Goal: Information Seeking & Learning: Learn about a topic

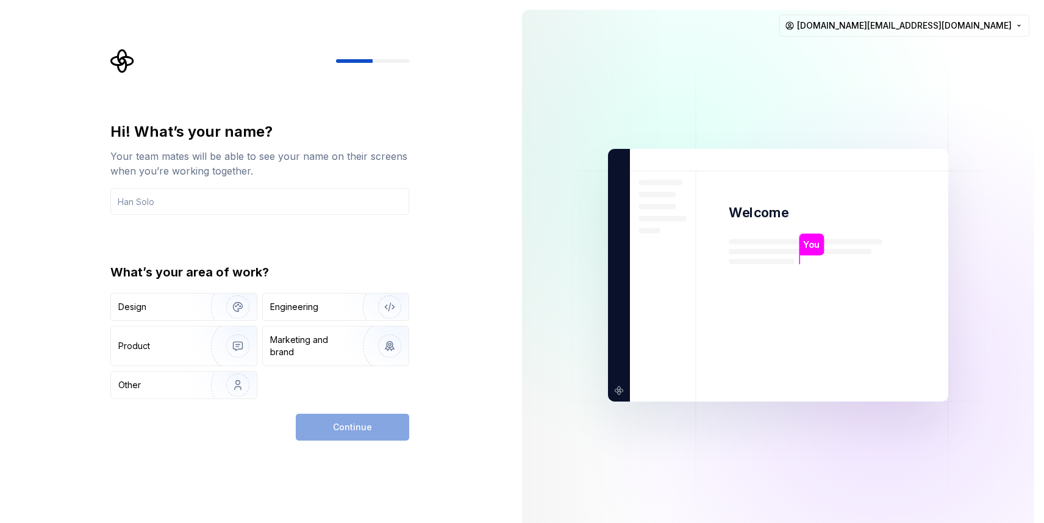
click at [352, 425] on div "Continue" at bounding box center [352, 427] width 113 height 27
click at [355, 426] on div "Continue" at bounding box center [352, 427] width 113 height 27
click at [214, 207] on input "text" at bounding box center [259, 201] width 299 height 27
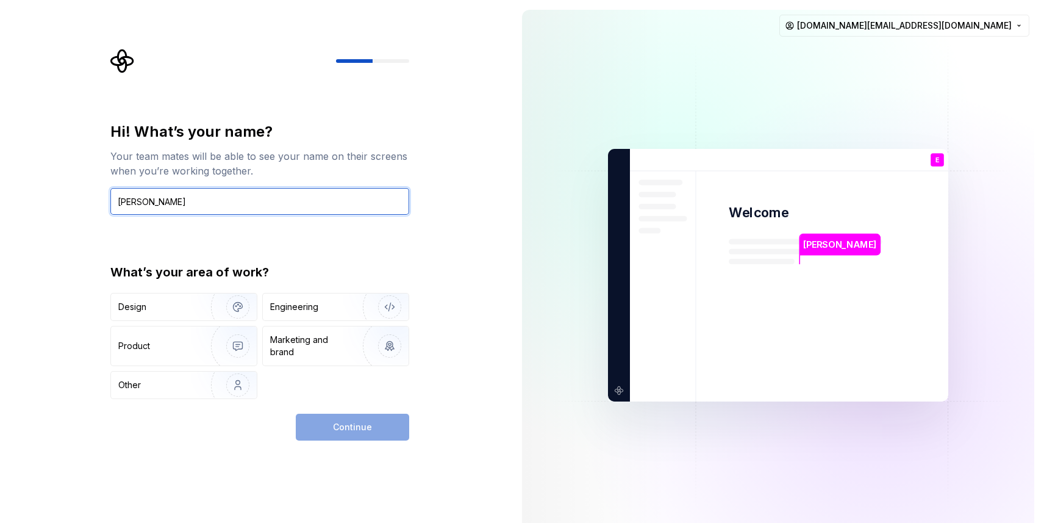
type input "[PERSON_NAME]"
click at [331, 428] on div "Continue" at bounding box center [352, 427] width 113 height 27
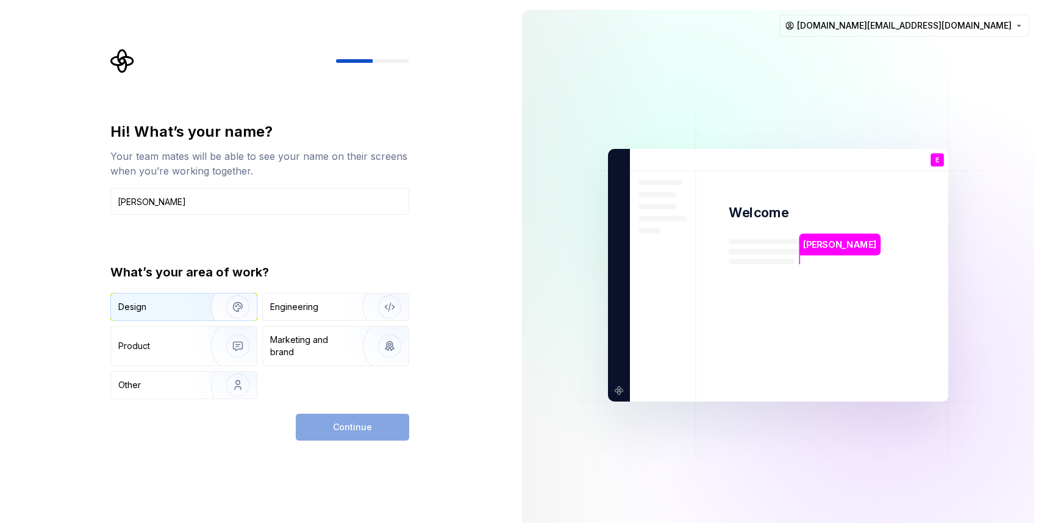
click at [178, 301] on div "Design" at bounding box center [156, 307] width 77 height 12
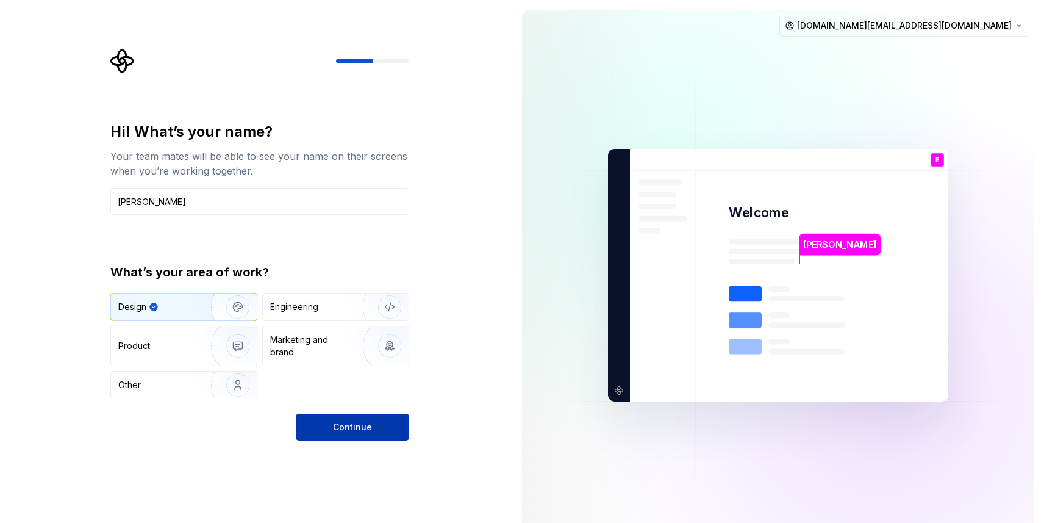
click at [353, 423] on span "Continue" at bounding box center [352, 427] width 39 height 12
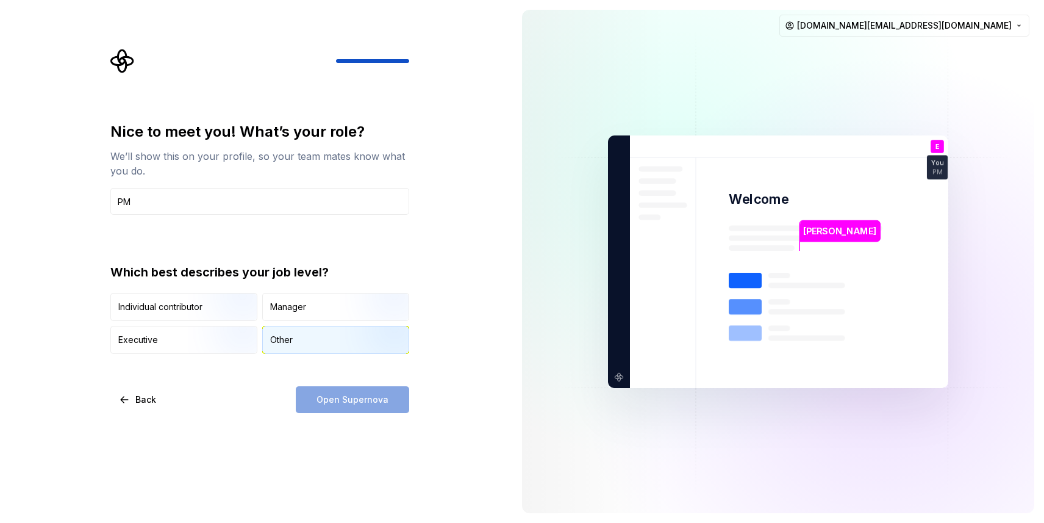
type input "PM"
click at [291, 339] on div "Other" at bounding box center [281, 340] width 23 height 12
click at [354, 404] on span "Open Supernova" at bounding box center [353, 399] width 72 height 12
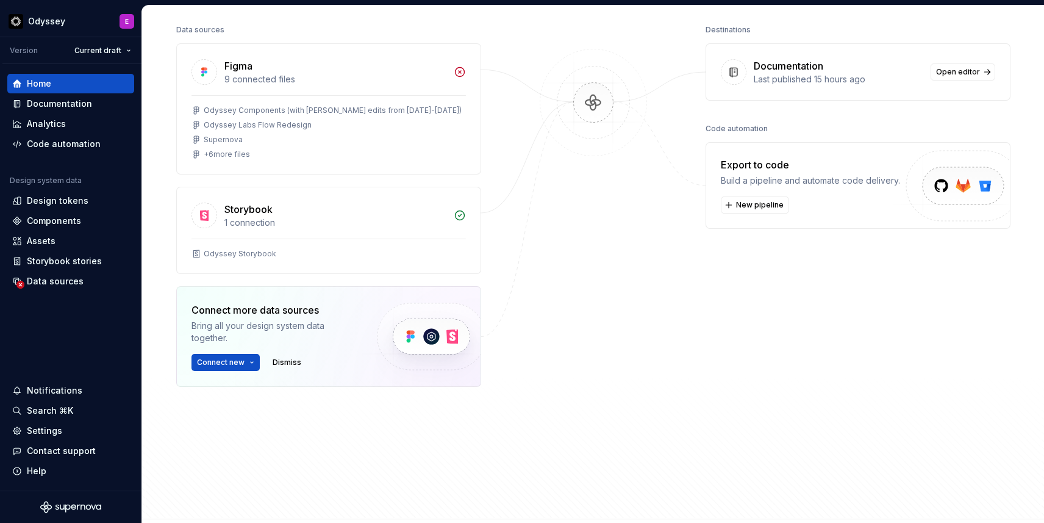
scroll to position [153, 0]
click at [83, 98] on div "Documentation" at bounding box center [59, 104] width 65 height 12
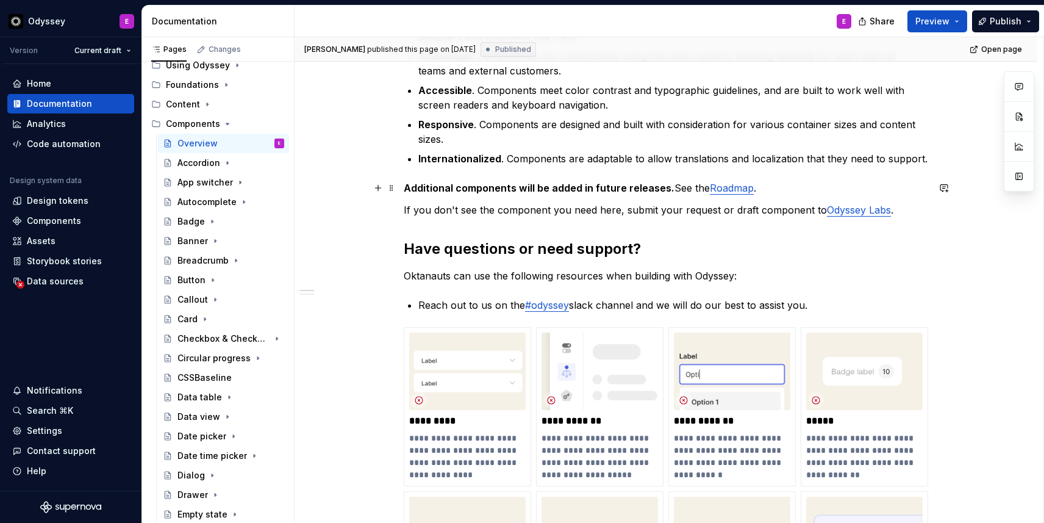
scroll to position [301, 0]
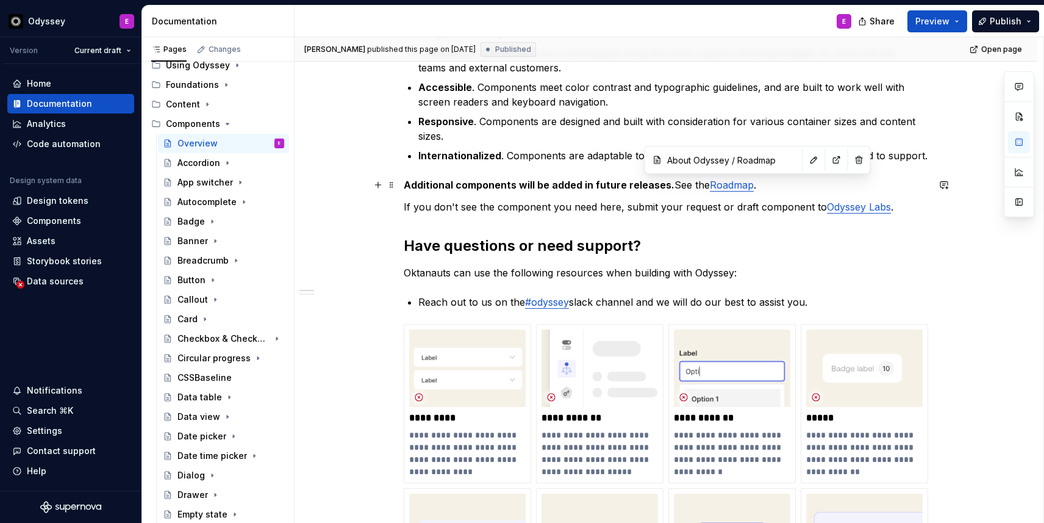
click at [740, 184] on link "Roadmap" at bounding box center [732, 185] width 44 height 12
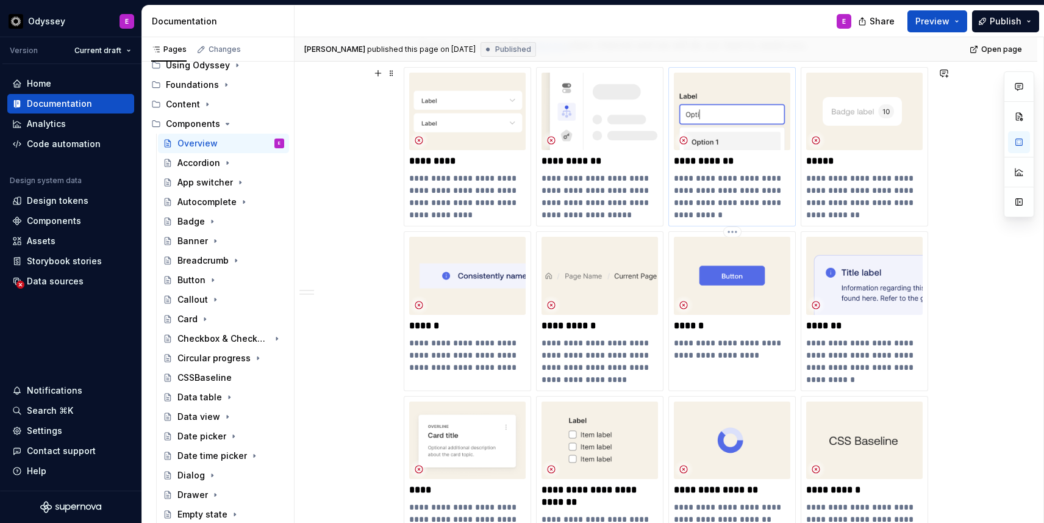
scroll to position [562, 0]
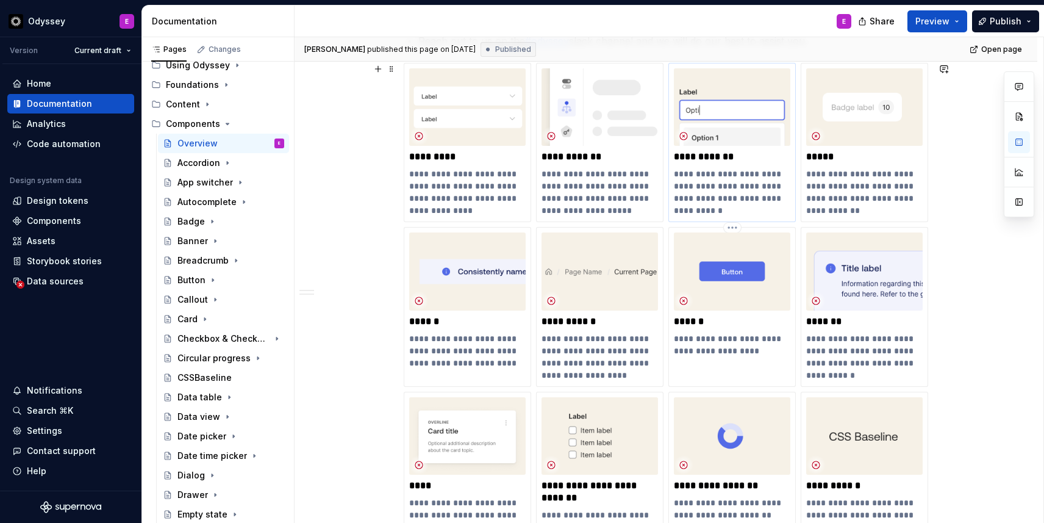
click at [759, 320] on p "******" at bounding box center [732, 321] width 117 height 12
type textarea "*"
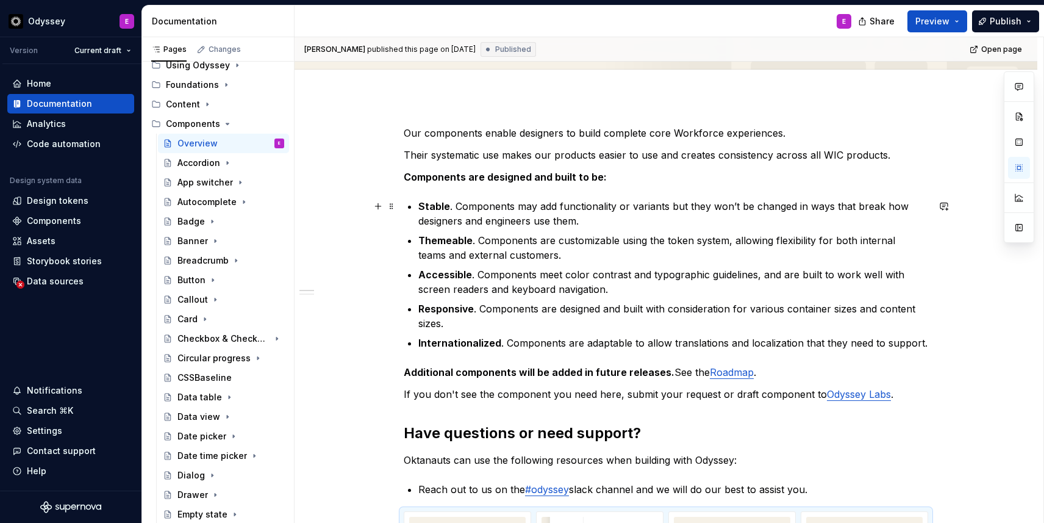
scroll to position [132, 0]
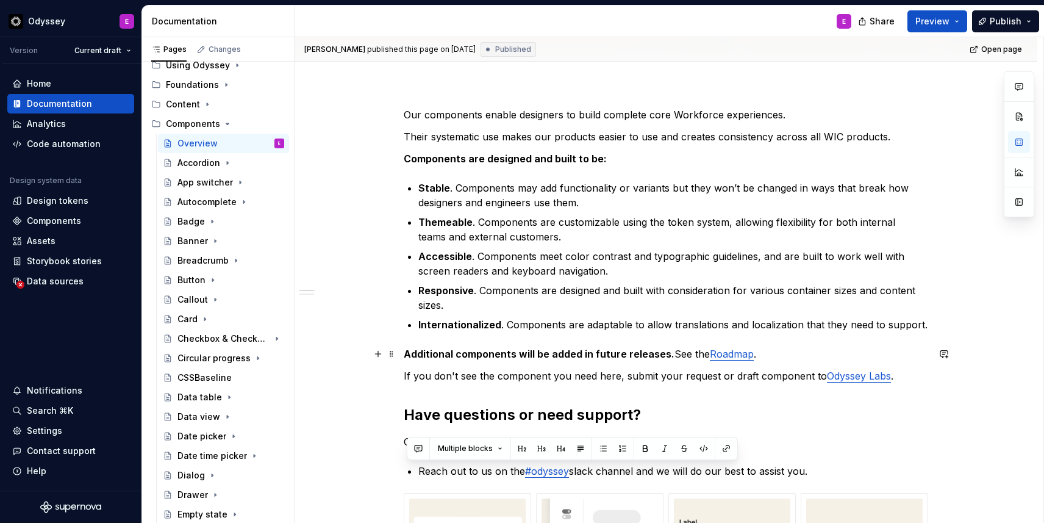
click at [732, 351] on link "Roadmap" at bounding box center [732, 354] width 44 height 12
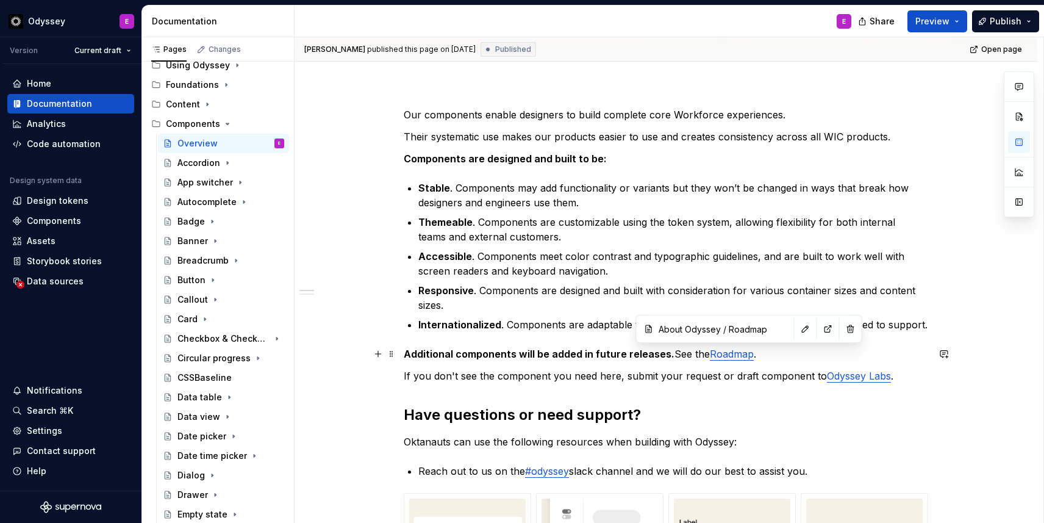
click at [733, 355] on link "Roadmap" at bounding box center [732, 354] width 44 height 12
type input "Contributing / Contributing to Odyssey Labs"
click at [856, 377] on link "Odyssey Labs" at bounding box center [859, 376] width 64 height 12
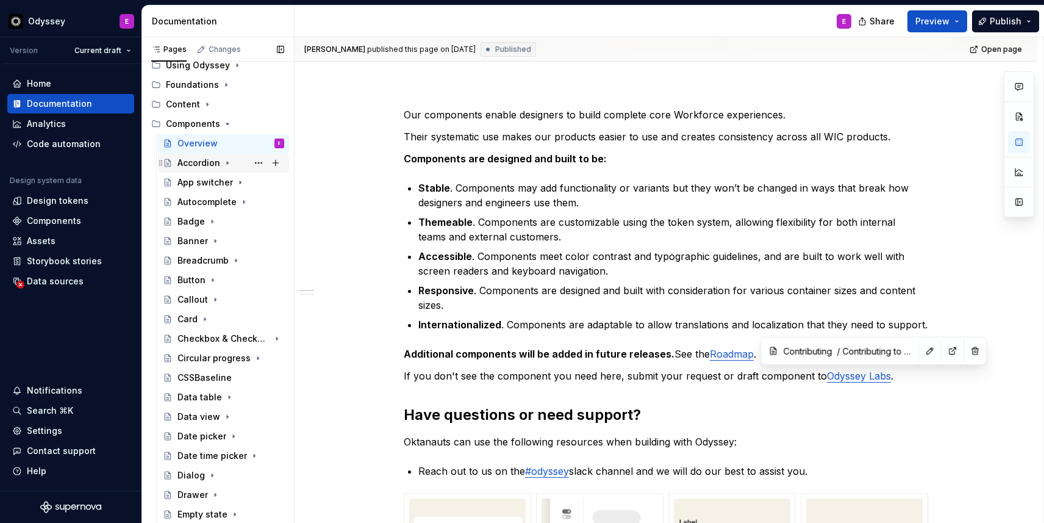
click at [200, 165] on div "Accordion" at bounding box center [199, 163] width 43 height 12
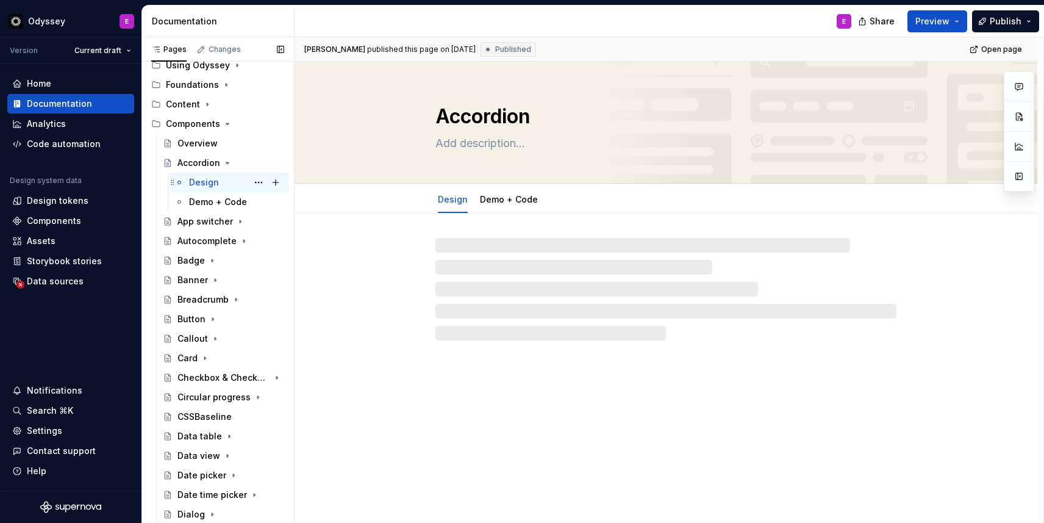
click at [207, 176] on div "Design" at bounding box center [204, 182] width 30 height 12
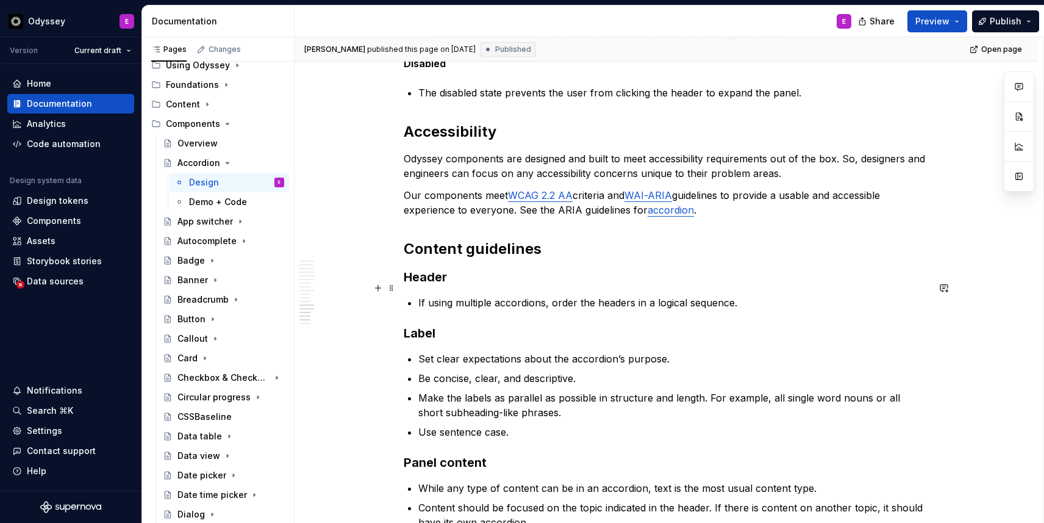
scroll to position [1807, 0]
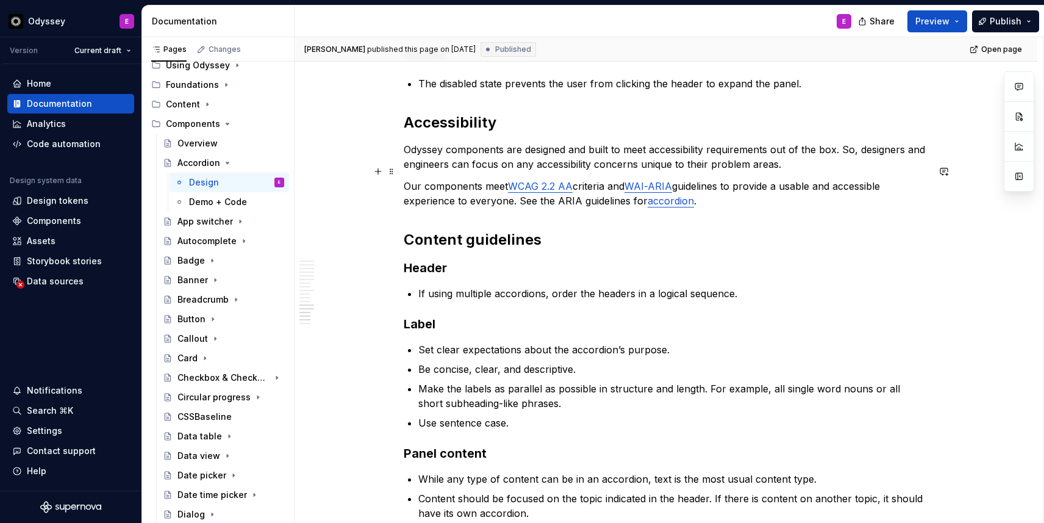
click at [523, 192] on p "Our components meet WCAG 2.2 AA criteria and WAI-ARIA guidelines to provide a u…" at bounding box center [666, 193] width 525 height 29
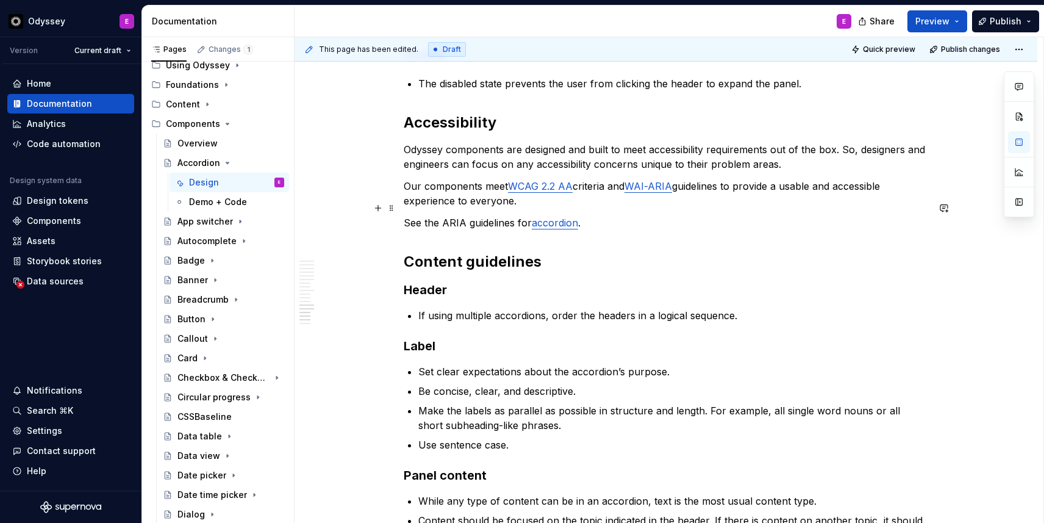
click at [562, 217] on link "accordion" at bounding box center [555, 223] width 46 height 12
click at [617, 181] on button "button" at bounding box center [625, 183] width 17 height 17
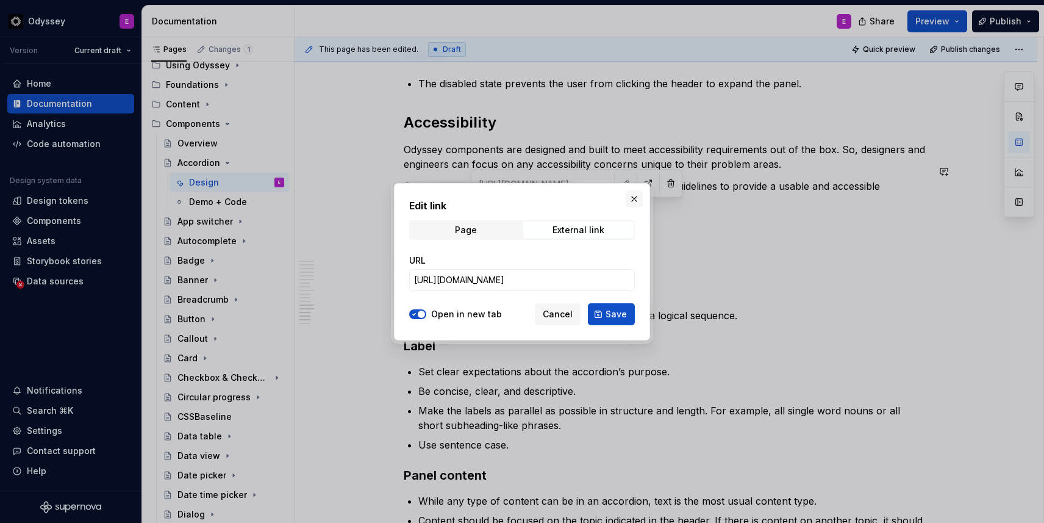
click at [637, 201] on button "button" at bounding box center [634, 198] width 17 height 17
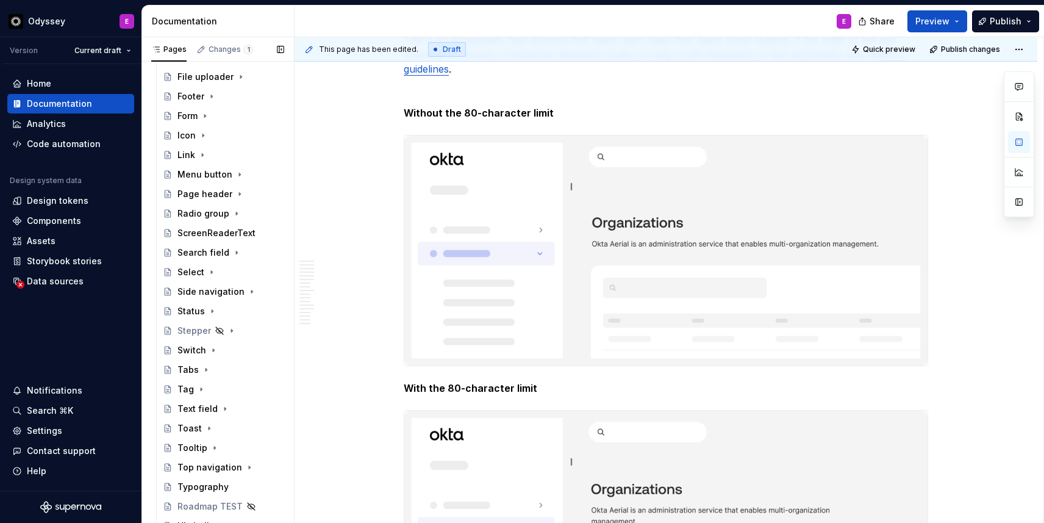
scroll to position [569, 0]
click at [197, 350] on div "Switch" at bounding box center [192, 349] width 29 height 12
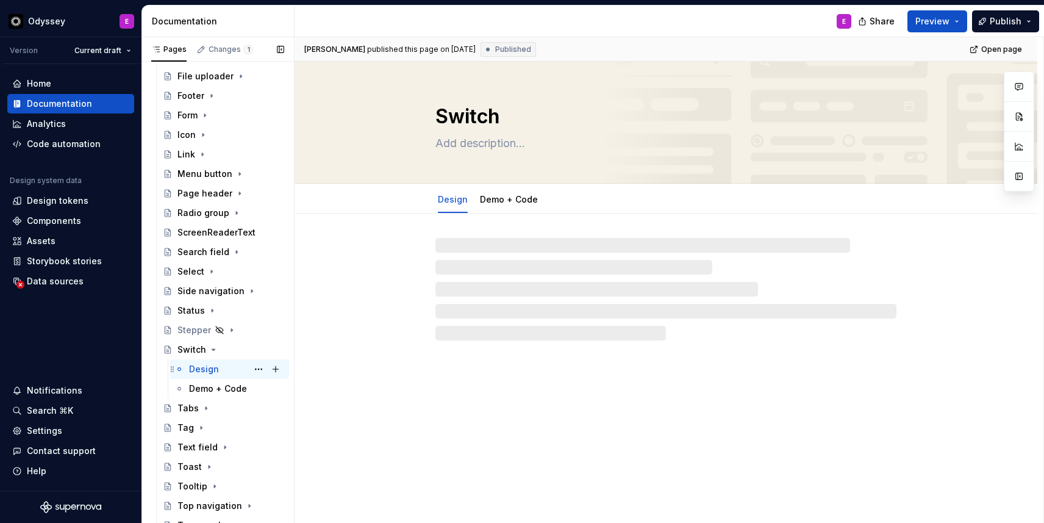
click at [210, 368] on div "Design" at bounding box center [204, 369] width 30 height 12
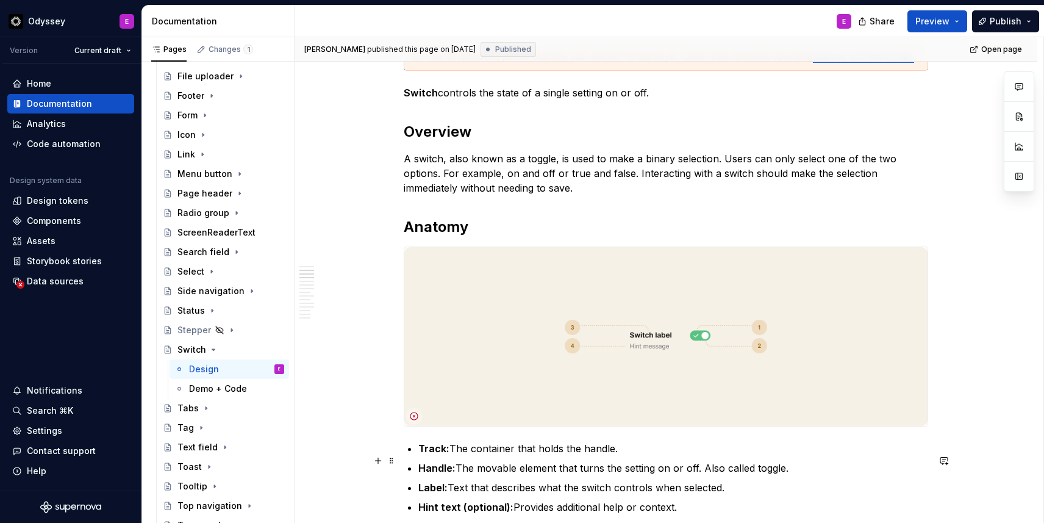
scroll to position [44, 0]
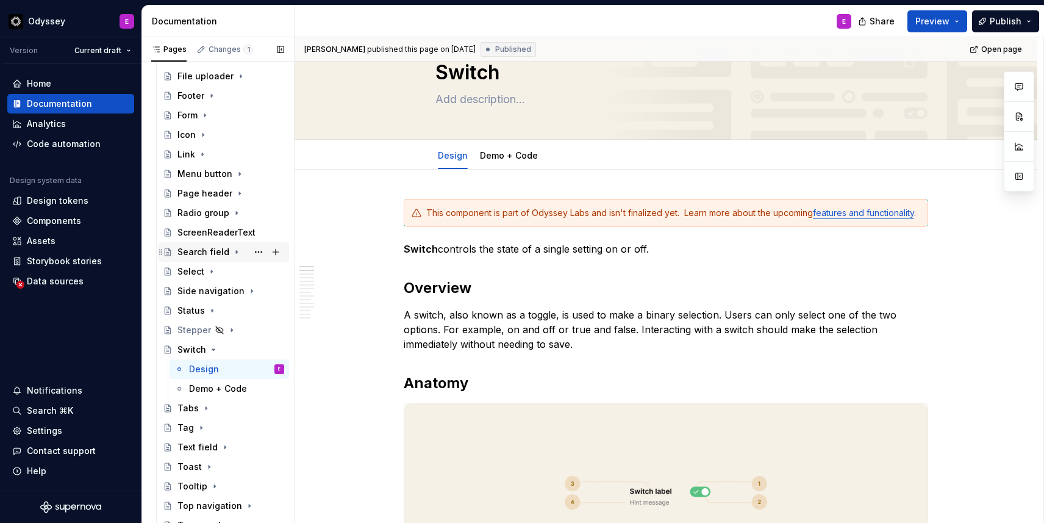
click at [195, 251] on div "Search field" at bounding box center [204, 252] width 52 height 12
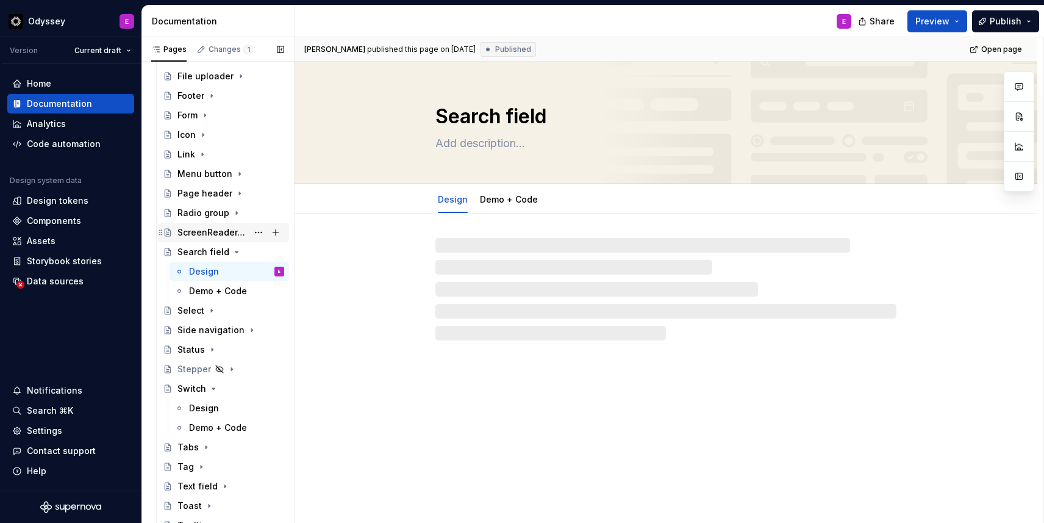
click at [198, 234] on div "ScreenReaderText" at bounding box center [213, 232] width 70 height 12
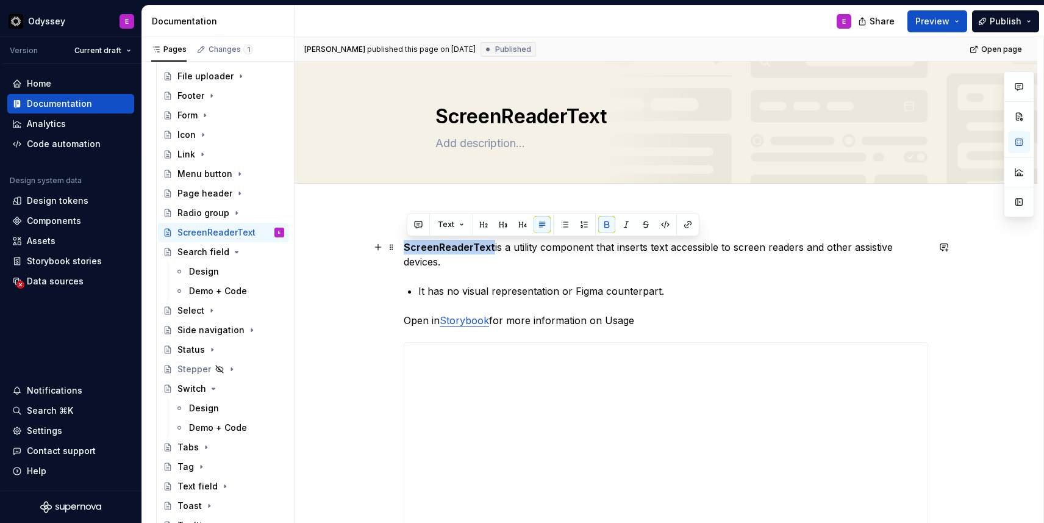
drag, startPoint x: 407, startPoint y: 248, endPoint x: 495, endPoint y: 245, distance: 87.9
click at [495, 245] on p "ScreenReaderText is a utility component that inserts text accessible to screen …" at bounding box center [666, 254] width 525 height 29
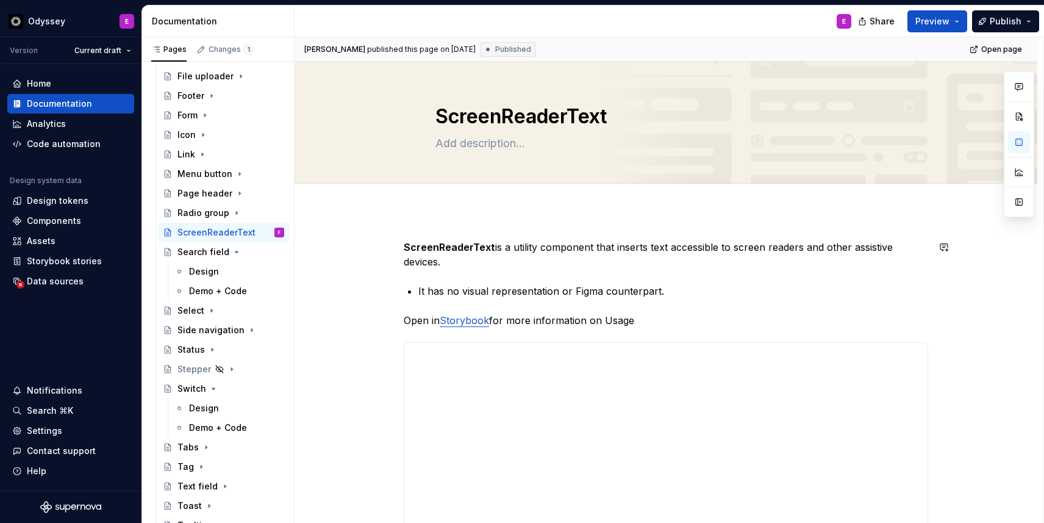
click at [680, 311] on div "**********" at bounding box center [666, 505] width 525 height 531
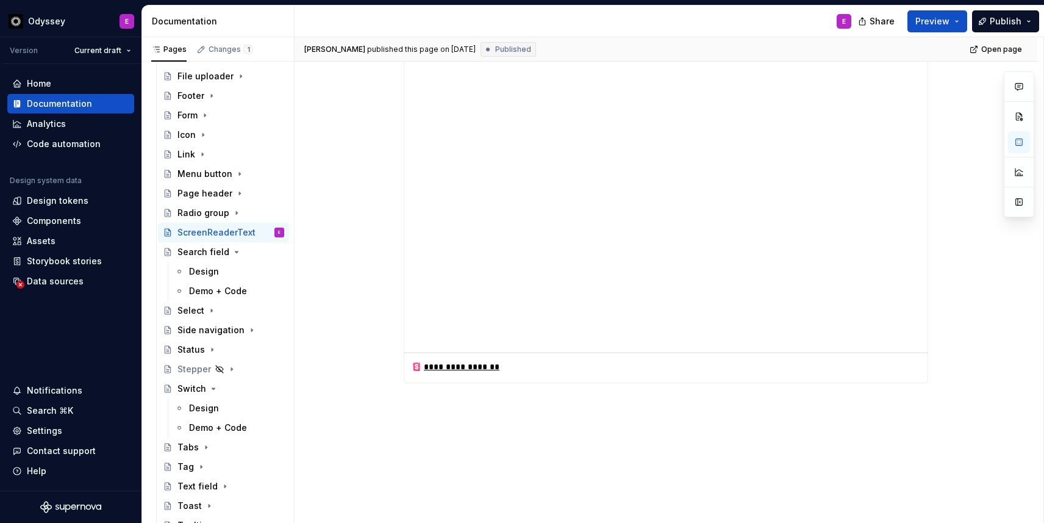
scroll to position [418, 0]
click at [234, 250] on icon "Page tree" at bounding box center [237, 252] width 10 height 10
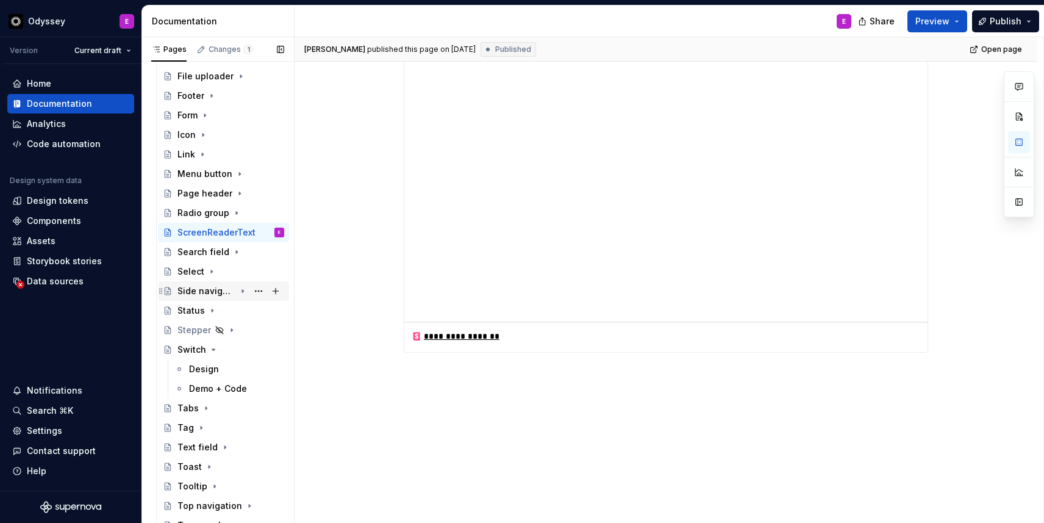
click at [199, 290] on div "Side navigation" at bounding box center [207, 291] width 58 height 12
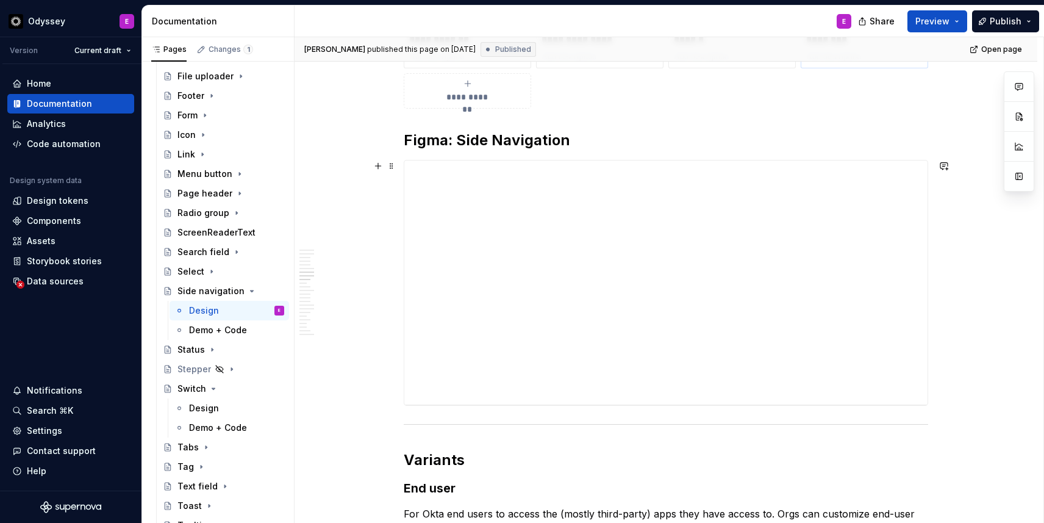
scroll to position [1695, 0]
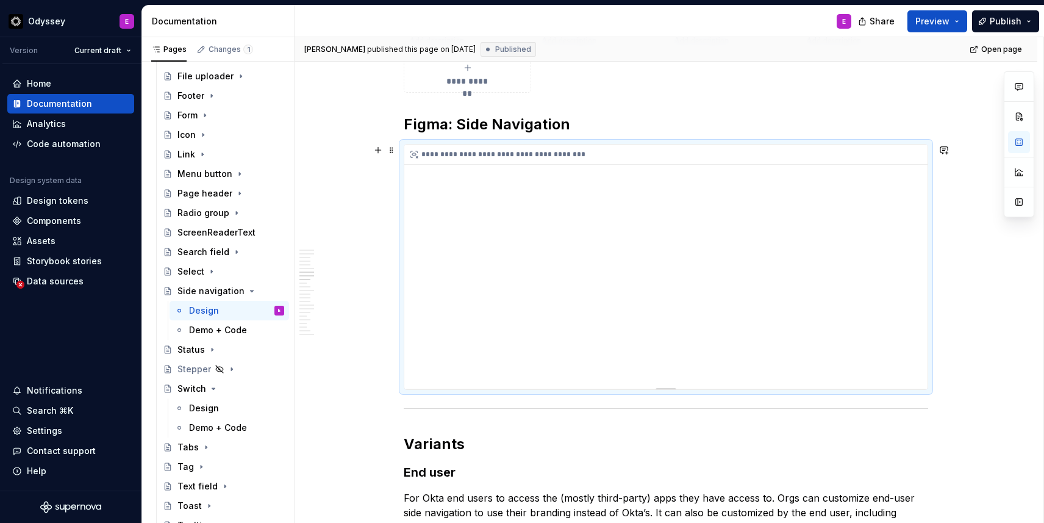
click at [678, 322] on div "**********" at bounding box center [665, 267] width 523 height 244
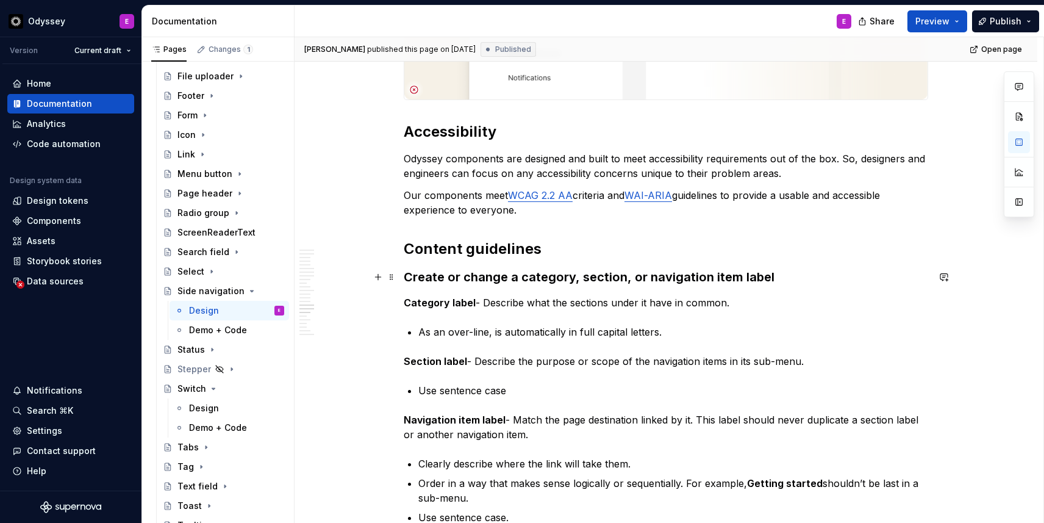
scroll to position [5504, 0]
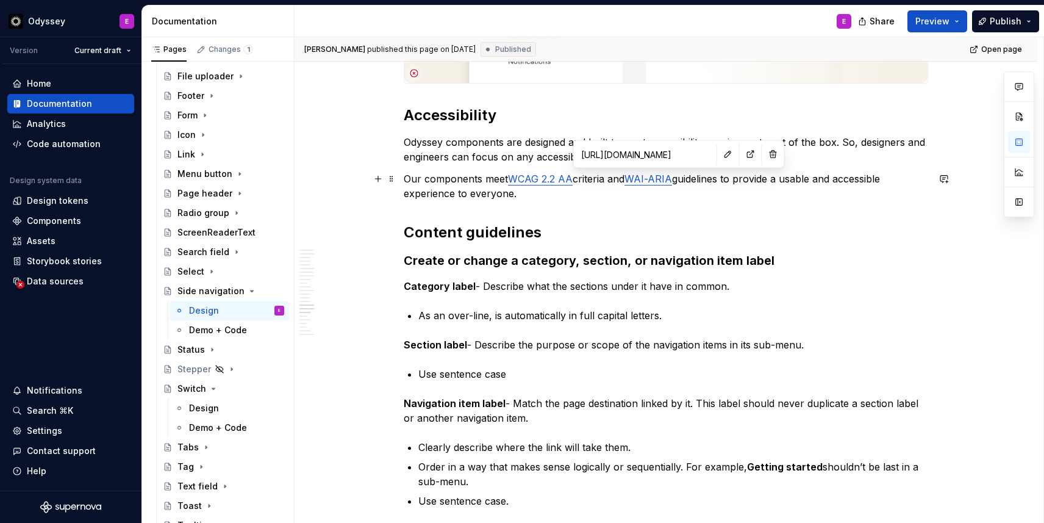
click at [663, 181] on link "WAI-ARIA" at bounding box center [649, 179] width 48 height 12
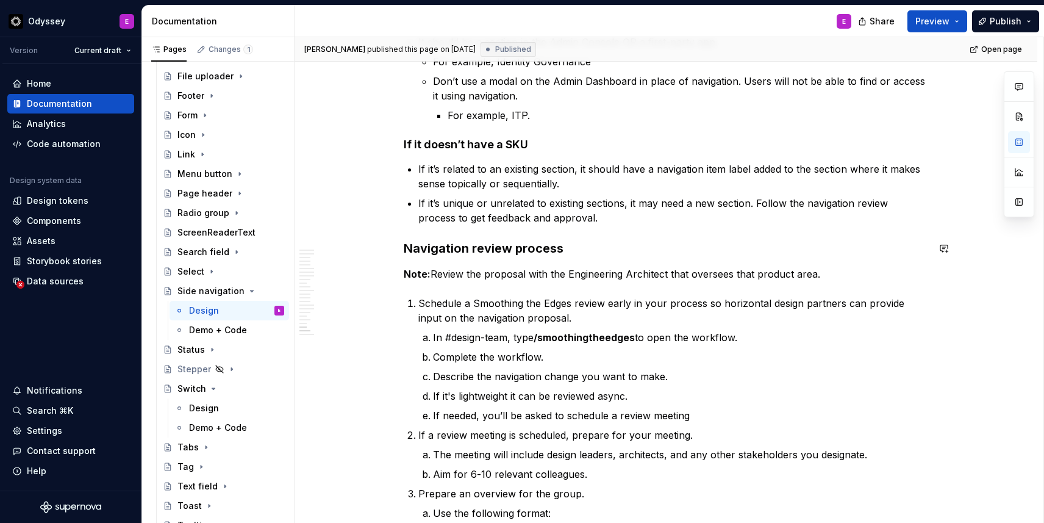
scroll to position [6264, 0]
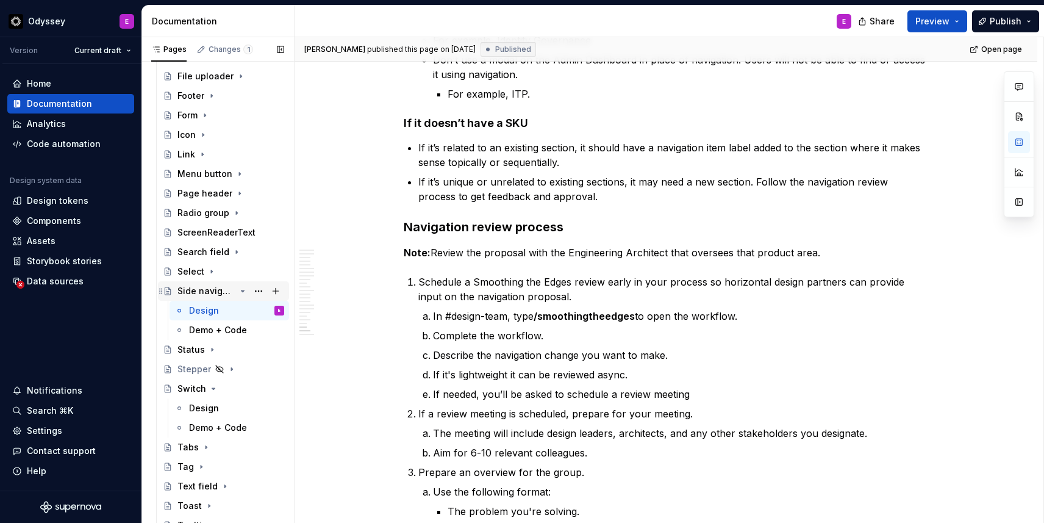
click at [245, 290] on icon "Page tree" at bounding box center [243, 291] width 10 height 10
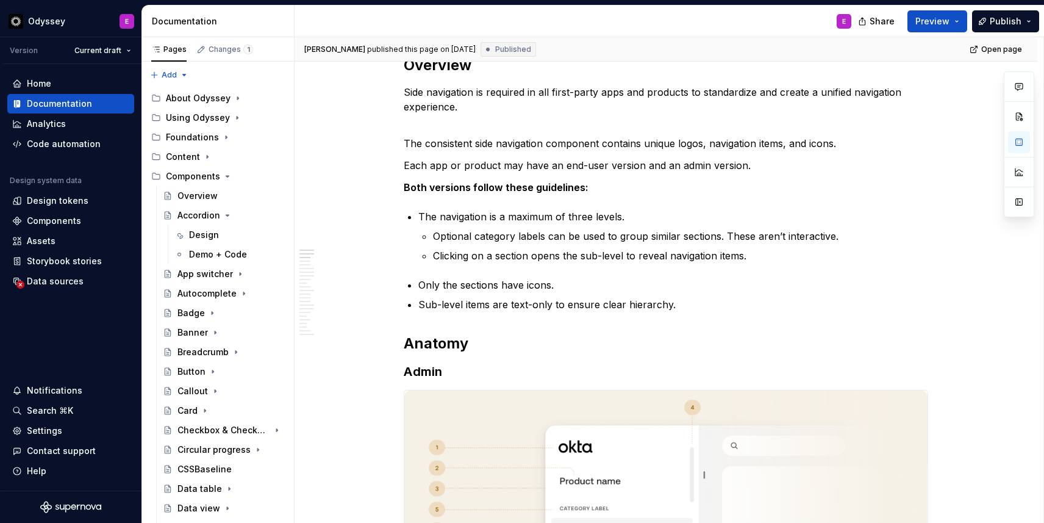
scroll to position [0, 0]
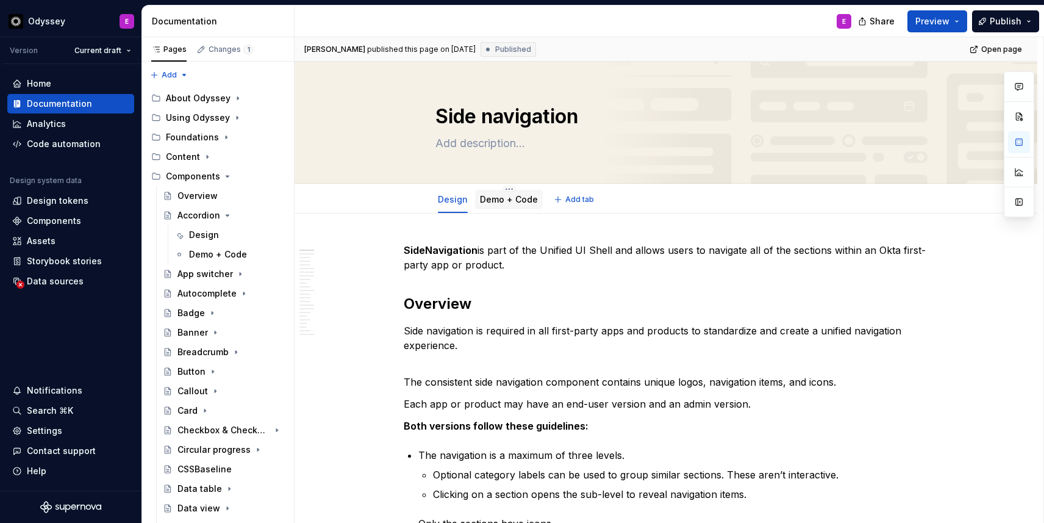
click at [511, 207] on div "Demo + Code" at bounding box center [509, 200] width 68 height 20
click at [524, 204] on link "Demo + Code" at bounding box center [509, 199] width 58 height 10
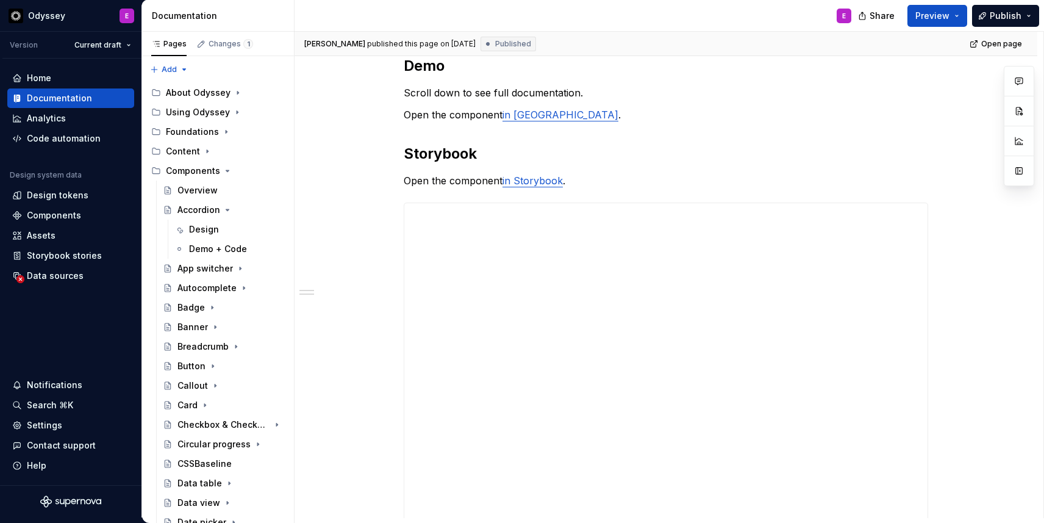
scroll to position [118, 0]
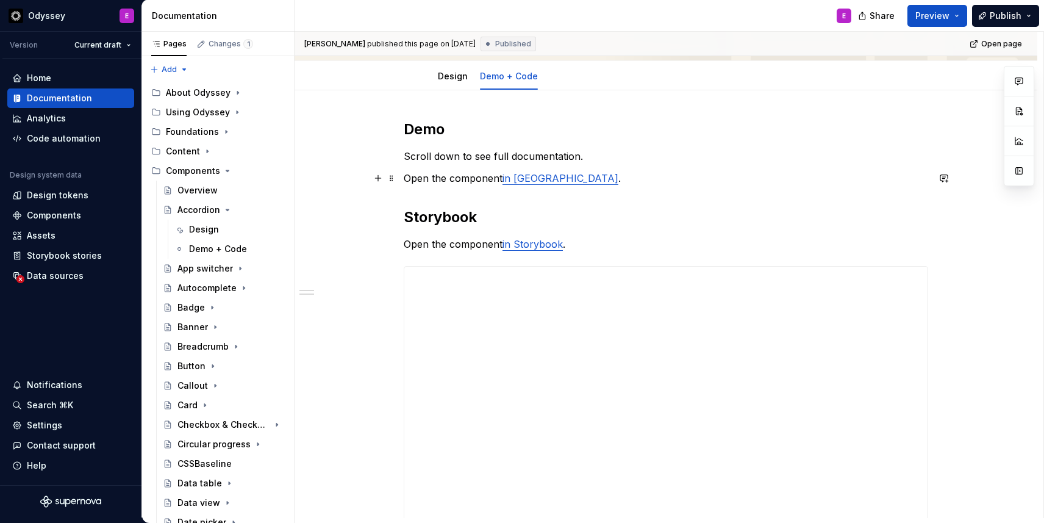
click at [528, 180] on link "in [GEOGRAPHIC_DATA]" at bounding box center [561, 178] width 116 height 12
click at [582, 155] on button "button" at bounding box center [590, 153] width 17 height 17
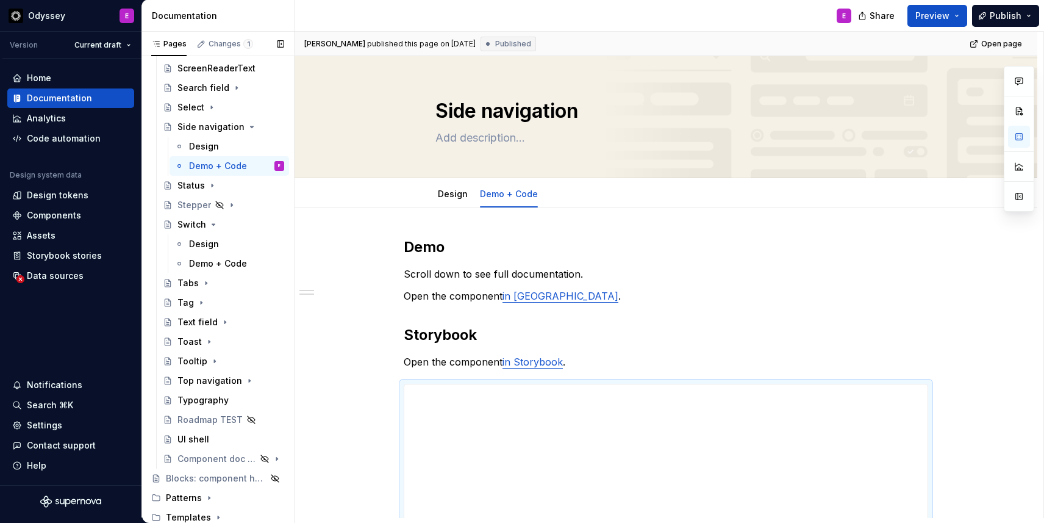
scroll to position [734, 0]
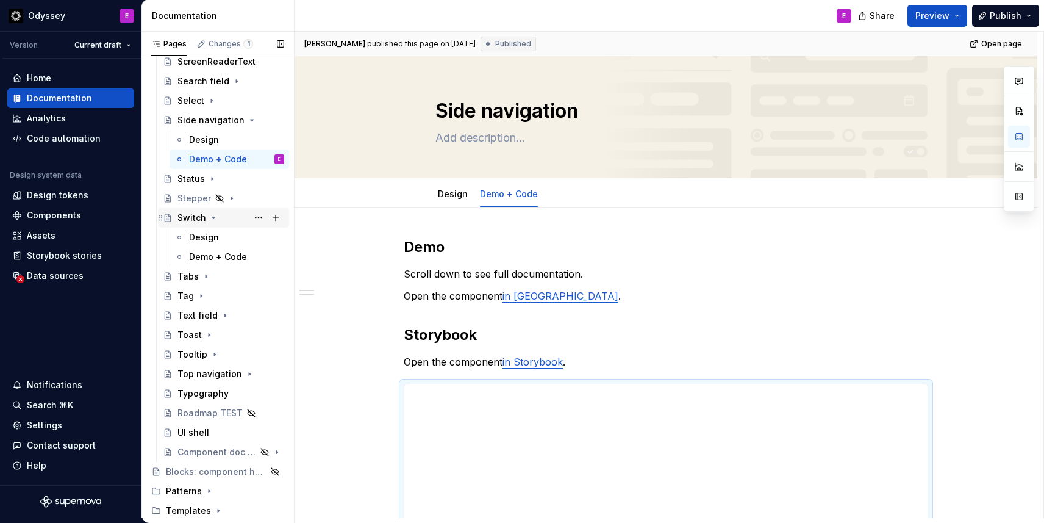
click at [214, 221] on icon "Page tree" at bounding box center [214, 218] width 10 height 10
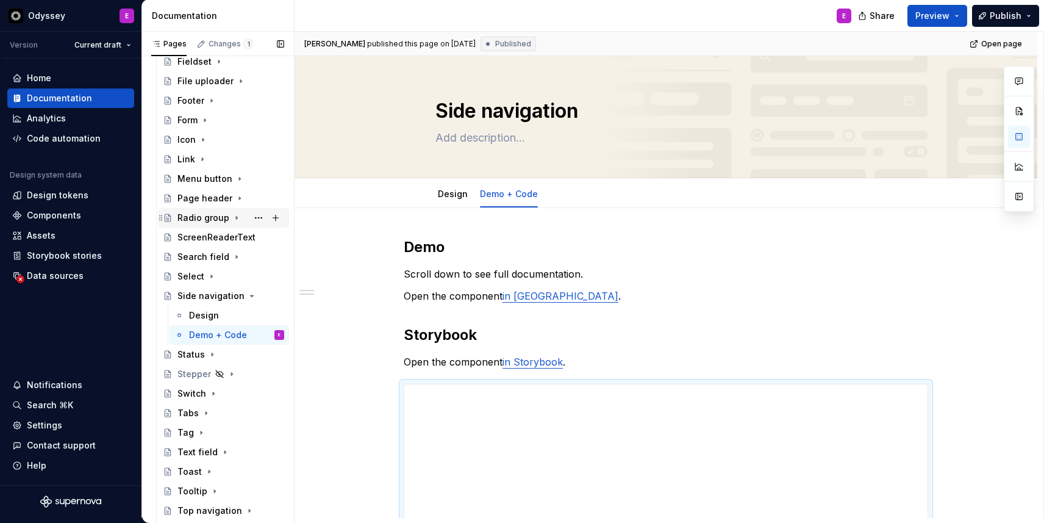
scroll to position [559, 0]
click at [202, 214] on div "Radio group" at bounding box center [204, 216] width 52 height 12
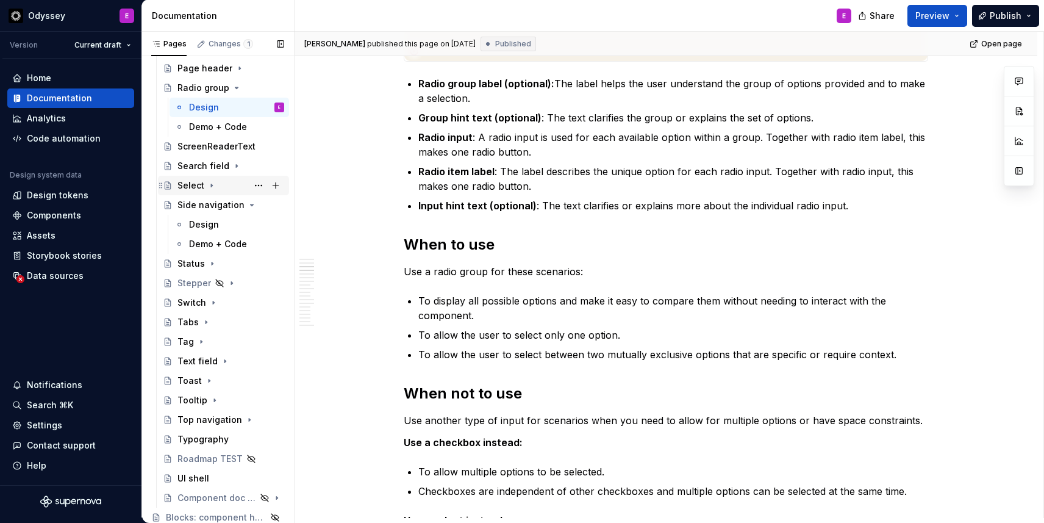
scroll to position [734, 0]
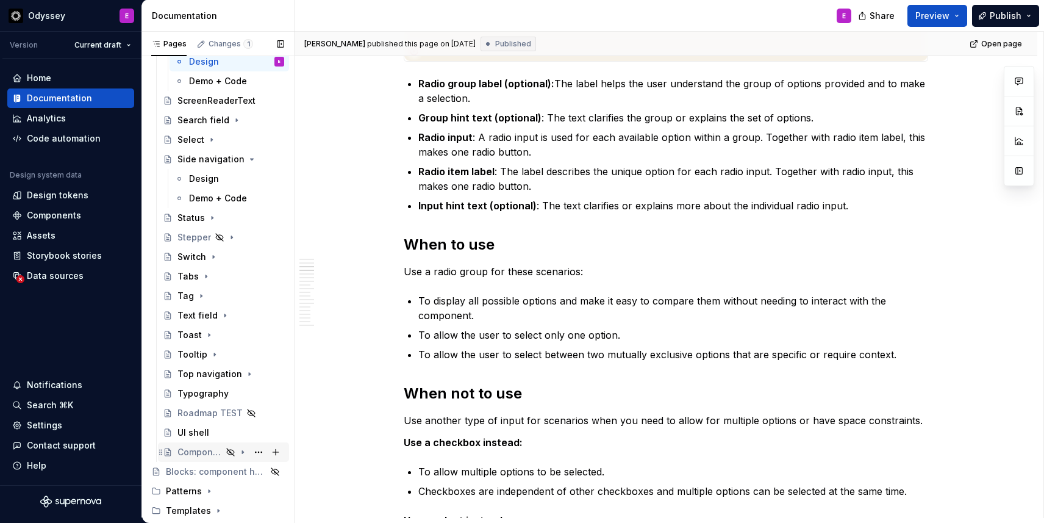
click at [240, 450] on icon "Page tree" at bounding box center [243, 452] width 10 height 10
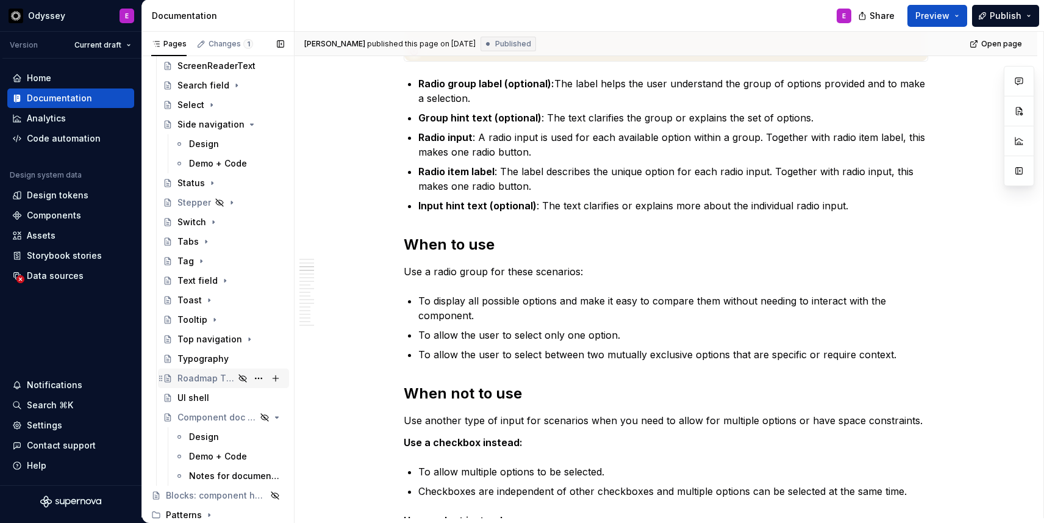
scroll to position [792, 0]
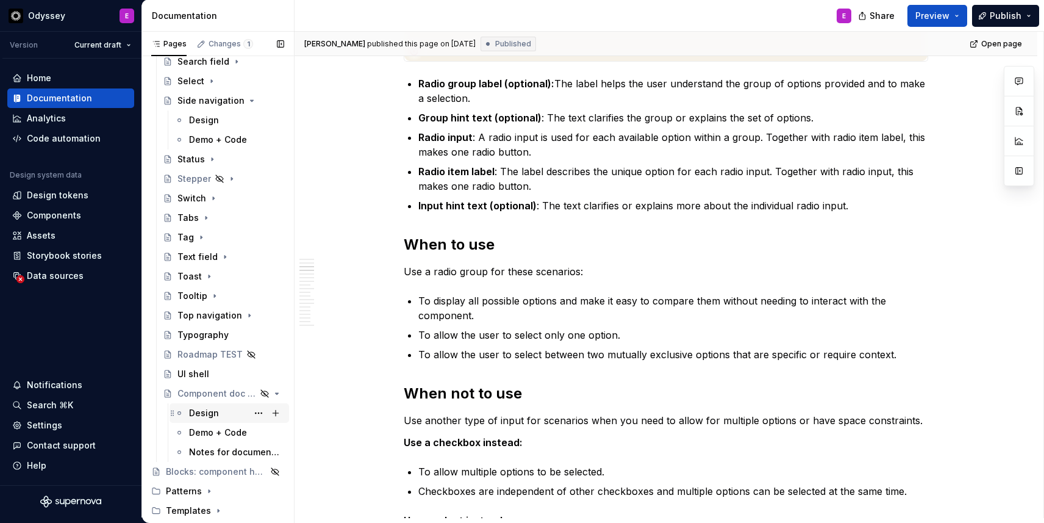
click at [221, 417] on div "Design" at bounding box center [236, 412] width 95 height 17
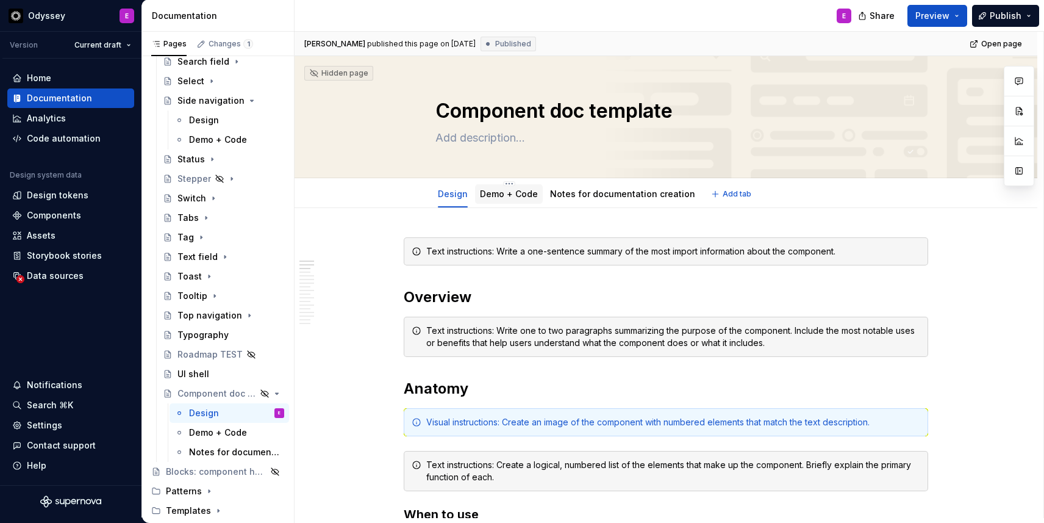
click at [498, 195] on link "Demo + Code" at bounding box center [509, 194] width 58 height 10
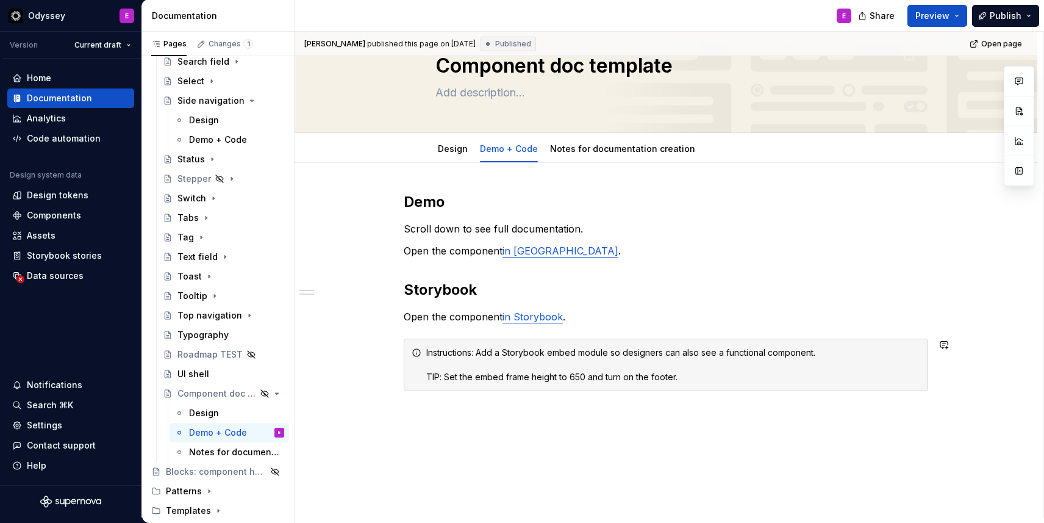
scroll to position [16, 0]
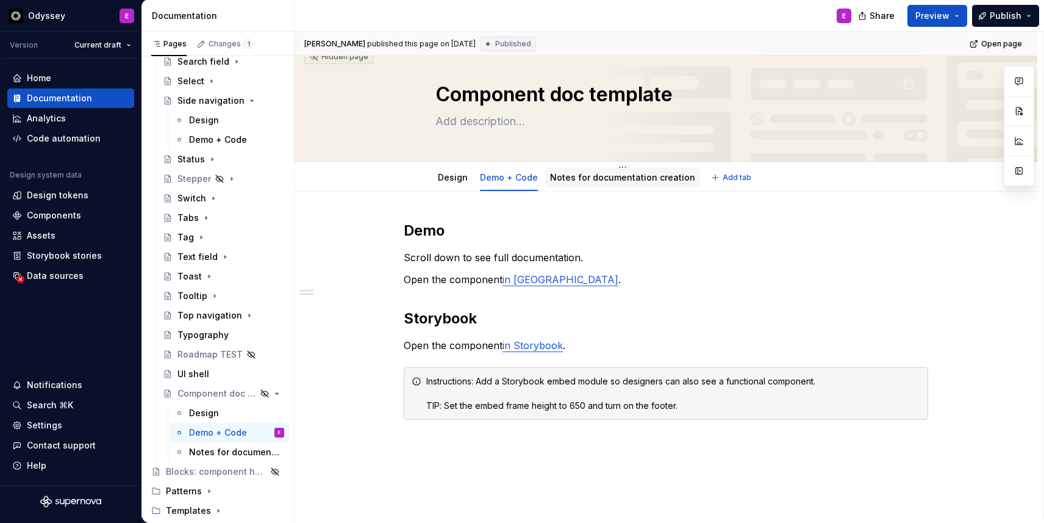
click at [580, 180] on link "Notes for documentation creation" at bounding box center [622, 177] width 145 height 10
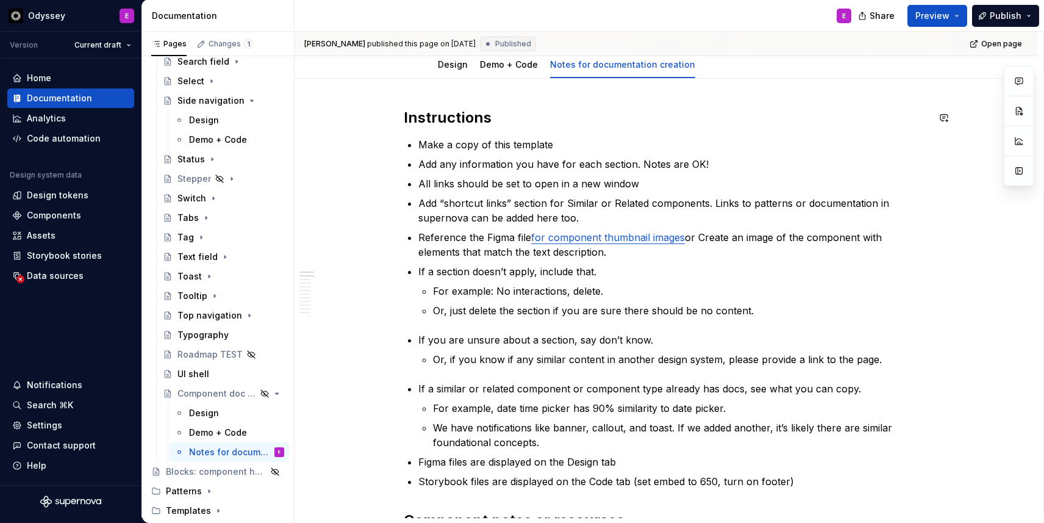
scroll to position [135, 0]
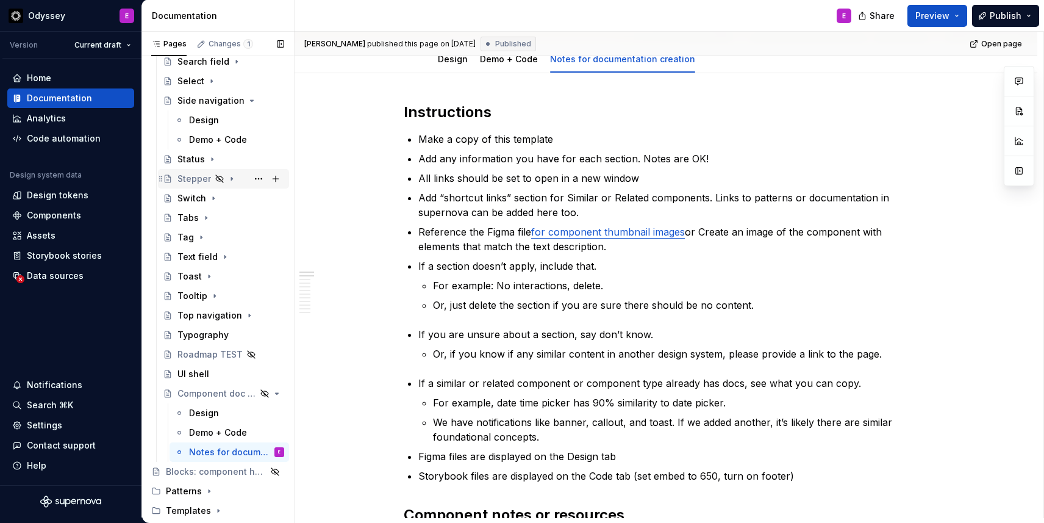
click at [202, 178] on div "Stepper" at bounding box center [195, 179] width 34 height 12
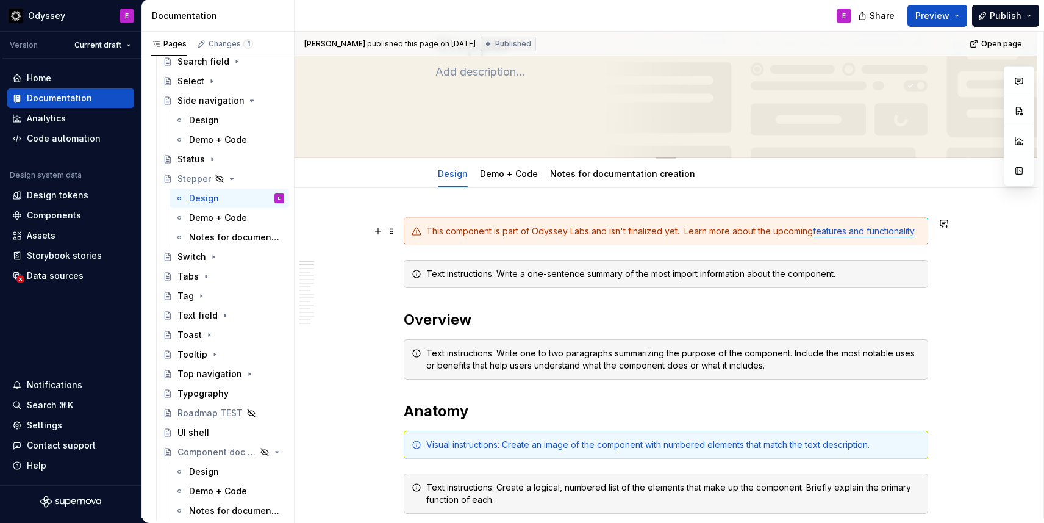
scroll to position [99, 0]
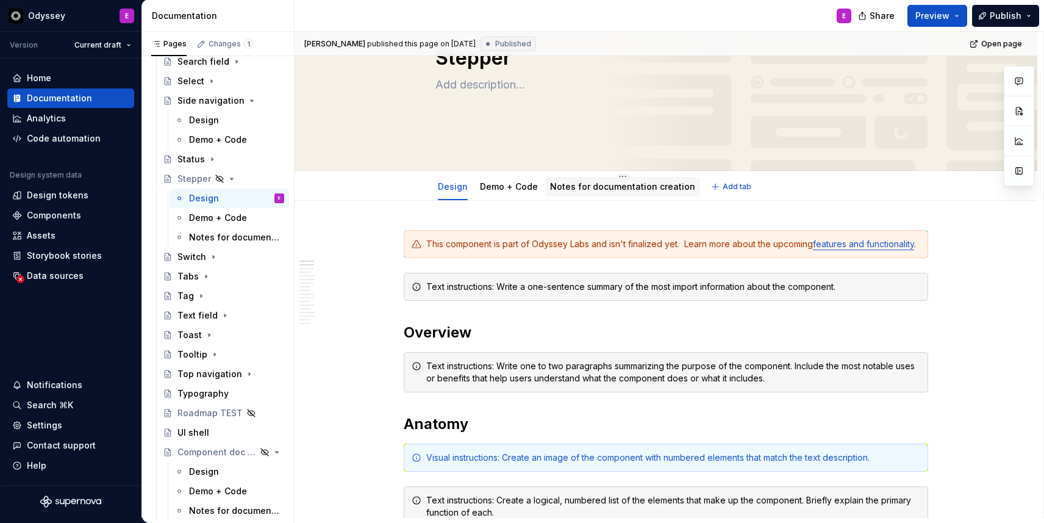
click at [579, 191] on link "Notes for documentation creation" at bounding box center [622, 186] width 145 height 10
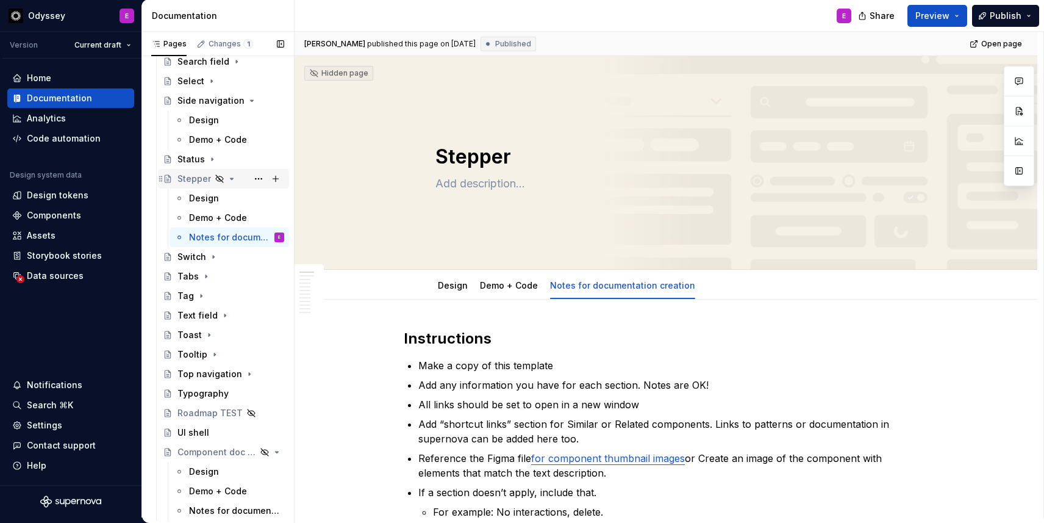
click at [229, 177] on icon "Page tree" at bounding box center [232, 179] width 10 height 10
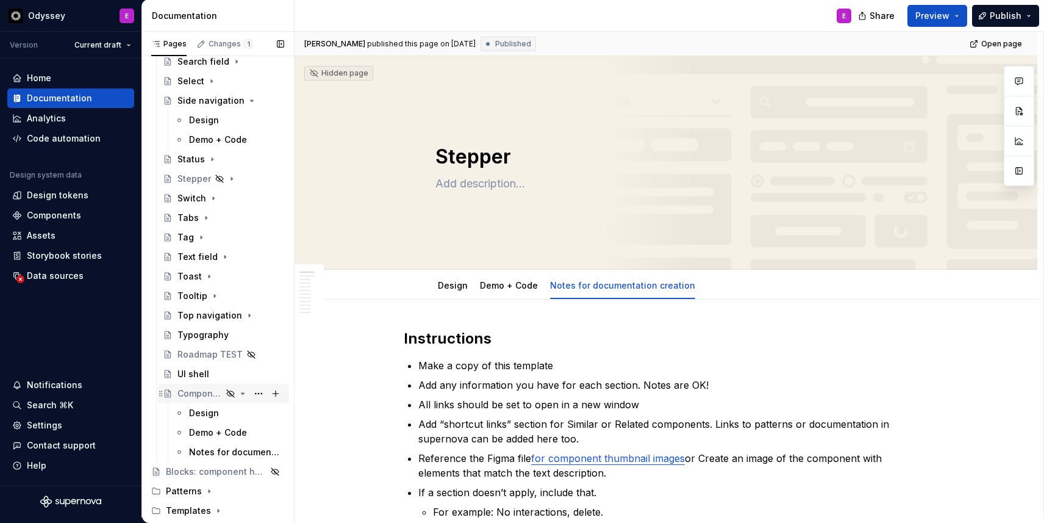
click at [243, 393] on icon "Page tree" at bounding box center [243, 393] width 3 height 1
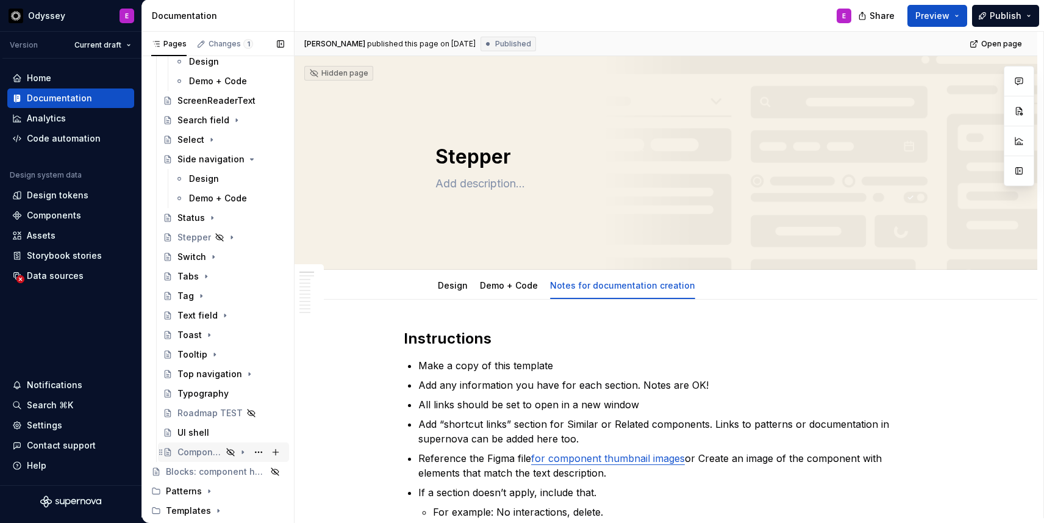
scroll to position [734, 0]
click at [209, 490] on icon "Page tree" at bounding box center [209, 491] width 1 height 3
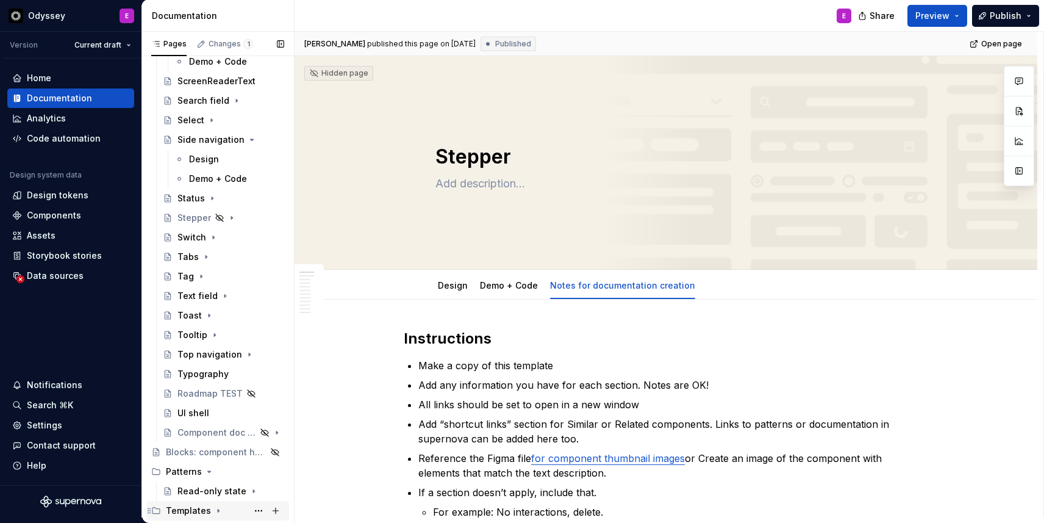
click at [218, 510] on icon "Page tree" at bounding box center [218, 510] width 1 height 3
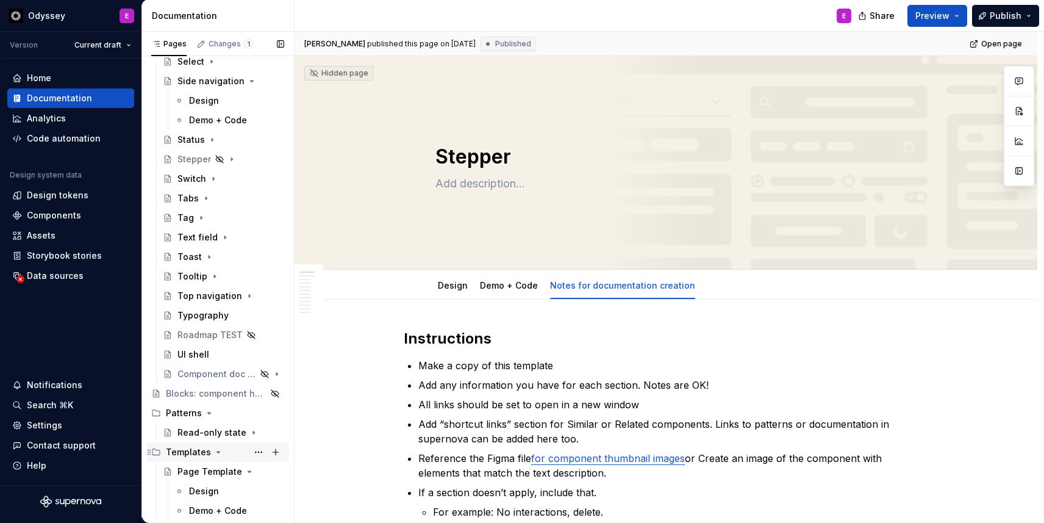
click at [217, 451] on icon "Page tree" at bounding box center [218, 451] width 3 height 1
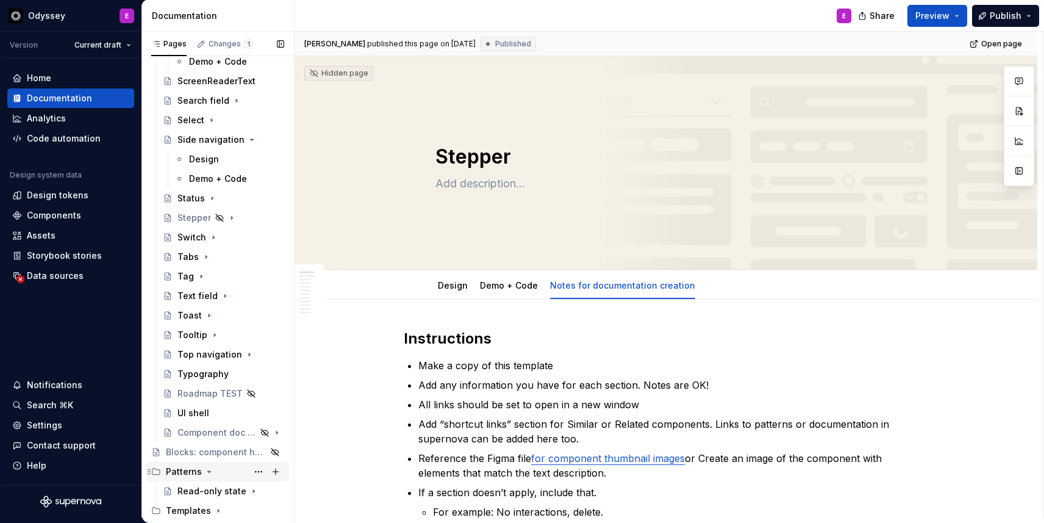
click at [205, 472] on icon "Page tree" at bounding box center [209, 472] width 10 height 10
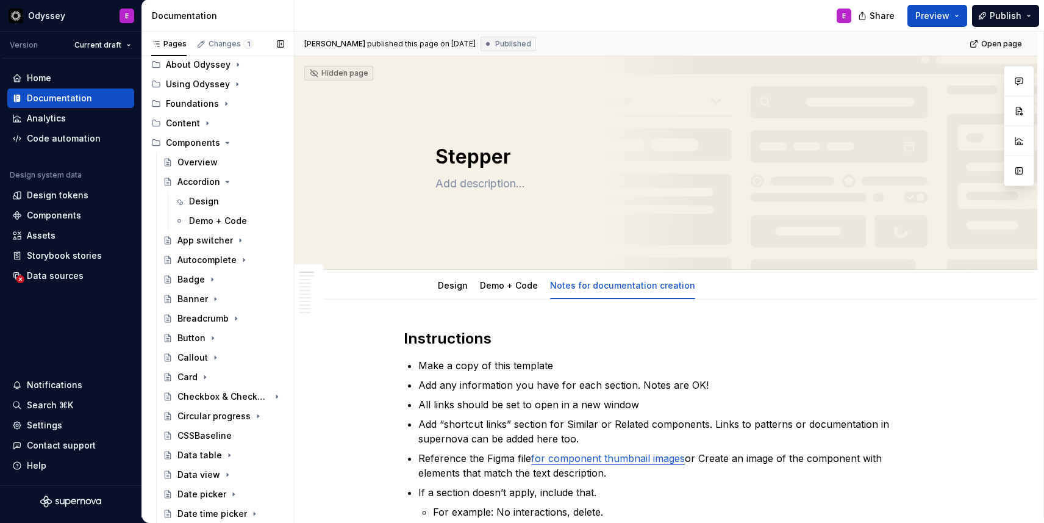
scroll to position [0, 0]
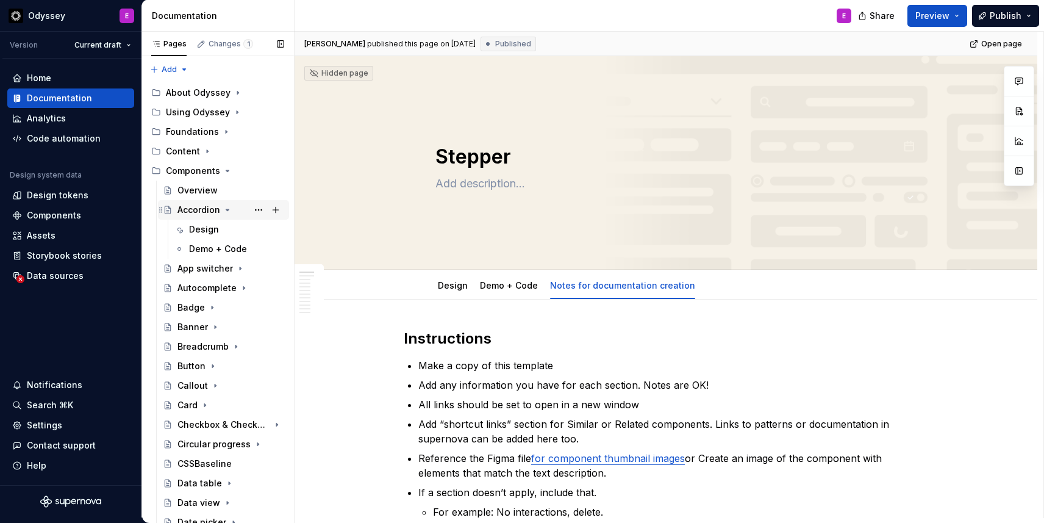
click at [226, 209] on icon "Page tree" at bounding box center [227, 209] width 3 height 1
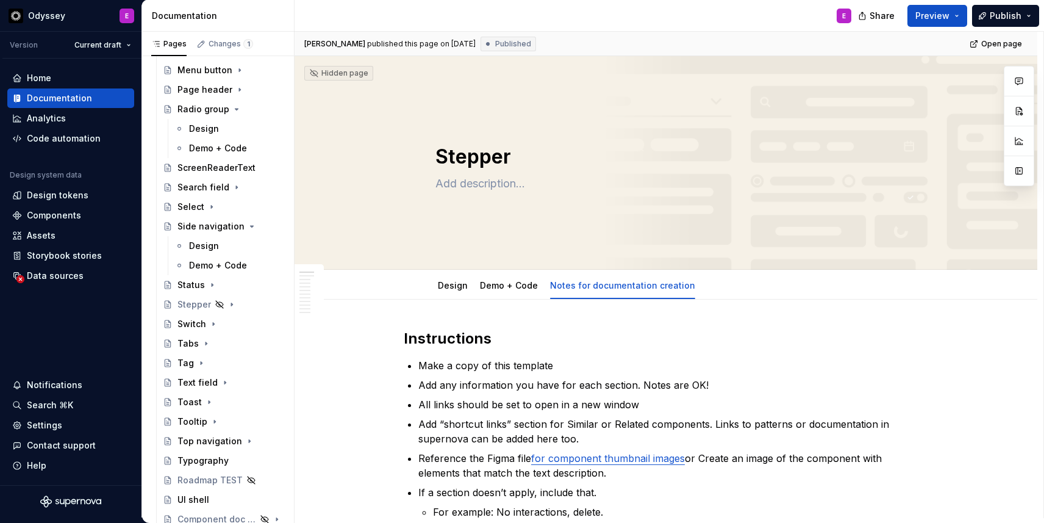
scroll to position [695, 0]
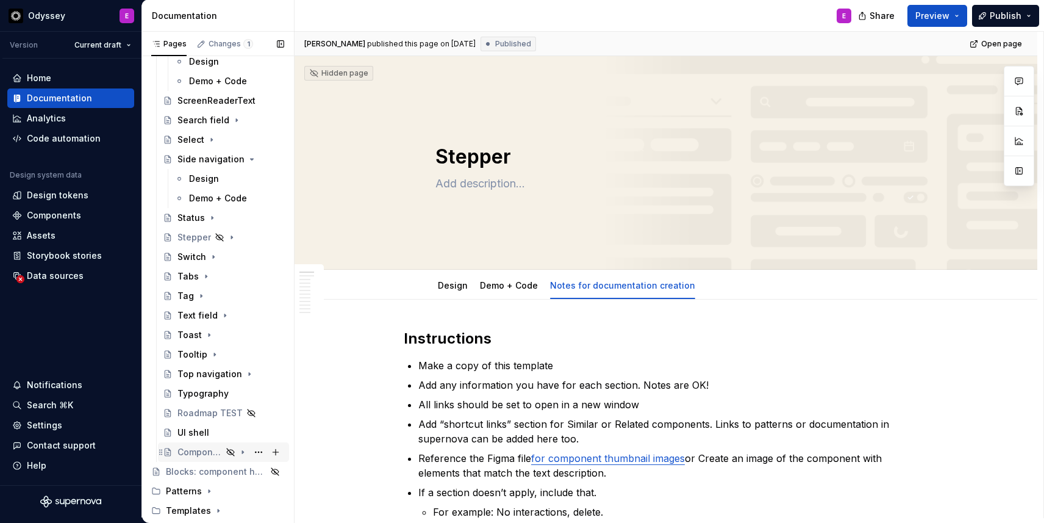
click at [245, 451] on icon "Page tree" at bounding box center [243, 452] width 10 height 10
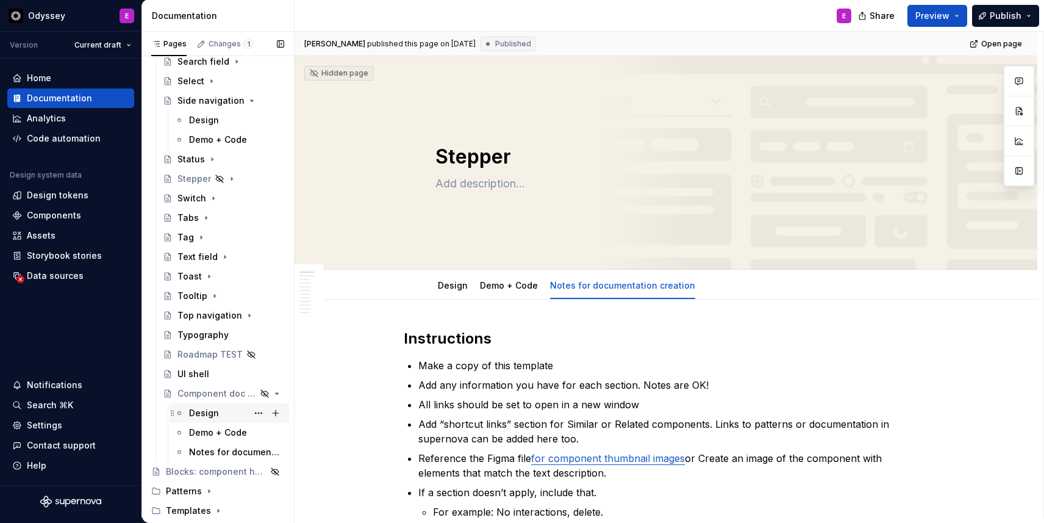
click at [220, 415] on div "Design" at bounding box center [236, 412] width 95 height 17
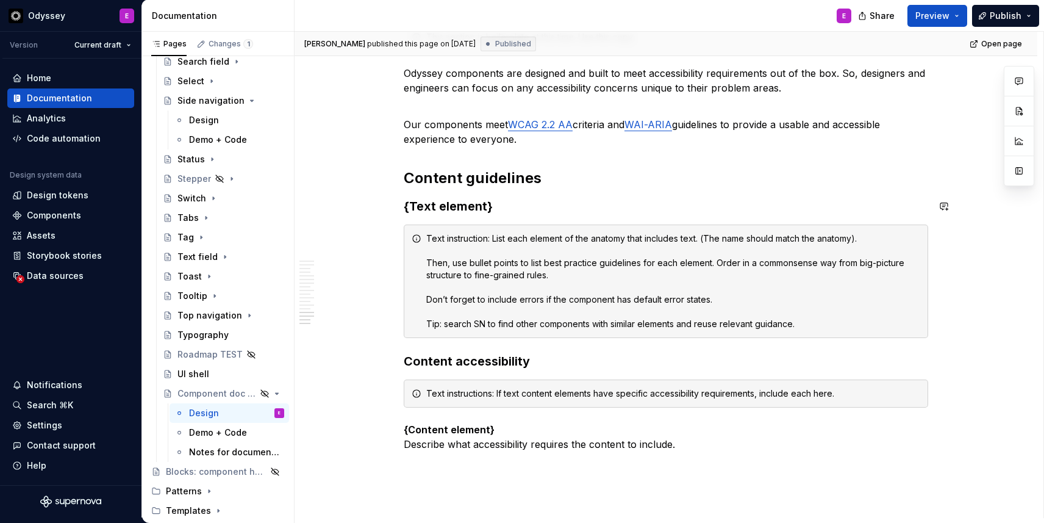
scroll to position [1839, 0]
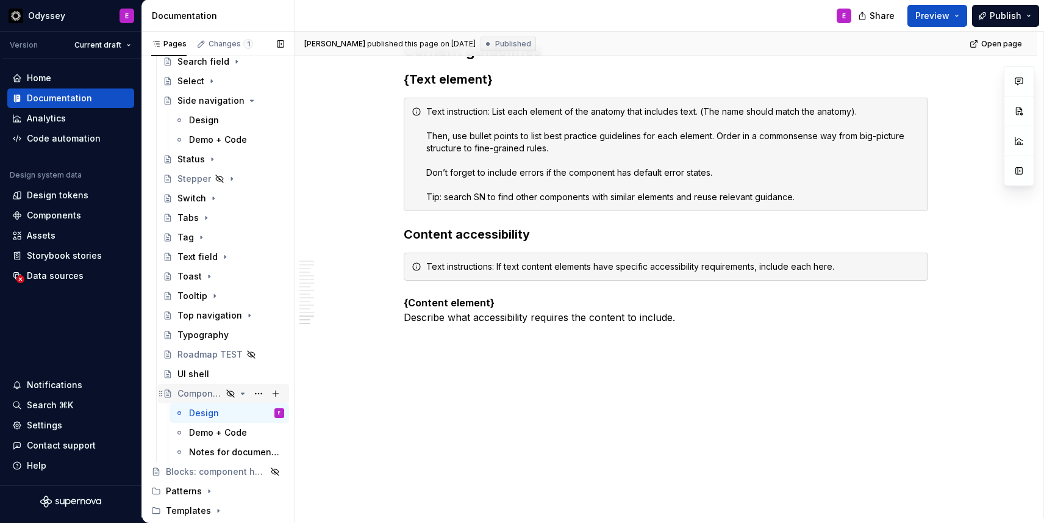
click at [244, 392] on icon "Page tree" at bounding box center [243, 394] width 10 height 10
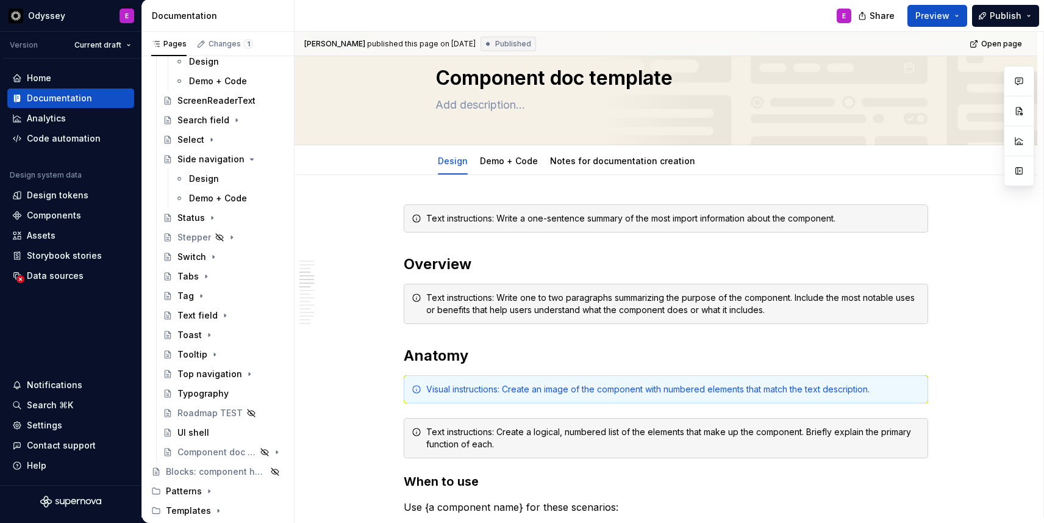
scroll to position [0, 0]
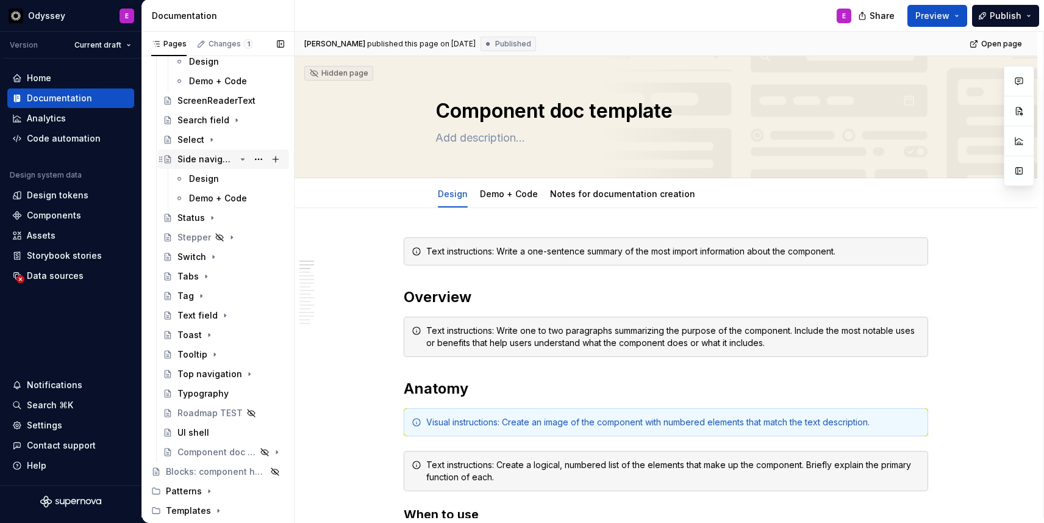
click at [247, 157] on icon "Page tree" at bounding box center [243, 159] width 10 height 10
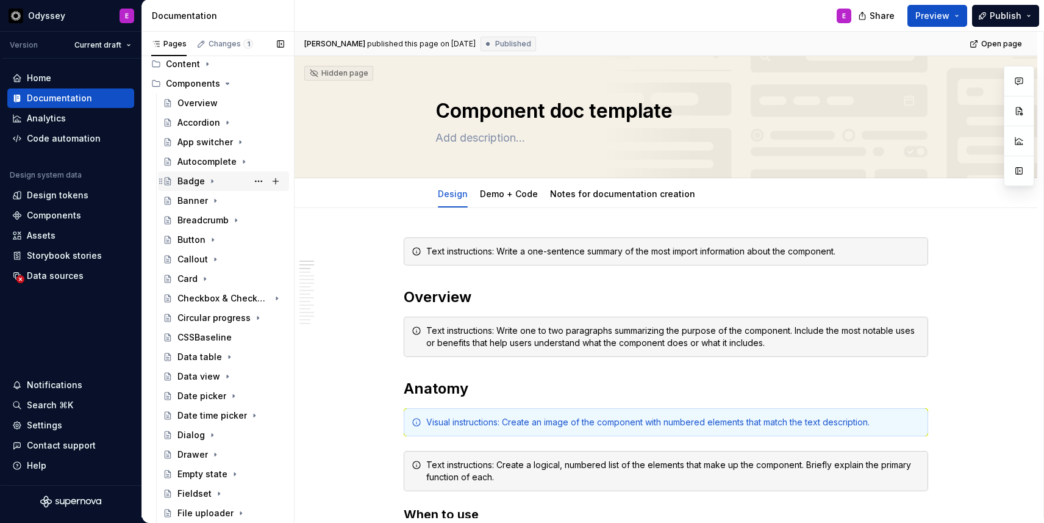
scroll to position [105, 0]
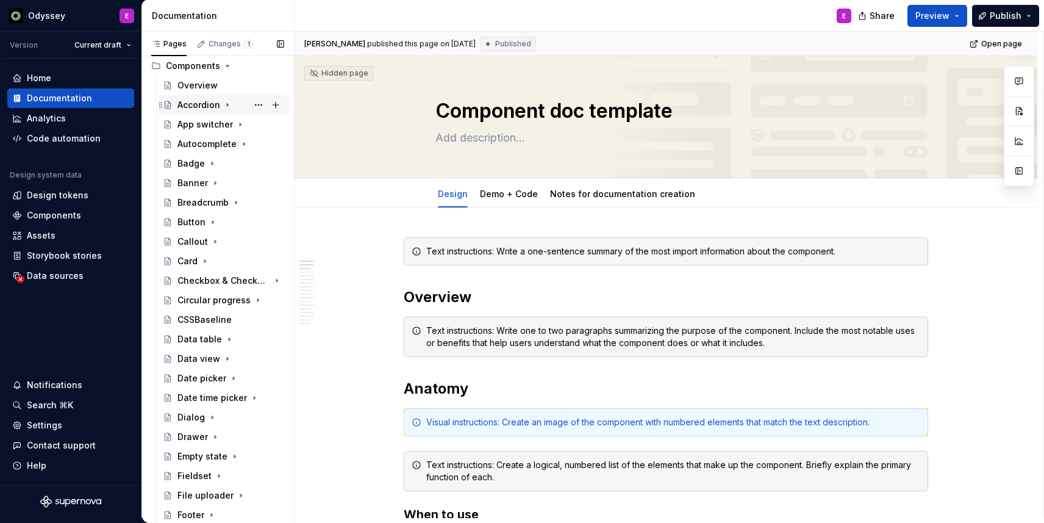
click at [228, 105] on icon "Page tree" at bounding box center [228, 105] width 10 height 10
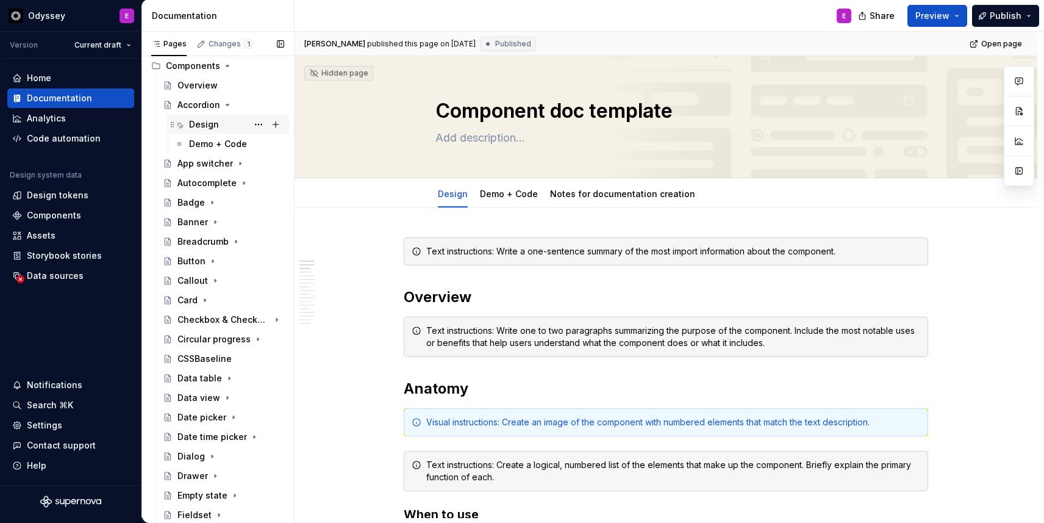
click at [206, 133] on div "Design" at bounding box center [230, 125] width 120 height 20
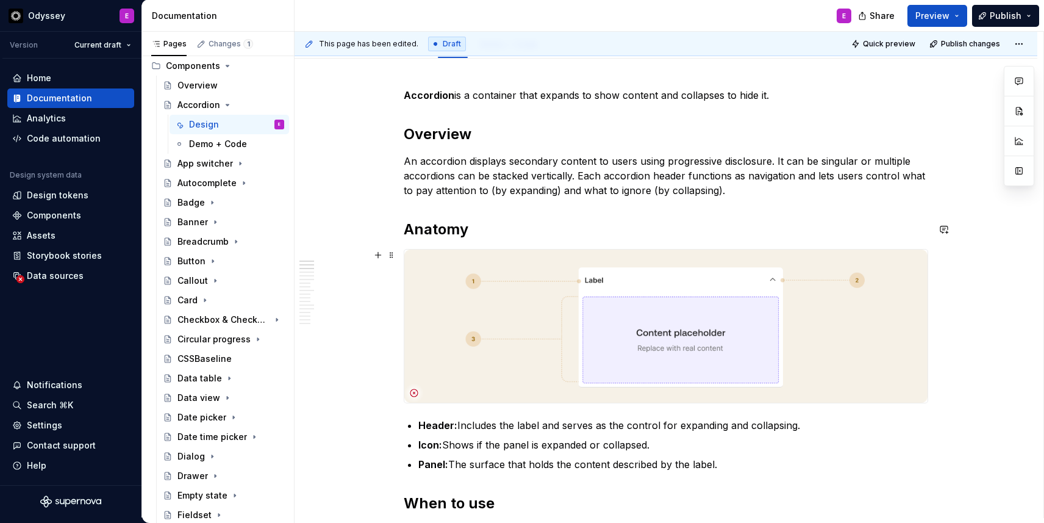
scroll to position [178, 0]
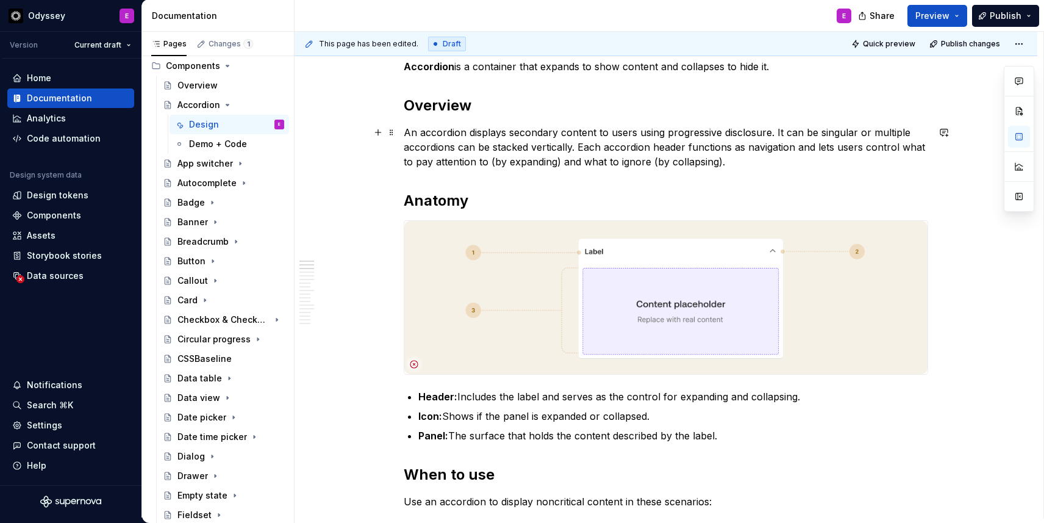
click at [581, 149] on p "An accordion displays secondary content to users using progressive disclosure. …" at bounding box center [666, 147] width 525 height 44
click at [777, 131] on p "An accordion displays secondary content to users using progressive disclosure. …" at bounding box center [666, 147] width 525 height 44
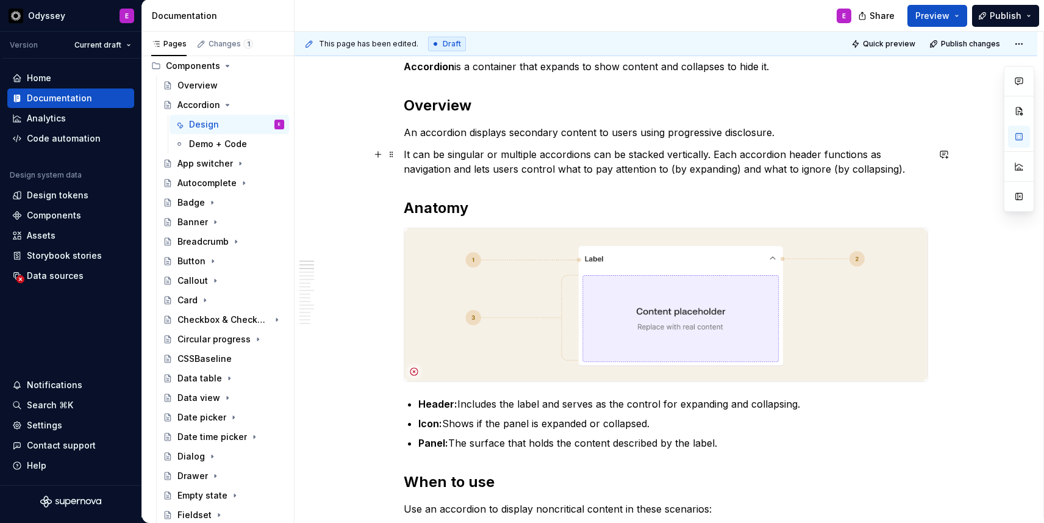
click at [711, 157] on p "It can be singular or multiple accordions can be stacked vertically. Each accor…" at bounding box center [666, 161] width 525 height 29
click at [715, 156] on p "It can be singular or multiple accordions can be stacked vertically. Each accor…" at bounding box center [666, 161] width 525 height 29
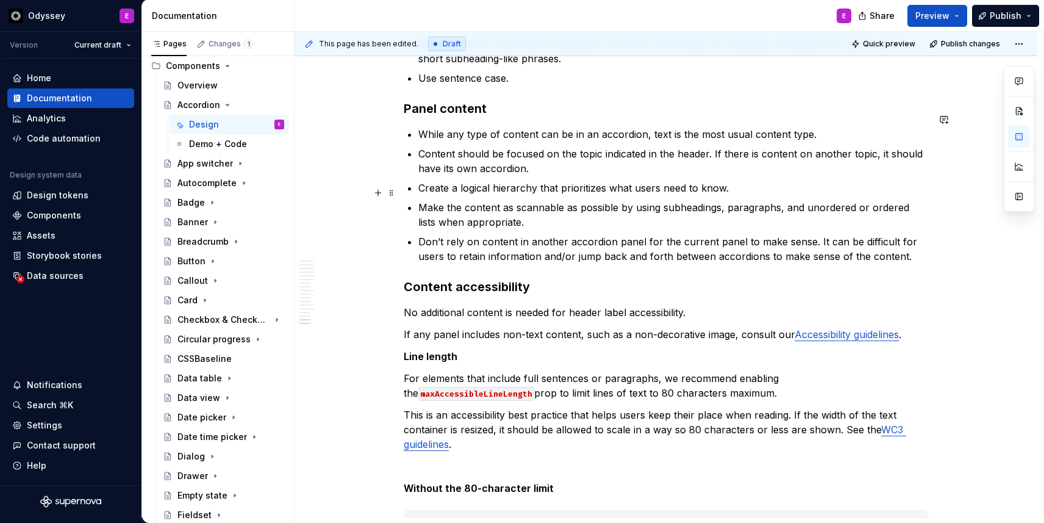
scroll to position [2228, 0]
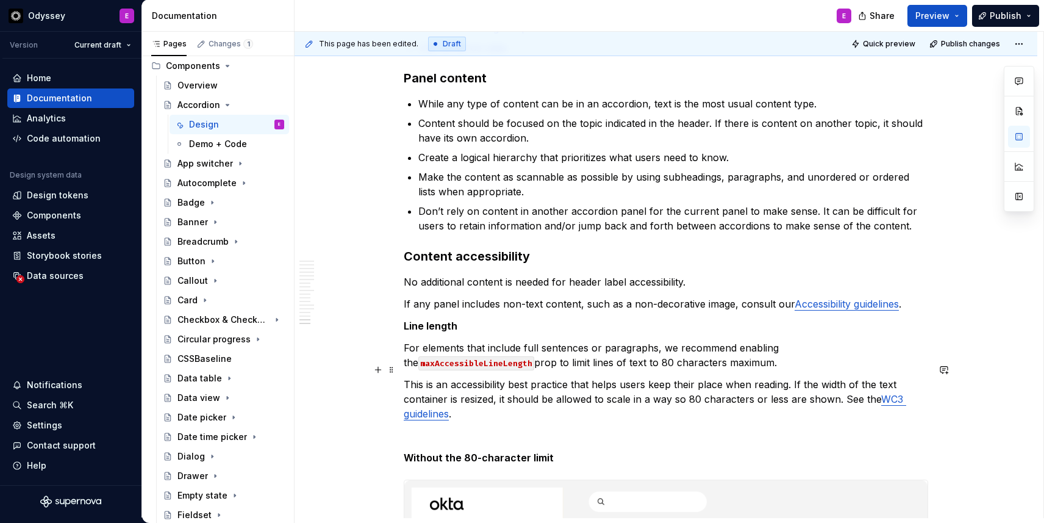
click at [843, 385] on p "This is an accessibility best practice that helps users keep their place when r…" at bounding box center [666, 399] width 525 height 44
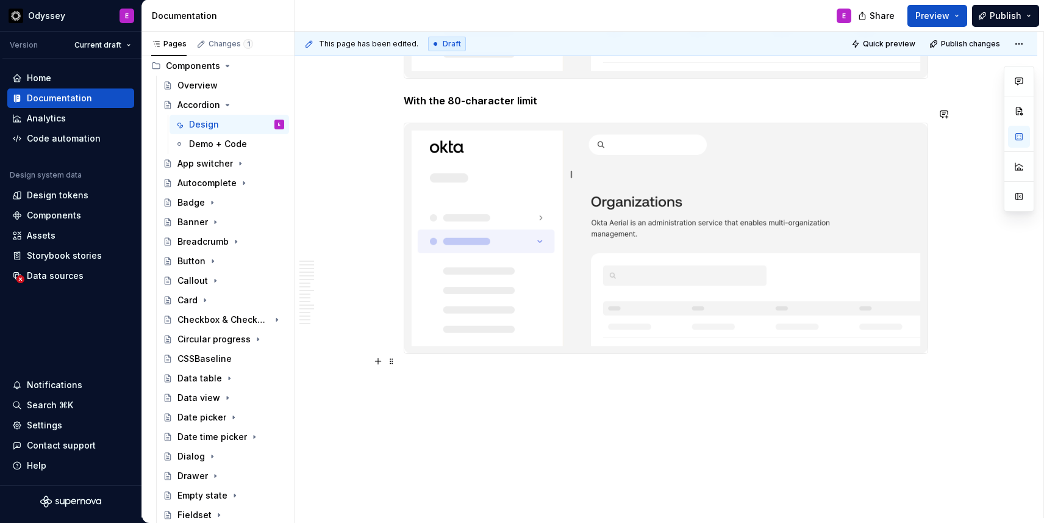
scroll to position [2889, 0]
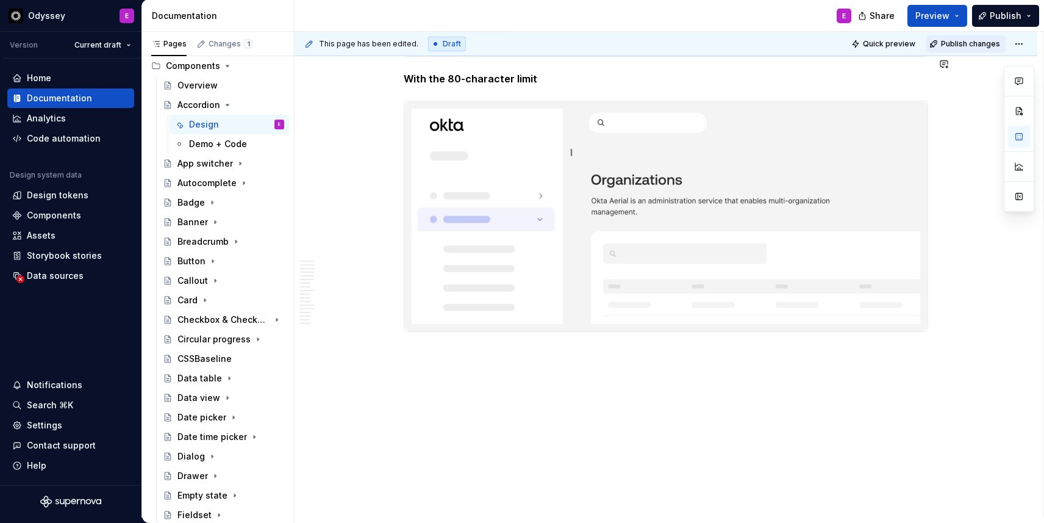
click at [971, 41] on span "Publish changes" at bounding box center [970, 44] width 59 height 10
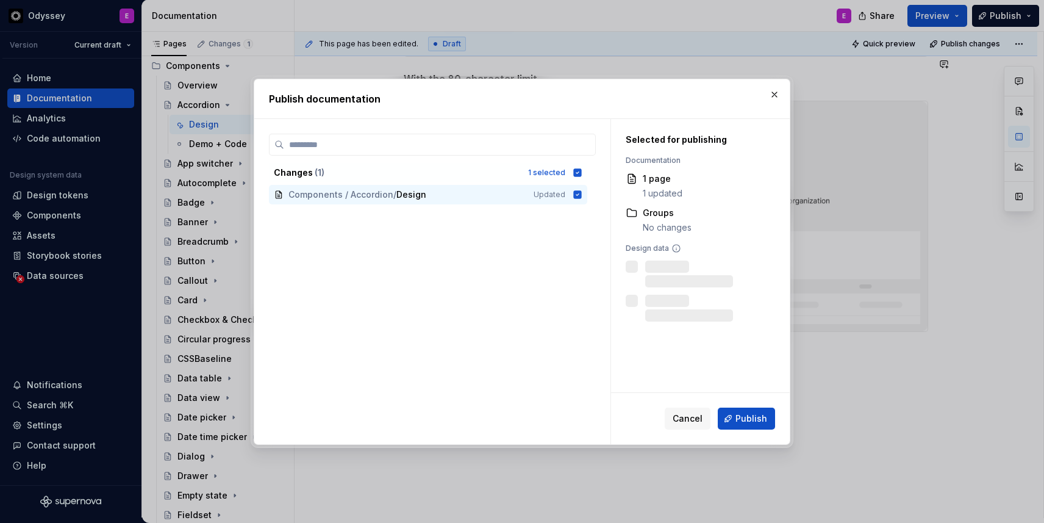
click at [750, 406] on div "Cancel Publish" at bounding box center [700, 418] width 179 height 51
click at [740, 426] on button "Publish" at bounding box center [746, 419] width 57 height 22
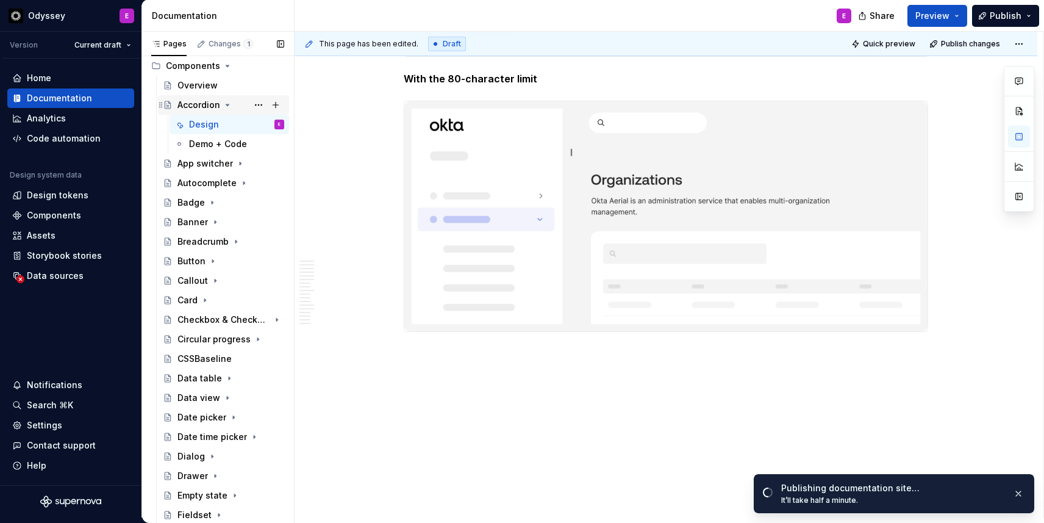
click at [226, 102] on icon "Page tree" at bounding box center [228, 105] width 10 height 10
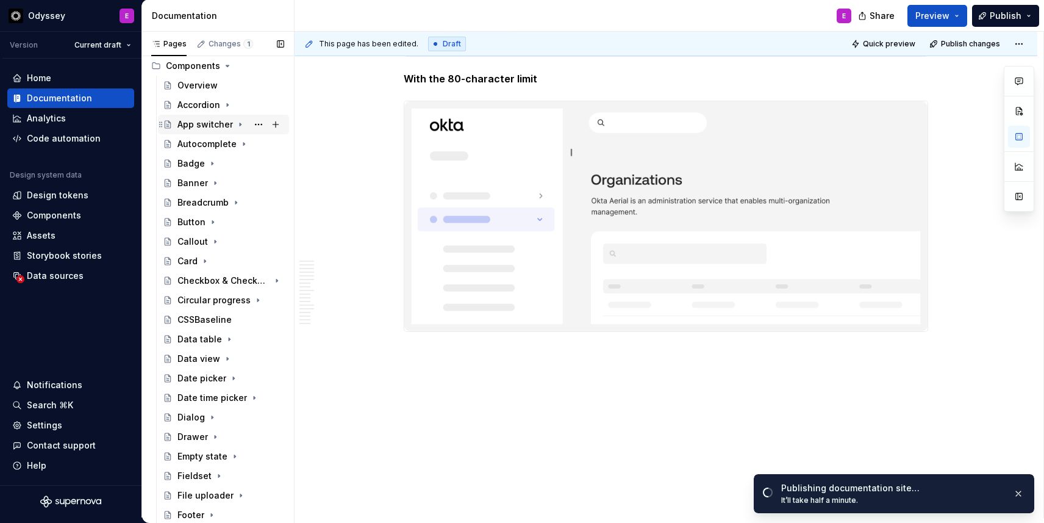
click at [210, 127] on div "App switcher" at bounding box center [206, 124] width 56 height 12
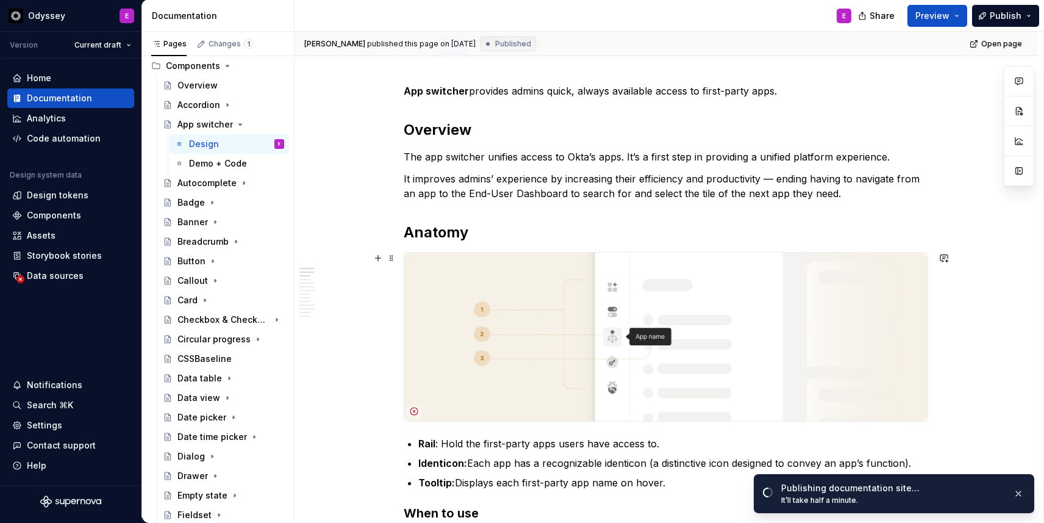
scroll to position [134, 0]
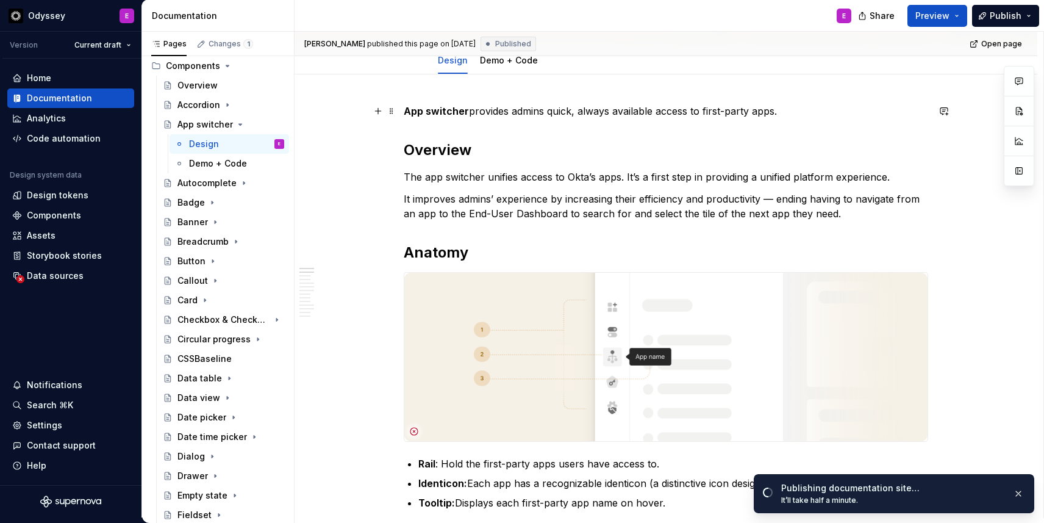
type textarea "*"
click at [436, 115] on strong "App switcher" at bounding box center [436, 111] width 65 height 12
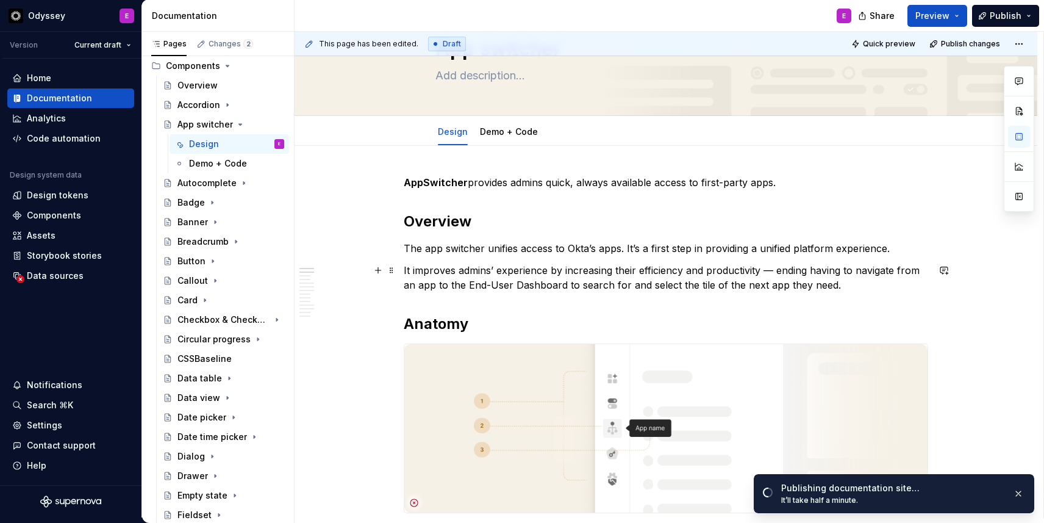
scroll to position [0, 0]
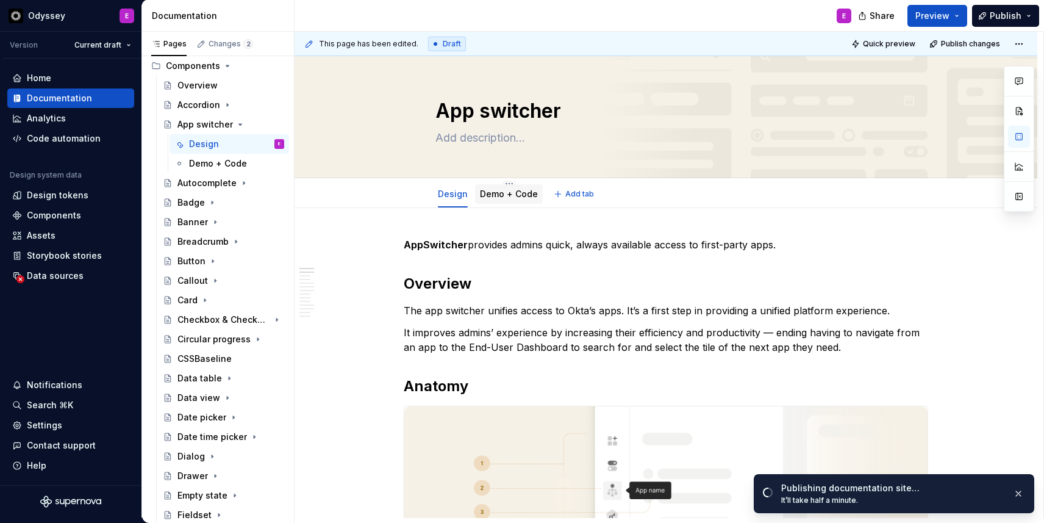
click at [525, 199] on link "Demo + Code" at bounding box center [509, 194] width 58 height 10
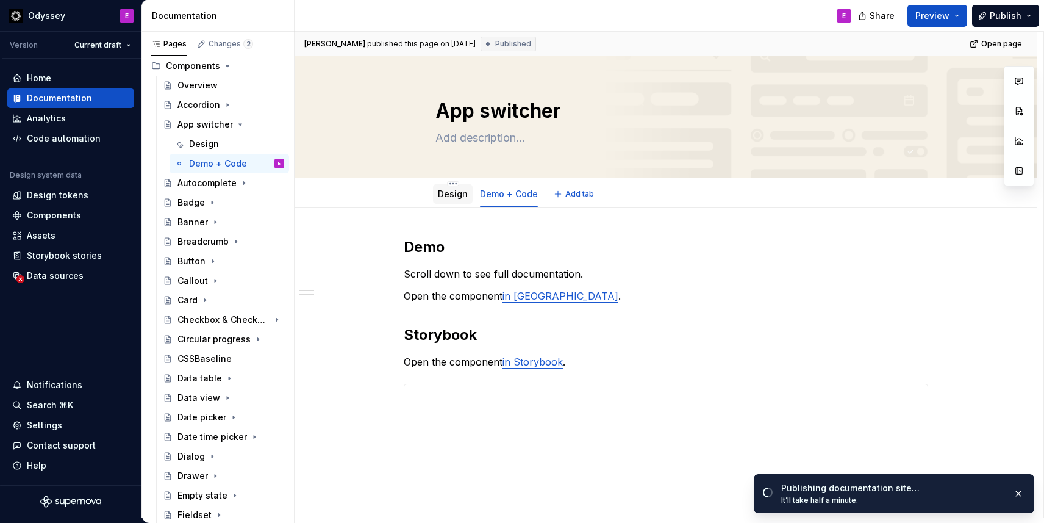
click at [454, 192] on link "Design" at bounding box center [453, 194] width 30 height 10
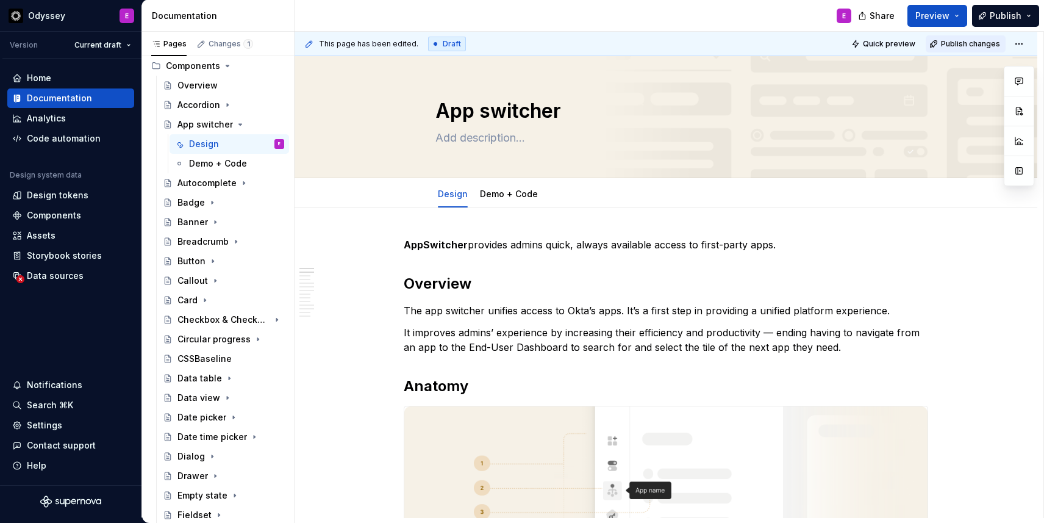
click at [981, 45] on span "Publish changes" at bounding box center [970, 44] width 59 height 10
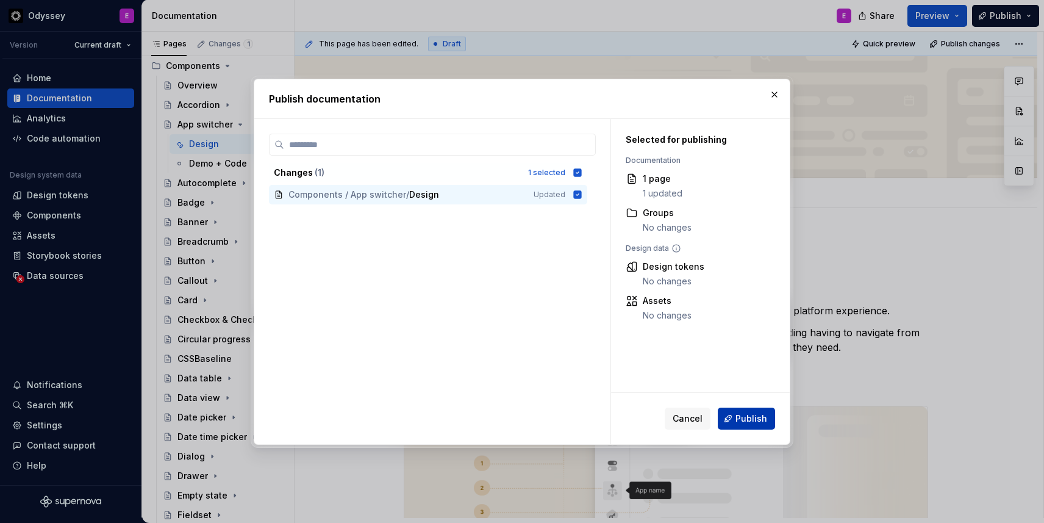
click at [741, 422] on span "Publish" at bounding box center [752, 418] width 32 height 12
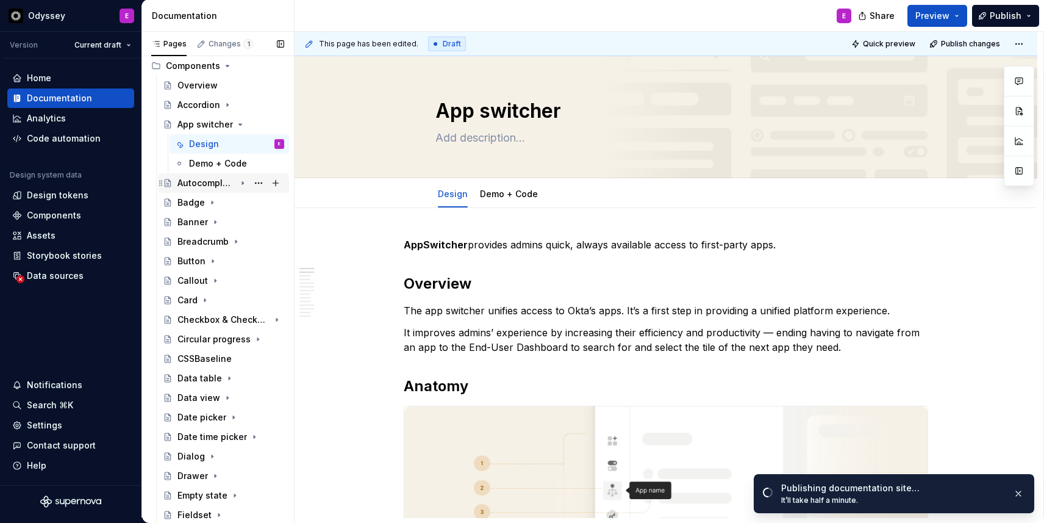
click at [199, 185] on div "Autocomplete" at bounding box center [207, 183] width 58 height 12
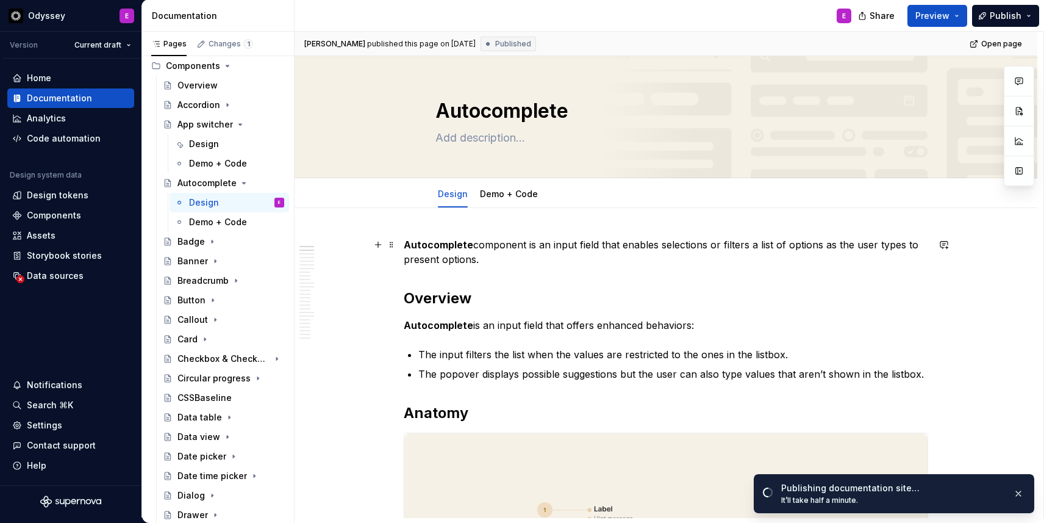
click at [435, 243] on strong "Autocomplete" at bounding box center [439, 245] width 70 height 12
click at [504, 198] on link "Demo + Code" at bounding box center [509, 194] width 58 height 10
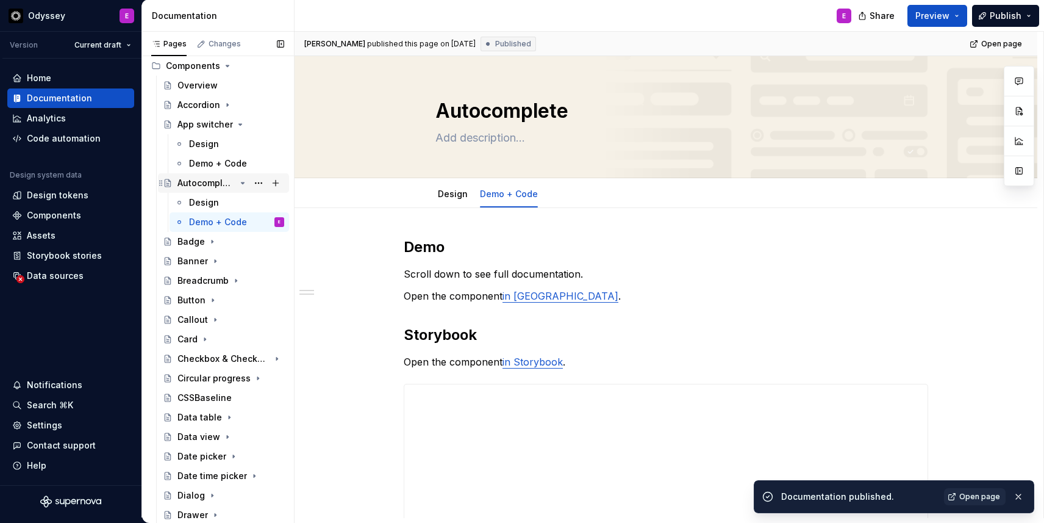
click at [242, 182] on icon "Page tree" at bounding box center [243, 182] width 3 height 1
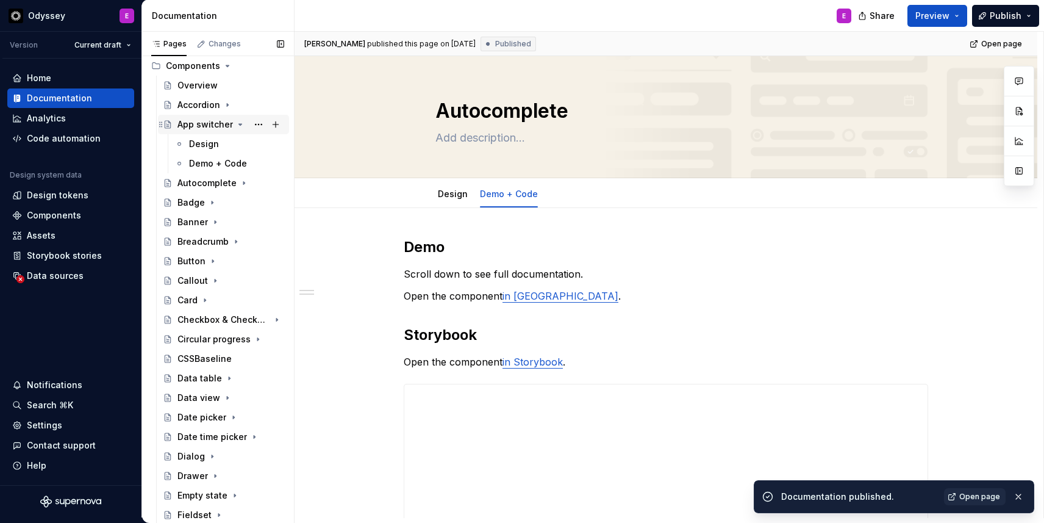
click at [239, 124] on icon "Page tree" at bounding box center [240, 124] width 3 height 1
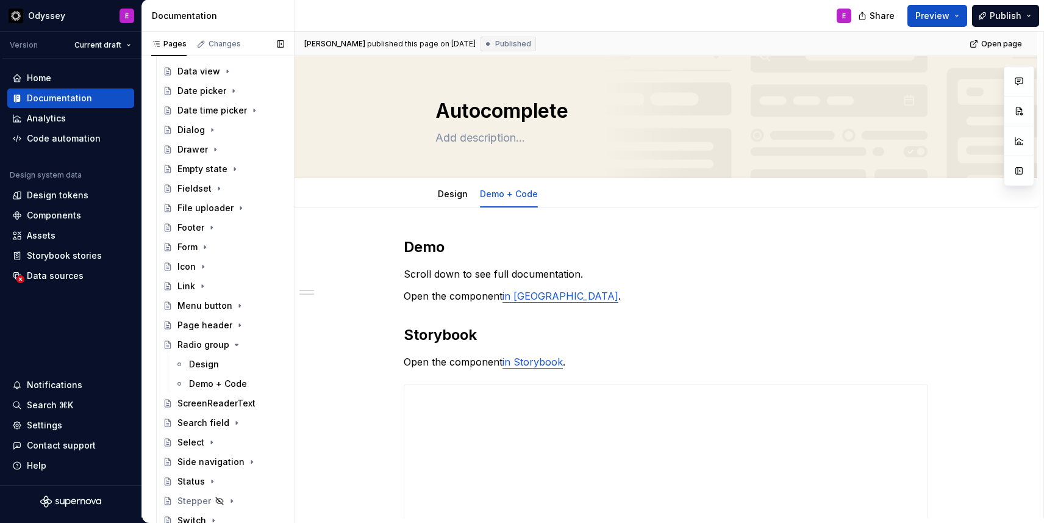
scroll to position [400, 0]
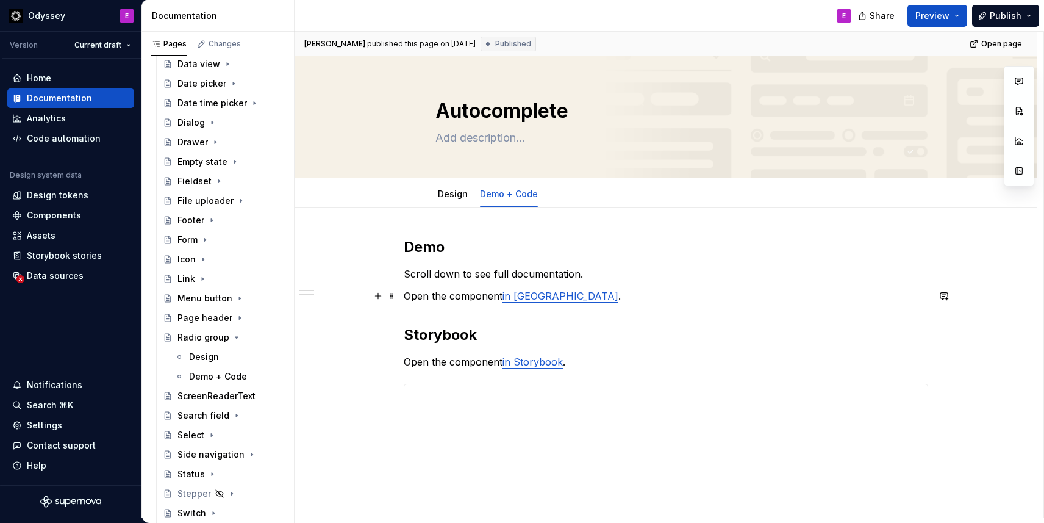
click at [528, 300] on link "in [GEOGRAPHIC_DATA]" at bounding box center [561, 296] width 116 height 12
click at [582, 267] on button "button" at bounding box center [590, 270] width 17 height 17
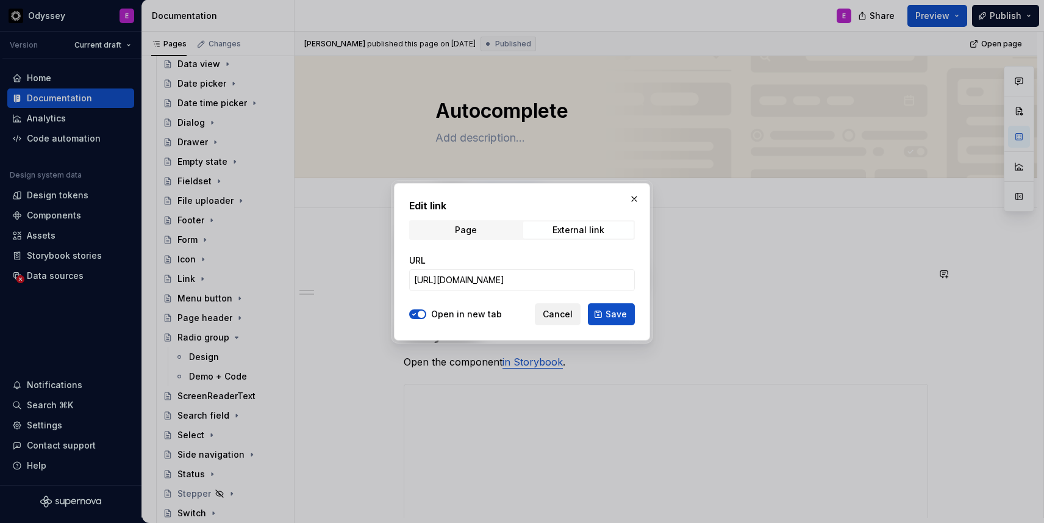
click at [570, 314] on span "Cancel" at bounding box center [558, 314] width 30 height 12
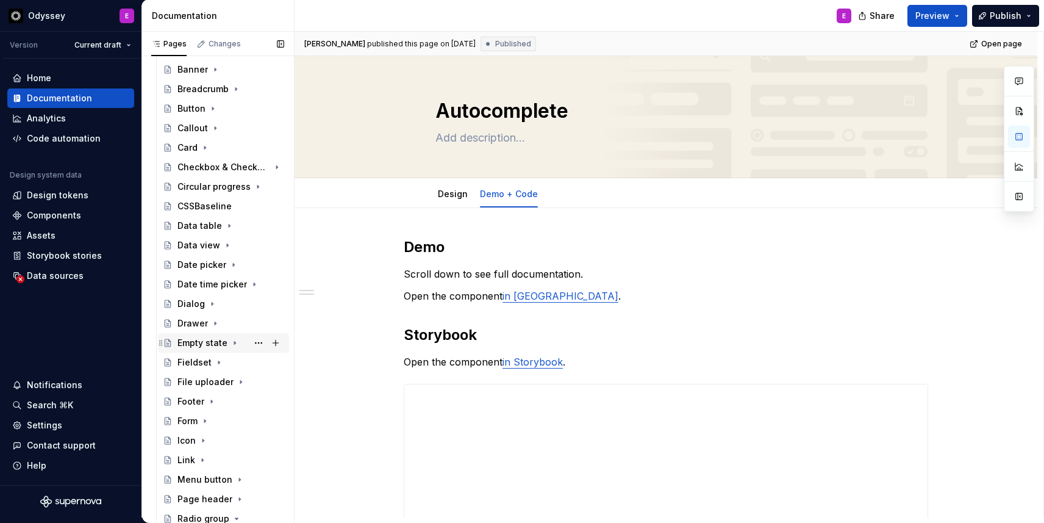
scroll to position [0, 0]
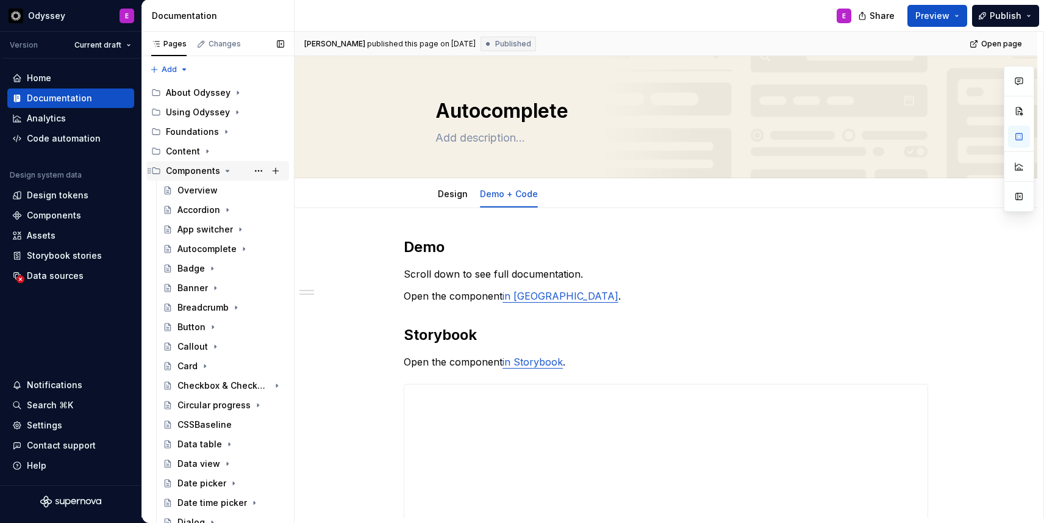
click at [227, 171] on icon "Page tree" at bounding box center [228, 171] width 10 height 10
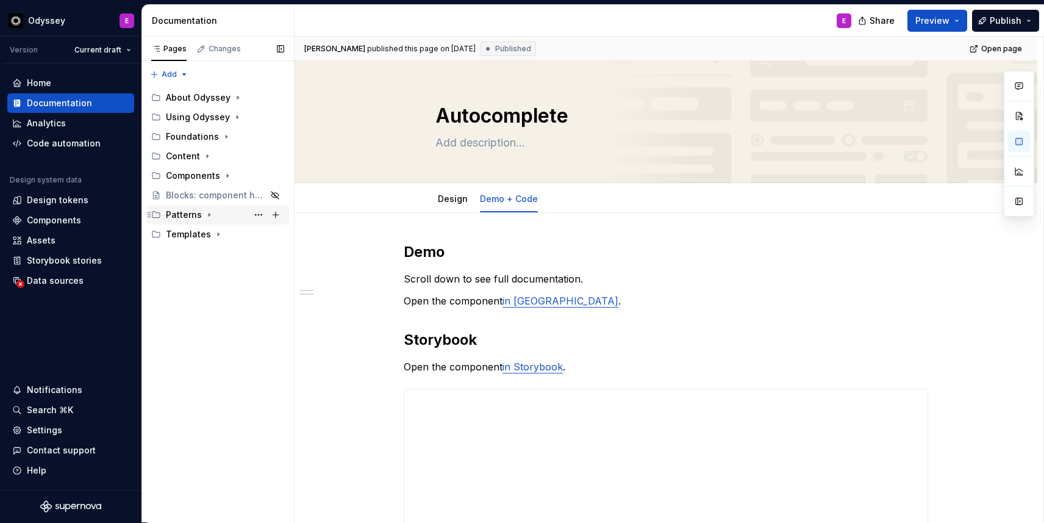
click at [208, 215] on icon "Page tree" at bounding box center [209, 215] width 10 height 10
click at [215, 235] on icon "Page tree" at bounding box center [219, 234] width 10 height 10
click at [209, 214] on icon "Page tree" at bounding box center [209, 215] width 1 height 3
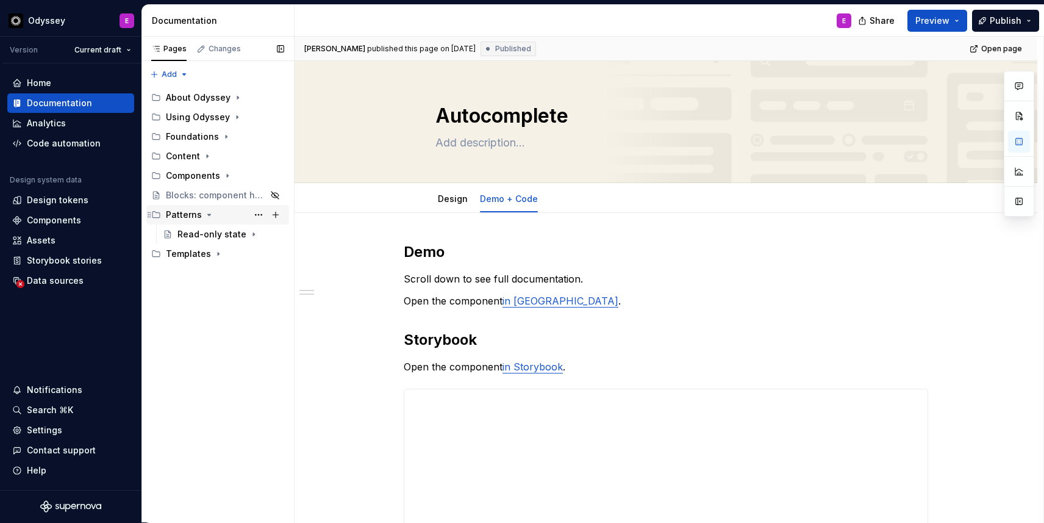
click at [208, 214] on icon "Page tree" at bounding box center [209, 214] width 3 height 1
click at [46, 87] on div "Home" at bounding box center [39, 83] width 24 height 12
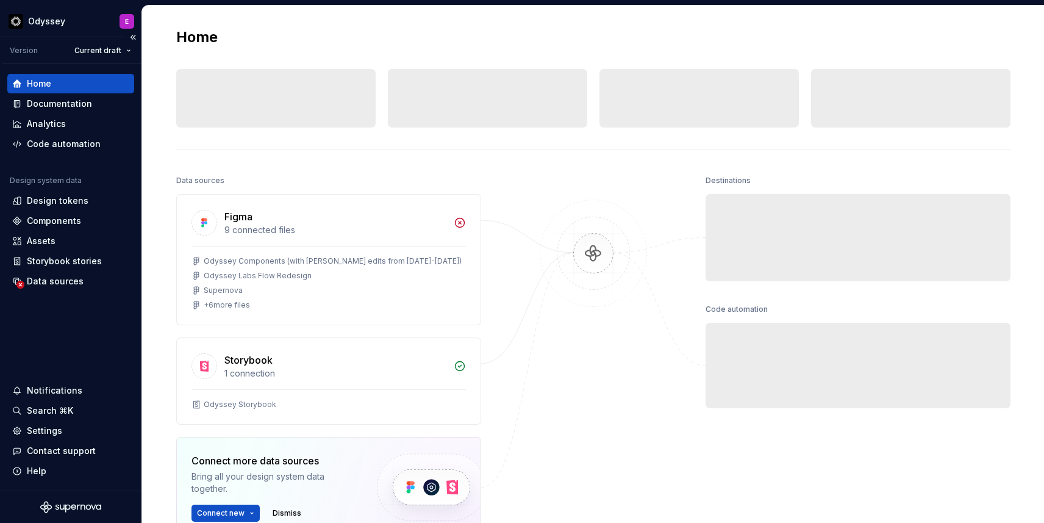
click at [46, 84] on div "Home" at bounding box center [39, 83] width 24 height 12
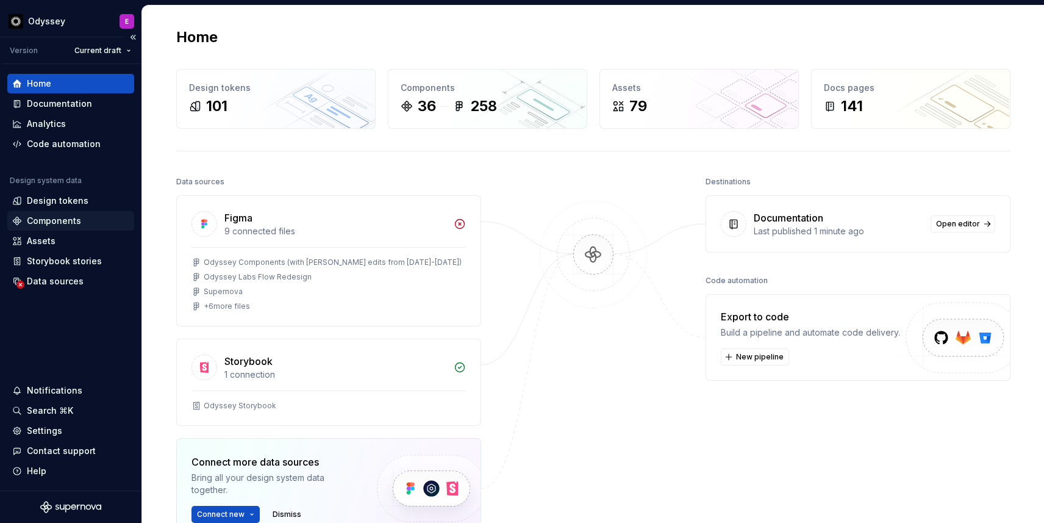
click at [43, 220] on div "Components" at bounding box center [54, 221] width 54 height 12
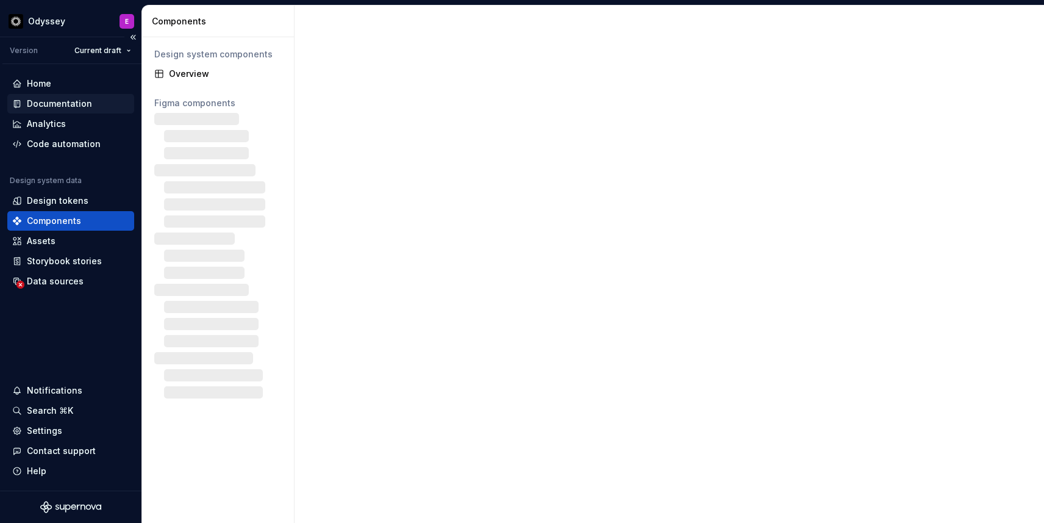
click at [62, 102] on div "Documentation" at bounding box center [59, 104] width 65 height 12
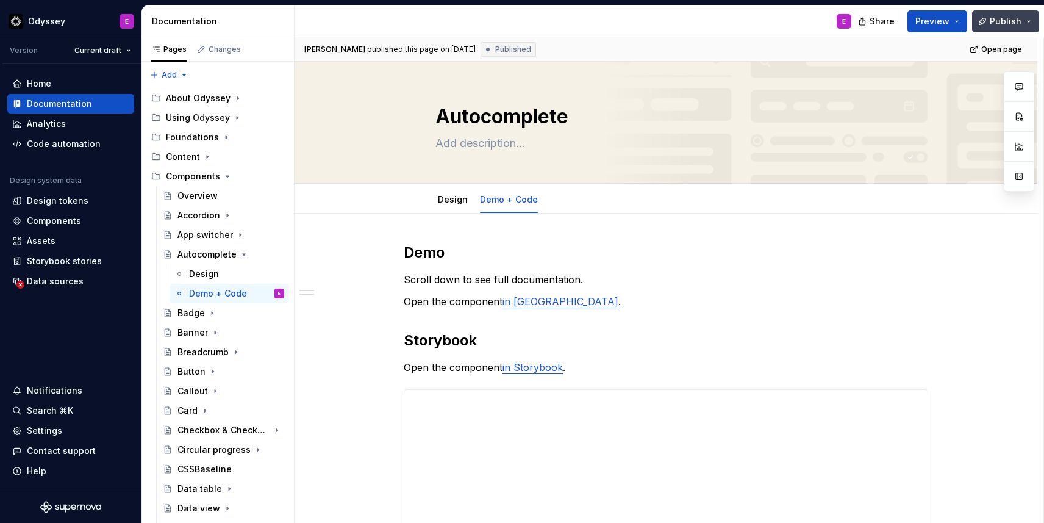
click at [996, 21] on span "Publish" at bounding box center [1006, 21] width 32 height 12
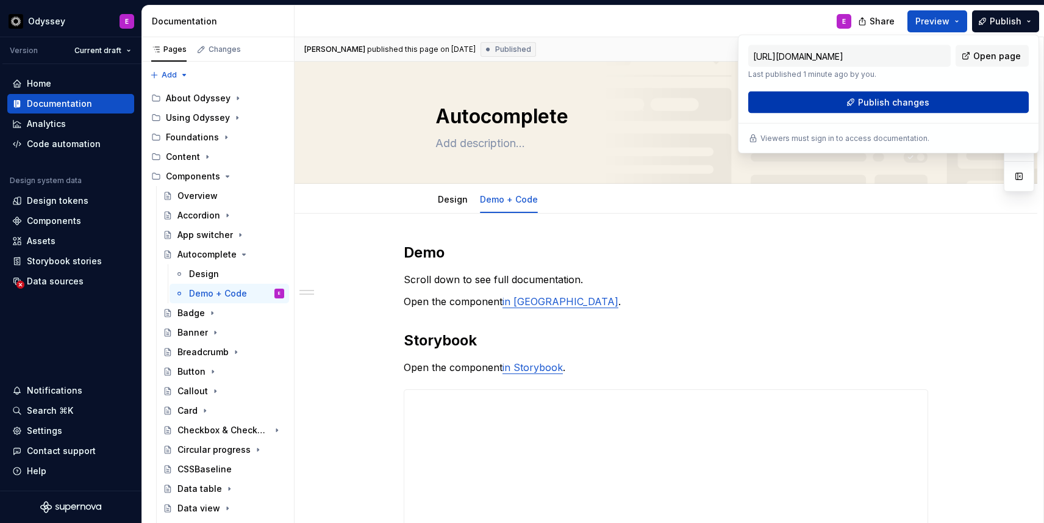
click at [934, 105] on button "Publish changes" at bounding box center [889, 103] width 281 height 22
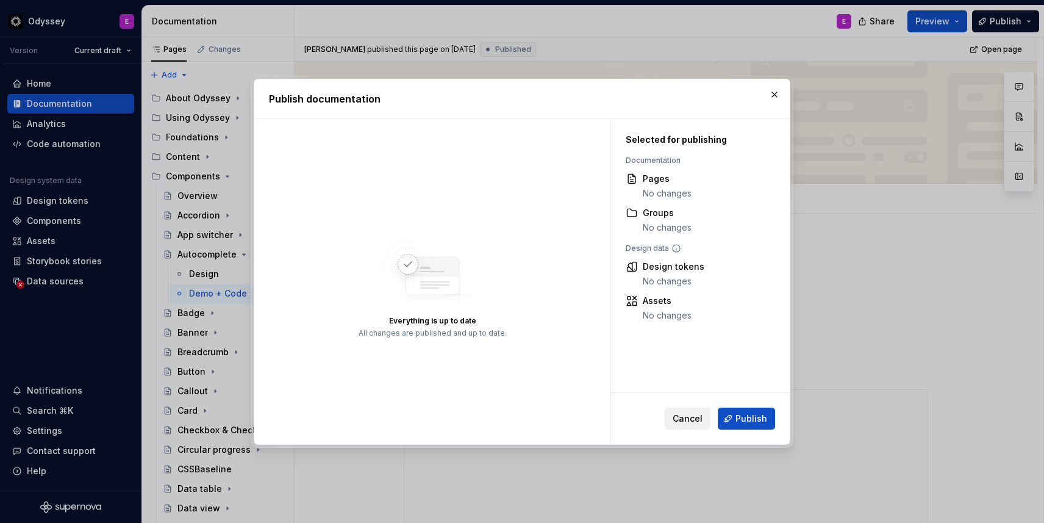
click at [692, 418] on span "Cancel" at bounding box center [688, 418] width 30 height 12
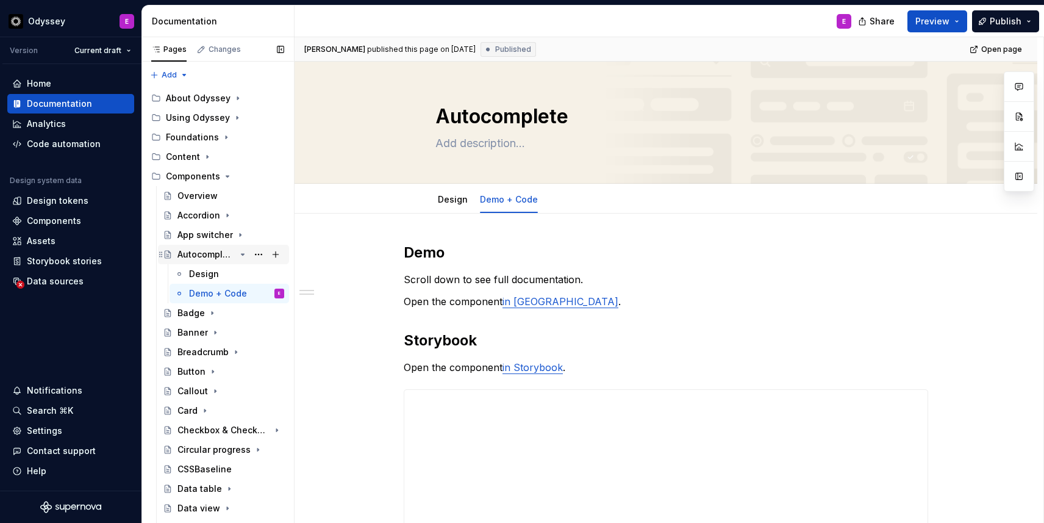
click at [243, 252] on icon "Page tree" at bounding box center [243, 255] width 10 height 10
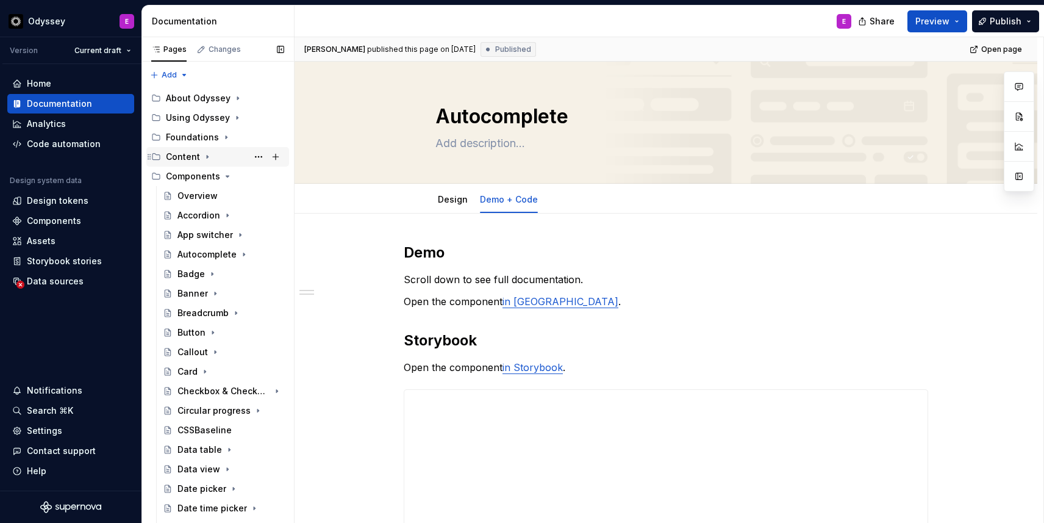
click at [203, 154] on icon "Page tree" at bounding box center [208, 157] width 10 height 10
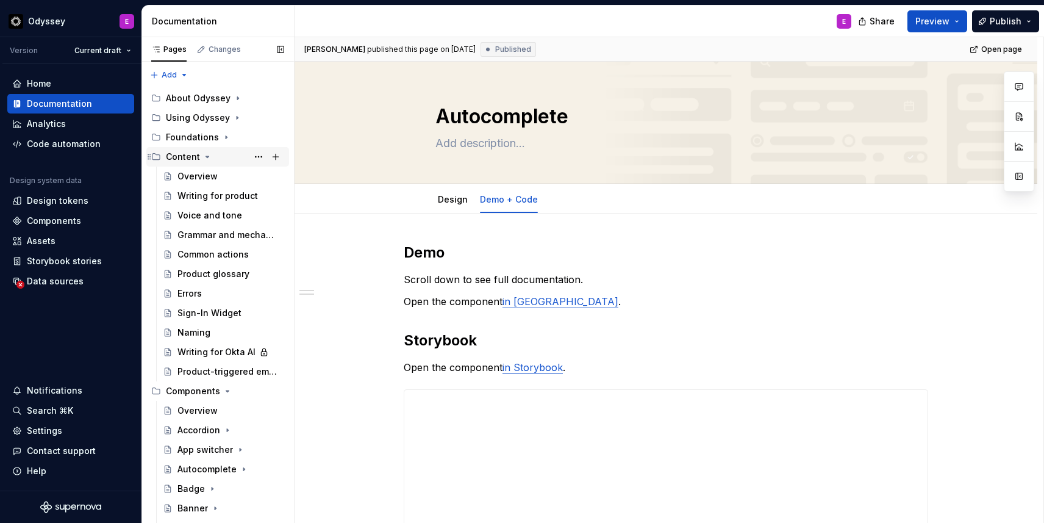
click at [203, 154] on icon "Page tree" at bounding box center [208, 157] width 10 height 10
type textarea "*"
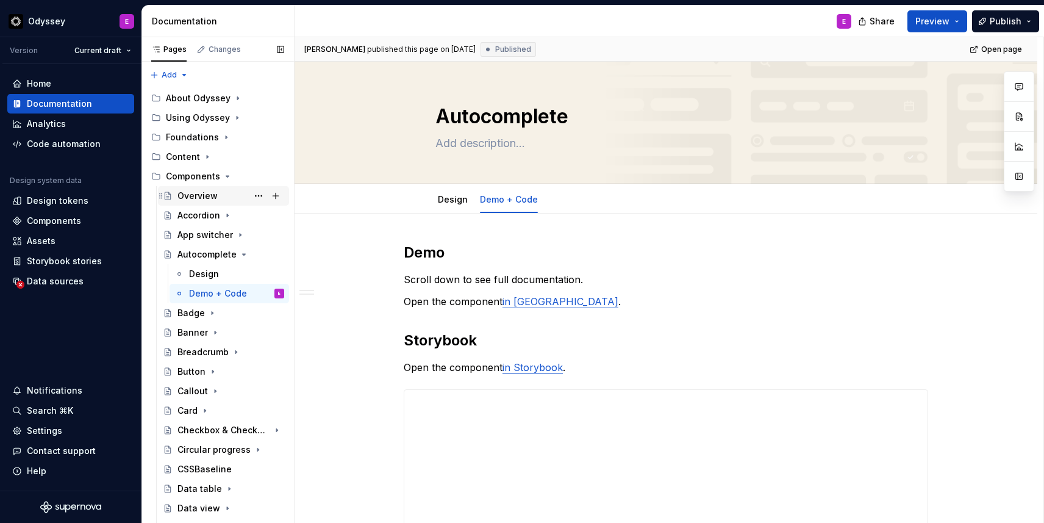
click at [211, 196] on div "Overview" at bounding box center [198, 196] width 40 height 12
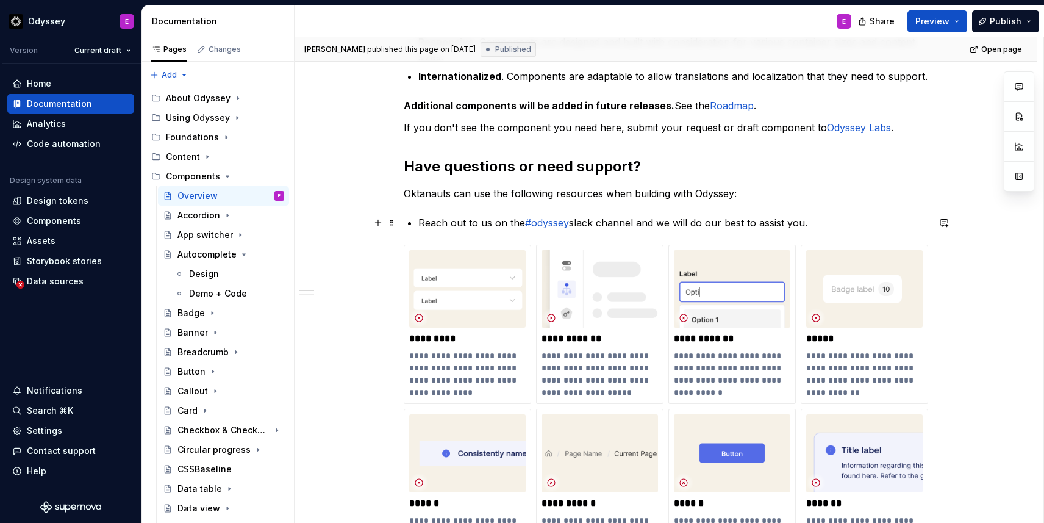
scroll to position [381, 0]
click at [489, 339] on p "*********" at bounding box center [467, 338] width 117 height 12
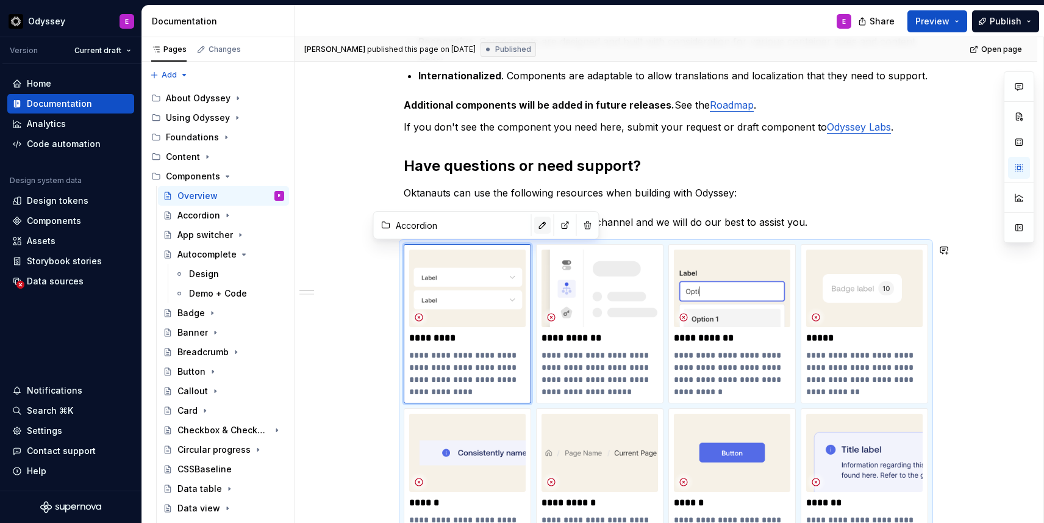
click at [534, 232] on button "button" at bounding box center [542, 225] width 17 height 17
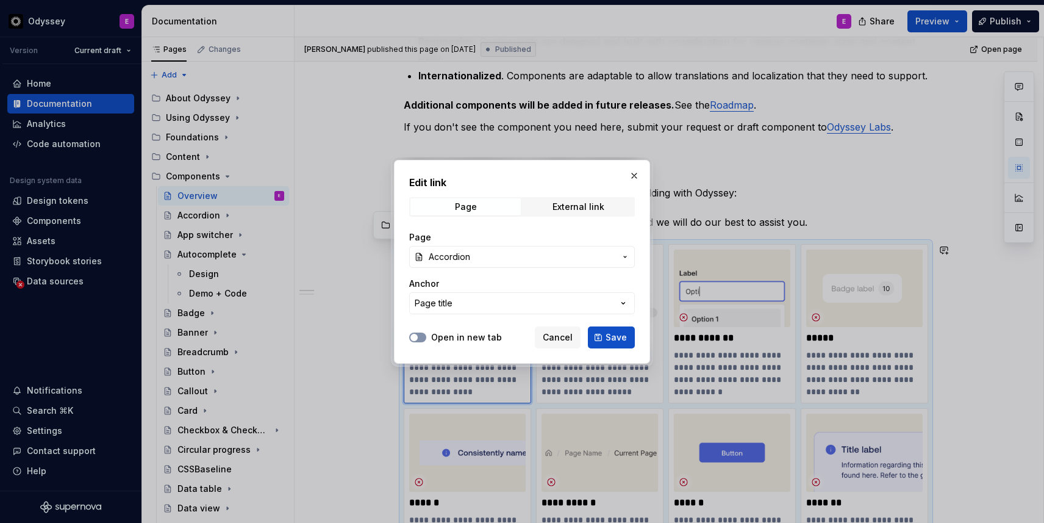
click at [417, 337] on span "button" at bounding box center [414, 337] width 7 height 7
click at [606, 334] on button "Save" at bounding box center [611, 337] width 47 height 22
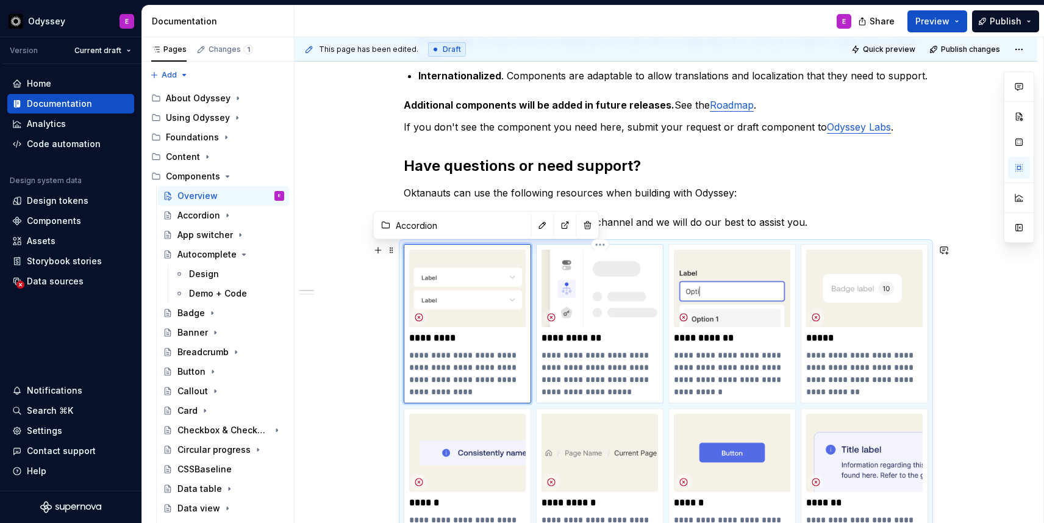
type textarea "*"
type input "App switcher"
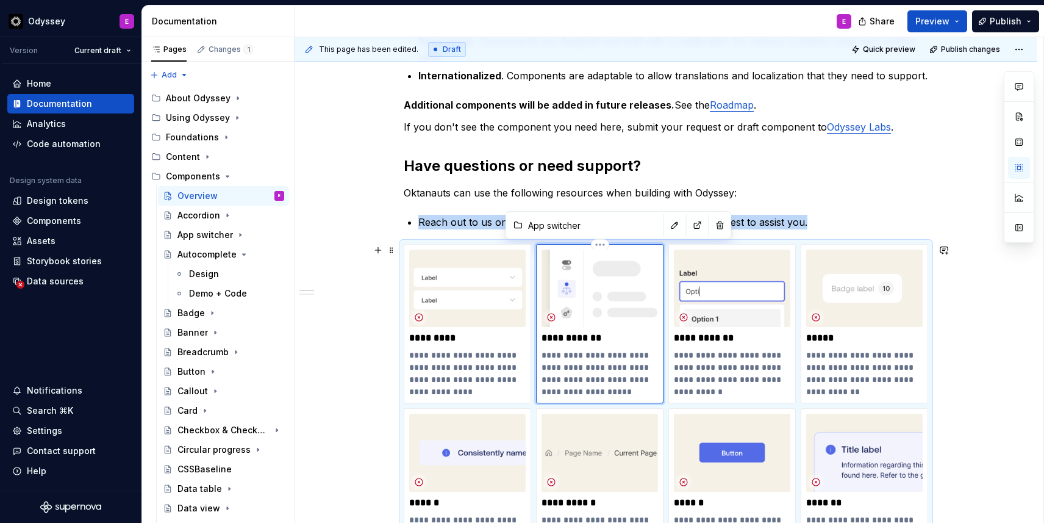
click at [633, 252] on img at bounding box center [600, 288] width 117 height 77
click at [667, 222] on button "button" at bounding box center [675, 225] width 17 height 17
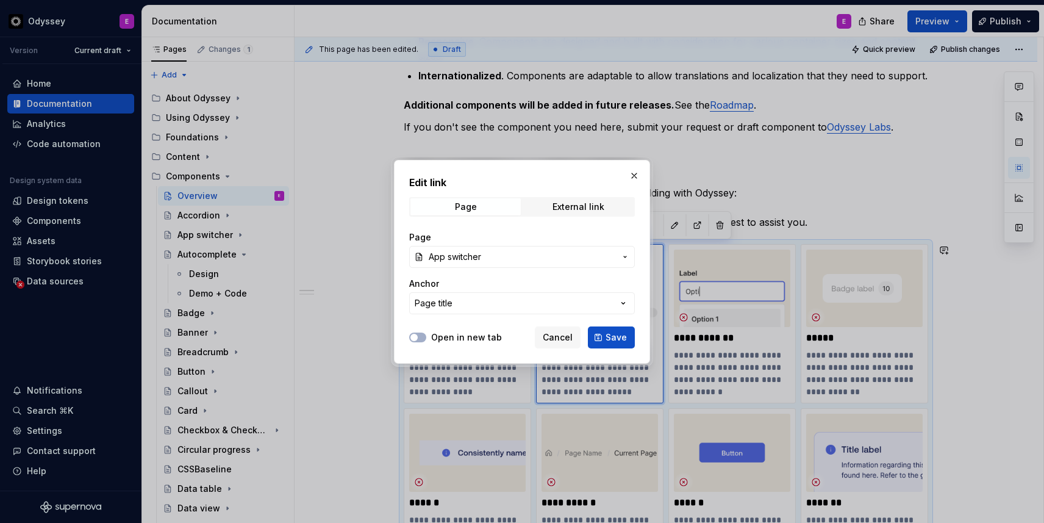
click at [467, 337] on label "Open in new tab" at bounding box center [466, 337] width 71 height 12
click at [426, 337] on button "Open in new tab" at bounding box center [417, 337] width 17 height 10
click at [608, 339] on span "Save" at bounding box center [616, 337] width 21 height 12
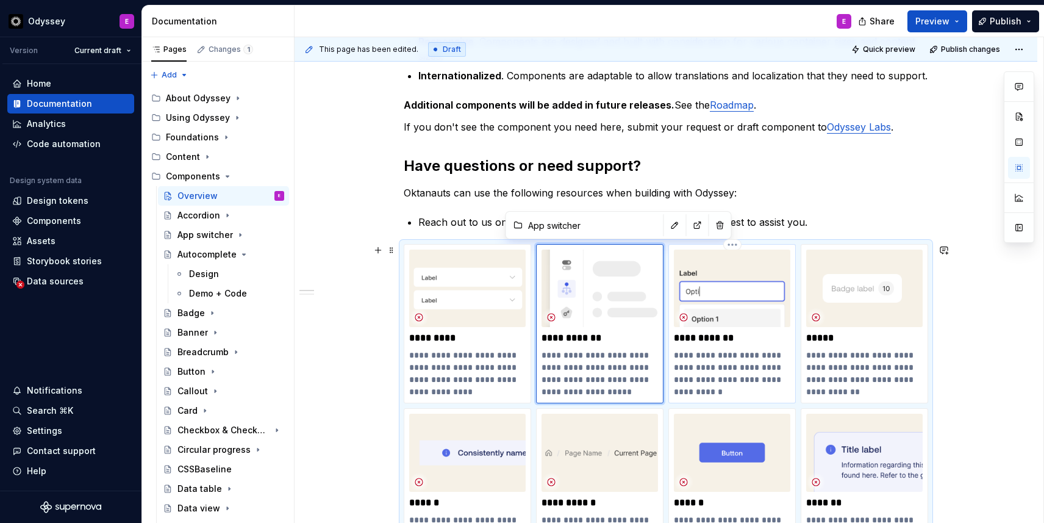
type textarea "*"
type input "Autocomplete"
click at [722, 257] on img at bounding box center [732, 288] width 117 height 77
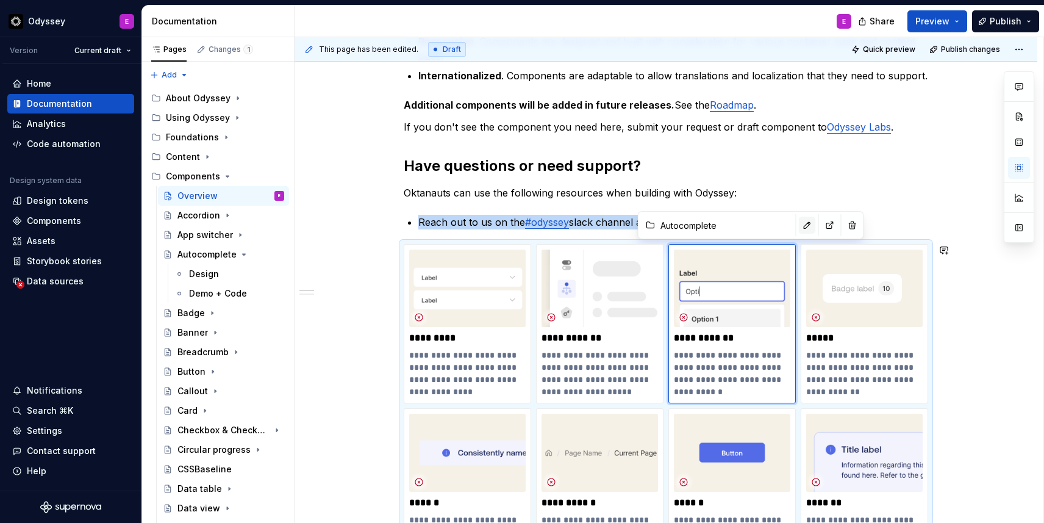
click at [799, 227] on button "button" at bounding box center [807, 225] width 17 height 17
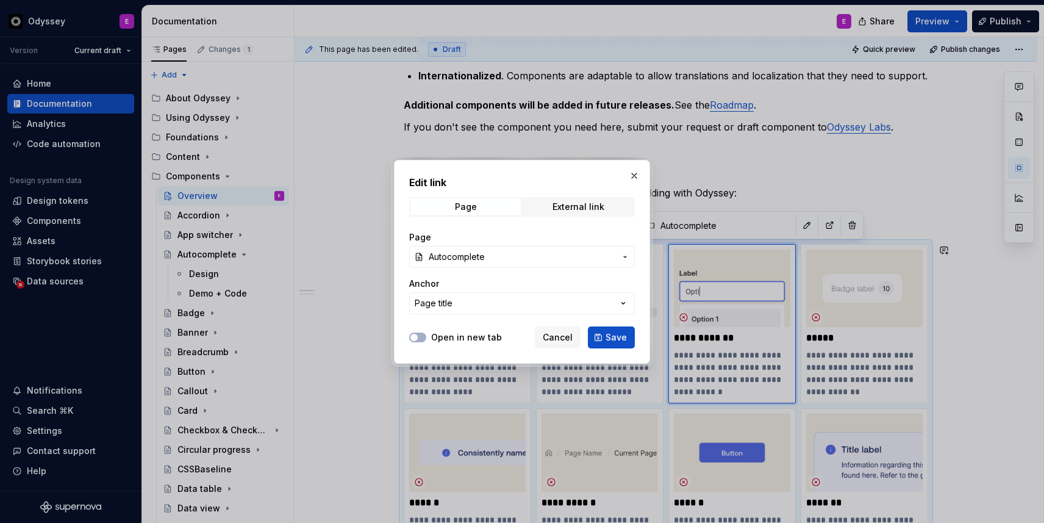
click at [465, 337] on label "Open in new tab" at bounding box center [466, 337] width 71 height 12
click at [426, 337] on button "Open in new tab" at bounding box center [417, 337] width 17 height 10
click at [612, 336] on span "Save" at bounding box center [616, 337] width 21 height 12
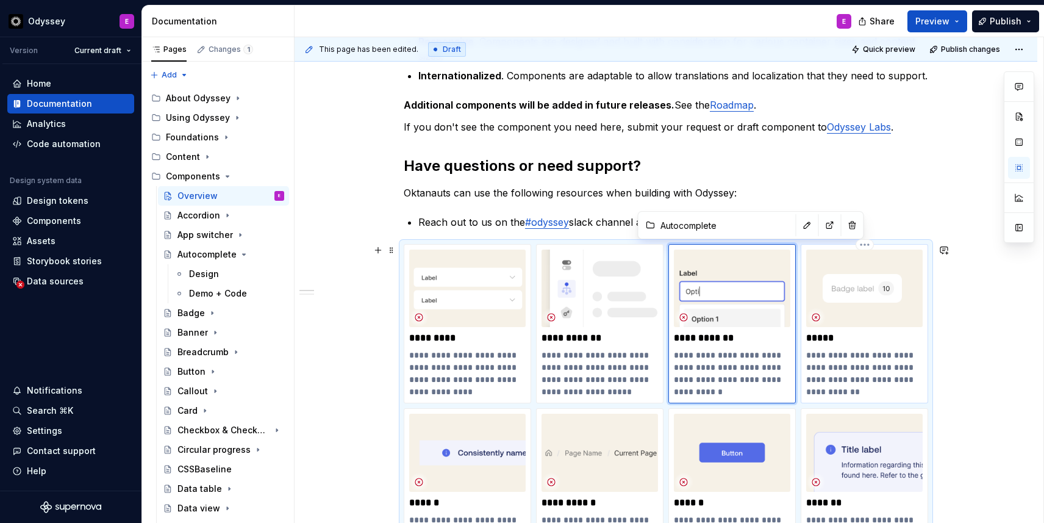
type textarea "*"
type input "Badge"
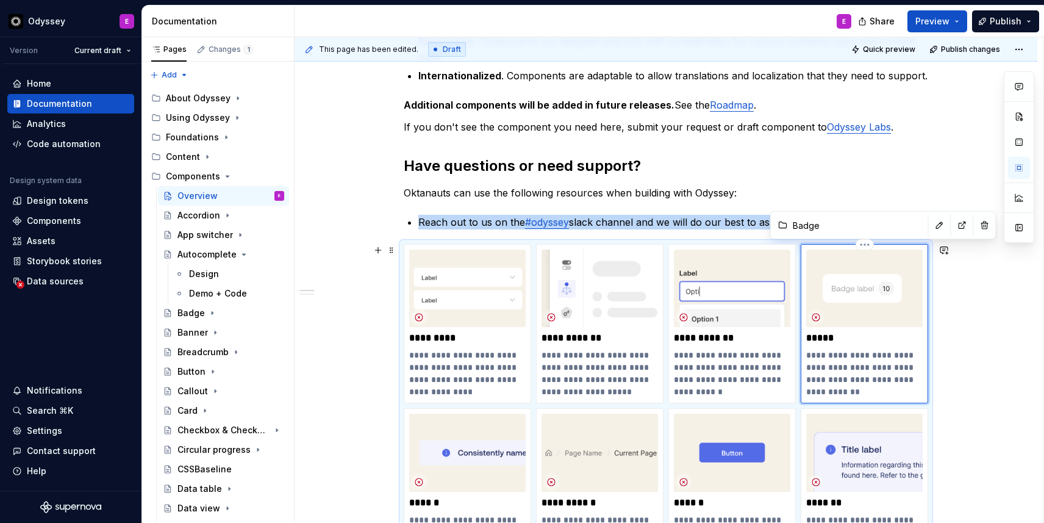
click at [851, 259] on img at bounding box center [864, 288] width 117 height 77
click at [932, 229] on button "button" at bounding box center [940, 225] width 17 height 17
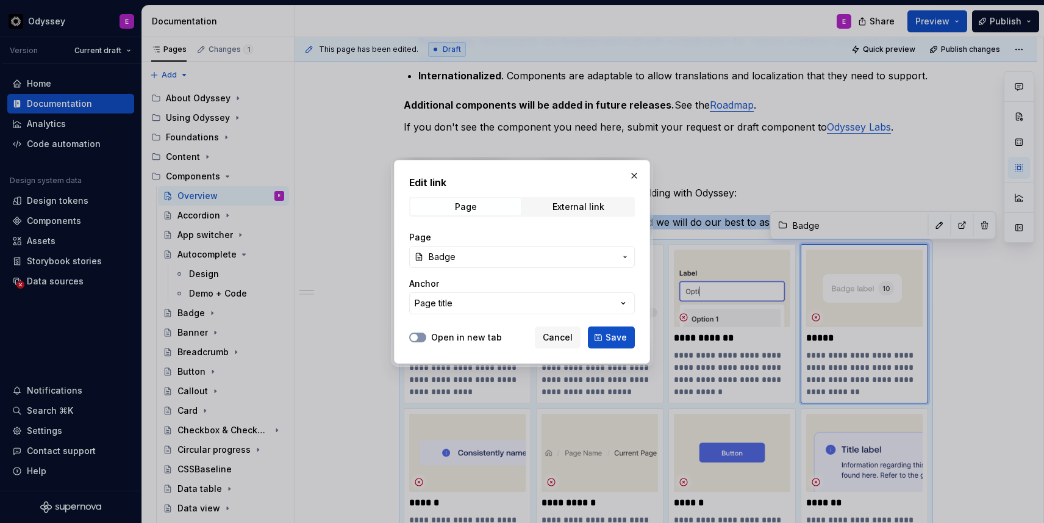
click at [422, 339] on button "Open in new tab" at bounding box center [417, 337] width 17 height 10
click at [612, 336] on span "Save" at bounding box center [616, 337] width 21 height 12
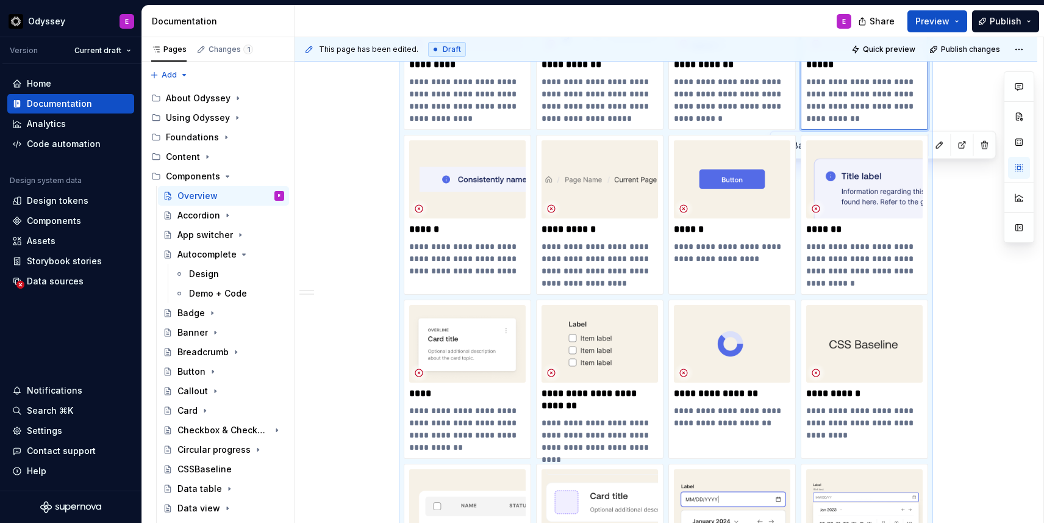
scroll to position [659, 0]
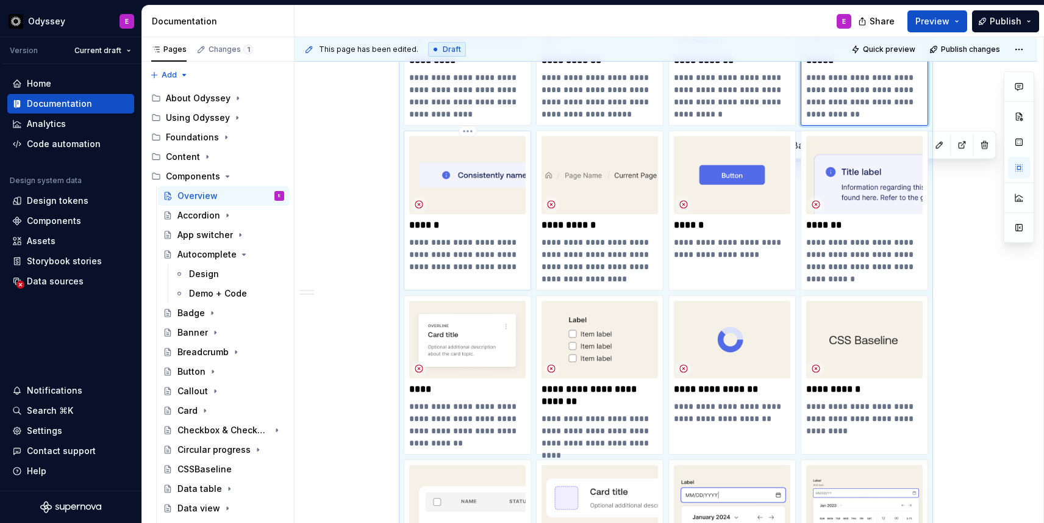
type textarea "*"
type input "Banner"
click at [469, 153] on img at bounding box center [467, 174] width 117 height 77
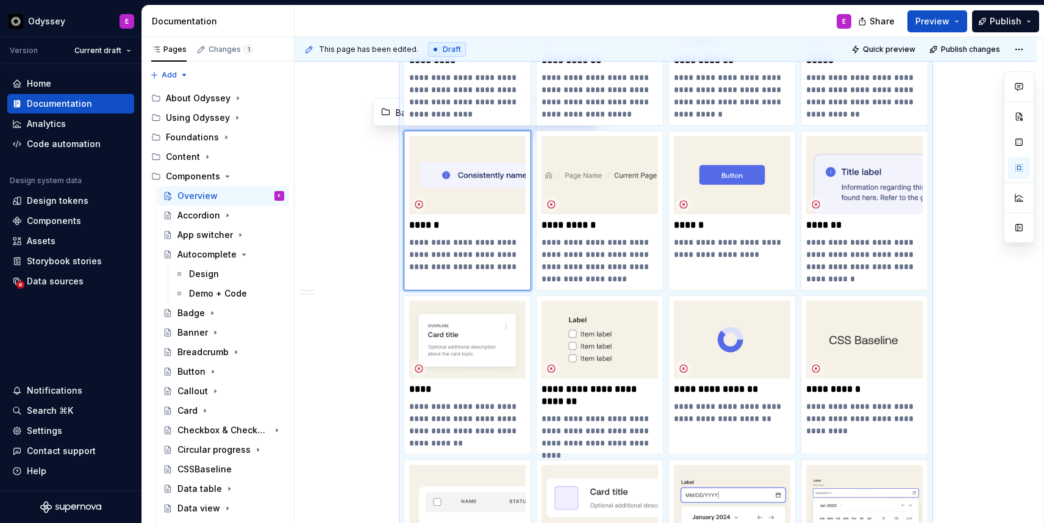
click at [398, 121] on input "Banner" at bounding box center [460, 112] width 138 height 22
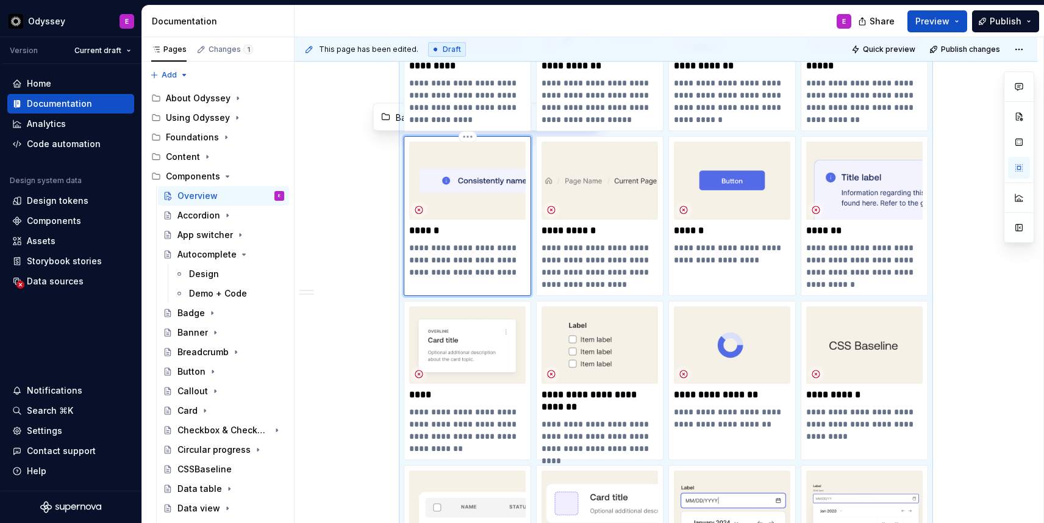
scroll to position [654, 0]
click at [395, 116] on input "Banner" at bounding box center [460, 117] width 138 height 22
click at [469, 115] on p "**********" at bounding box center [467, 100] width 117 height 49
type textarea "*"
type input "Accordion"
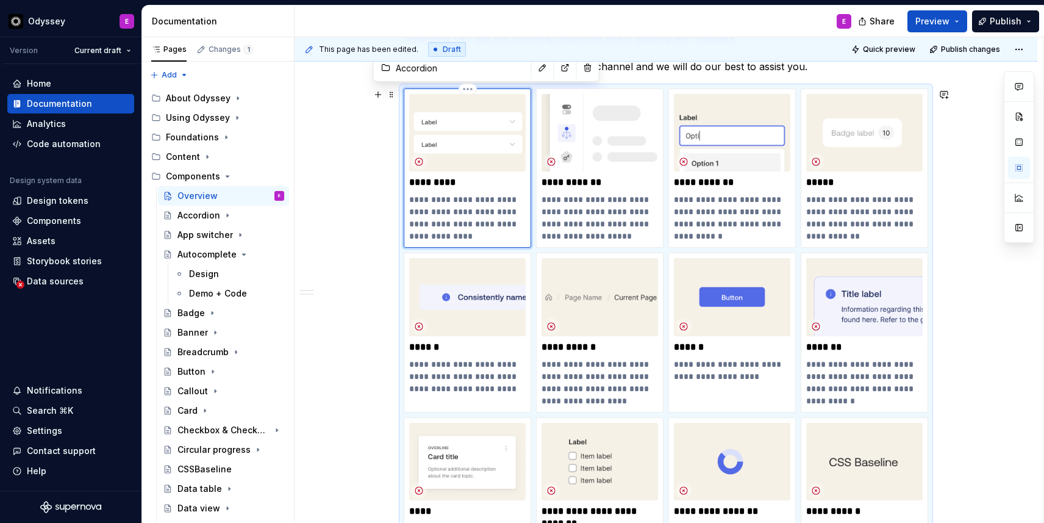
scroll to position [514, 0]
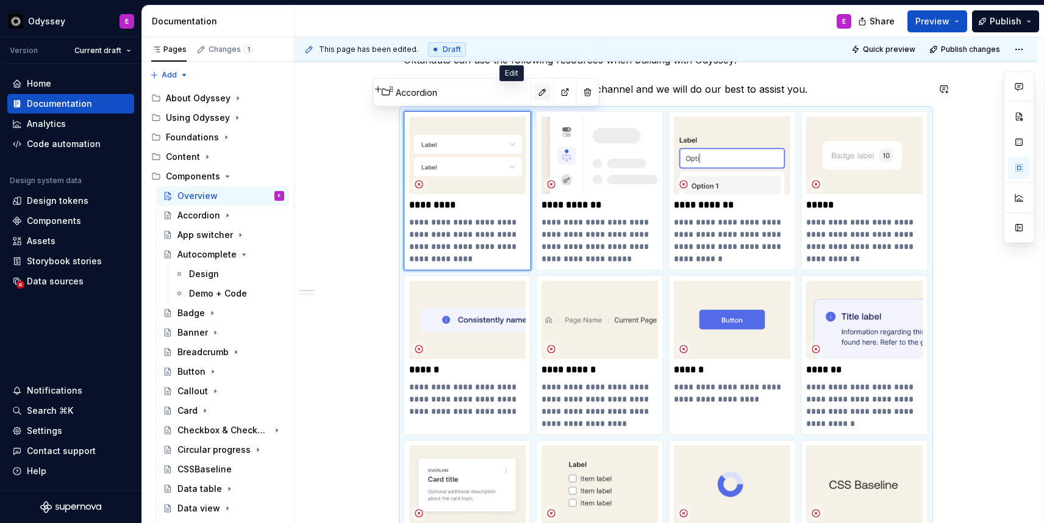
click at [534, 95] on button "button" at bounding box center [542, 92] width 17 height 17
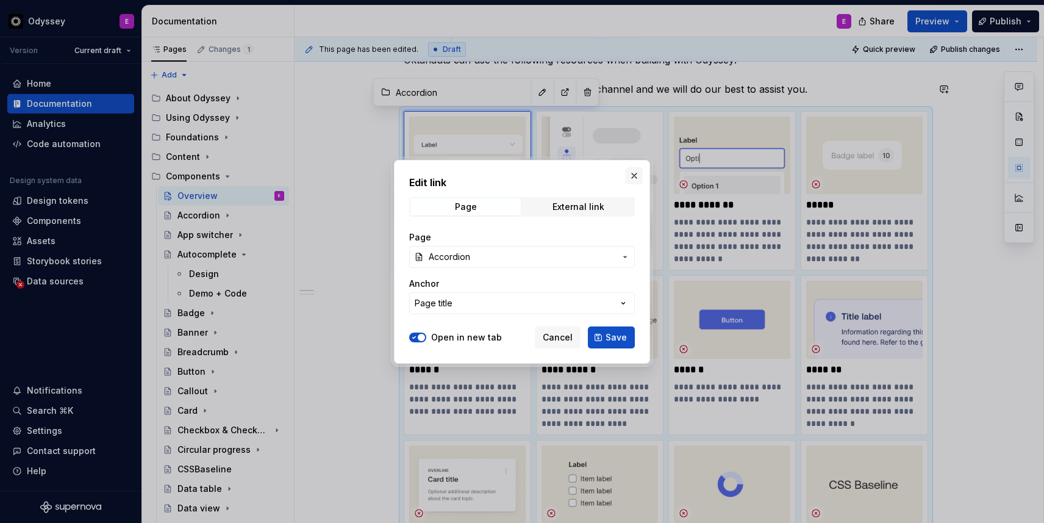
click at [637, 174] on button "button" at bounding box center [634, 175] width 17 height 17
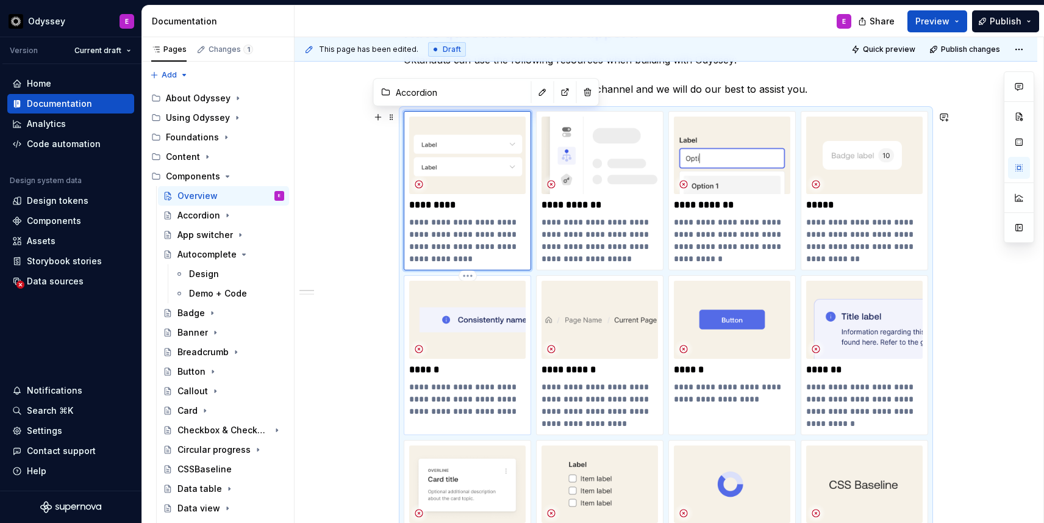
type textarea "*"
type input "Banner"
click at [493, 288] on img at bounding box center [467, 319] width 117 height 77
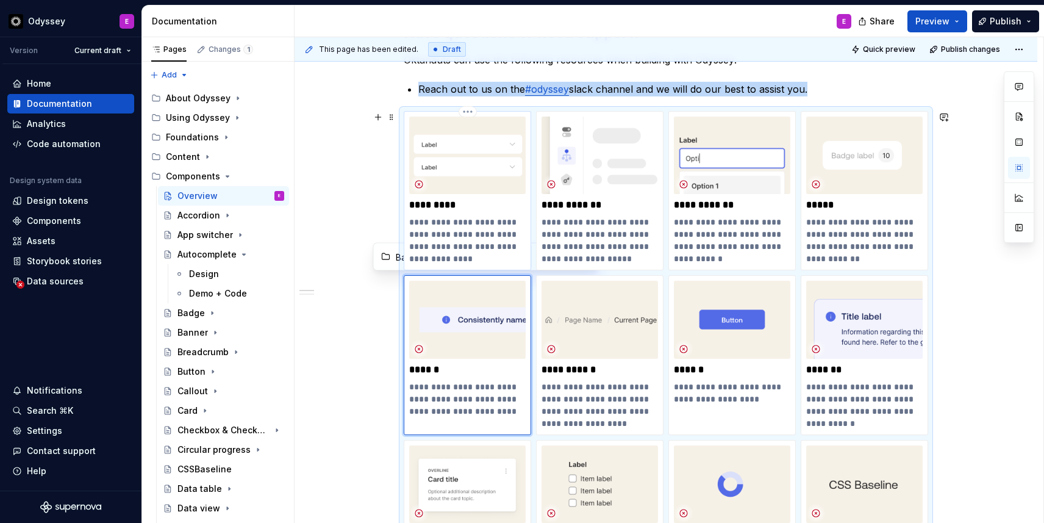
click at [493, 260] on p "**********" at bounding box center [467, 240] width 117 height 49
type textarea "*"
type input "Accordion"
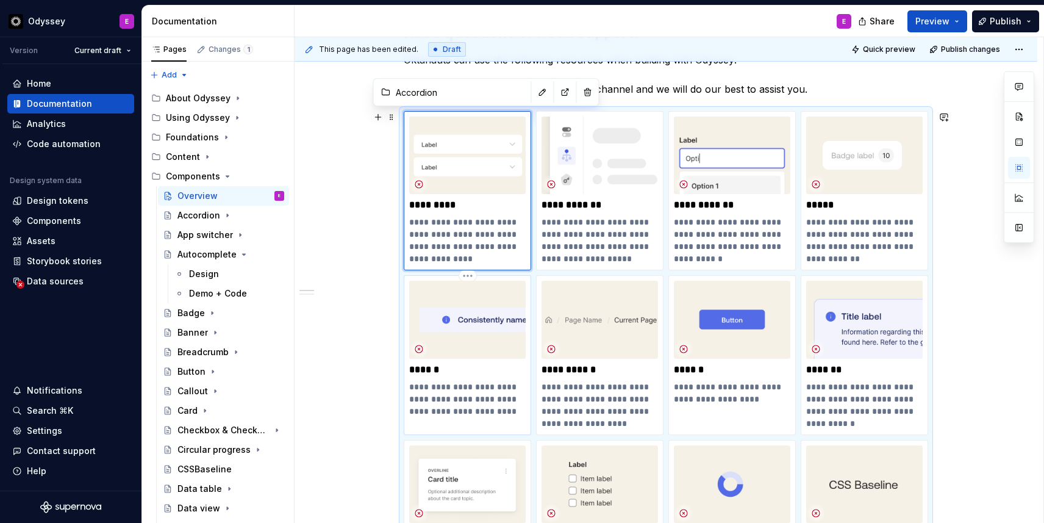
type textarea "*"
type input "Banner"
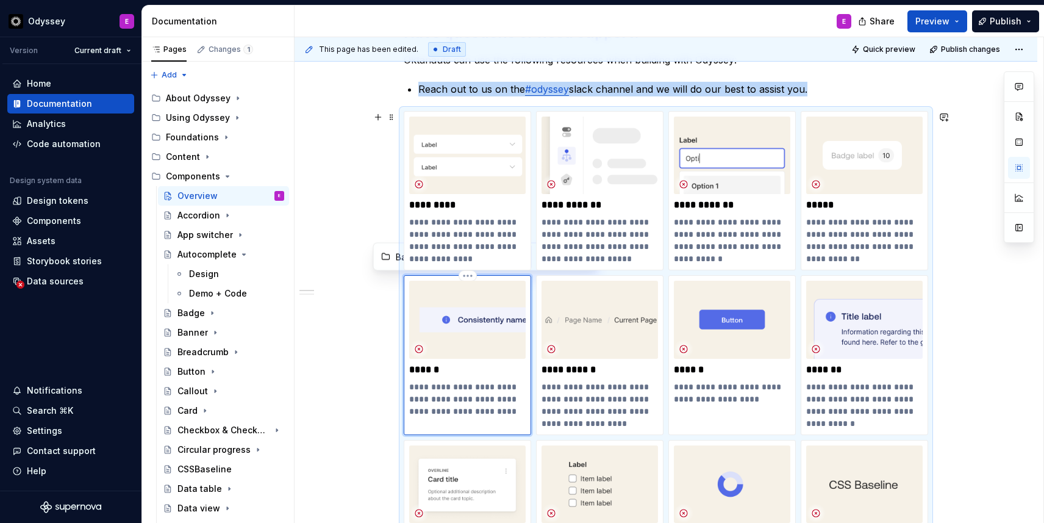
click at [494, 289] on img at bounding box center [467, 319] width 117 height 77
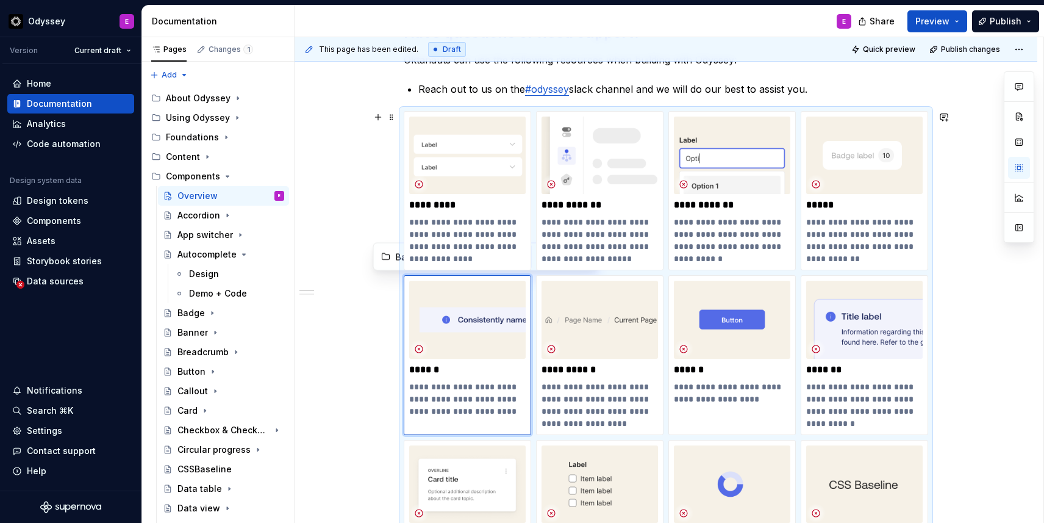
click at [395, 267] on input "Banner" at bounding box center [460, 257] width 138 height 22
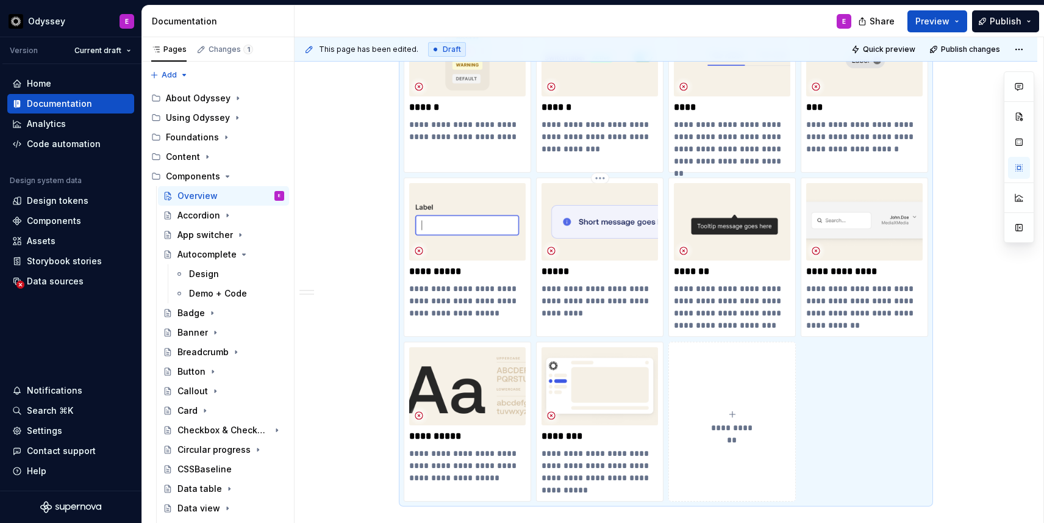
scroll to position [1945, 0]
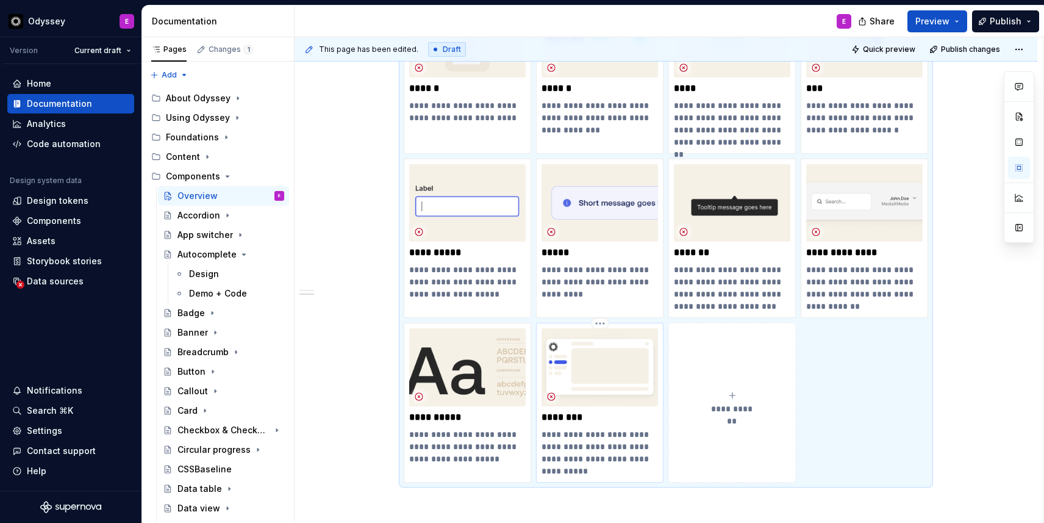
click at [635, 415] on p "********" at bounding box center [600, 417] width 117 height 12
type textarea "*"
type input "Components / UI shell"
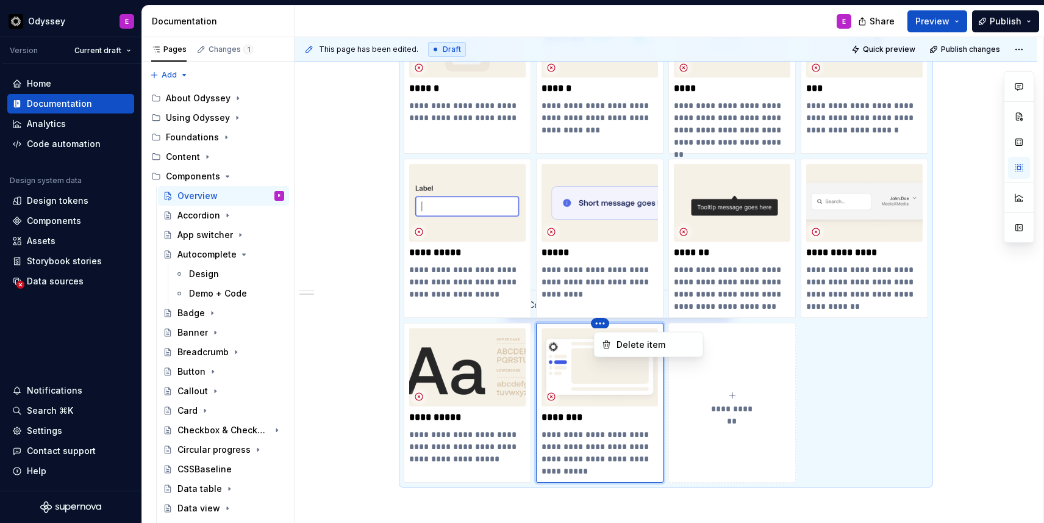
click at [606, 325] on html "Odyssey E Version Current draft Home Documentation Analytics Code automation De…" at bounding box center [522, 261] width 1044 height 523
click at [595, 422] on p "********" at bounding box center [600, 417] width 117 height 12
click at [482, 430] on p "**********" at bounding box center [467, 446] width 117 height 37
type textarea "*"
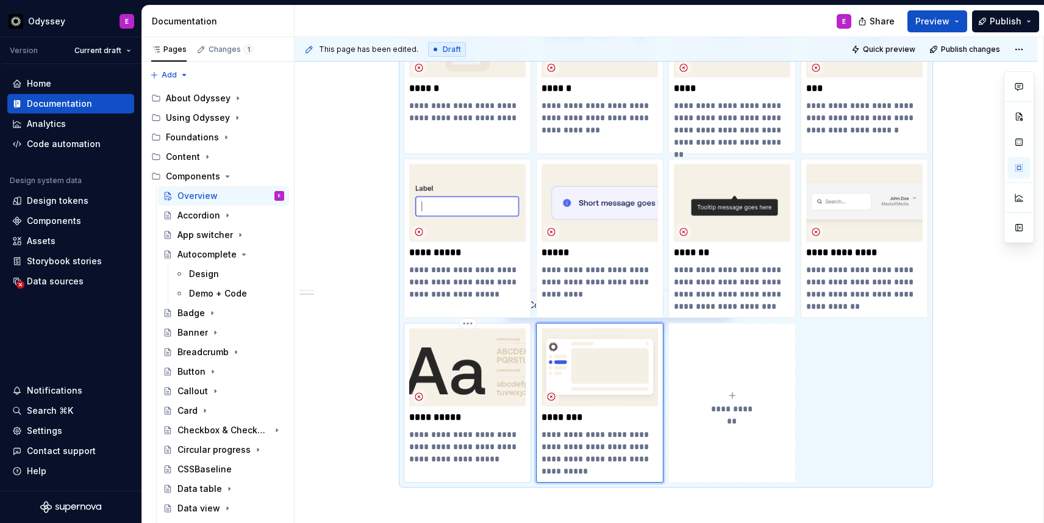
type input "Components / Typography"
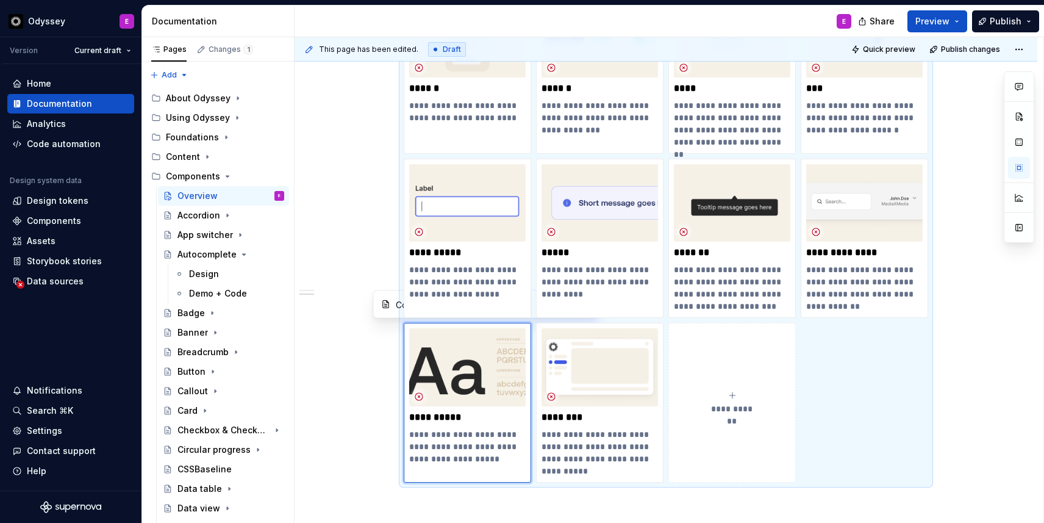
click at [394, 307] on input "Components / Typography" at bounding box center [460, 304] width 138 height 22
click at [396, 303] on input "Components / Typography" at bounding box center [460, 304] width 138 height 22
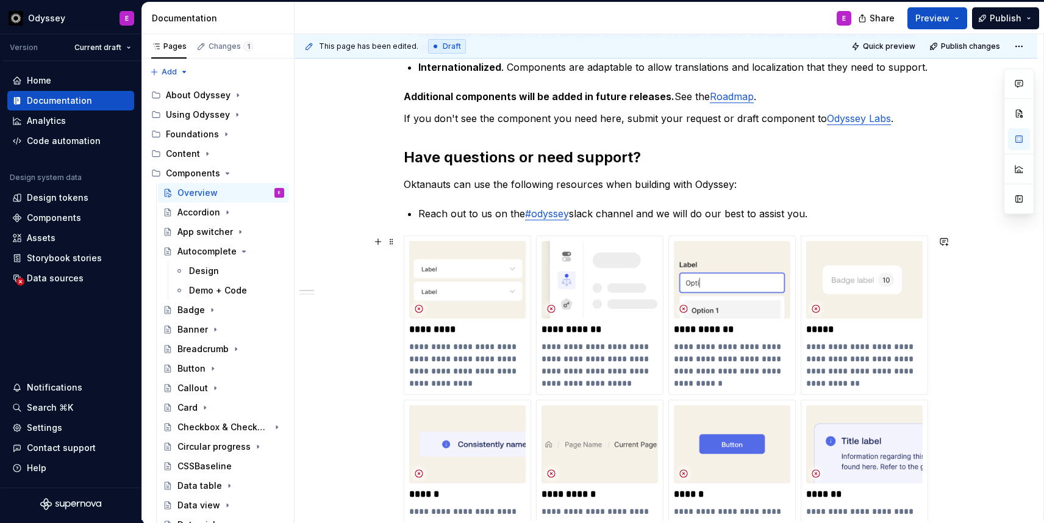
scroll to position [390, 0]
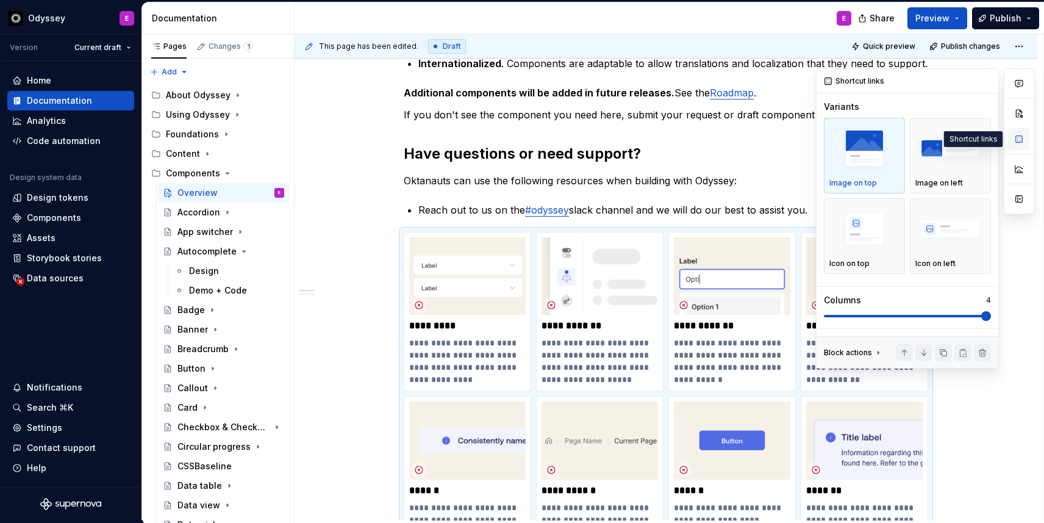
click at [1022, 139] on button "button" at bounding box center [1019, 139] width 22 height 22
click at [878, 350] on icon at bounding box center [879, 353] width 10 height 10
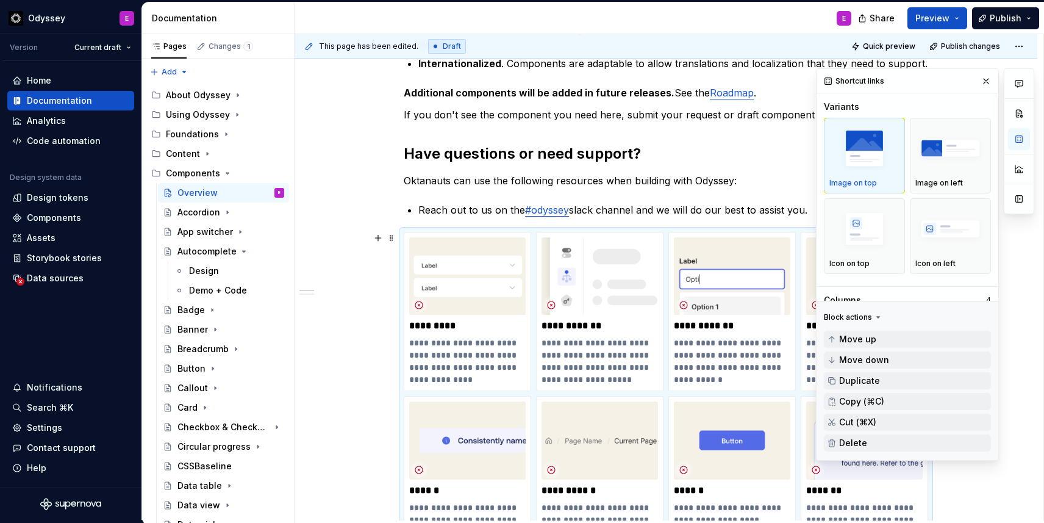
click at [877, 317] on icon at bounding box center [878, 317] width 3 height 1
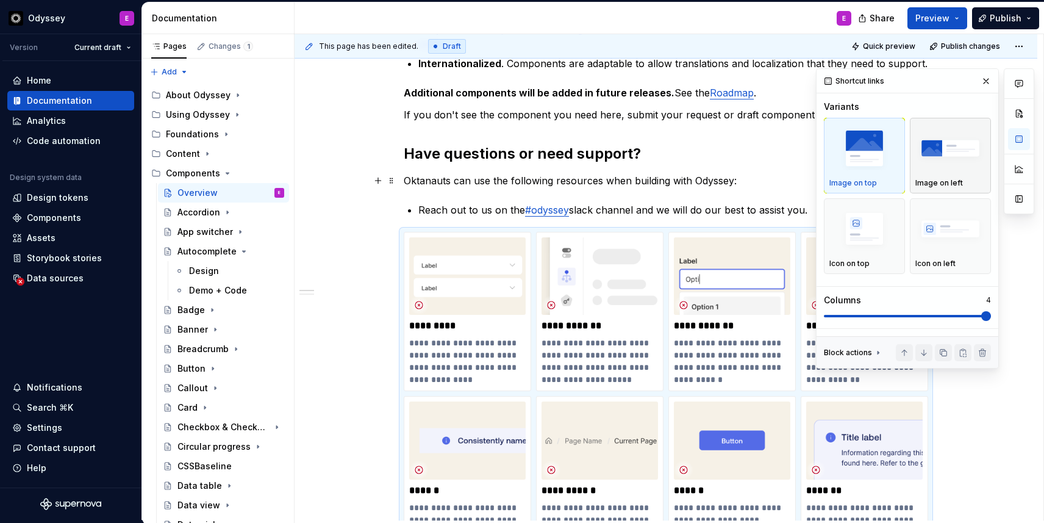
click at [931, 176] on div "Image on left" at bounding box center [951, 155] width 70 height 65
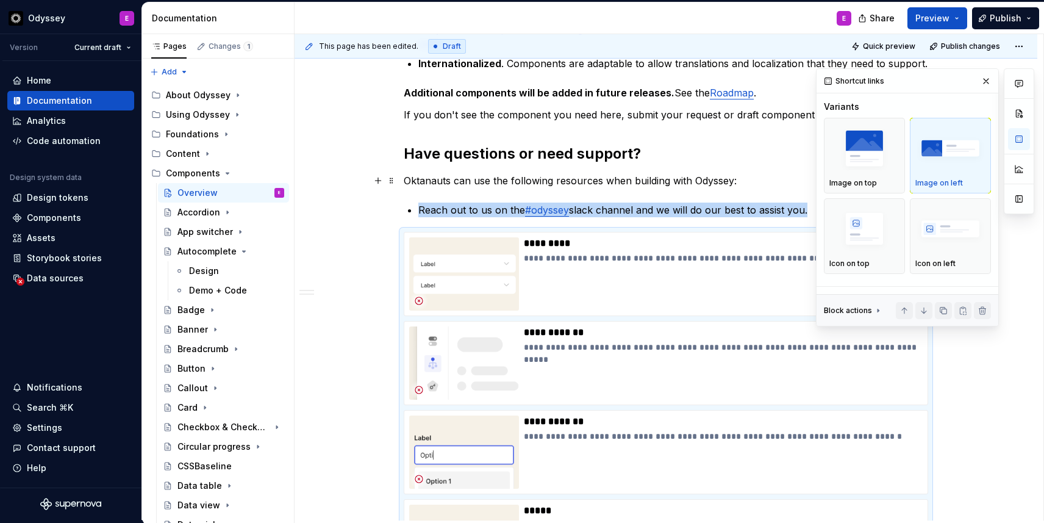
scroll to position [588, 0]
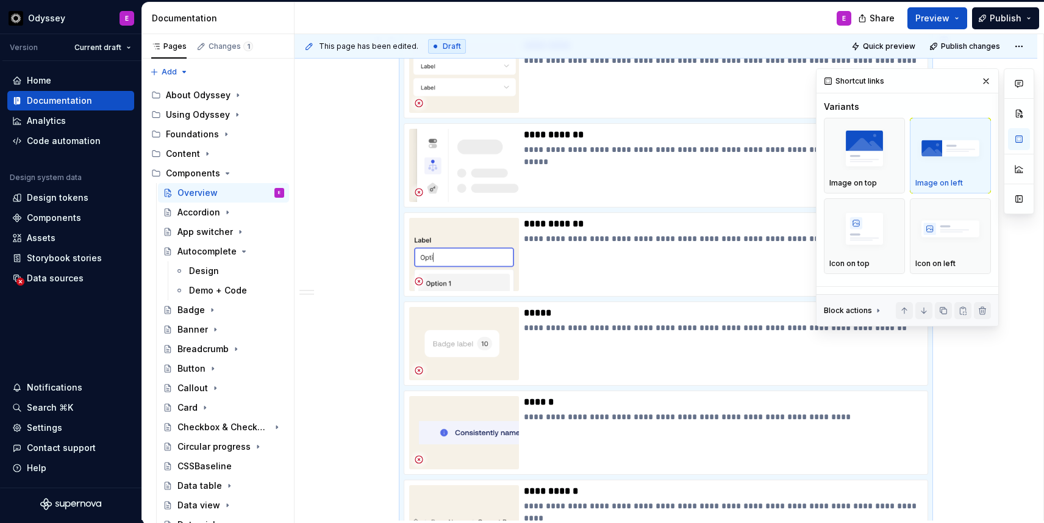
click at [988, 82] on button "button" at bounding box center [986, 81] width 17 height 17
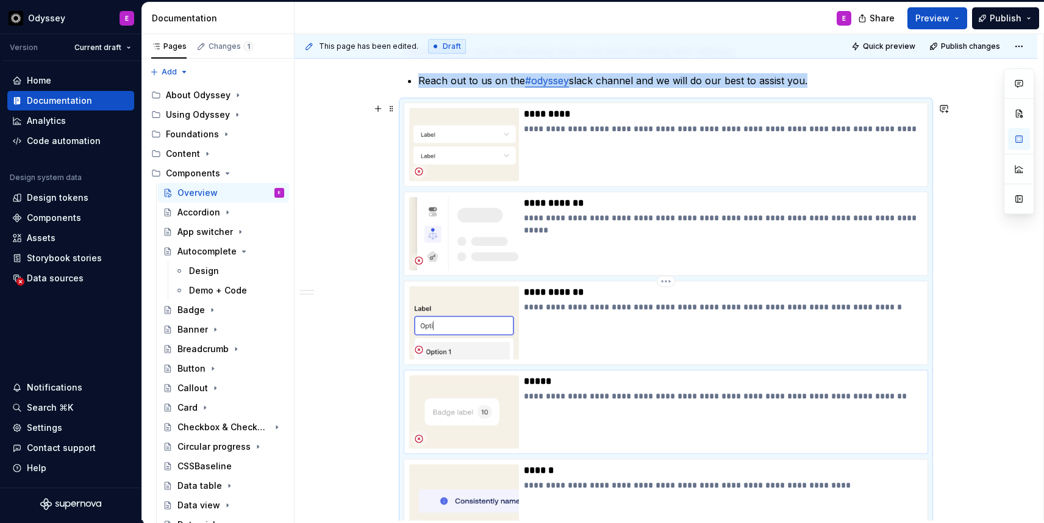
scroll to position [518, 0]
click at [692, 170] on div "**********" at bounding box center [723, 146] width 399 height 73
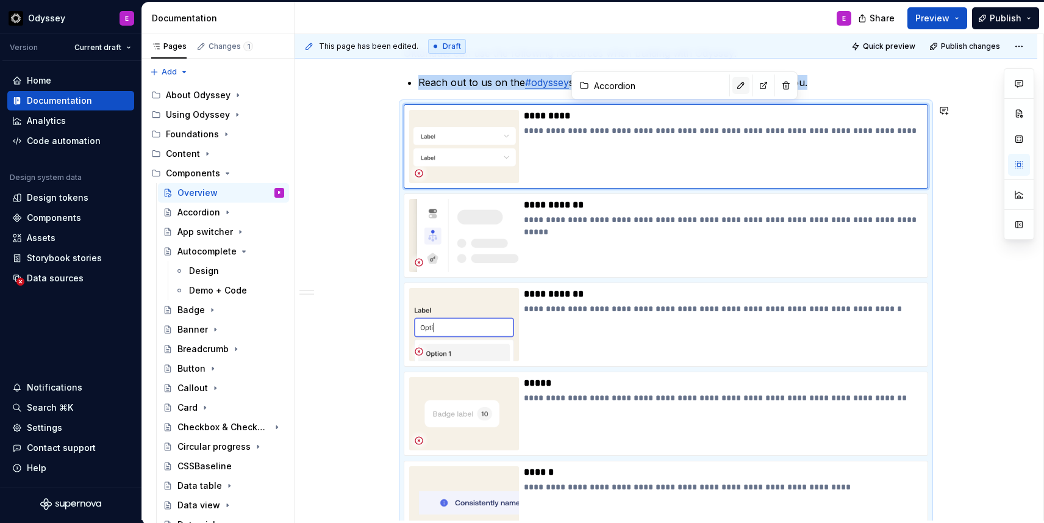
click at [733, 81] on button "button" at bounding box center [741, 85] width 17 height 17
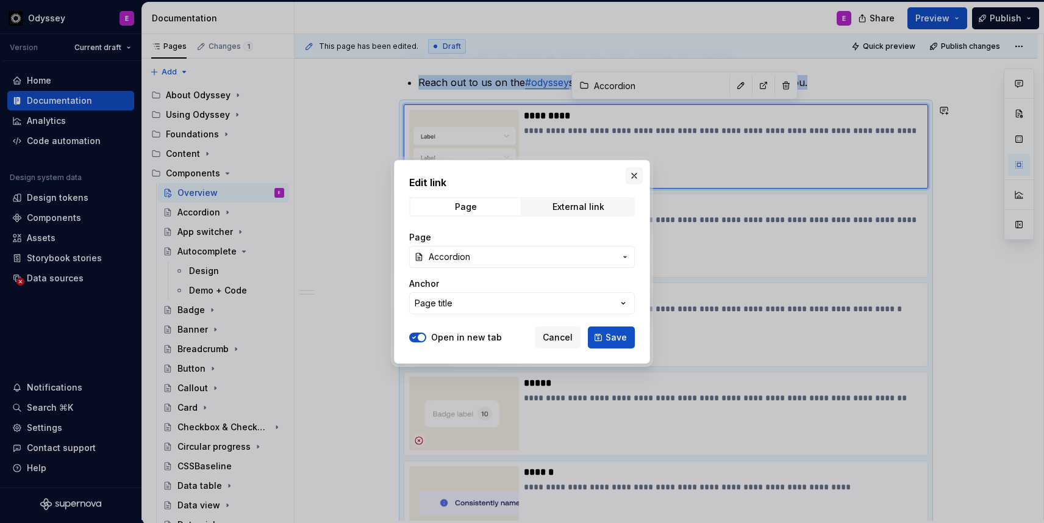
click at [631, 176] on button "button" at bounding box center [634, 175] width 17 height 17
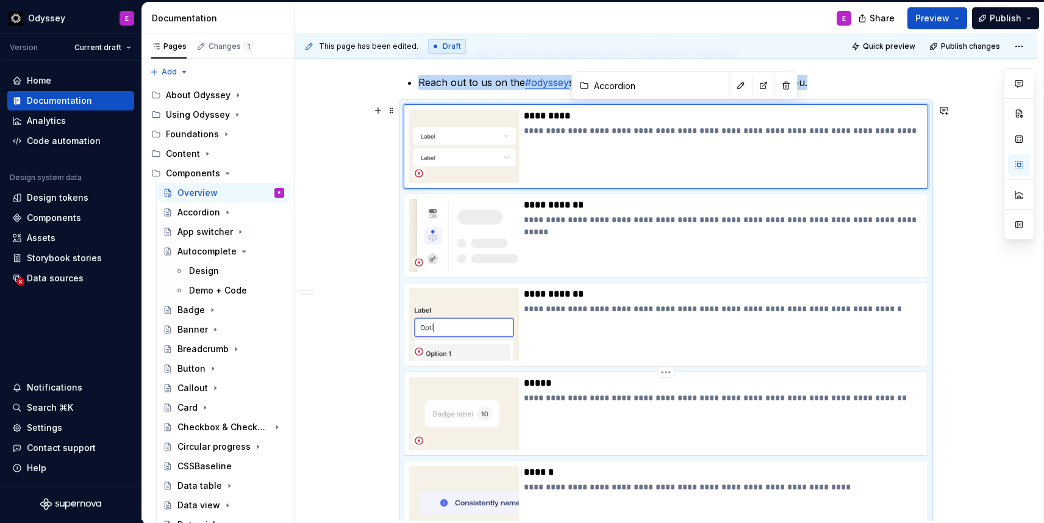
type textarea "*"
type input "Badge"
click at [655, 411] on div "**********" at bounding box center [723, 413] width 399 height 73
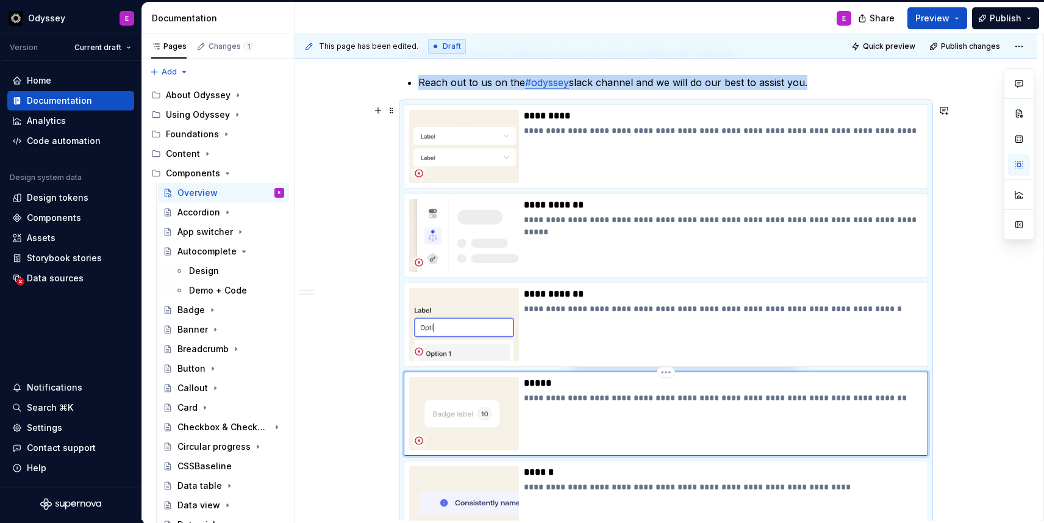
click at [633, 382] on p "*****" at bounding box center [723, 383] width 399 height 12
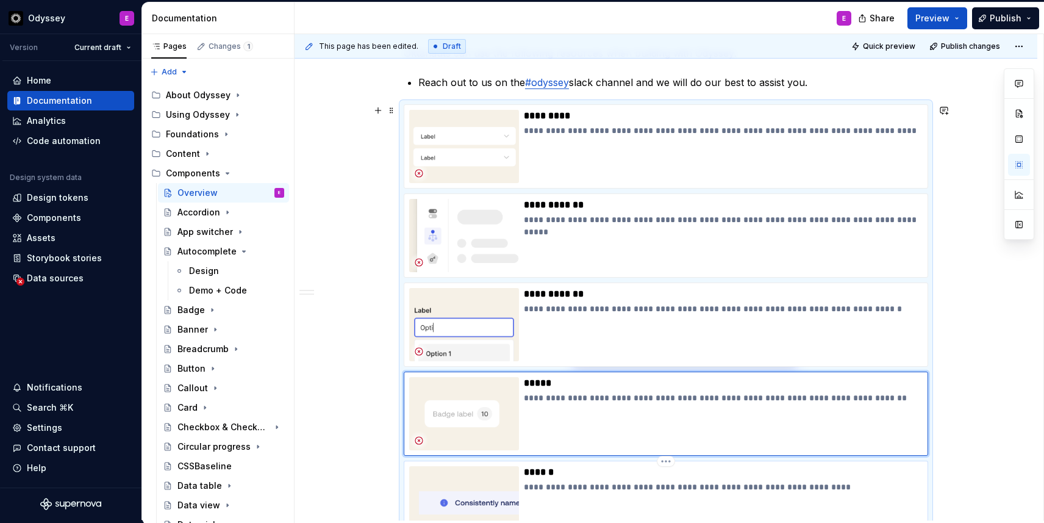
click at [577, 467] on p "******" at bounding box center [723, 472] width 399 height 12
type textarea "*"
type input "Banner"
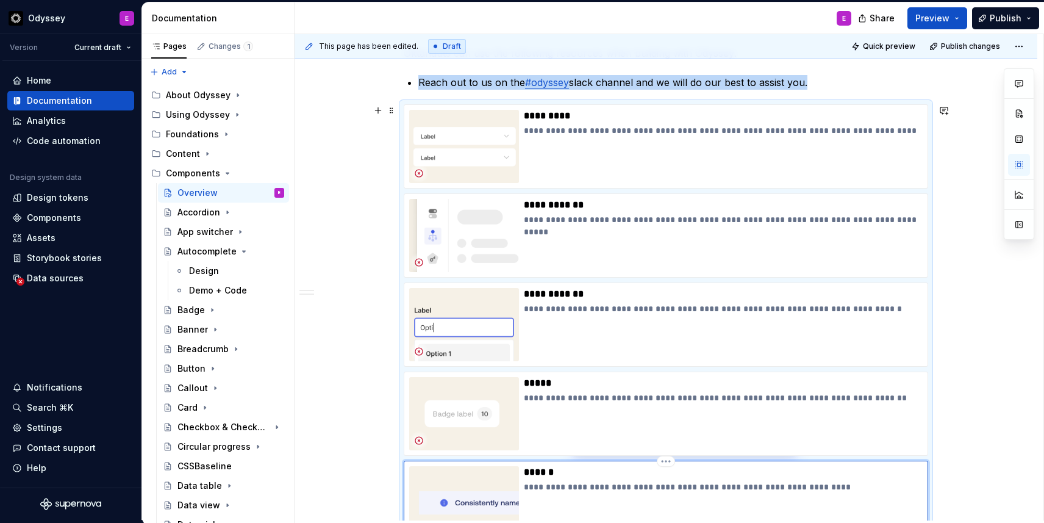
click at [434, 465] on div "**********" at bounding box center [666, 503] width 525 height 84
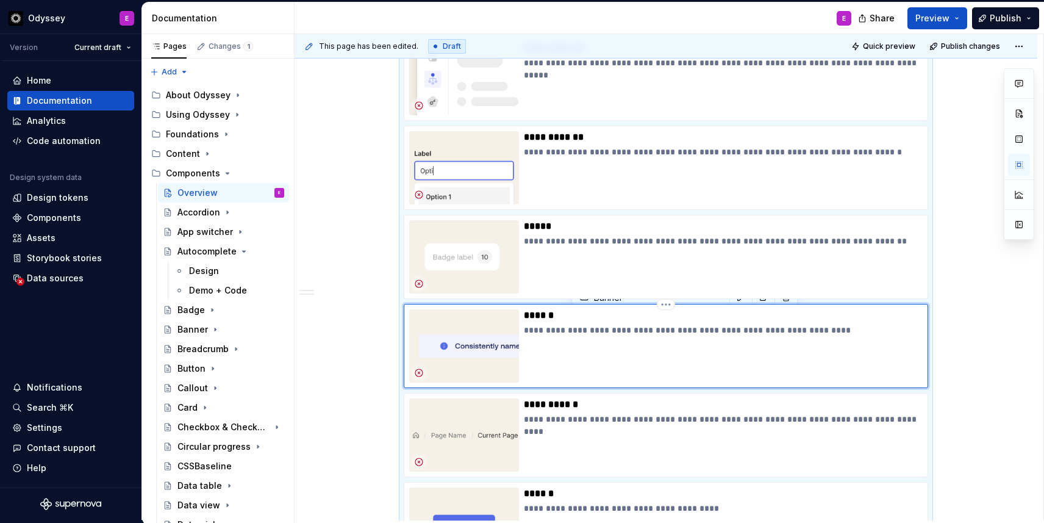
scroll to position [724, 0]
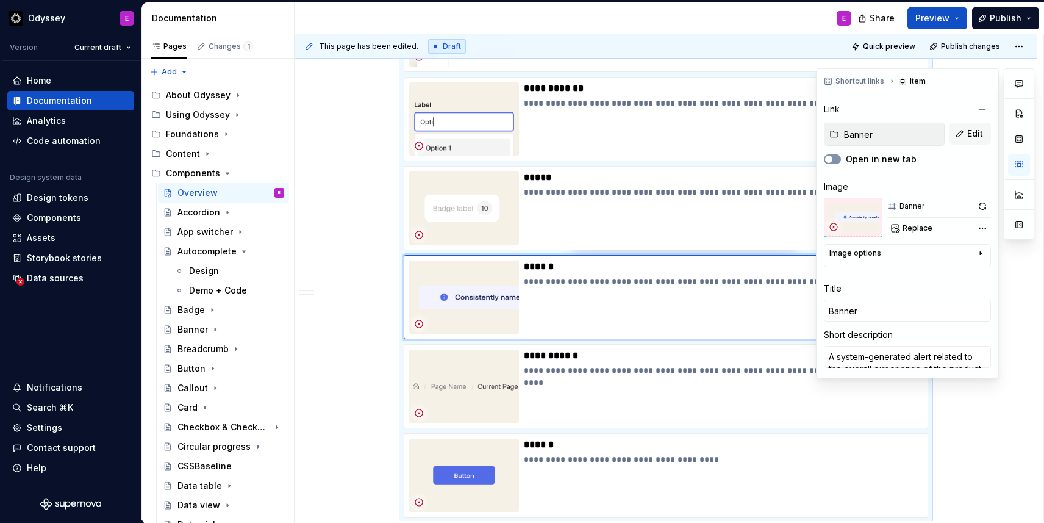
click at [831, 158] on span "button" at bounding box center [828, 159] width 7 height 7
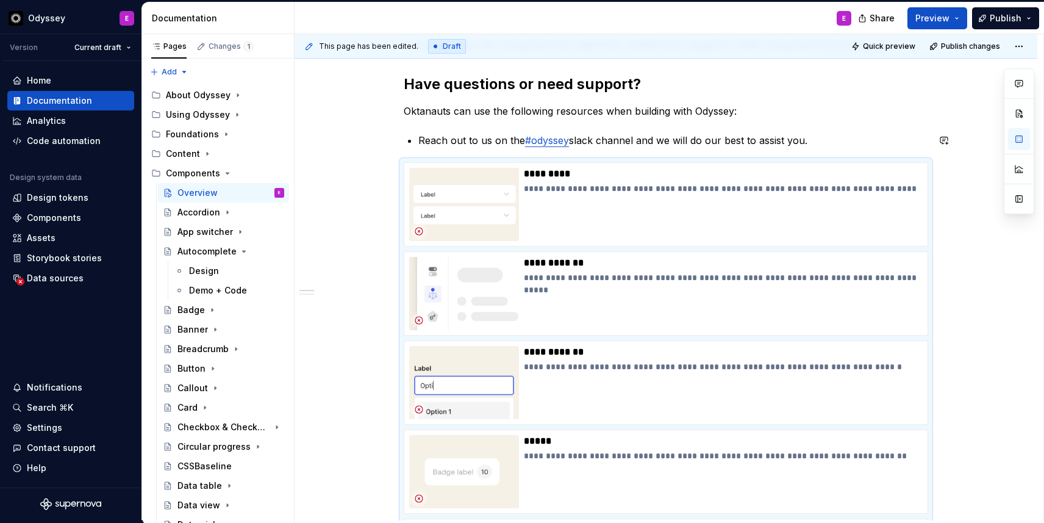
scroll to position [448, 0]
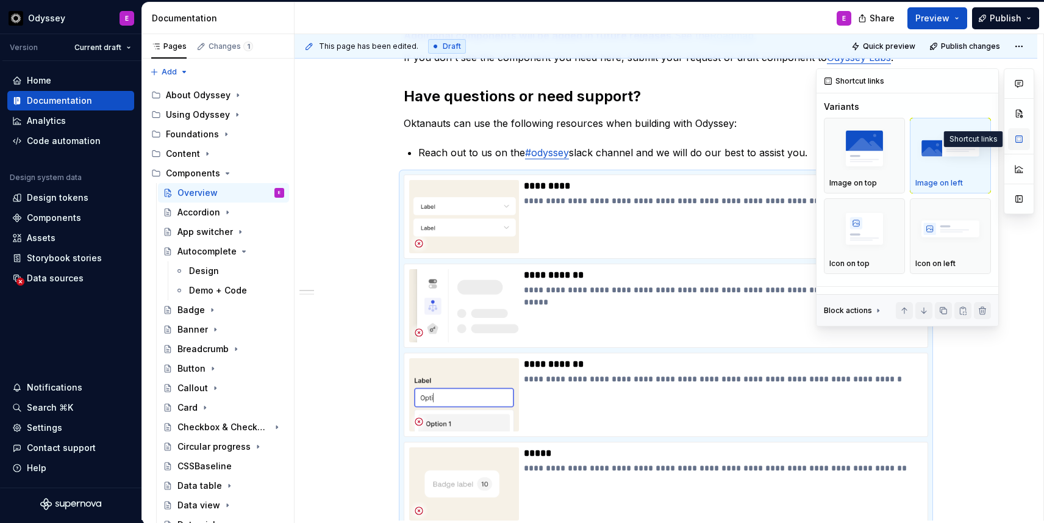
click at [1021, 134] on button "button" at bounding box center [1019, 139] width 22 height 22
click at [875, 173] on div "Image on top" at bounding box center [865, 155] width 70 height 65
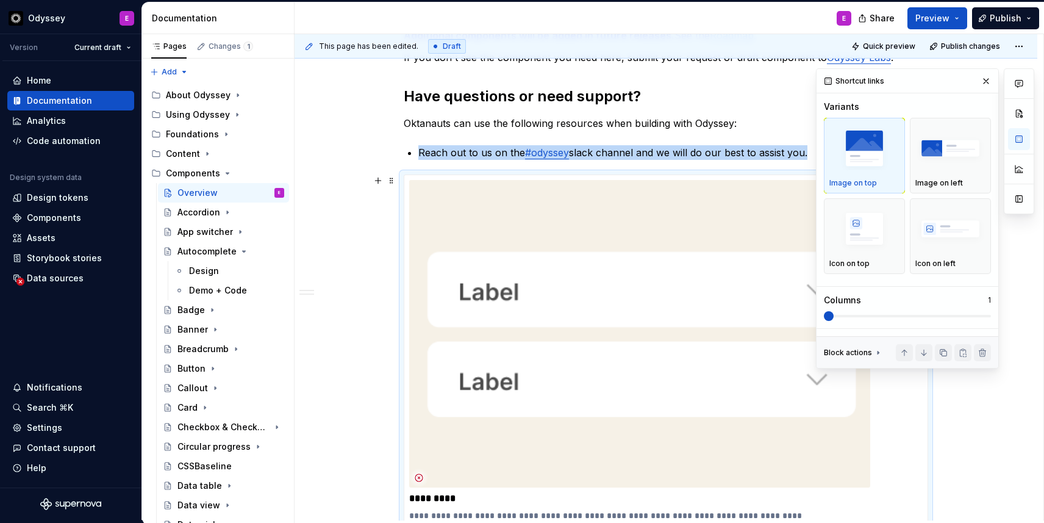
scroll to position [588, 0]
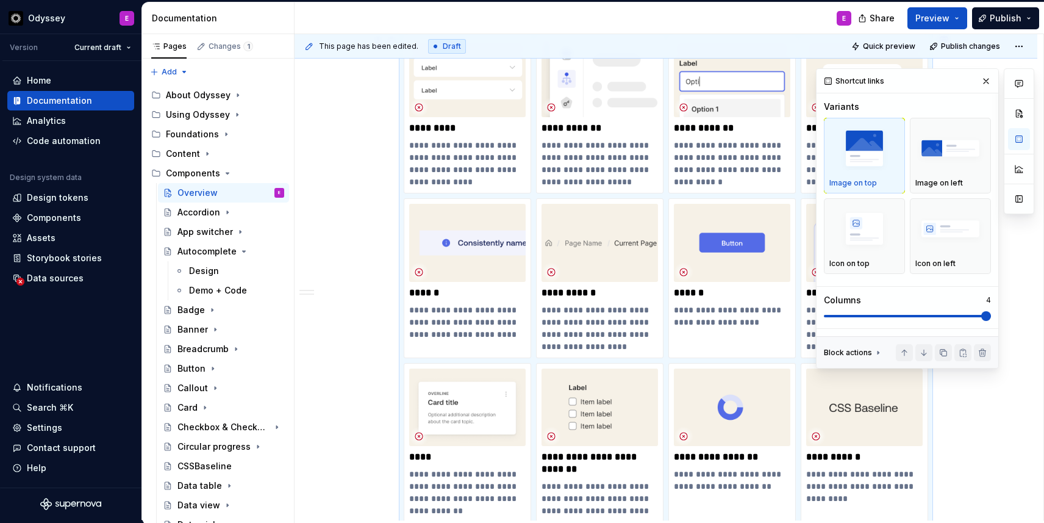
click at [987, 311] on span at bounding box center [987, 316] width 10 height 10
click at [986, 79] on button "button" at bounding box center [986, 81] width 17 height 17
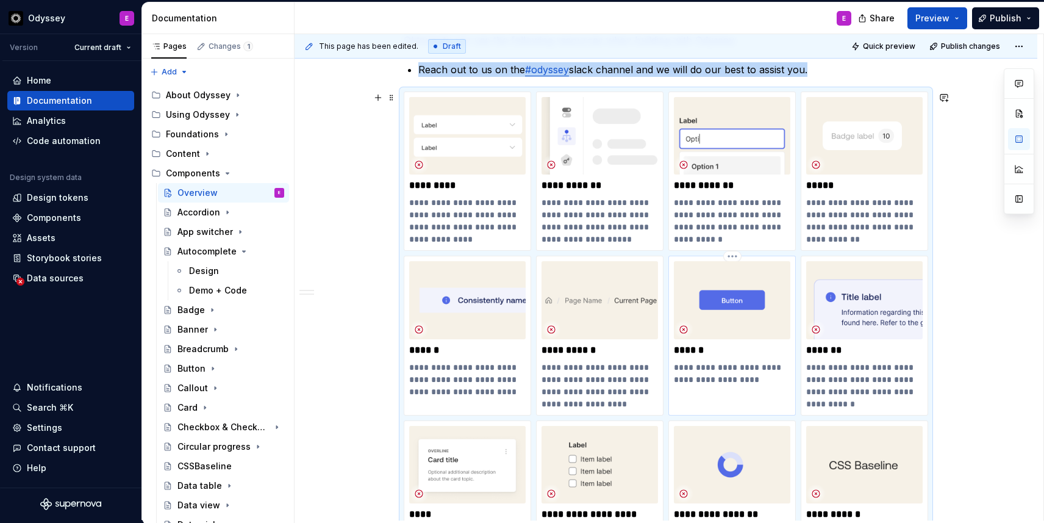
scroll to position [527, 0]
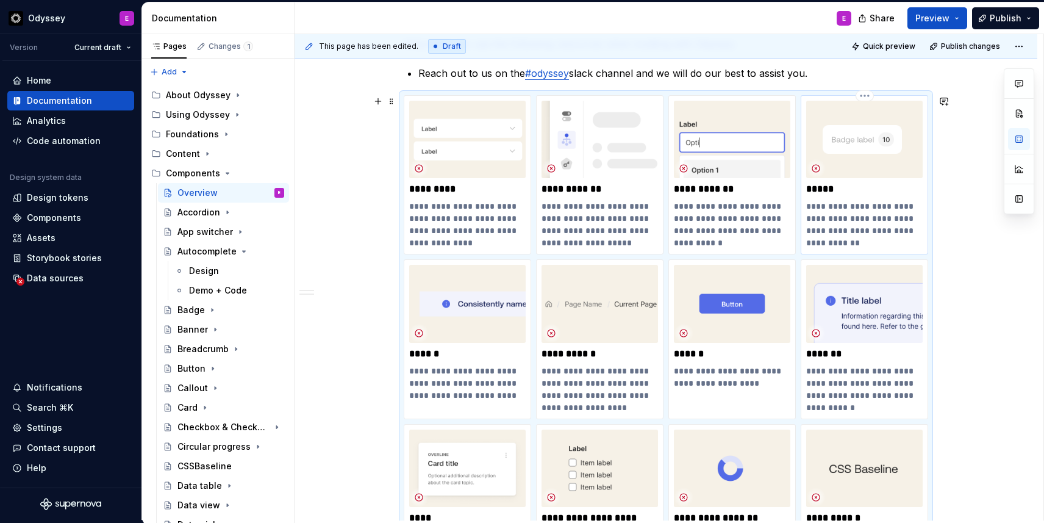
click at [866, 215] on p "**********" at bounding box center [864, 224] width 117 height 49
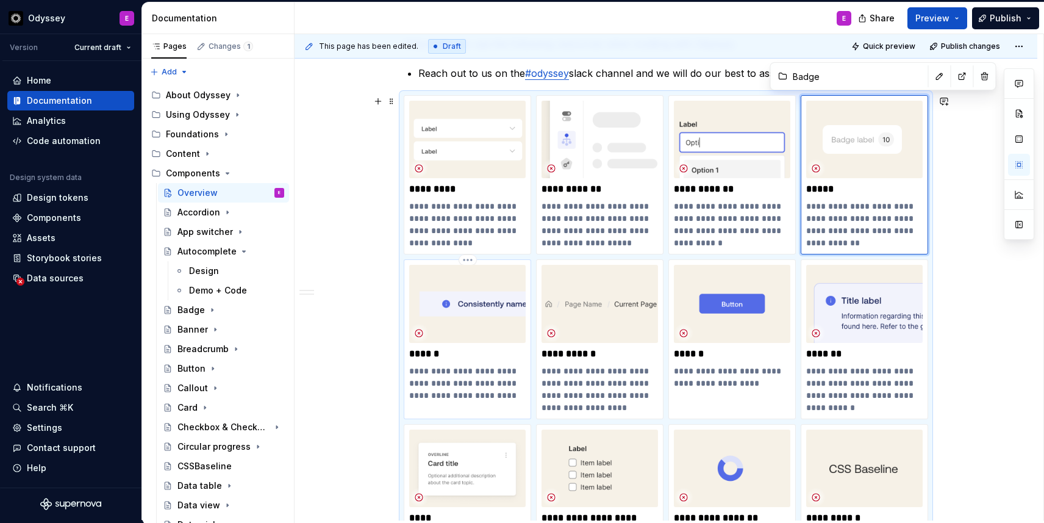
click at [465, 381] on p "**********" at bounding box center [467, 383] width 117 height 37
type textarea "*"
type input "Banner"
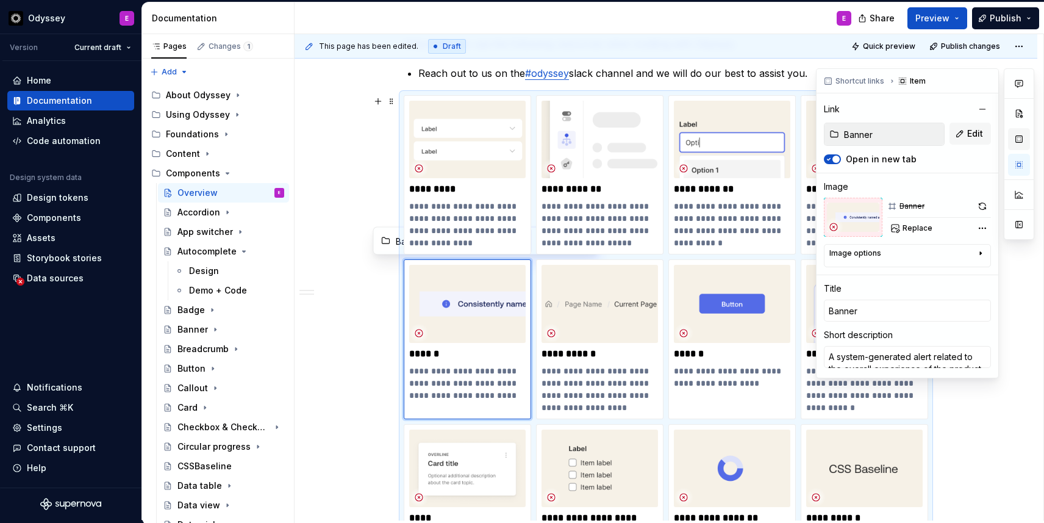
click at [1020, 142] on button "button" at bounding box center [1019, 139] width 22 height 22
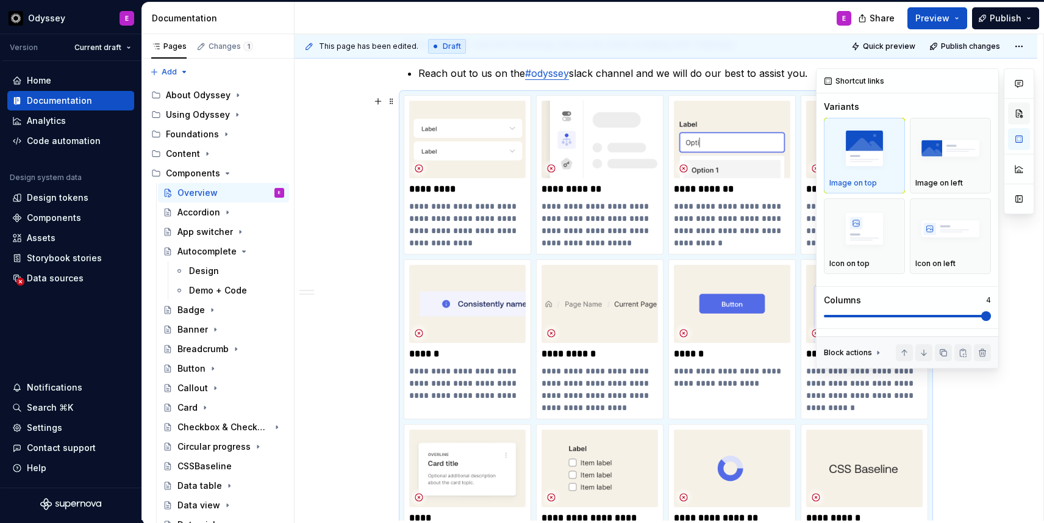
click at [1015, 119] on button "button" at bounding box center [1019, 113] width 22 height 22
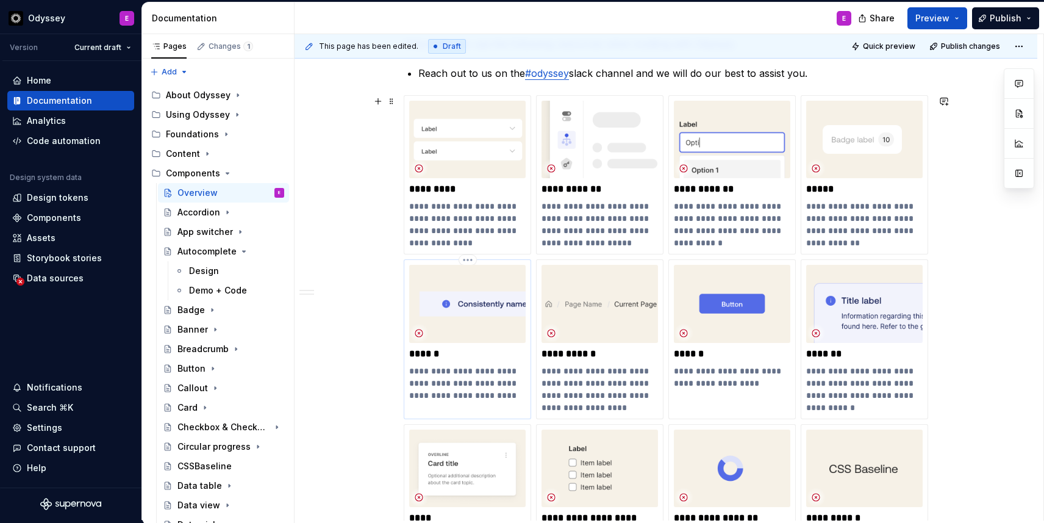
click at [475, 365] on p "**********" at bounding box center [467, 383] width 117 height 37
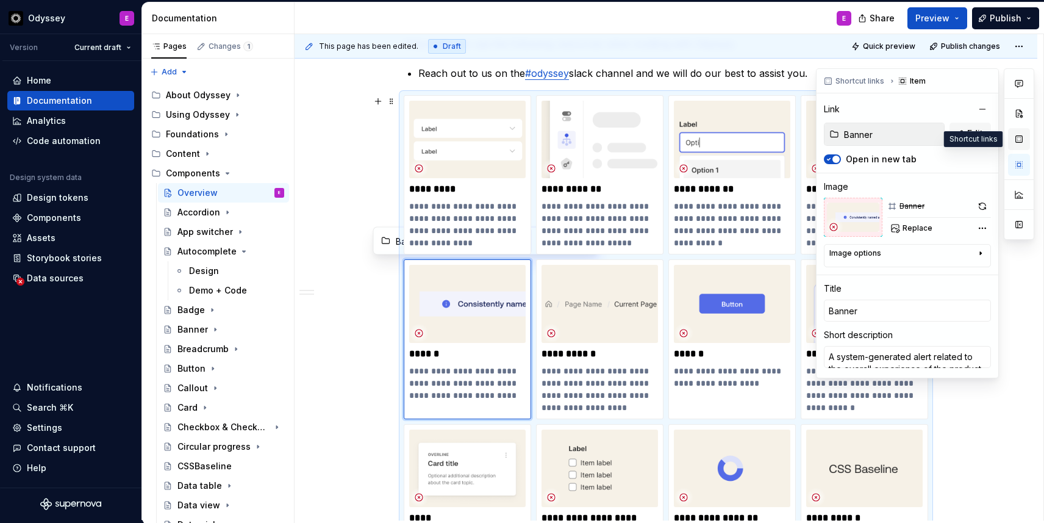
click at [1023, 140] on button "button" at bounding box center [1019, 139] width 22 height 22
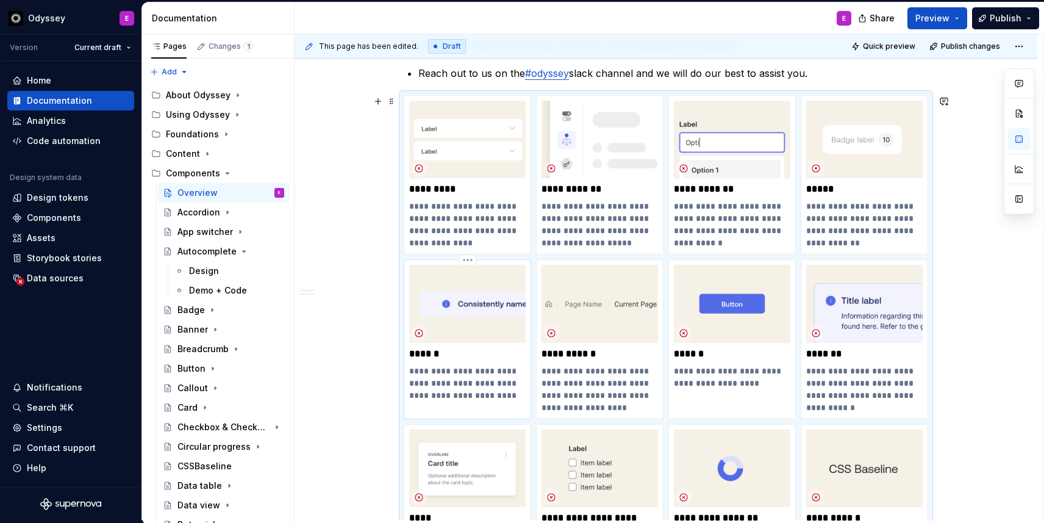
click at [461, 354] on p "******" at bounding box center [467, 354] width 117 height 12
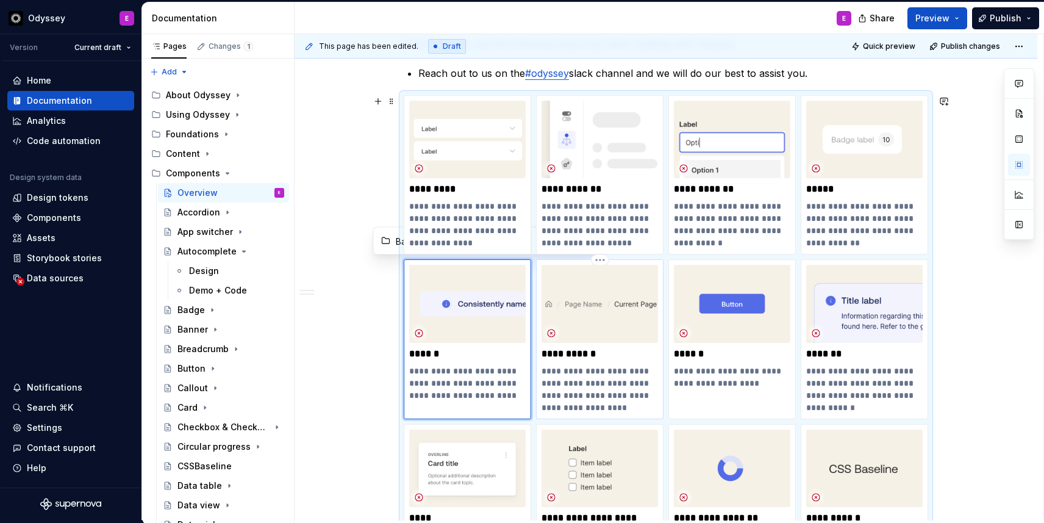
click at [591, 376] on p "**********" at bounding box center [600, 389] width 117 height 49
type textarea "*"
type input "Breadcrumb"
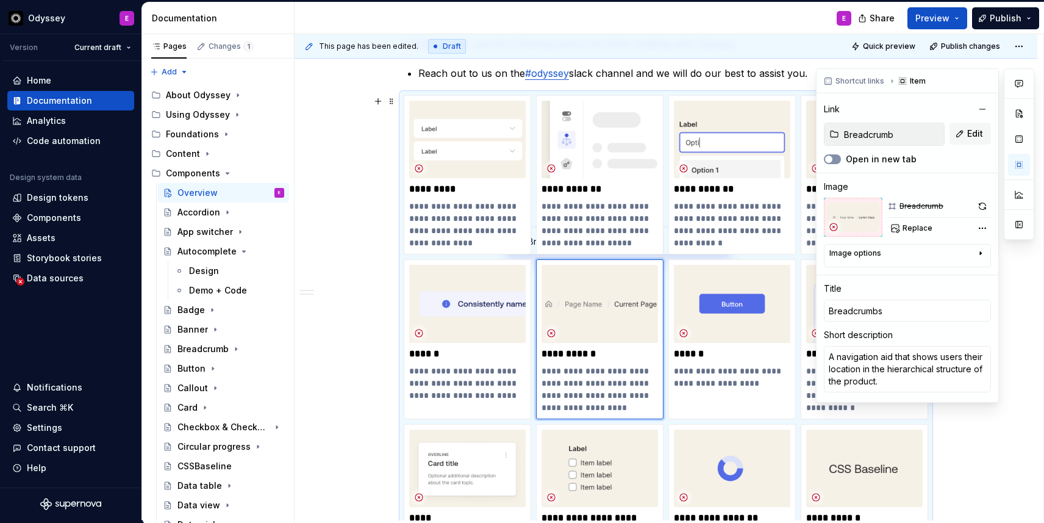
click at [827, 161] on span "button" at bounding box center [828, 159] width 7 height 7
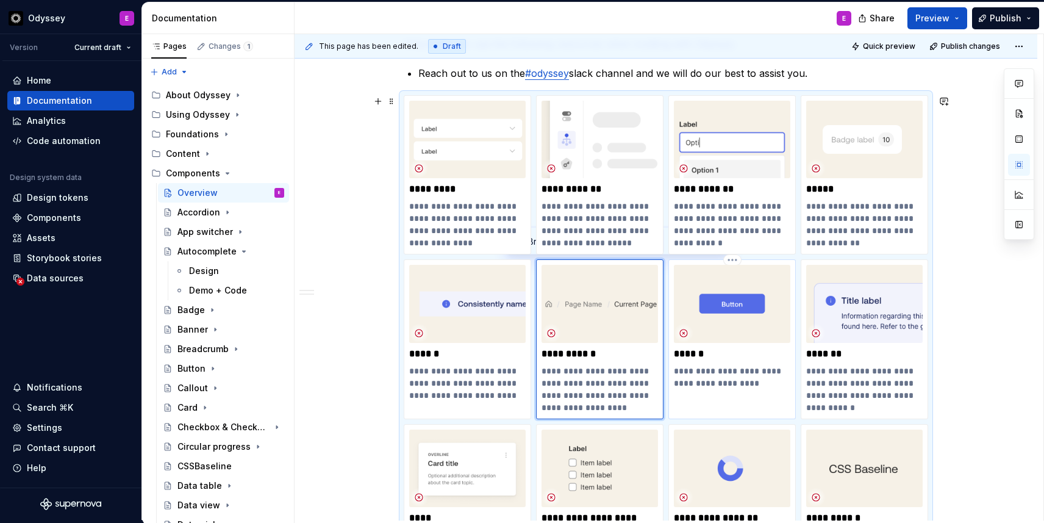
type textarea "*"
type input "Button"
type textarea "A clickable element that triggers an action."
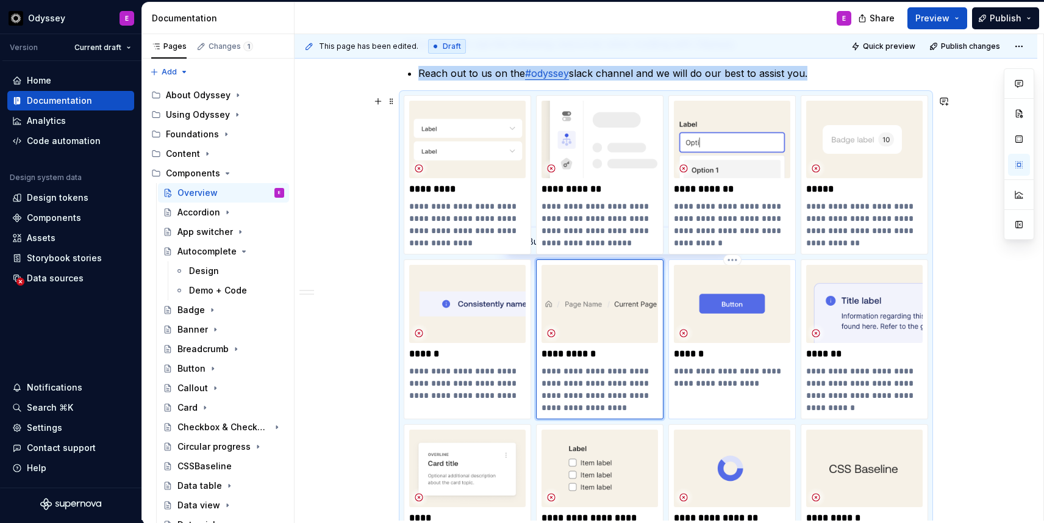
click at [753, 390] on div "**********" at bounding box center [732, 338] width 127 height 159
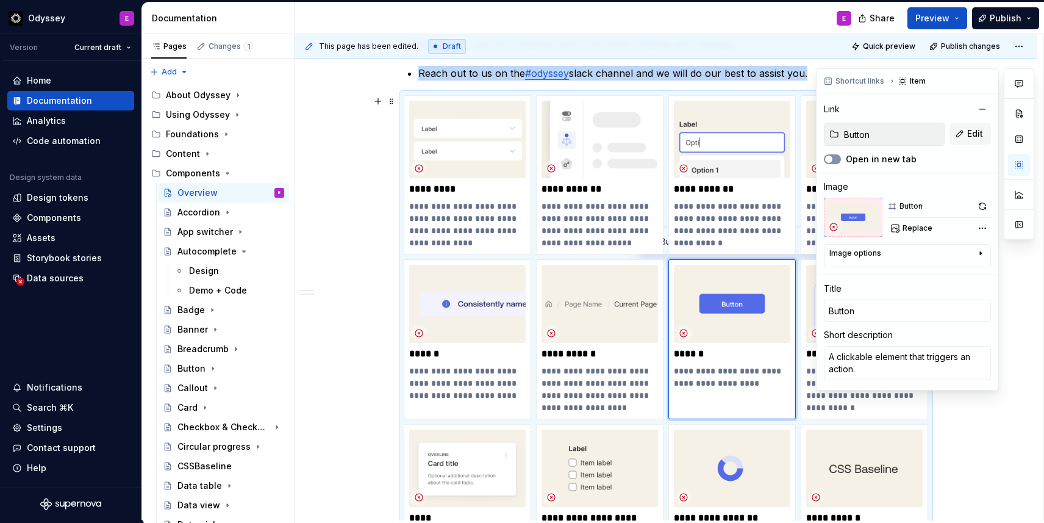
click at [830, 157] on span "button" at bounding box center [828, 159] width 7 height 7
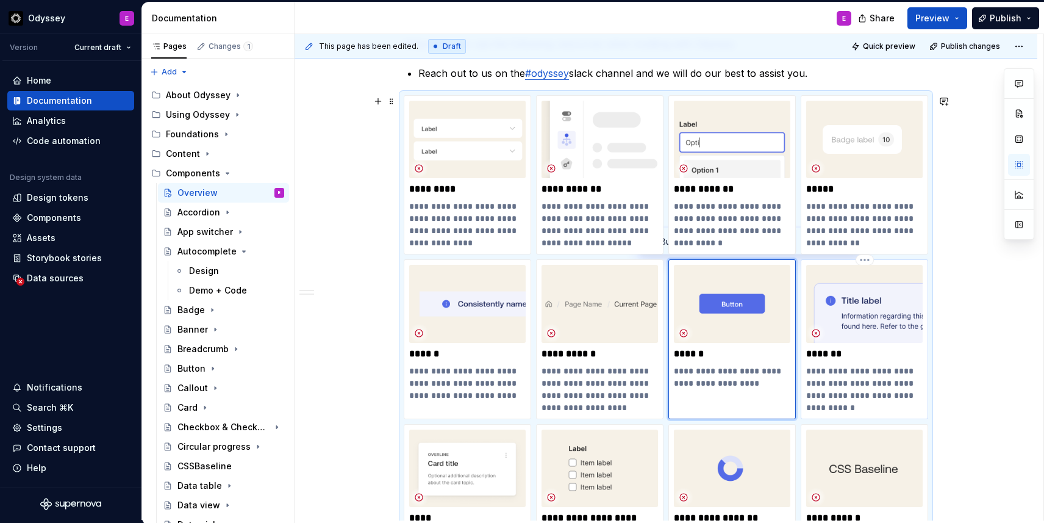
click at [843, 386] on p "**********" at bounding box center [864, 389] width 117 height 49
type textarea "*"
type input "Callout"
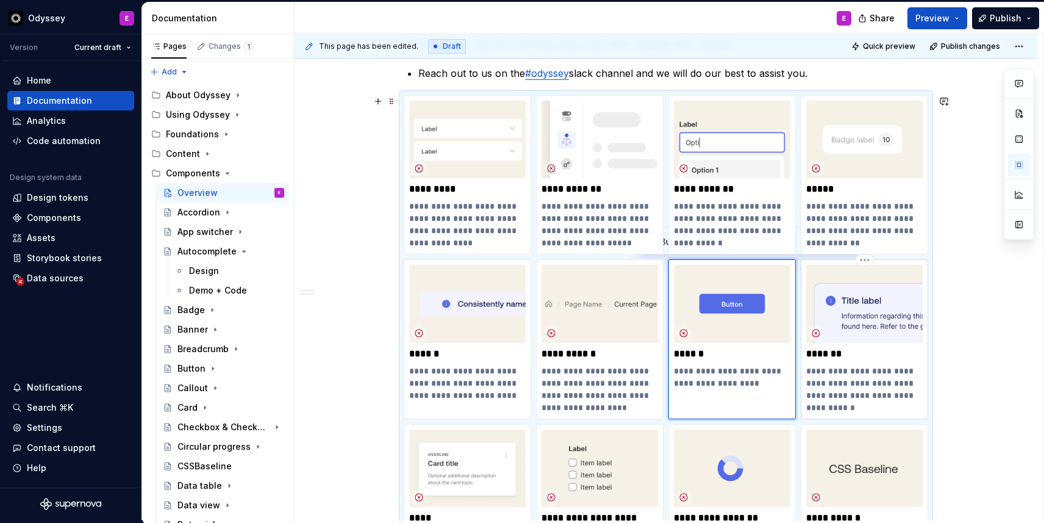
type textarea "A notification that displays feedback in response to a user action or system ac…"
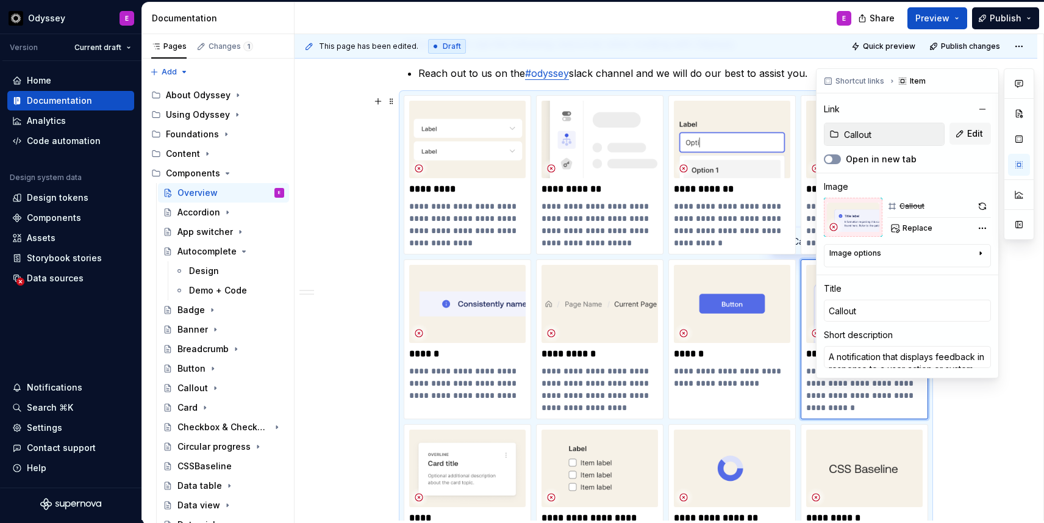
click at [830, 161] on span "button" at bounding box center [828, 159] width 7 height 7
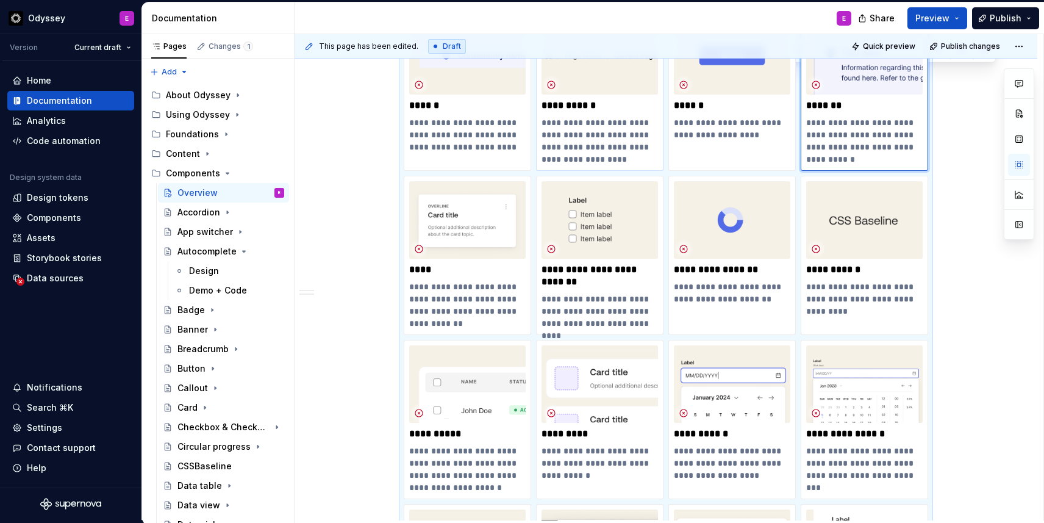
scroll to position [820, 0]
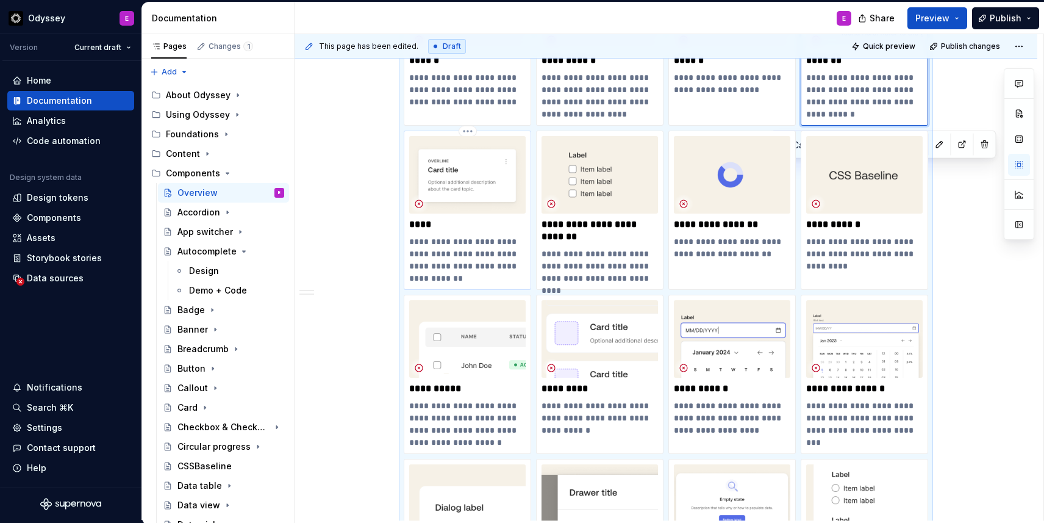
click at [497, 270] on p "**********" at bounding box center [467, 259] width 117 height 49
type textarea "*"
type input "Card"
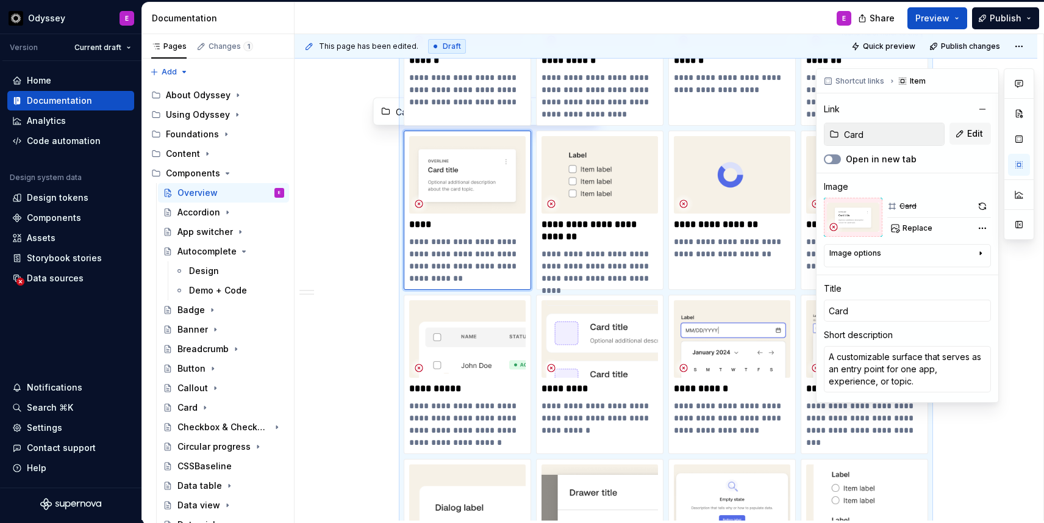
click at [833, 157] on icon "button" at bounding box center [829, 159] width 10 height 7
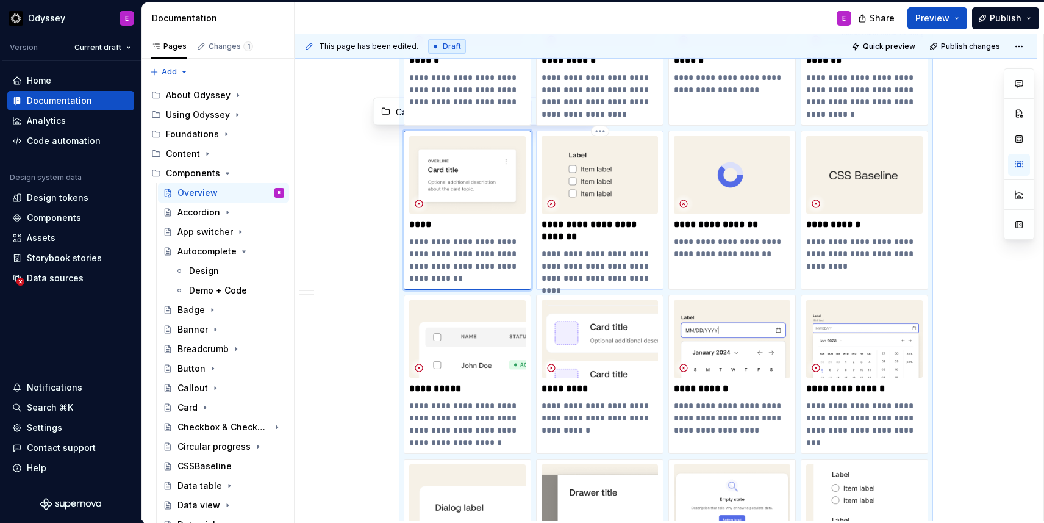
click at [619, 271] on p "**********" at bounding box center [600, 266] width 117 height 37
type textarea "*"
type input "Checkbox & Checkbox group"
type input "Checkbox and checkbox group"
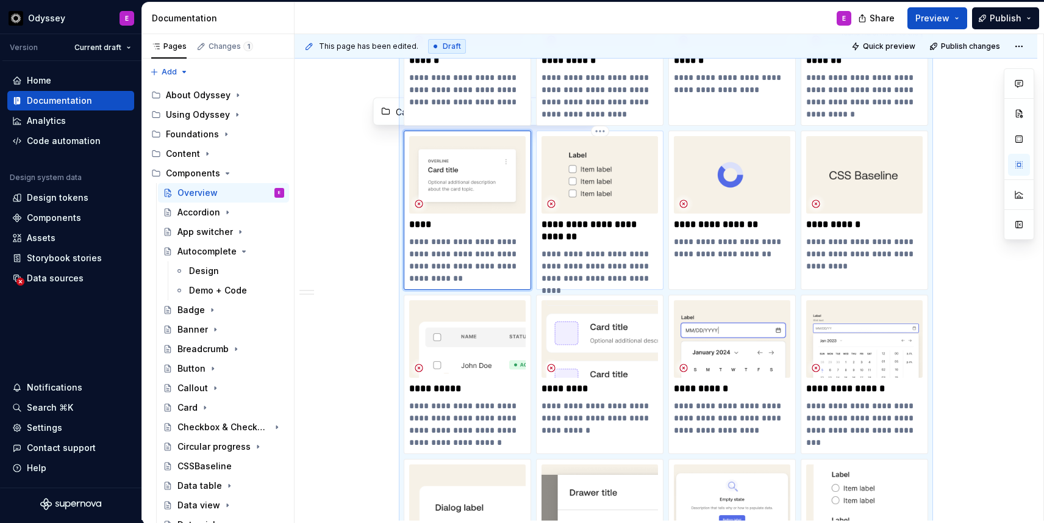
type textarea "An input that allows users to select and unselect multiple options from a list."
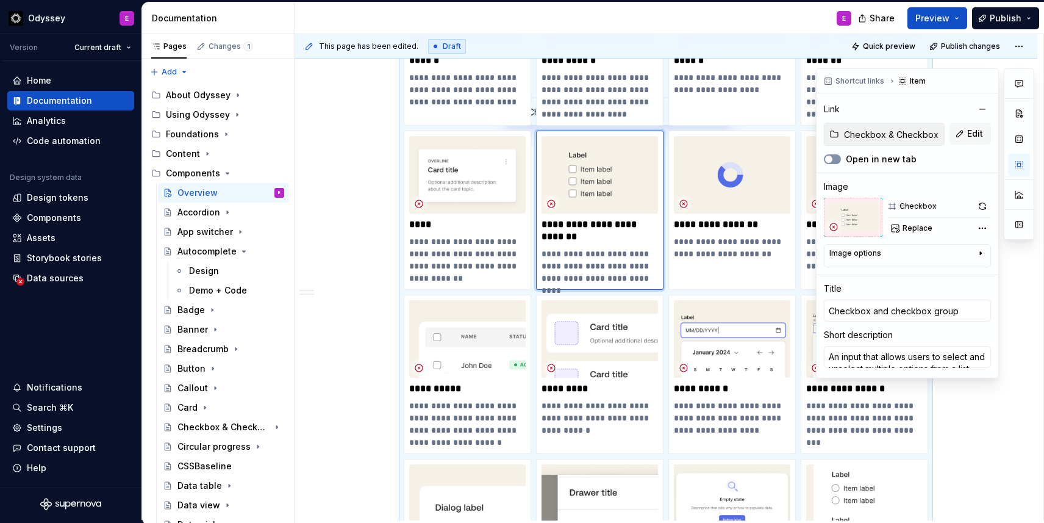
click at [829, 158] on span "button" at bounding box center [828, 159] width 7 height 7
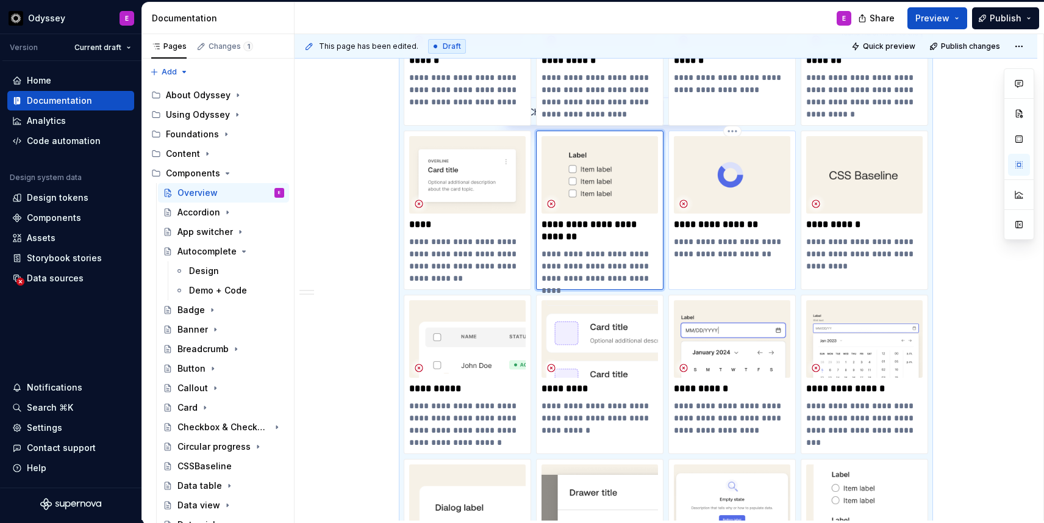
click at [744, 257] on p "**********" at bounding box center [732, 247] width 117 height 24
type textarea "*"
type input "Circular progress"
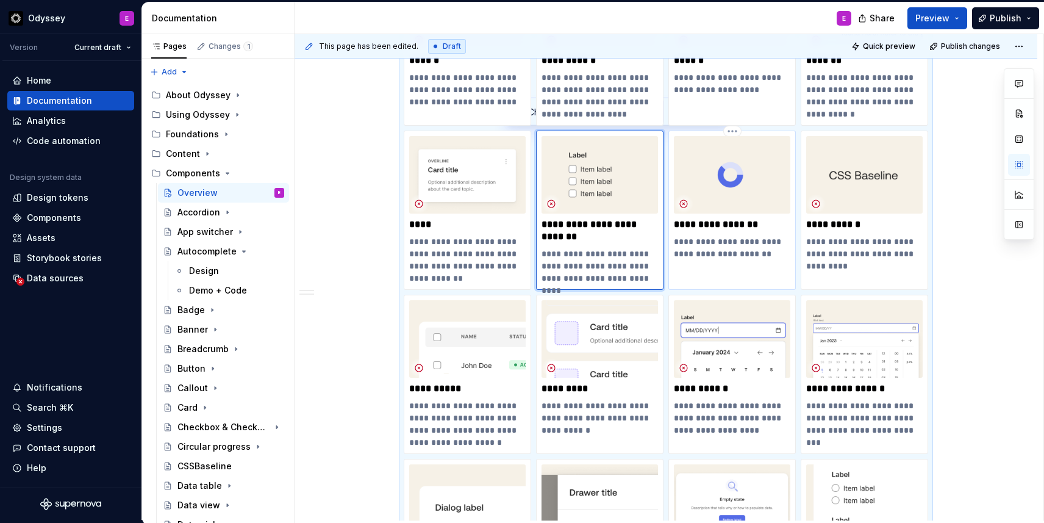
type textarea "An animation that indicates an ongoing process."
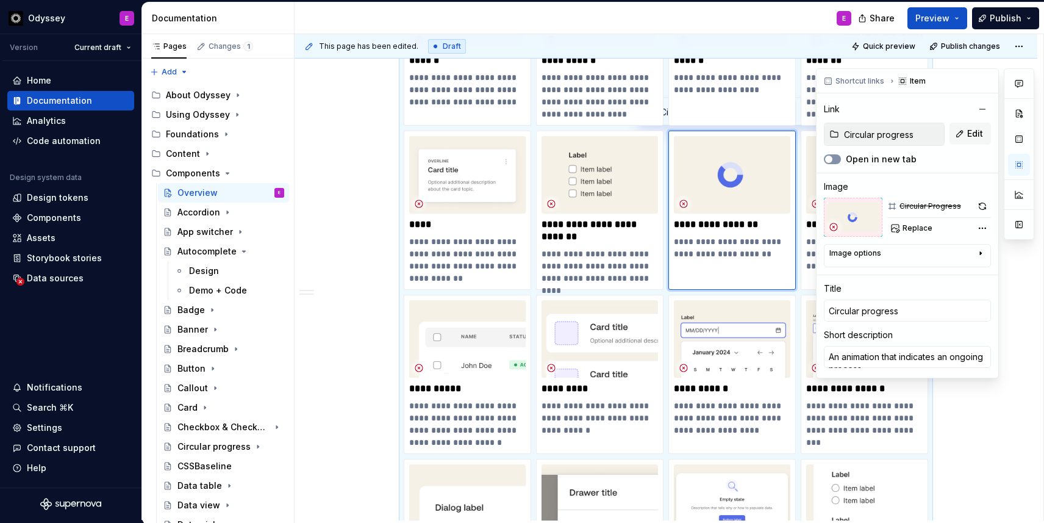
click at [829, 158] on span "button" at bounding box center [828, 159] width 7 height 7
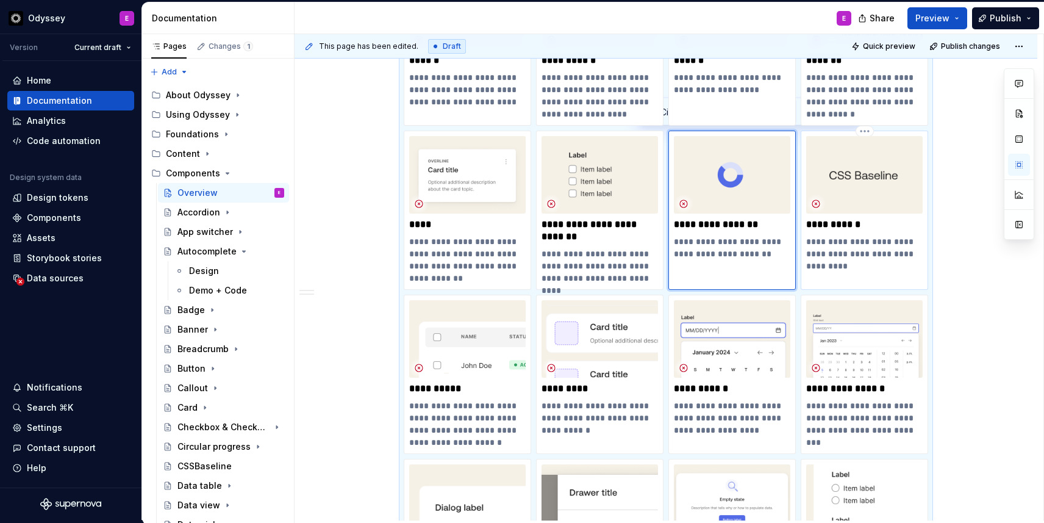
click at [843, 243] on p "**********" at bounding box center [864, 253] width 117 height 37
type textarea "*"
type input "Components / CSSBaseline"
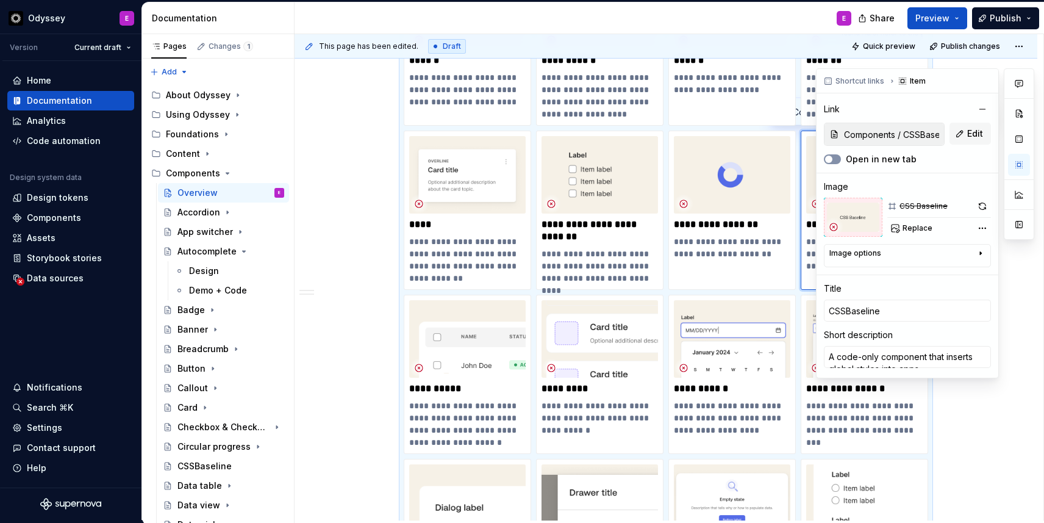
click at [832, 156] on icon "button" at bounding box center [829, 159] width 10 height 7
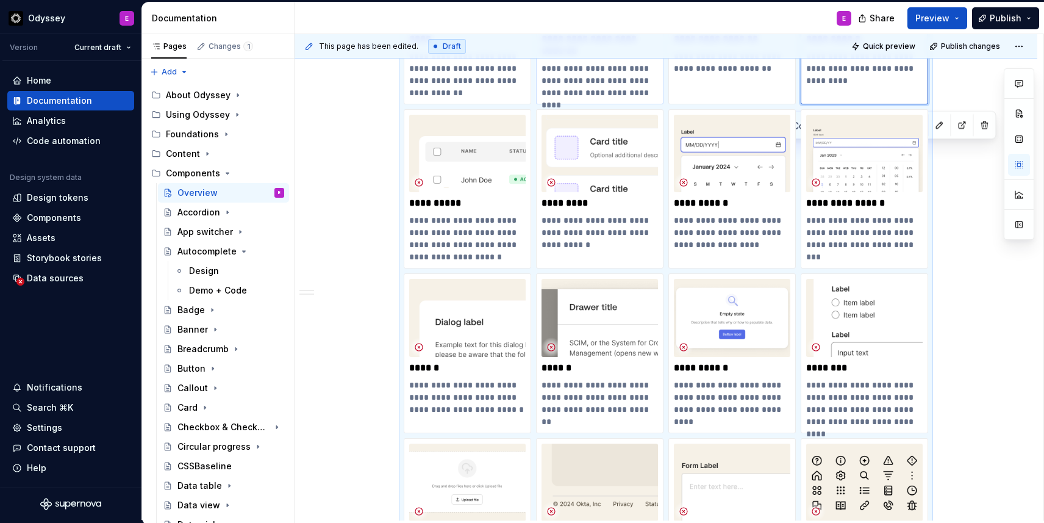
scroll to position [1010, 0]
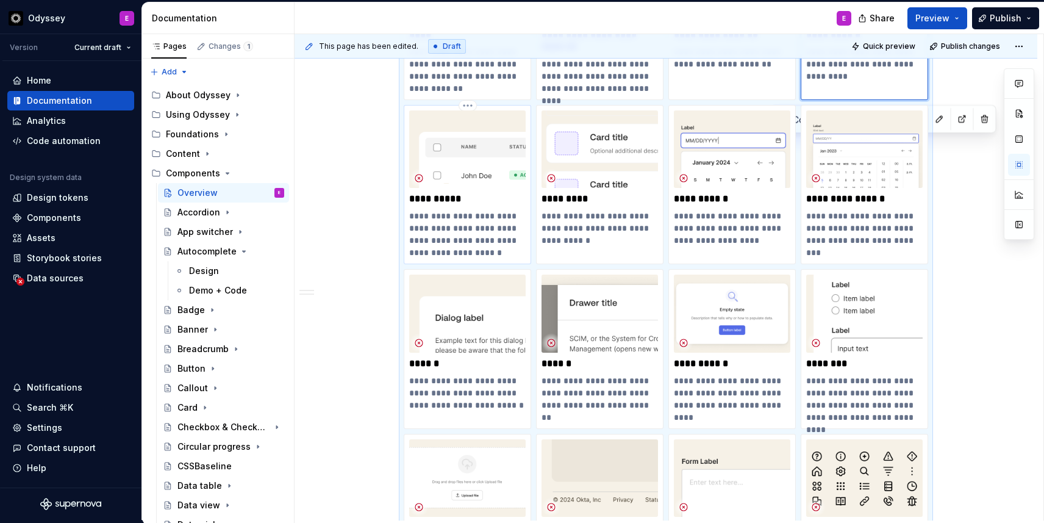
click at [497, 229] on p "**********" at bounding box center [467, 234] width 117 height 49
type textarea "*"
type input "Data table"
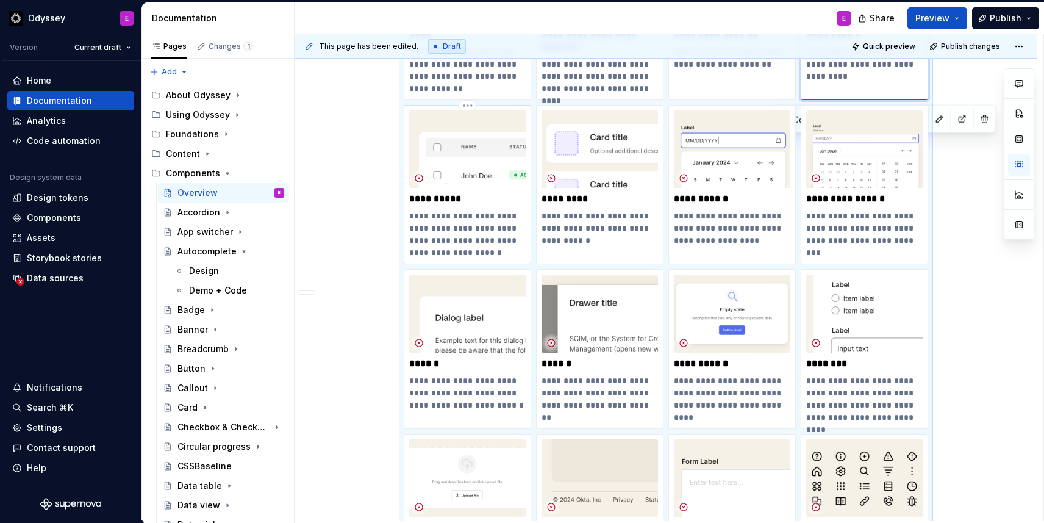
type textarea "A container that organizes and displays information so users can scan, compare,…"
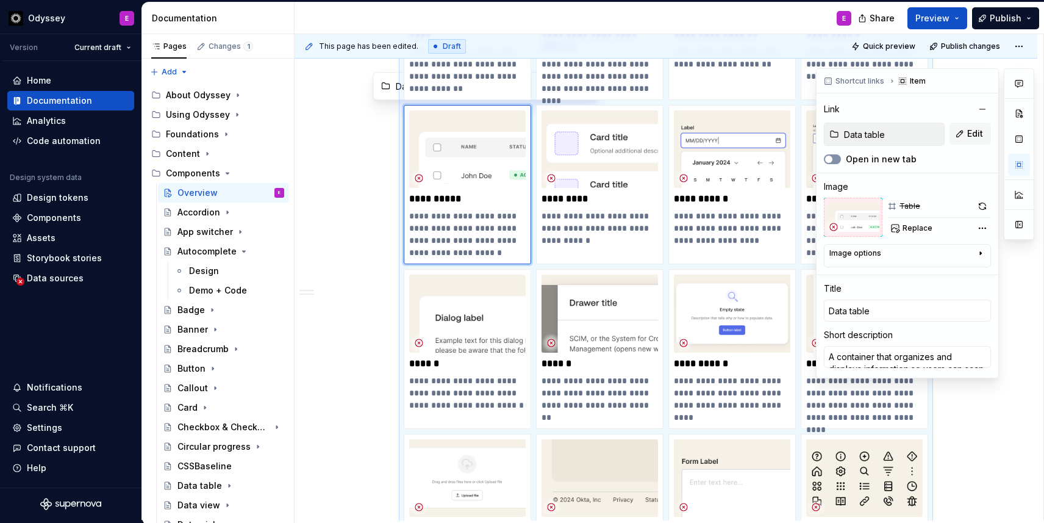
click at [833, 156] on icon "button" at bounding box center [829, 159] width 10 height 7
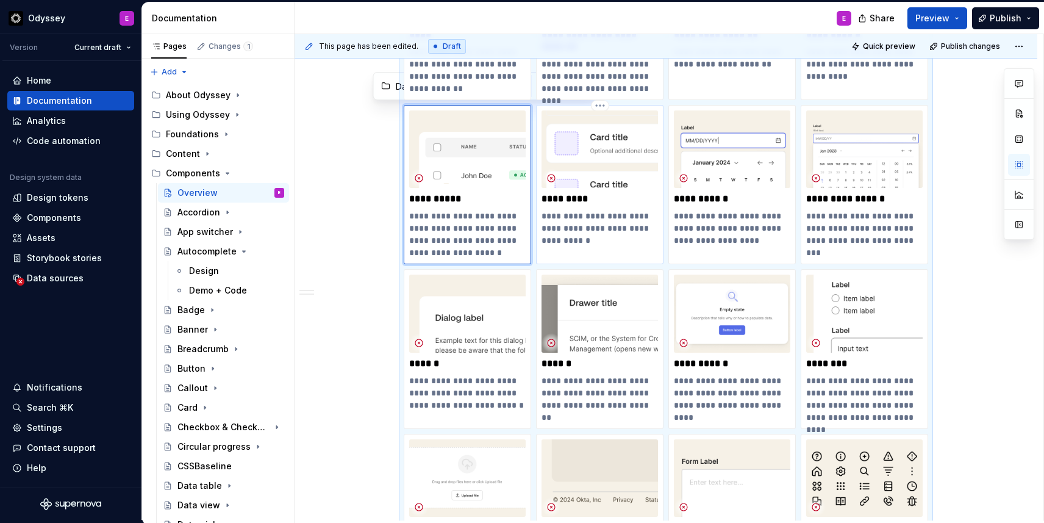
click at [606, 212] on p "**********" at bounding box center [600, 228] width 117 height 37
type textarea "*"
type input "Data view / Design"
type input "Data view"
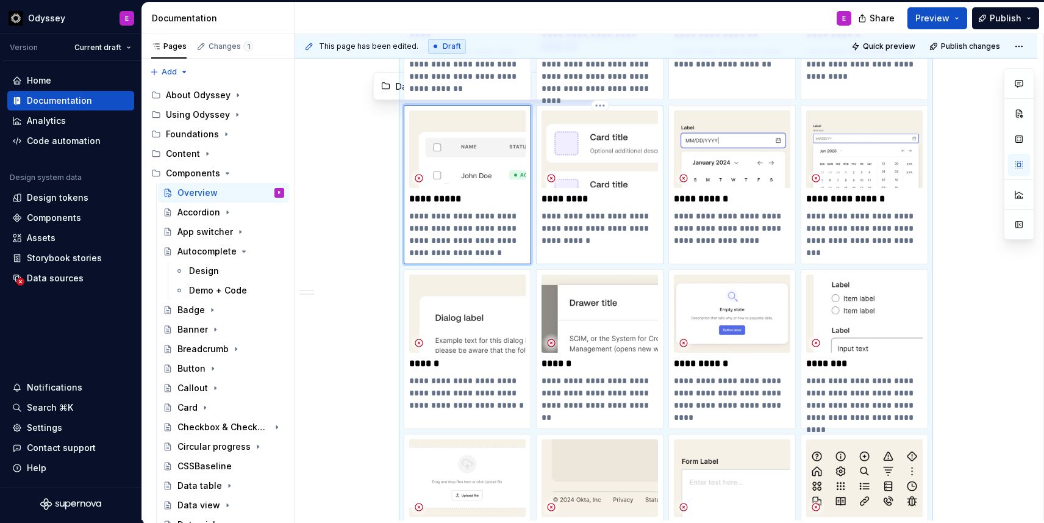
type textarea "A component that transforms a data table into a list or grid."
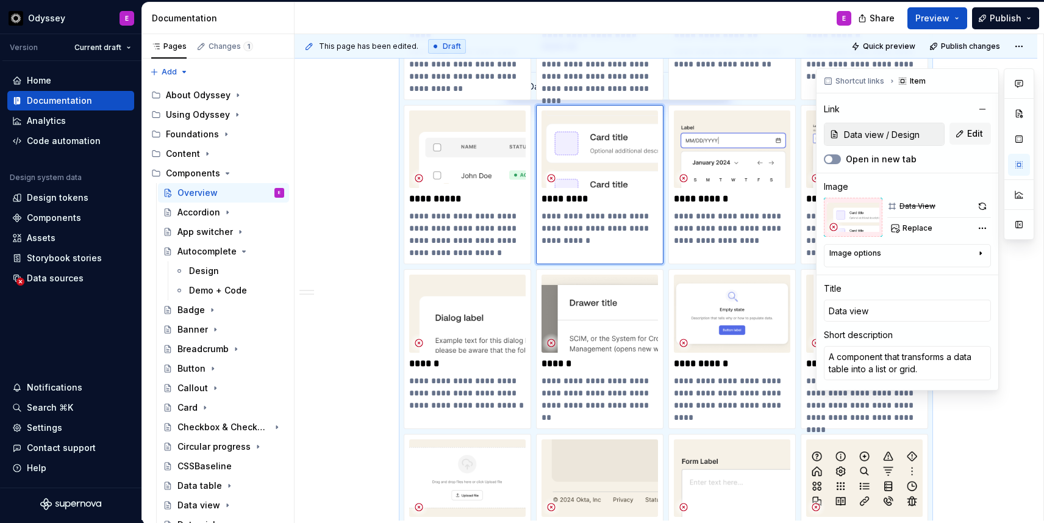
click at [827, 160] on span "button" at bounding box center [828, 159] width 7 height 7
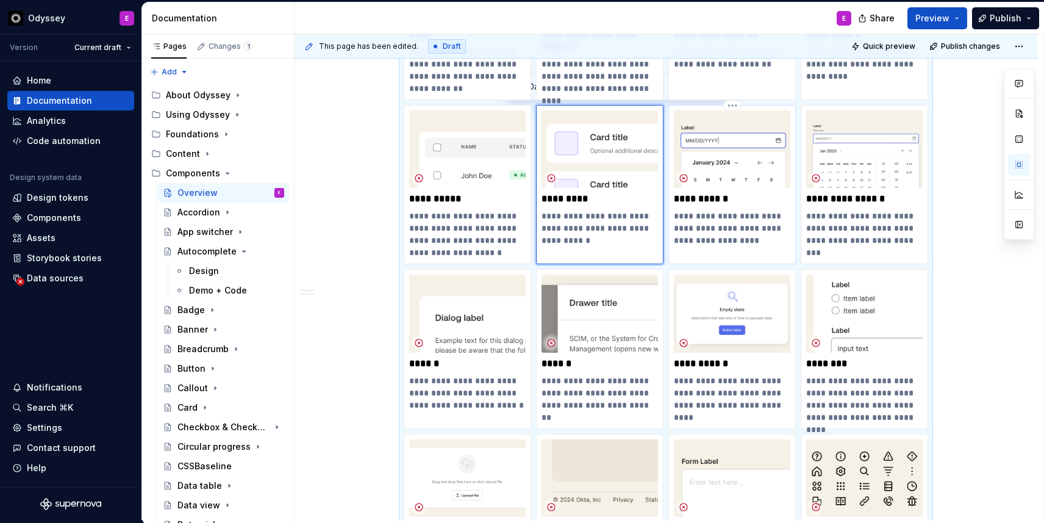
click at [739, 214] on p "**********" at bounding box center [732, 228] width 117 height 37
type textarea "*"
type input "Date picker"
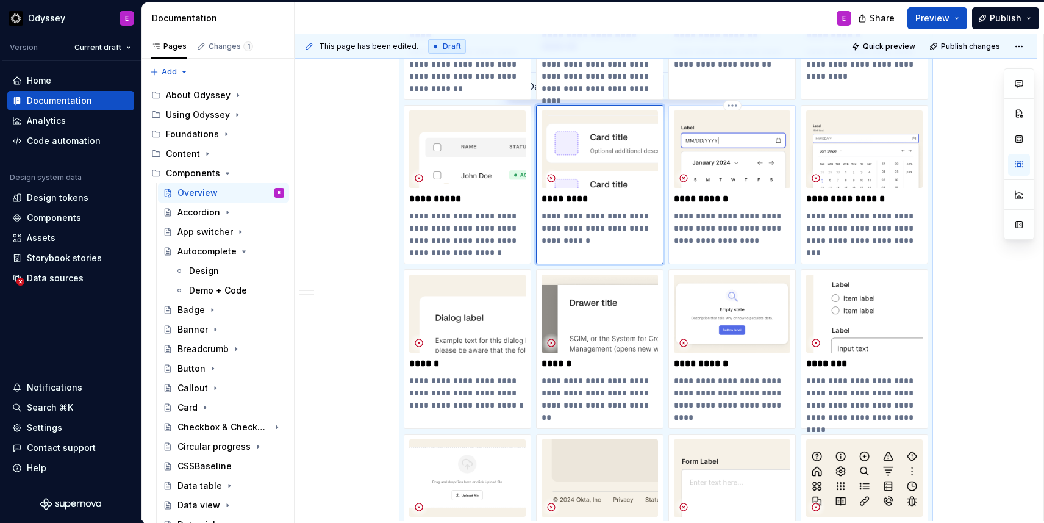
type textarea "An input that allows users to select a past, present, or future date."
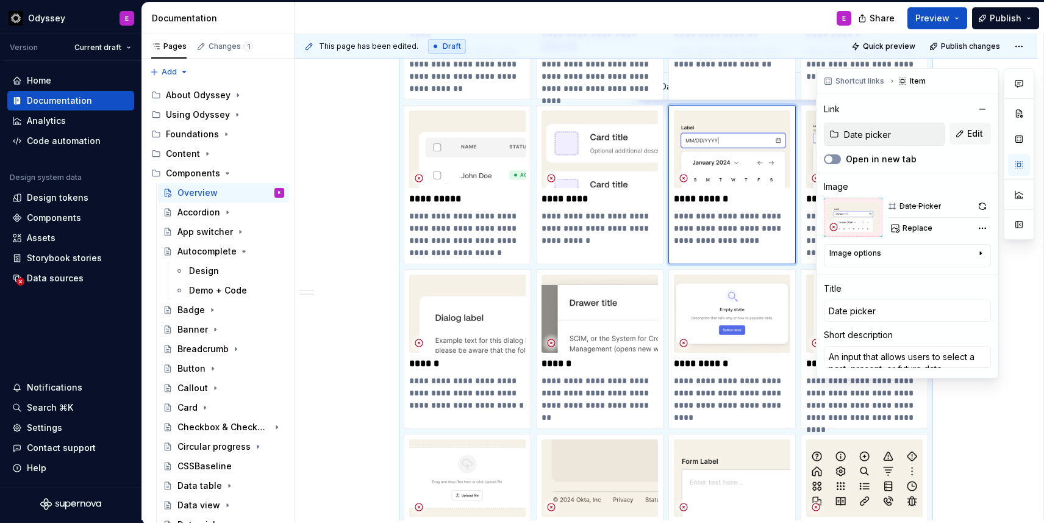
click at [831, 157] on span "button" at bounding box center [828, 159] width 7 height 7
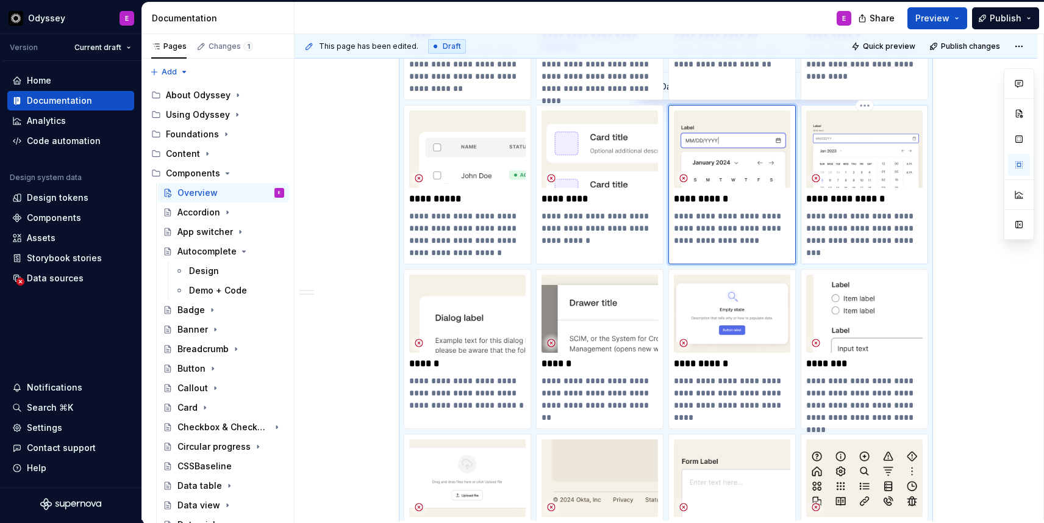
type textarea "*"
type input "Date time picker"
type textarea "An input that allows users to select a past, present, or future date and time."
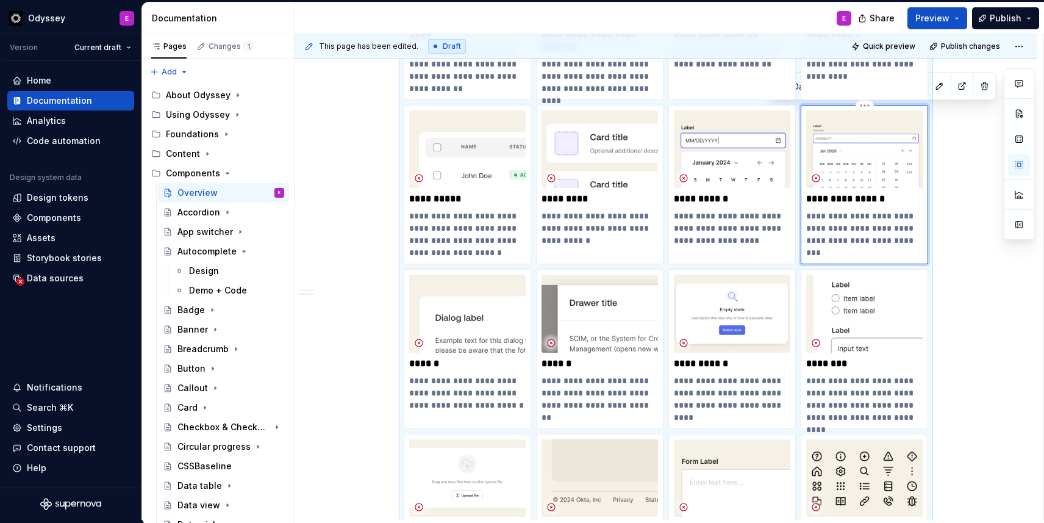
click at [879, 207] on div "**********" at bounding box center [864, 178] width 117 height 136
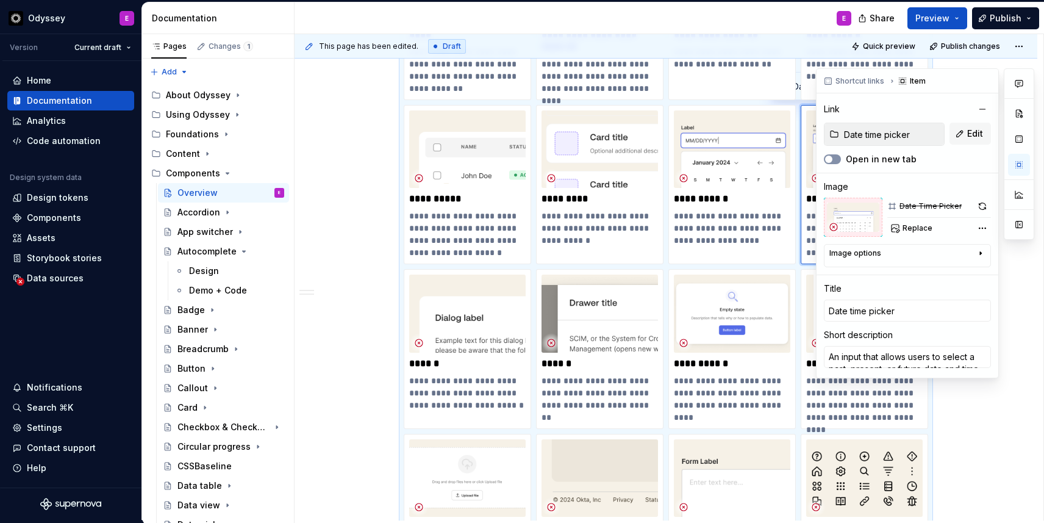
click at [826, 158] on span "button" at bounding box center [828, 159] width 7 height 7
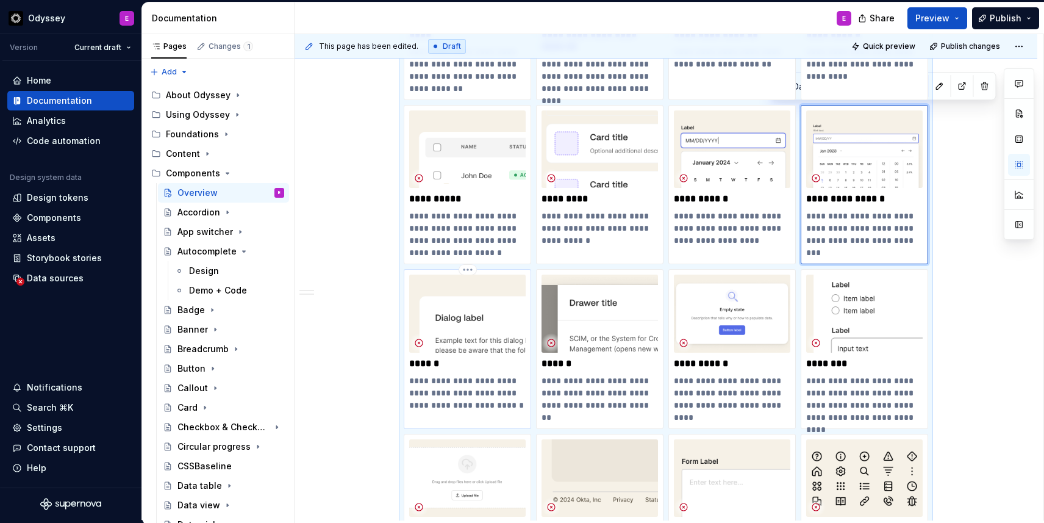
click at [452, 398] on p "**********" at bounding box center [467, 393] width 117 height 37
type textarea "*"
type input "Dialog"
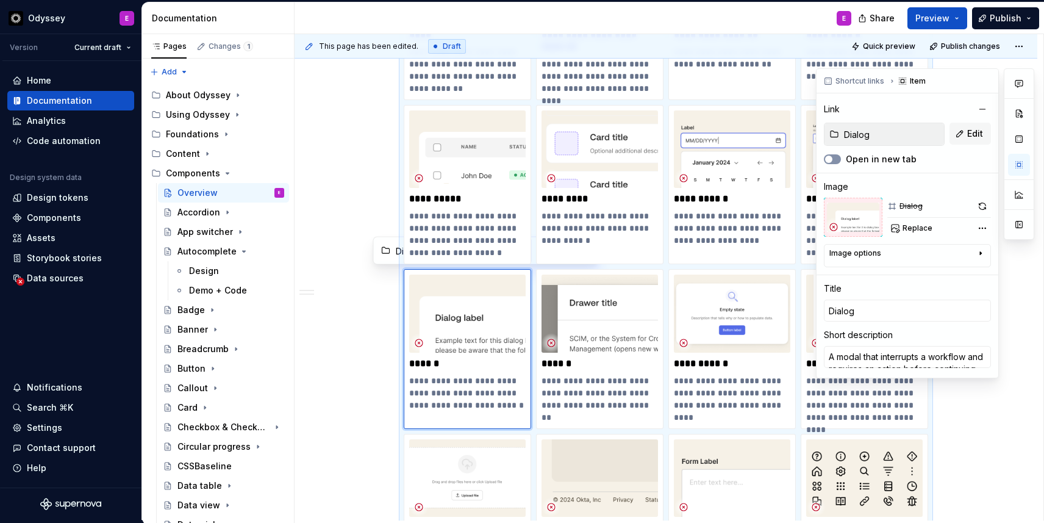
click at [830, 157] on span "button" at bounding box center [828, 159] width 7 height 7
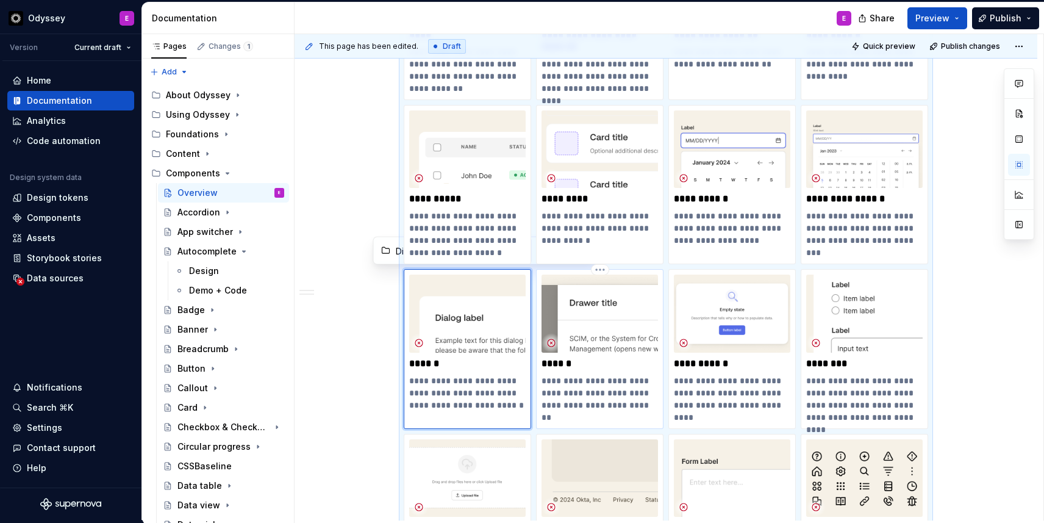
type textarea "*"
type input "Drawer"
type textarea "A modal that is triggered by user action and provides contextual information."
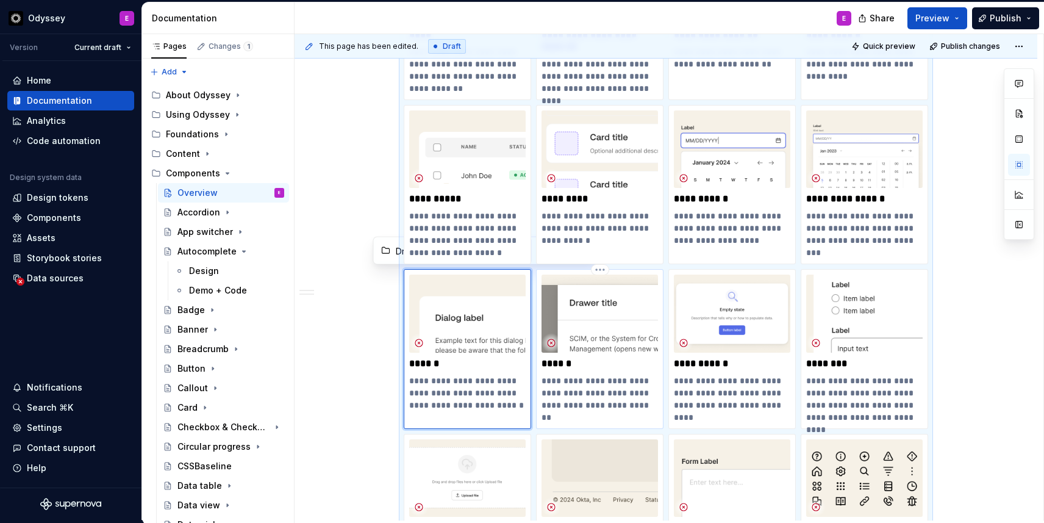
click at [612, 373] on div "**********" at bounding box center [600, 343] width 117 height 136
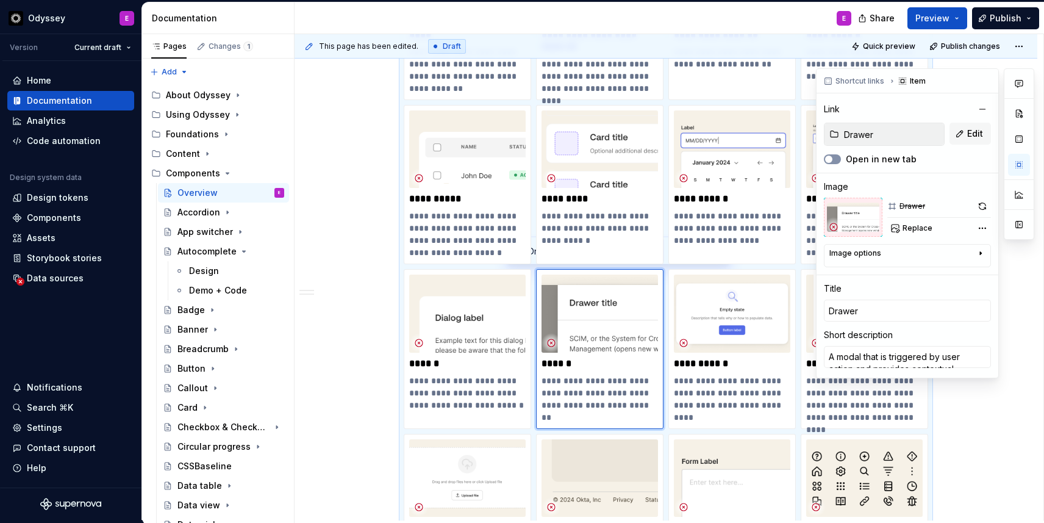
click at [827, 157] on span "button" at bounding box center [828, 159] width 7 height 7
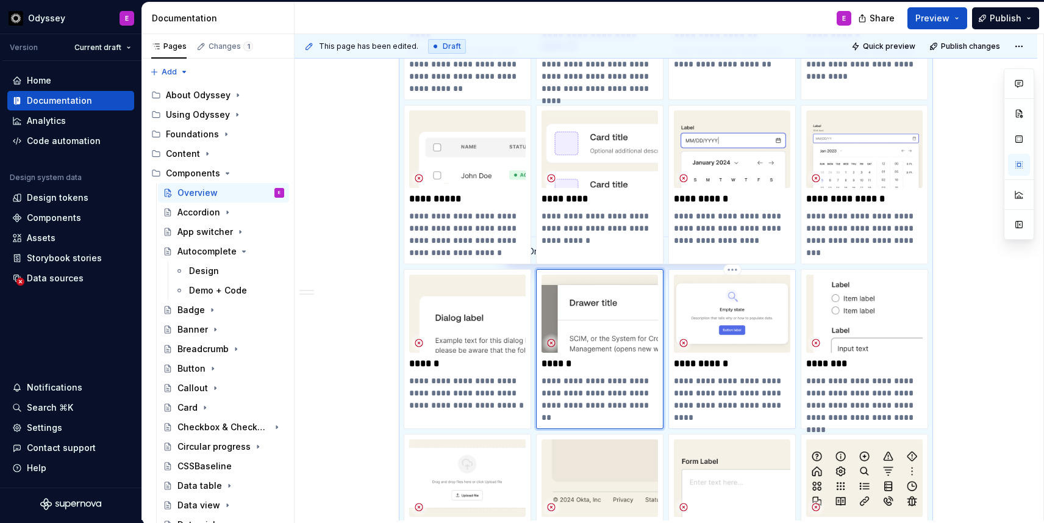
click at [721, 367] on p "**********" at bounding box center [732, 363] width 117 height 12
type textarea "*"
type input "Empty state"
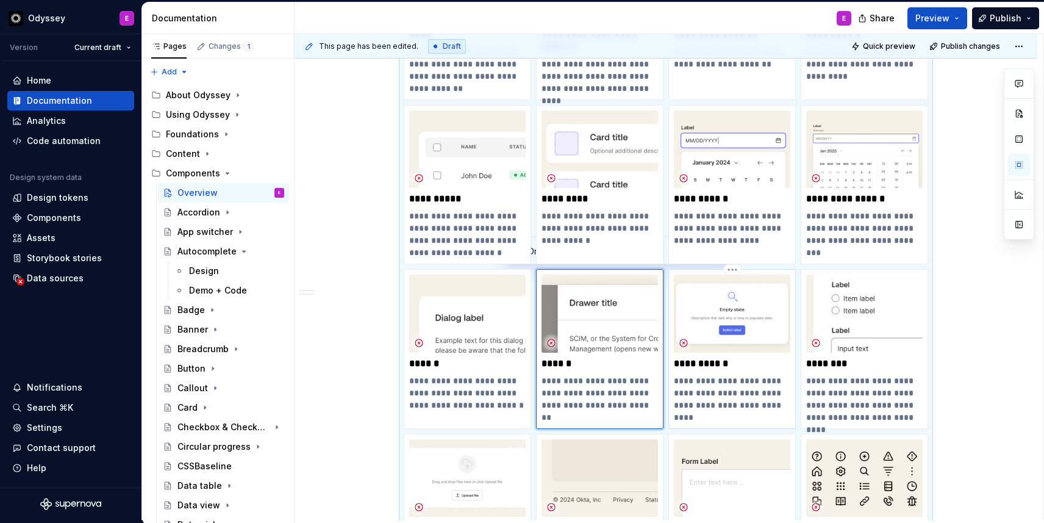
type textarea "A component that guides the user to action when there is no content to display."
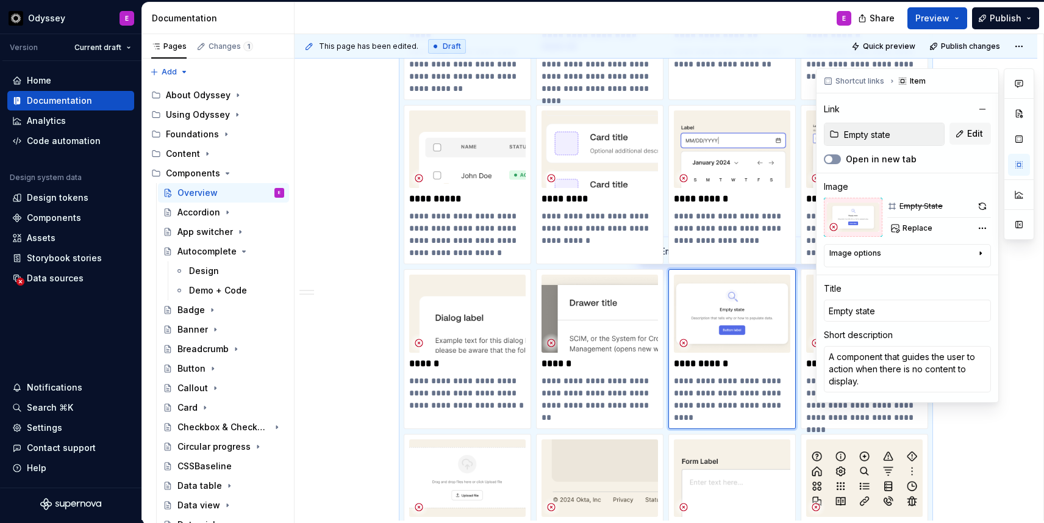
click at [828, 159] on span "button" at bounding box center [828, 159] width 7 height 7
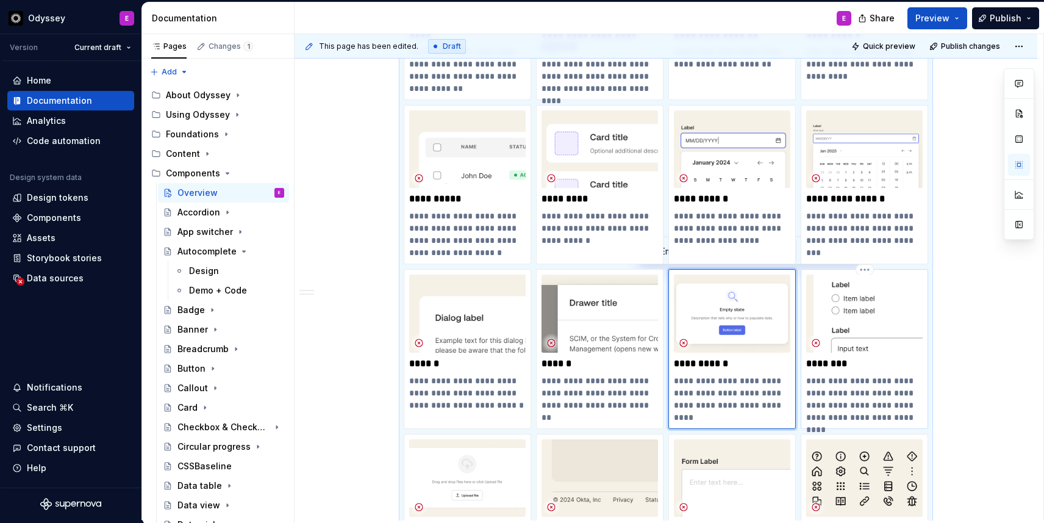
click at [842, 383] on p "**********" at bounding box center [864, 399] width 117 height 49
type textarea "*"
type input "Fieldset / Design"
type input "Fieldset"
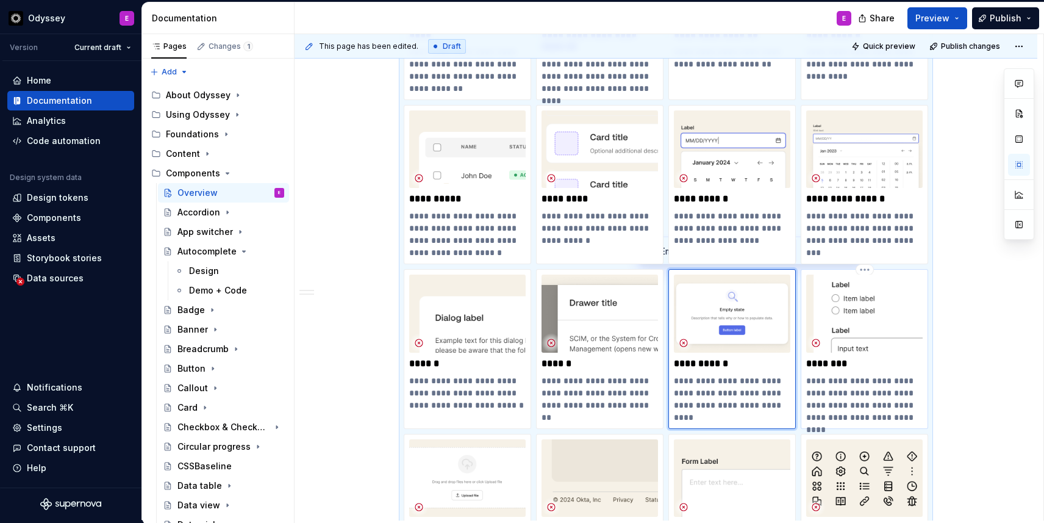
type textarea "A component that groups related fields together in a logical set to create a hi…"
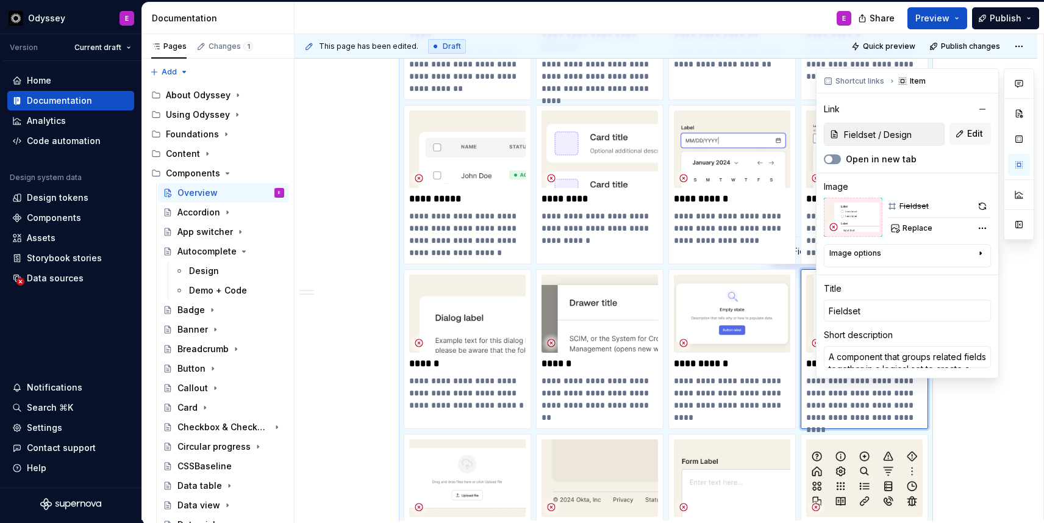
click at [827, 162] on span "button" at bounding box center [828, 159] width 7 height 7
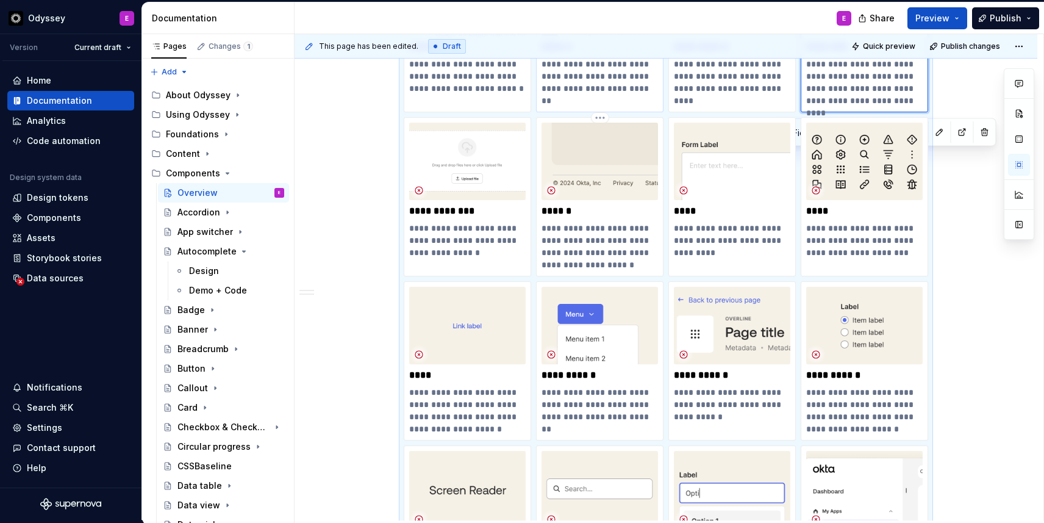
scroll to position [1346, 0]
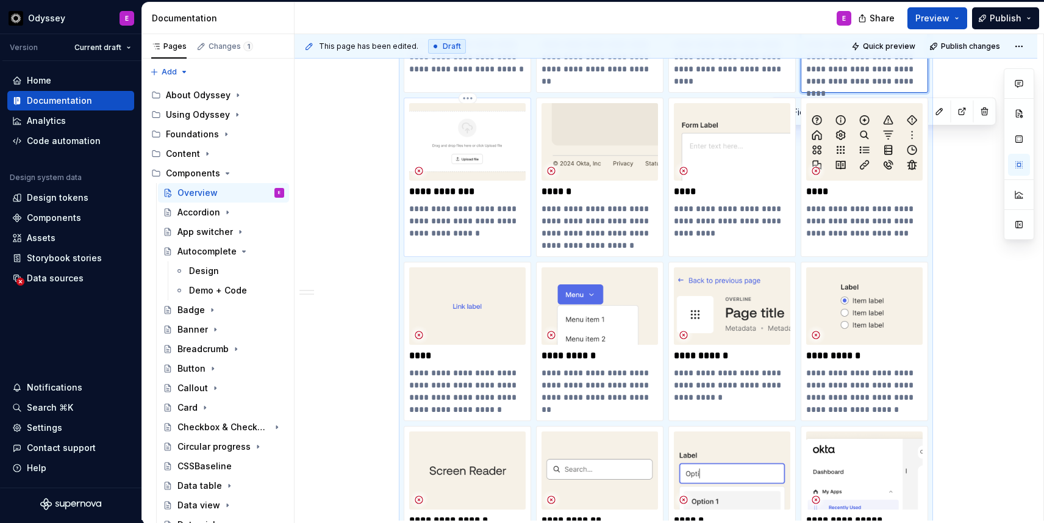
click at [514, 215] on p "**********" at bounding box center [467, 221] width 117 height 37
type textarea "*"
type input "File uploader"
type input "File Uploader"
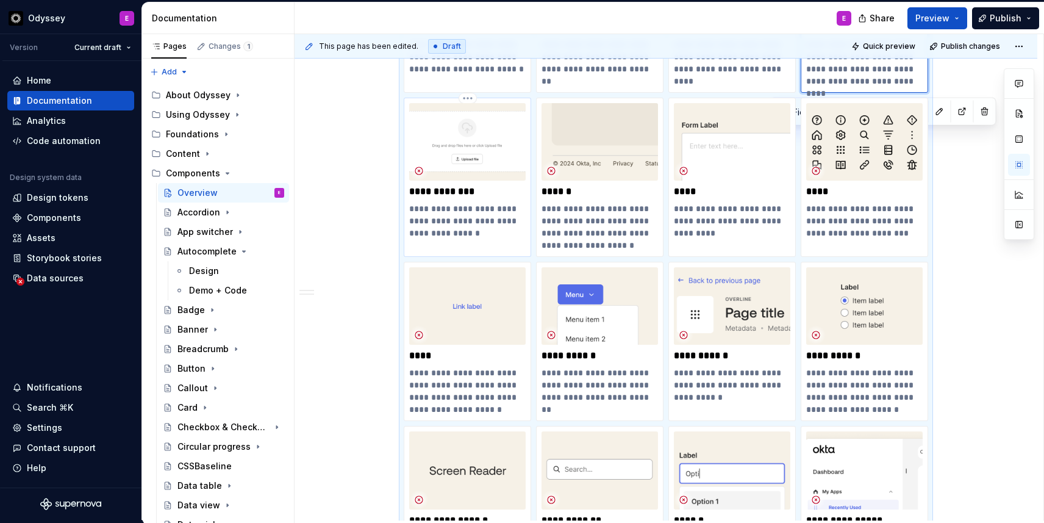
type textarea "A tool that allows users to select and upload files to a location."
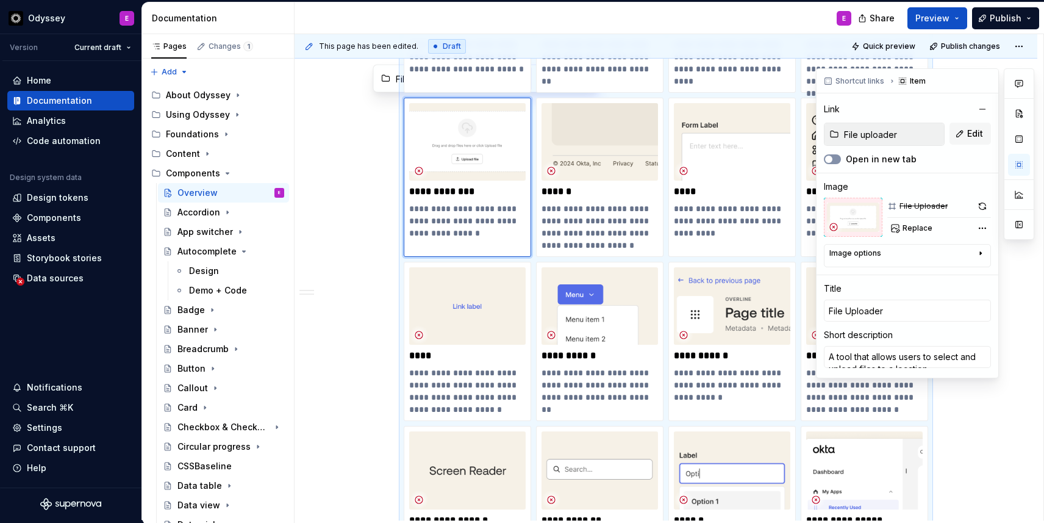
click at [831, 159] on span "button" at bounding box center [828, 159] width 7 height 7
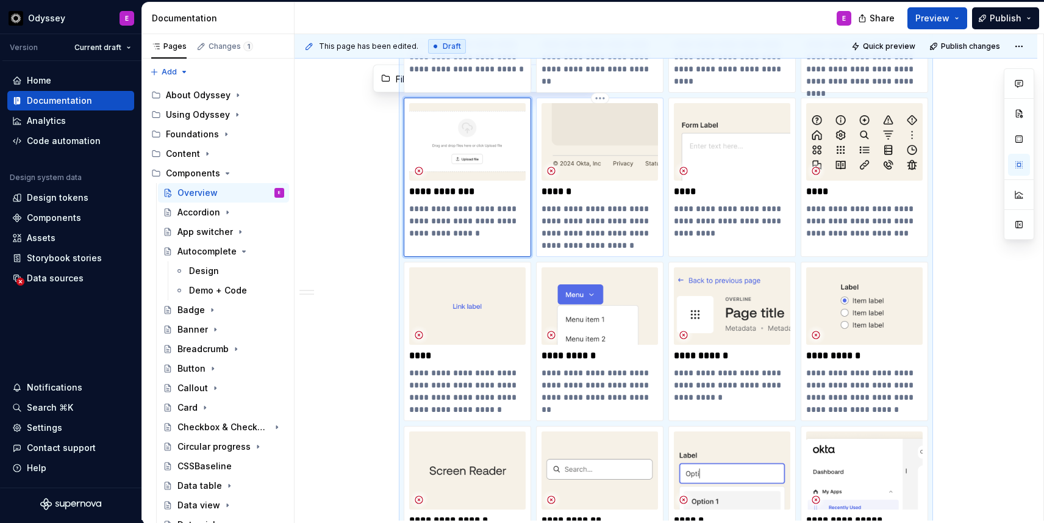
type textarea "*"
type input "Footer"
click at [643, 199] on div "**********" at bounding box center [600, 177] width 117 height 148
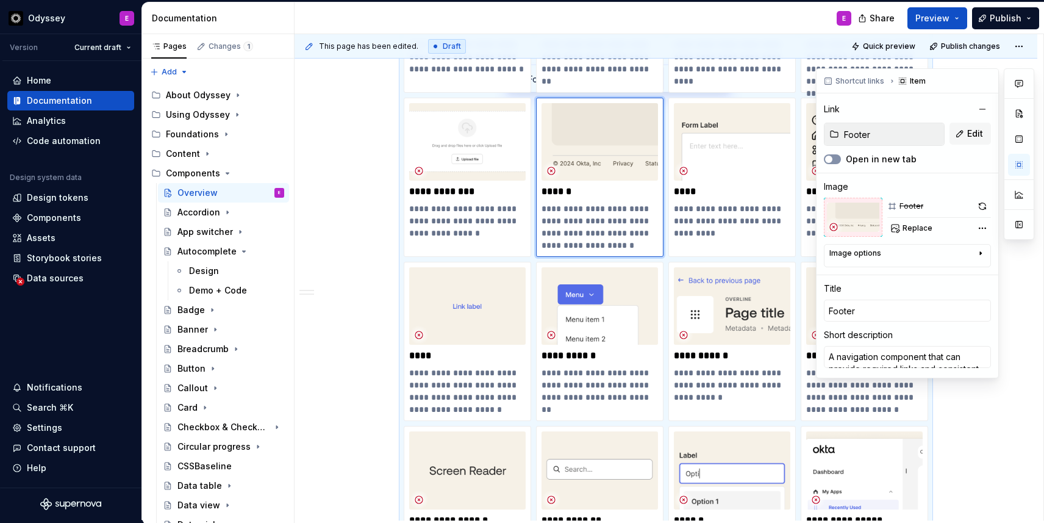
click at [830, 159] on span "button" at bounding box center [828, 159] width 7 height 7
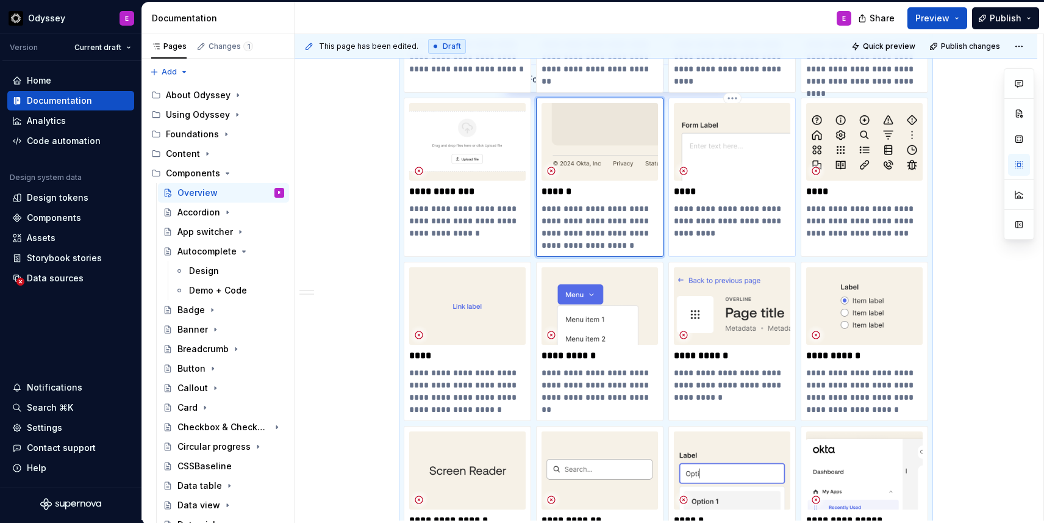
click at [710, 220] on p "**********" at bounding box center [732, 221] width 117 height 37
type textarea "*"
type input "Form"
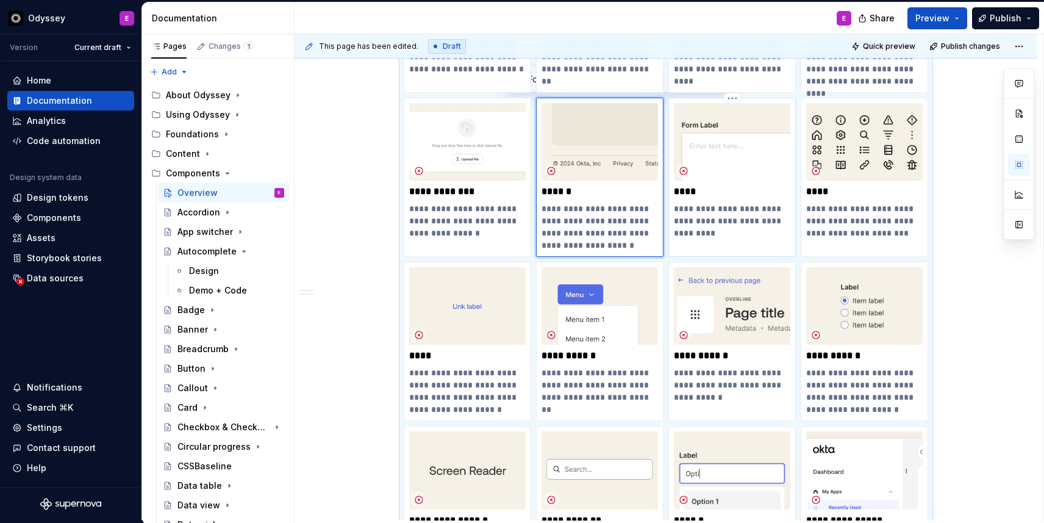
type textarea "A component that arranges inputs to layout and build forms."
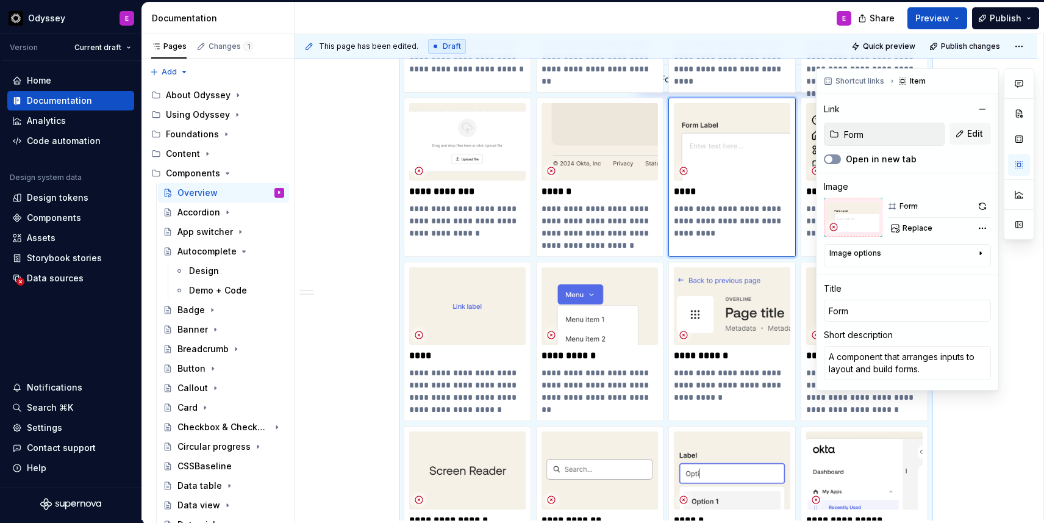
click at [827, 162] on icon "button" at bounding box center [829, 159] width 10 height 7
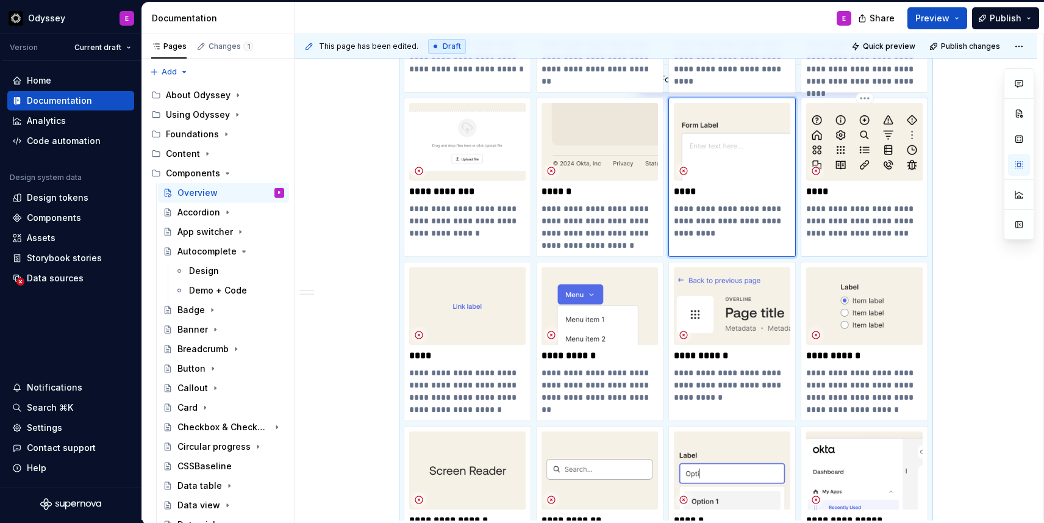
click at [861, 214] on p "**********" at bounding box center [864, 227] width 117 height 49
type textarea "*"
type input "Icon / Design"
type input "Icon"
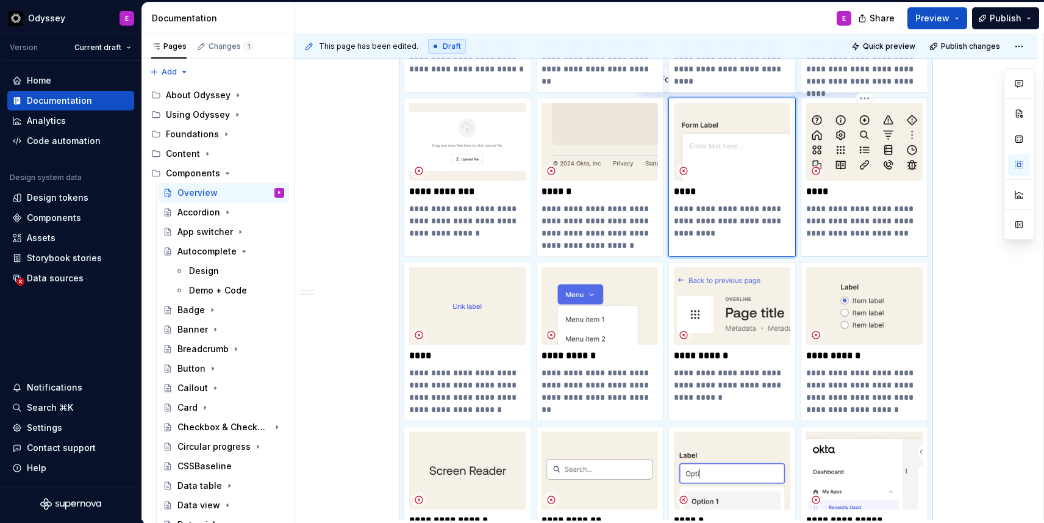
type textarea "A code-only component that applies Odyssey iconography styles to visuals."
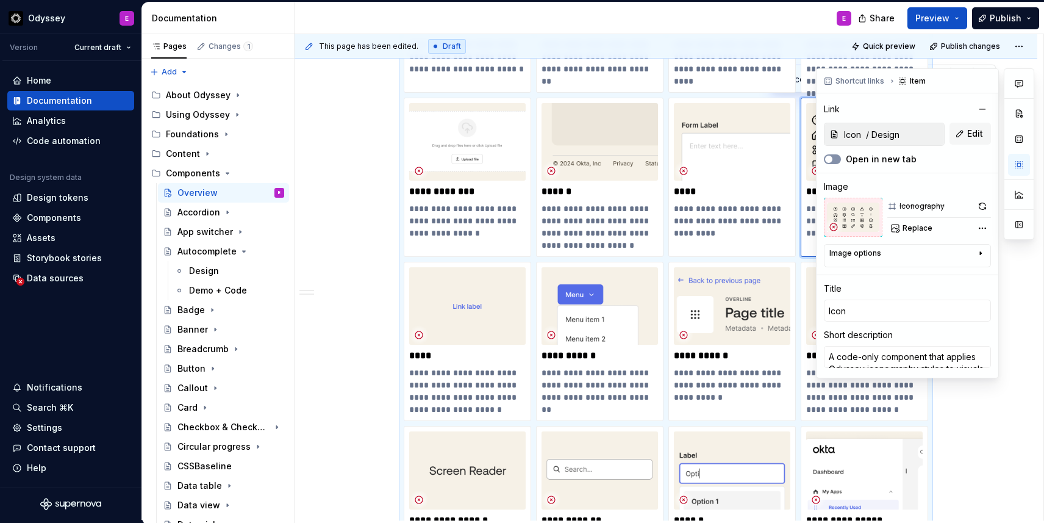
click at [838, 156] on button "Open in new tab" at bounding box center [832, 159] width 17 height 10
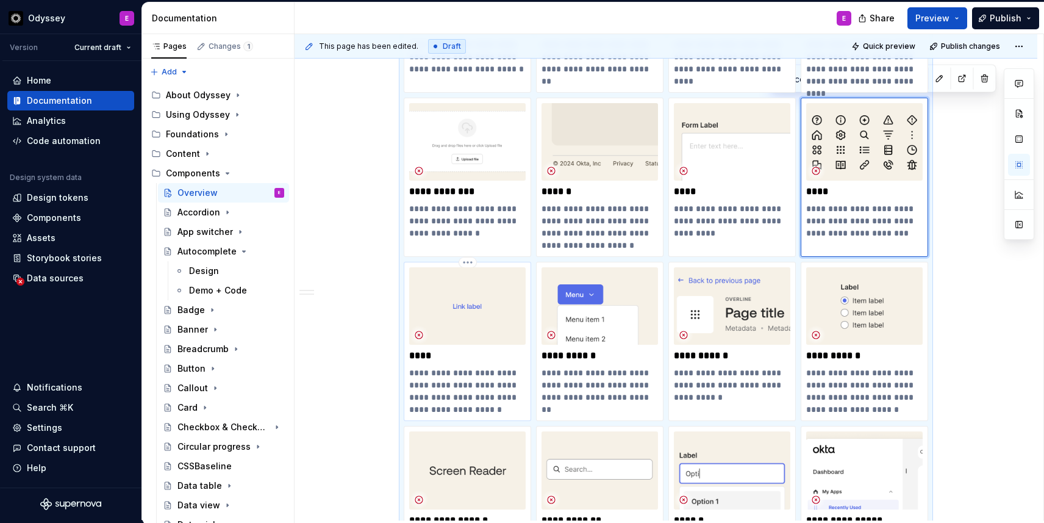
click at [495, 383] on p "**********" at bounding box center [467, 391] width 117 height 49
type textarea "*"
type input "Link"
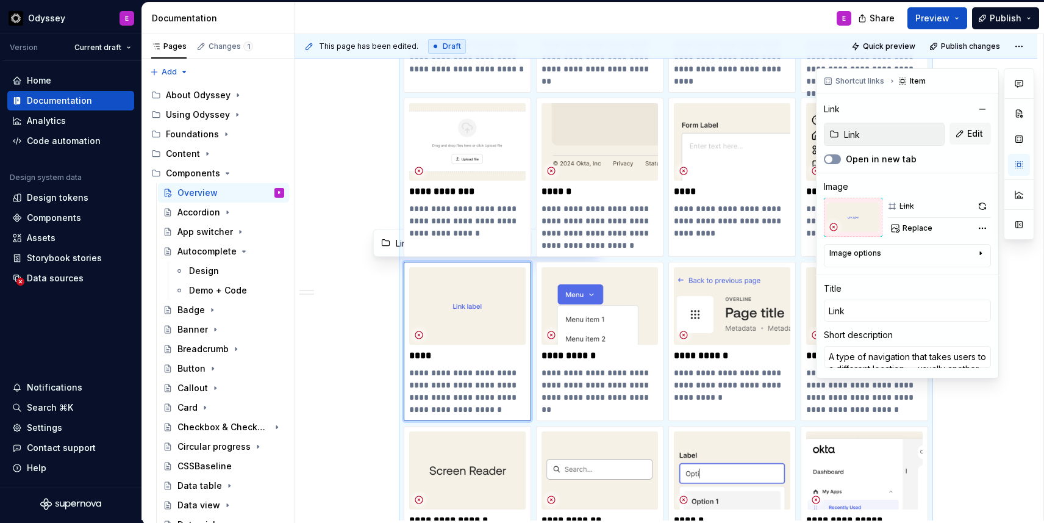
click at [830, 159] on span "button" at bounding box center [828, 159] width 7 height 7
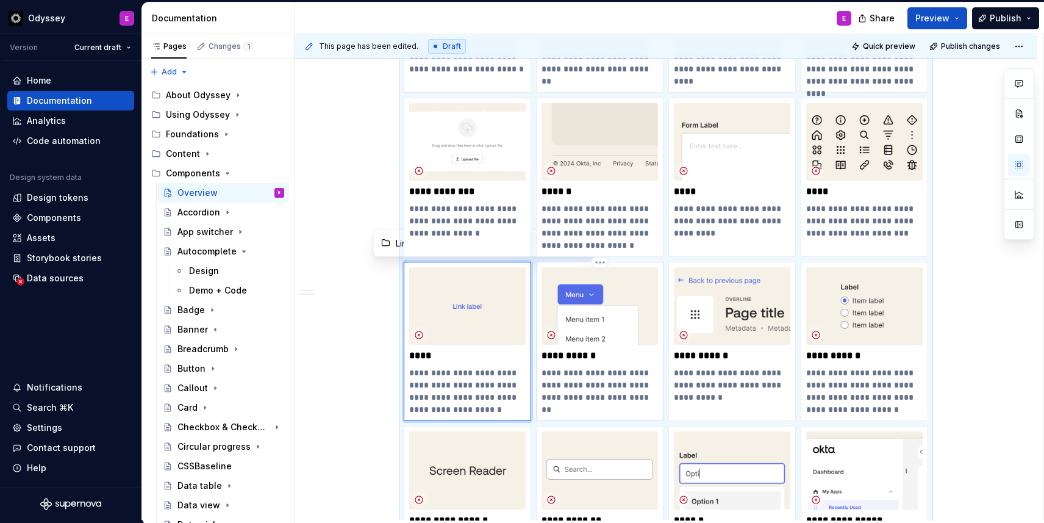
click at [620, 377] on p "**********" at bounding box center [600, 385] width 117 height 37
type textarea "*"
type input "Menu button"
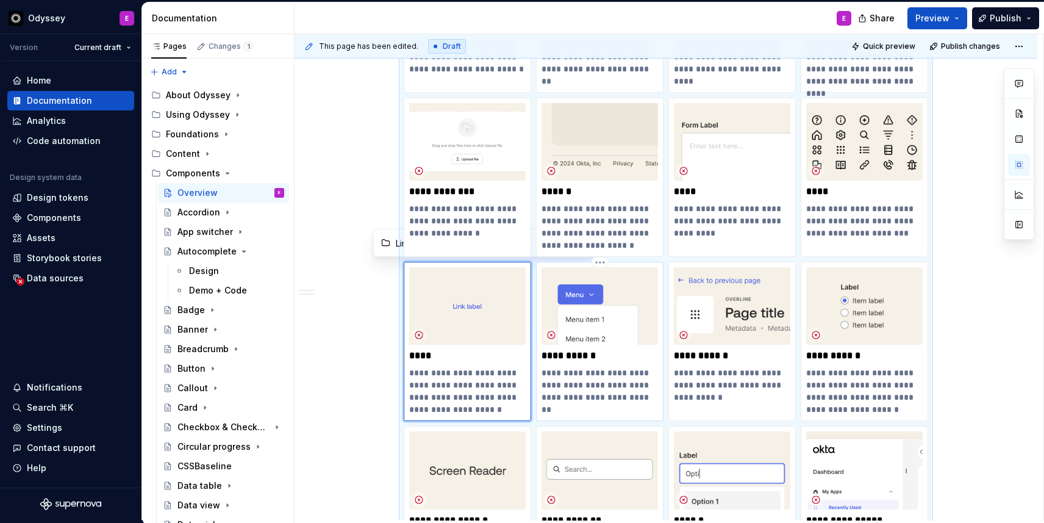
type textarea "A clickable element that triggers a list of actions for users to select from."
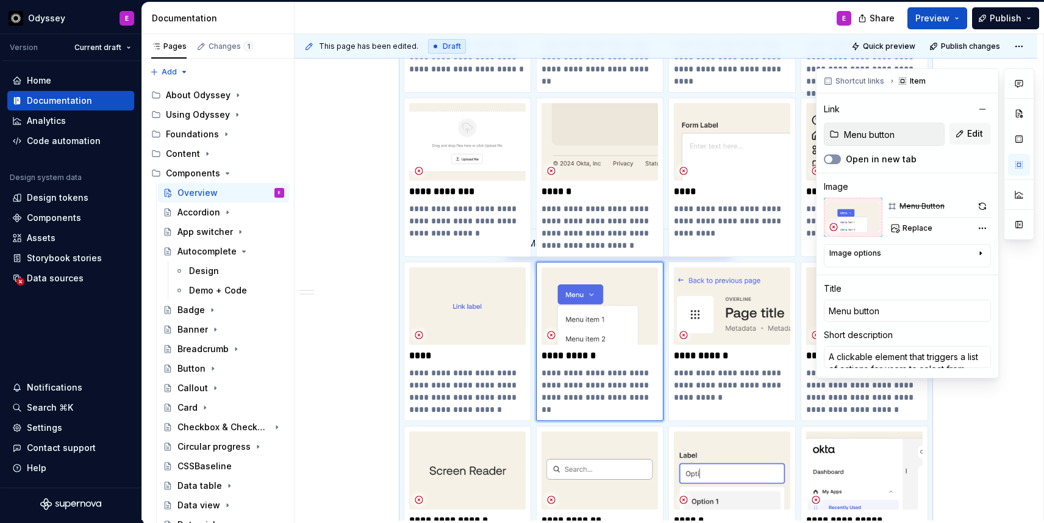
click at [829, 160] on span "button" at bounding box center [828, 159] width 7 height 7
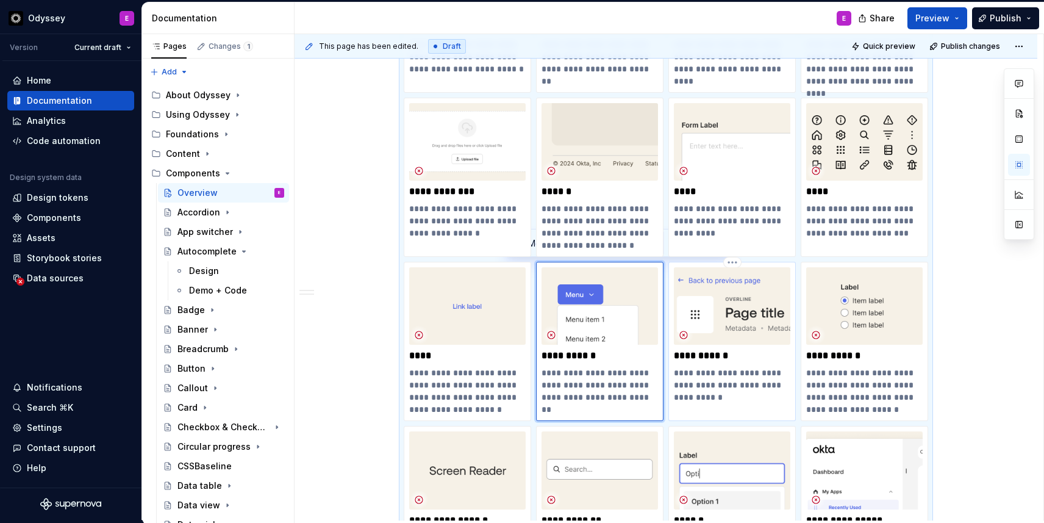
click at [730, 372] on p "**********" at bounding box center [732, 385] width 117 height 37
type textarea "*"
type input "Page header"
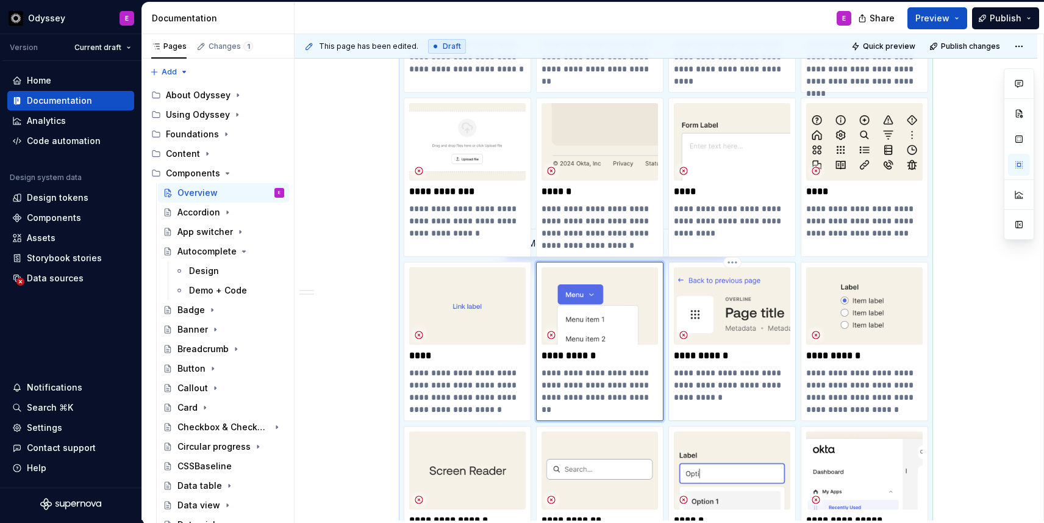
type textarea "Contains the breadcrumbs, page title, and page-level actions."
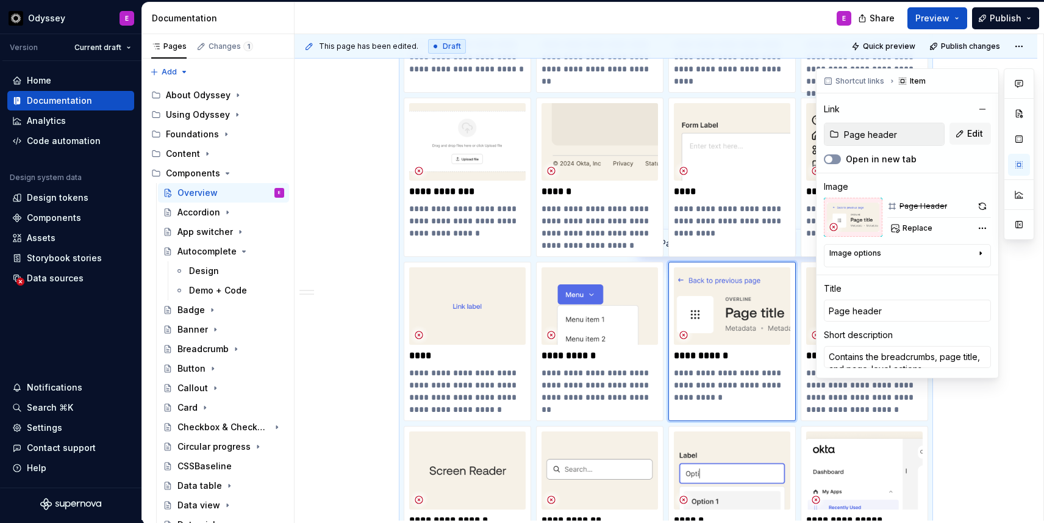
click at [834, 157] on button "Open in new tab" at bounding box center [832, 159] width 17 height 10
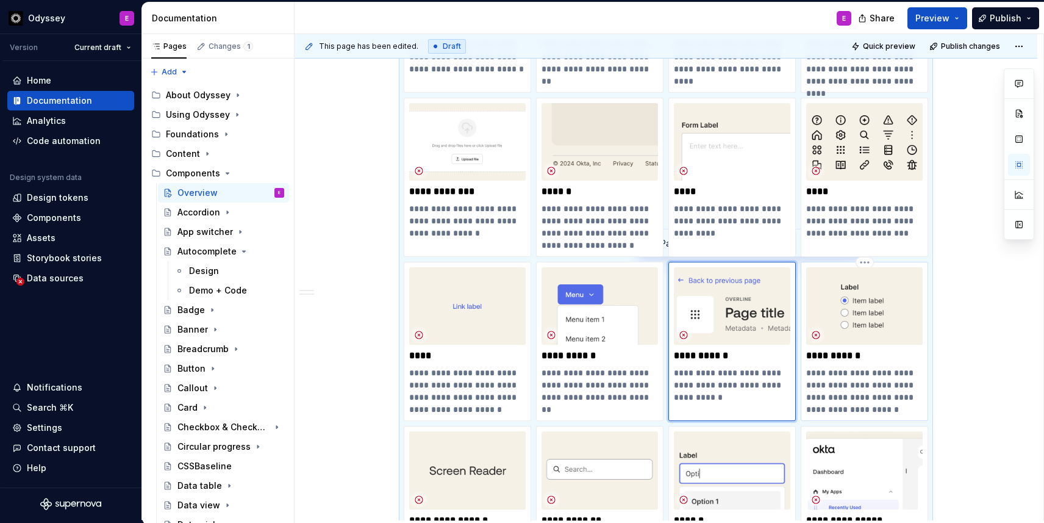
click at [839, 396] on p "**********" at bounding box center [864, 391] width 117 height 49
type textarea "*"
type input "Radio group"
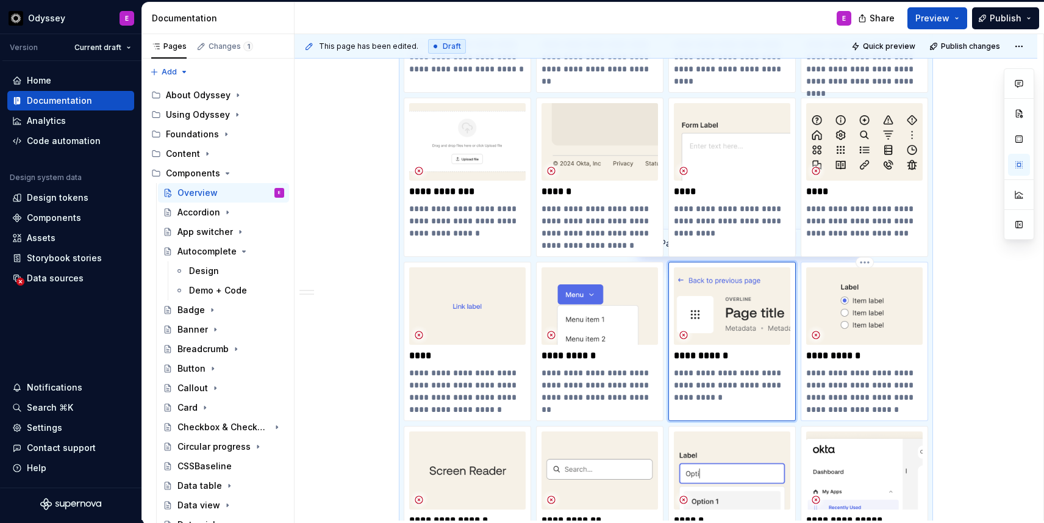
type textarea "An input that allows users to make a single selection from a list of mutually e…"
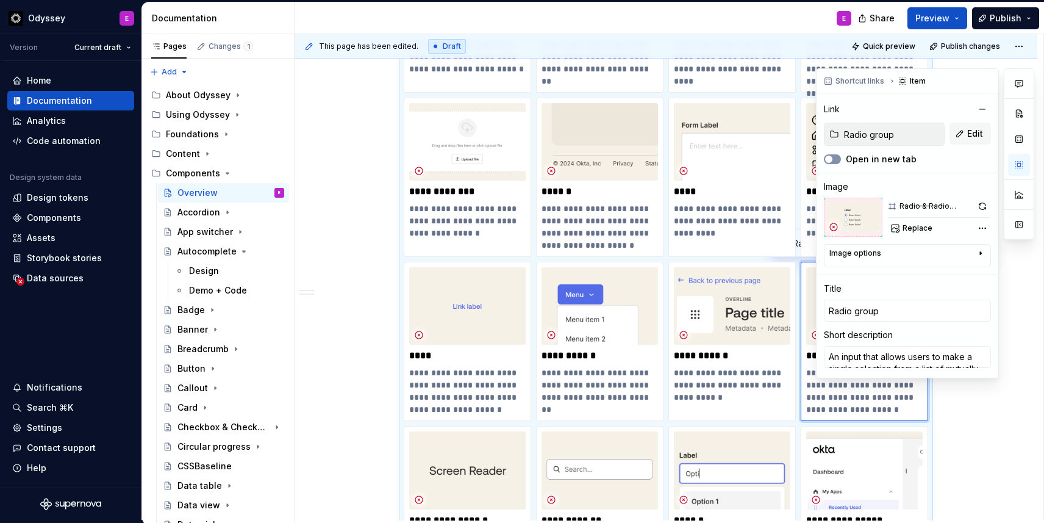
click at [829, 156] on span "button" at bounding box center [828, 159] width 7 height 7
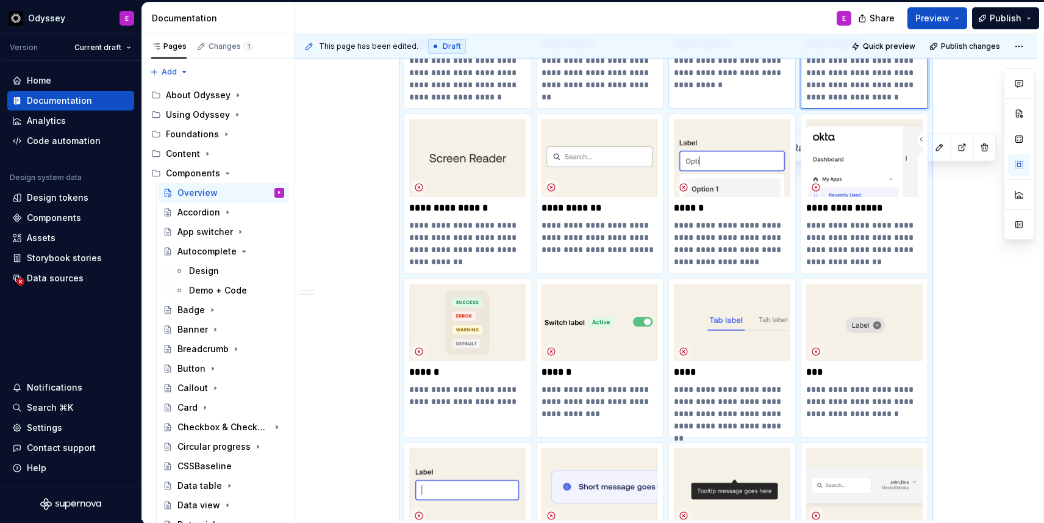
scroll to position [1667, 0]
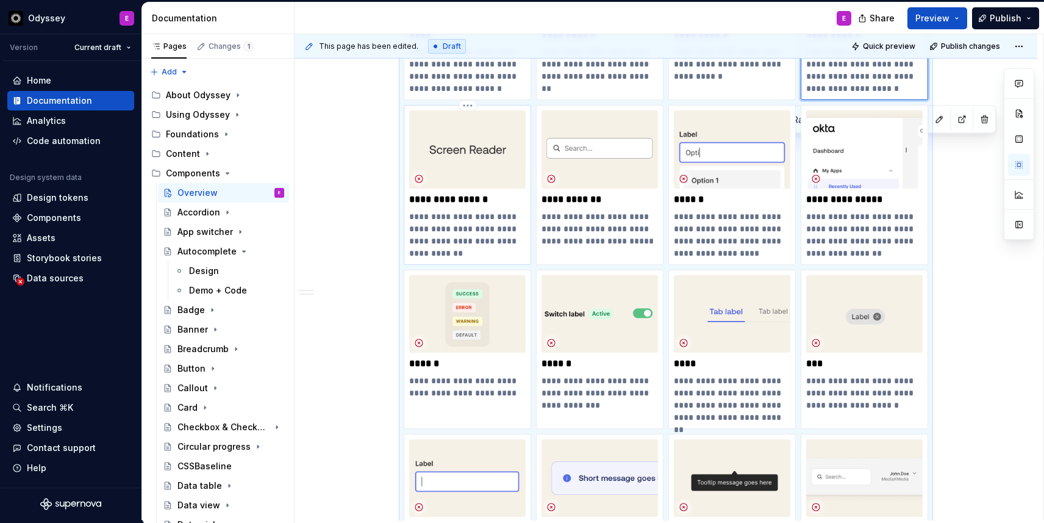
click at [501, 242] on p "**********" at bounding box center [467, 234] width 117 height 49
type textarea "*"
type input "Components / ScreenReaderText"
type input "ScreenReaderText"
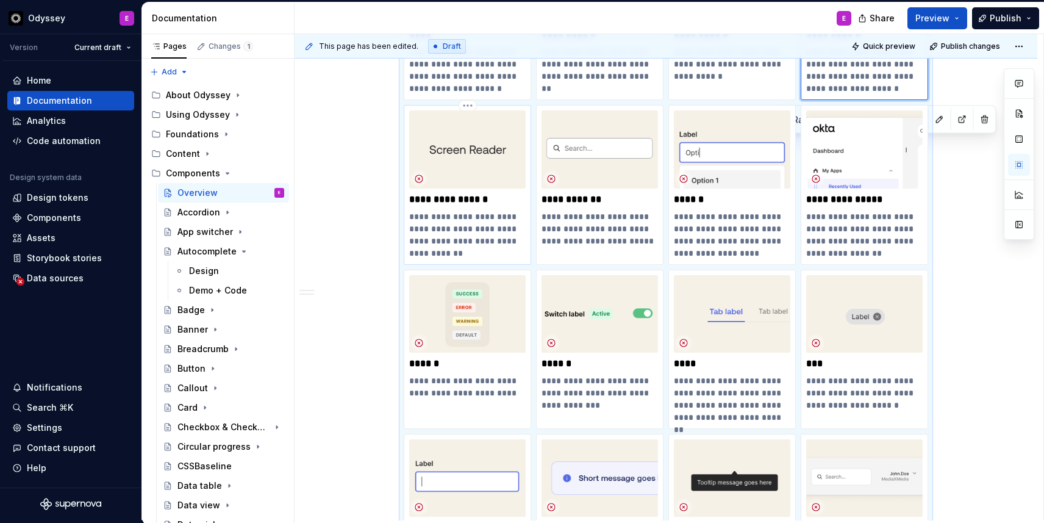
type textarea "A code-only component that enhances accessibility by providing text for screen …"
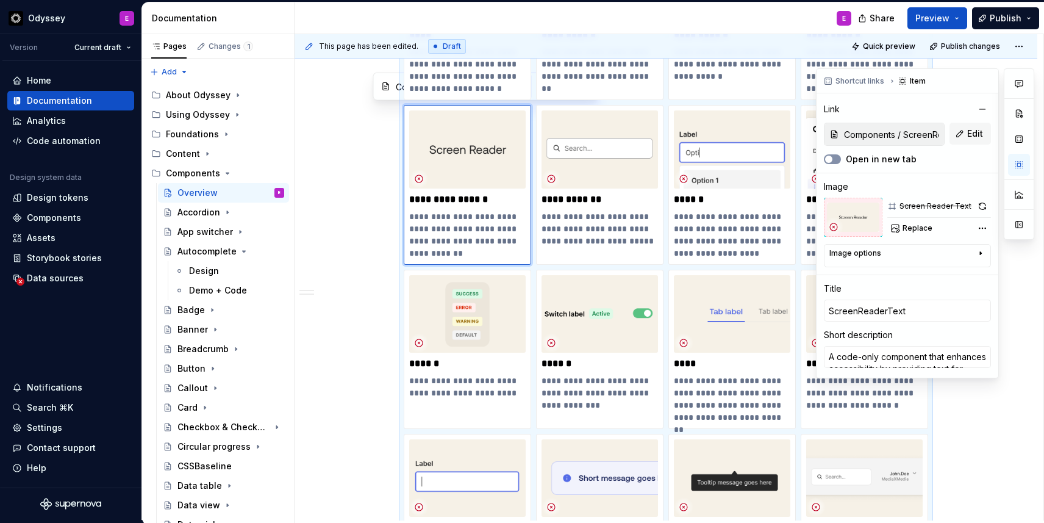
click at [831, 159] on span "button" at bounding box center [828, 159] width 7 height 7
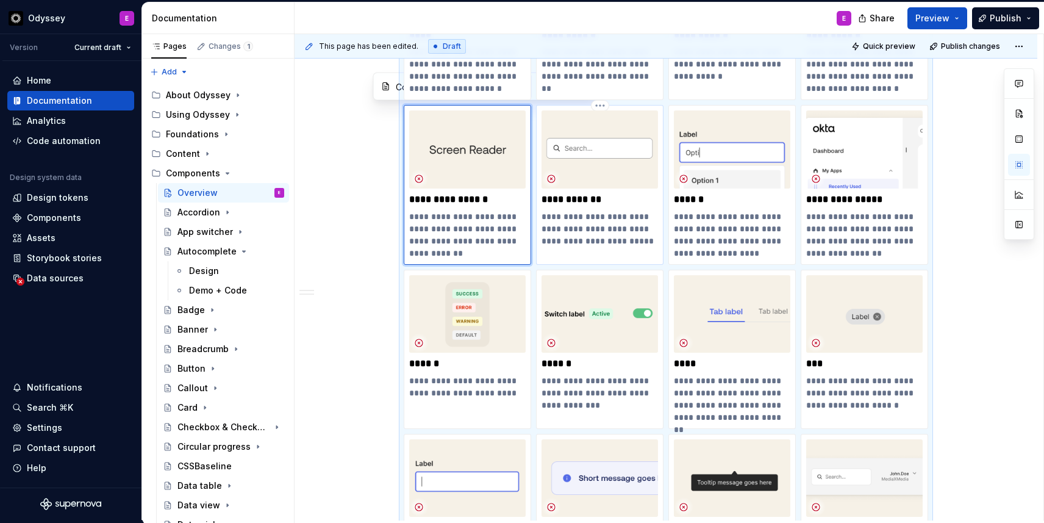
click at [616, 225] on p "**********" at bounding box center [600, 228] width 117 height 37
type textarea "*"
type input "Search field / Design"
type input "Search field"
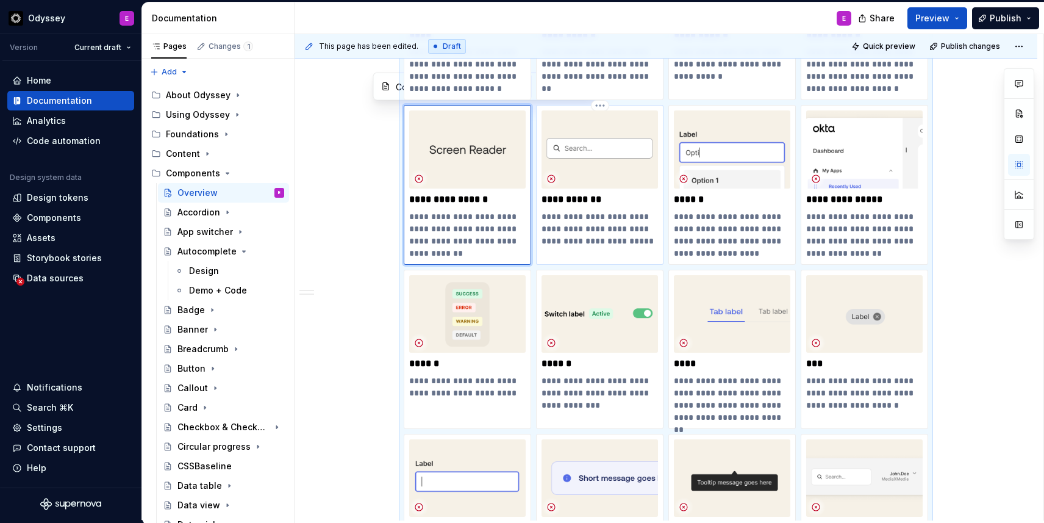
type textarea "An input that uses entered words or phrases to return relevant information."
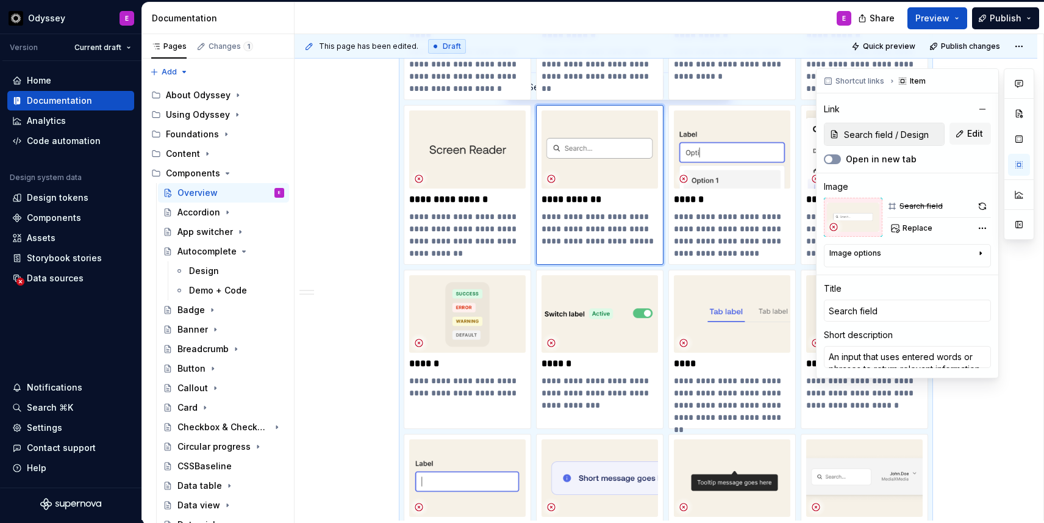
click at [837, 155] on button "Open in new tab" at bounding box center [832, 159] width 17 height 10
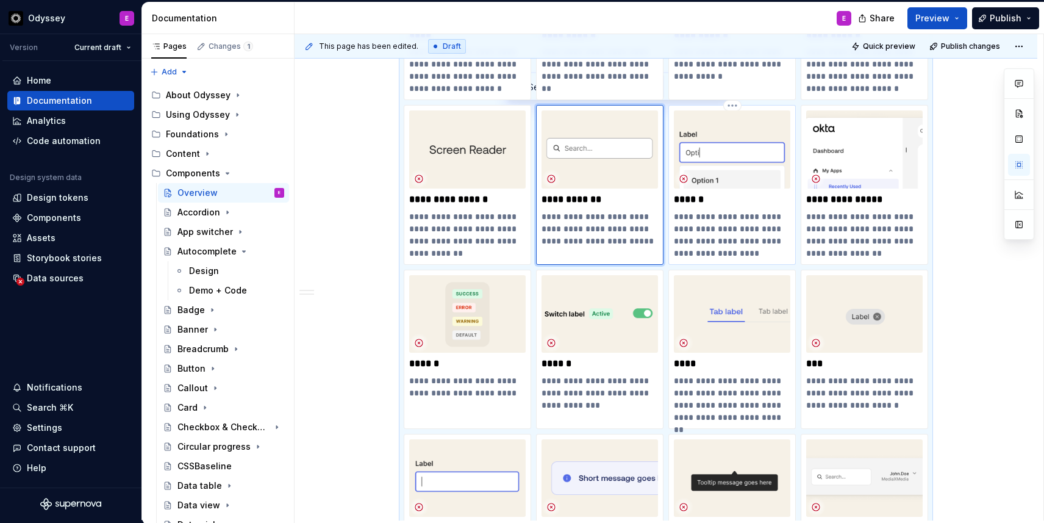
click at [716, 201] on p "******" at bounding box center [732, 199] width 117 height 12
type textarea "*"
type input "Select"
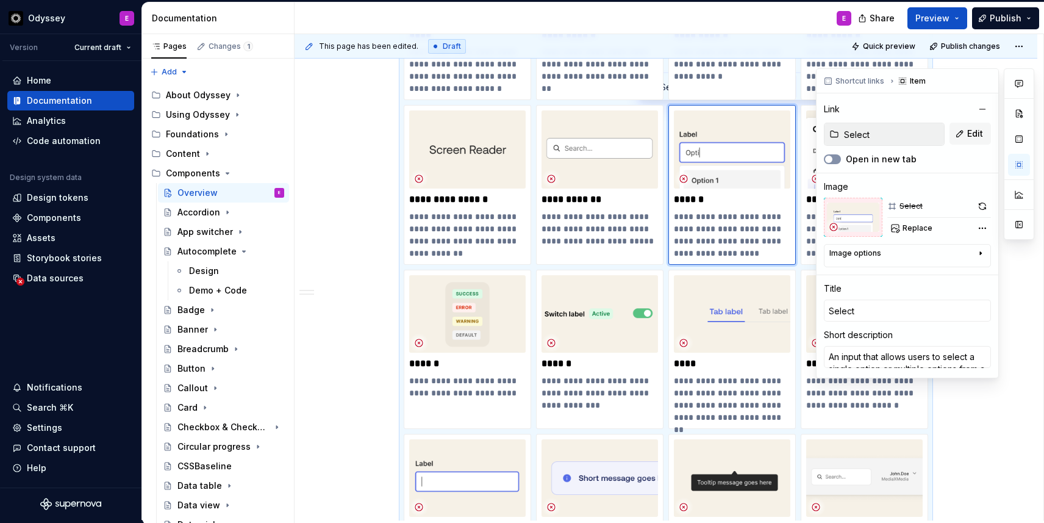
click at [828, 161] on span "button" at bounding box center [828, 159] width 7 height 7
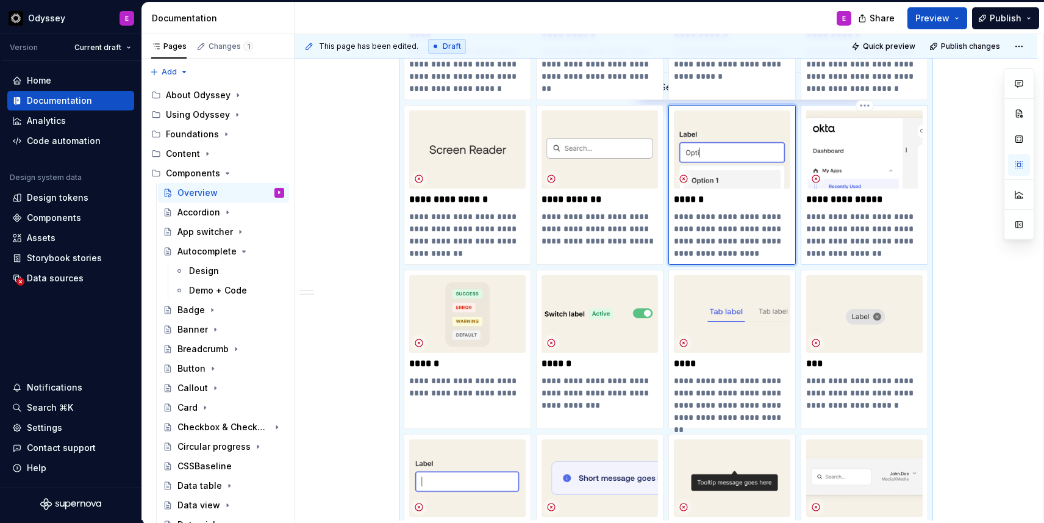
click at [822, 220] on p "**********" at bounding box center [864, 234] width 117 height 49
type textarea "*"
type input "Side navigation"
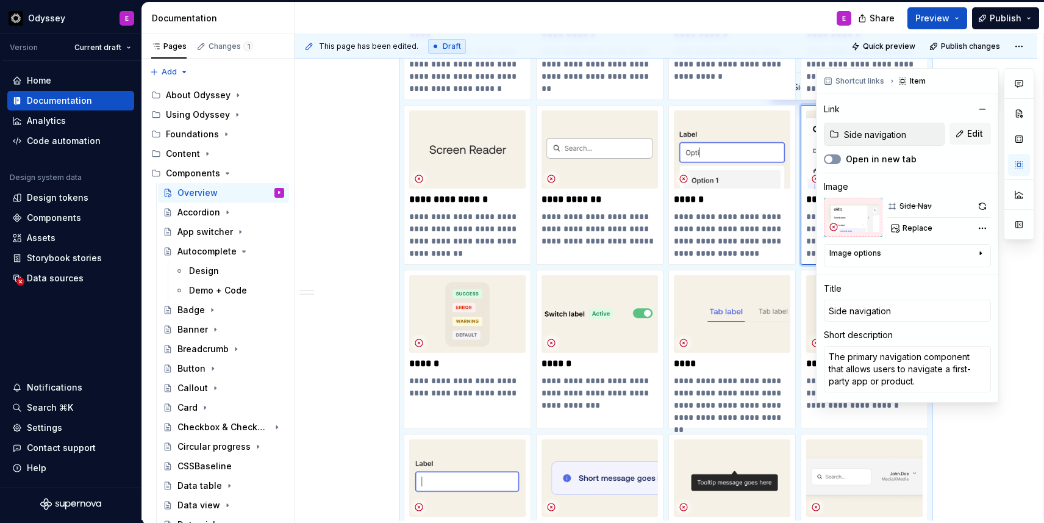
click at [838, 157] on button "Open in new tab" at bounding box center [832, 159] width 17 height 10
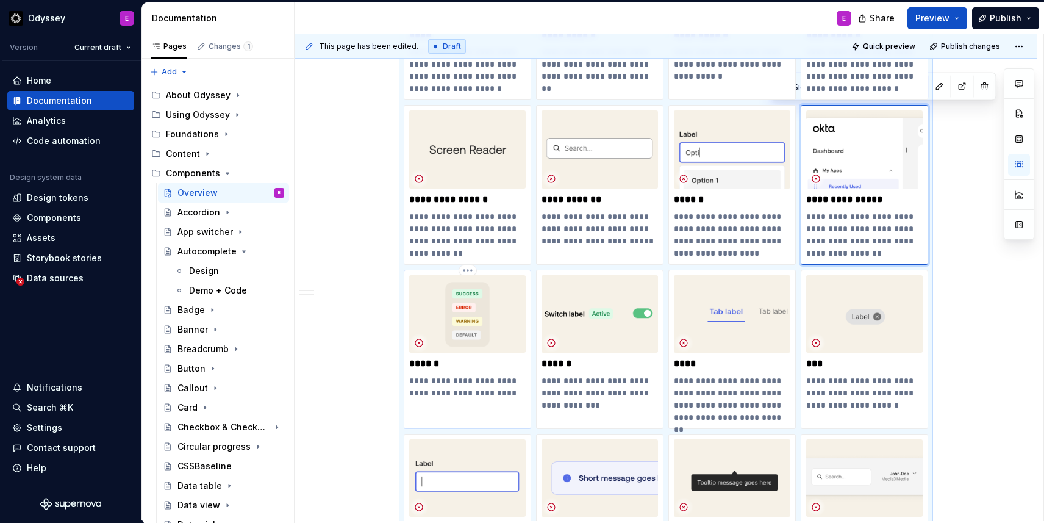
click at [465, 360] on p "******" at bounding box center [467, 363] width 117 height 12
type textarea "*"
type input "Status"
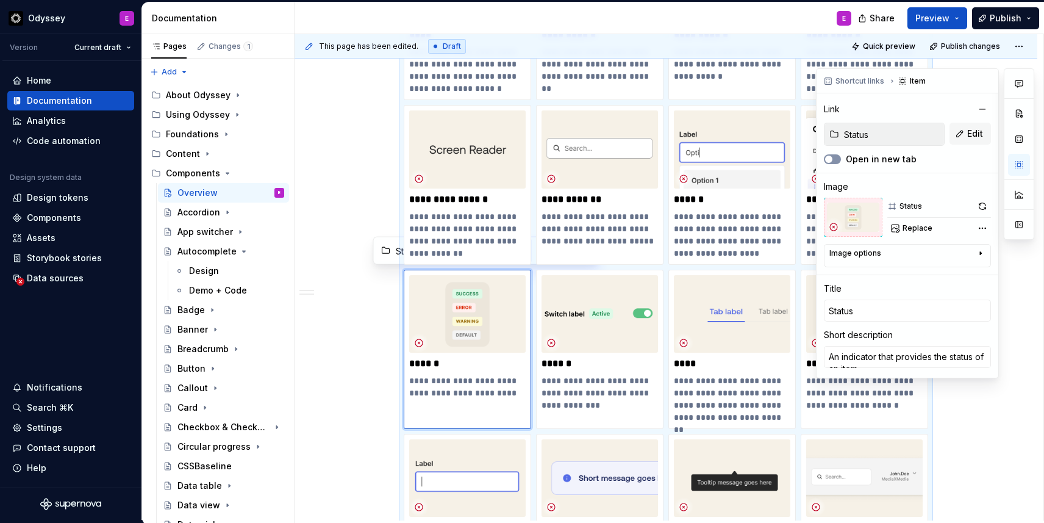
click at [832, 156] on icon "button" at bounding box center [829, 159] width 10 height 7
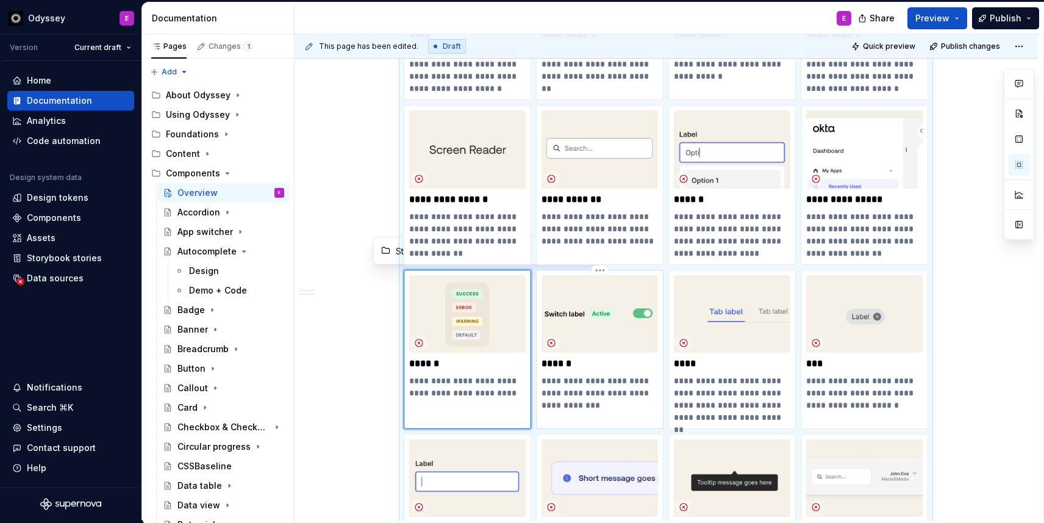
type textarea "*"
type input "Switch / Design"
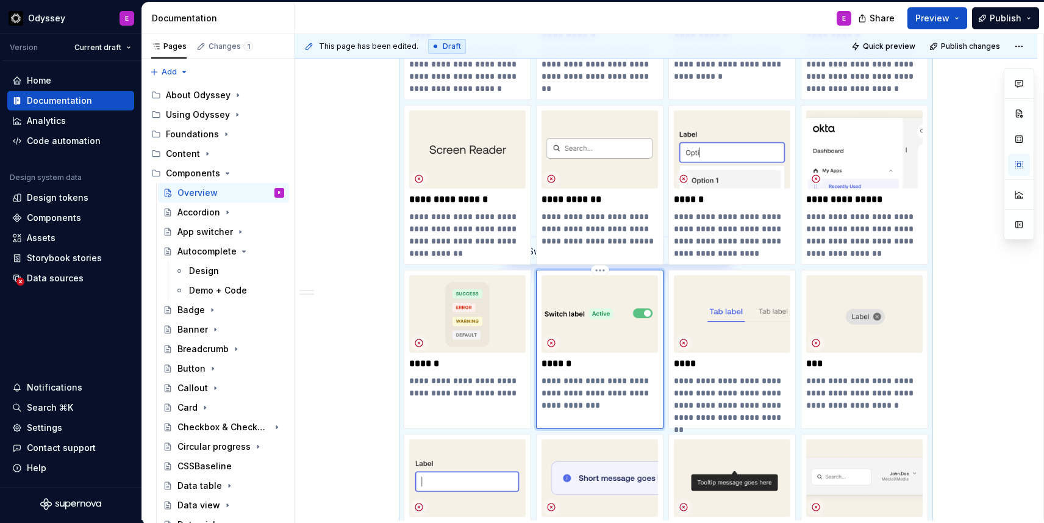
click at [603, 353] on div "**********" at bounding box center [600, 343] width 117 height 136
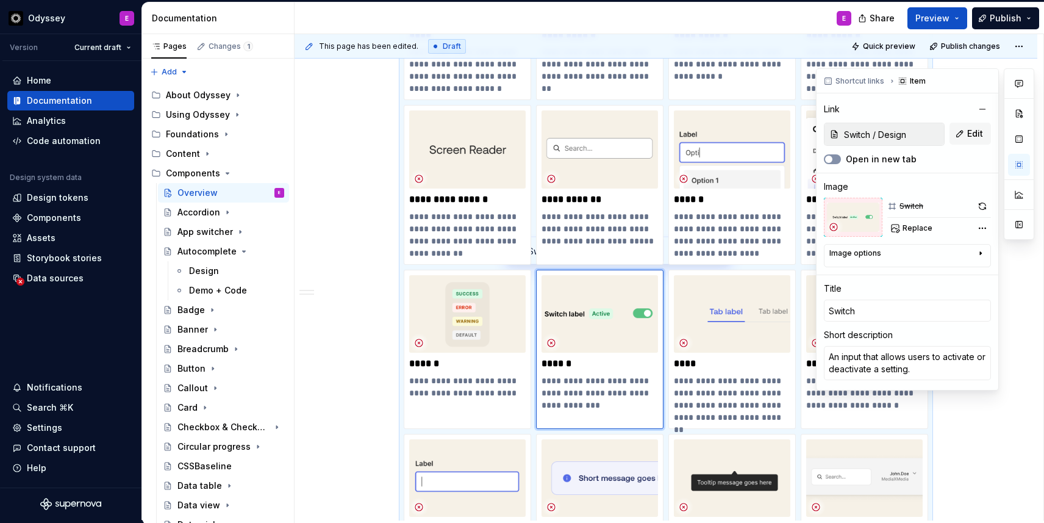
click at [831, 160] on span "button" at bounding box center [828, 159] width 7 height 7
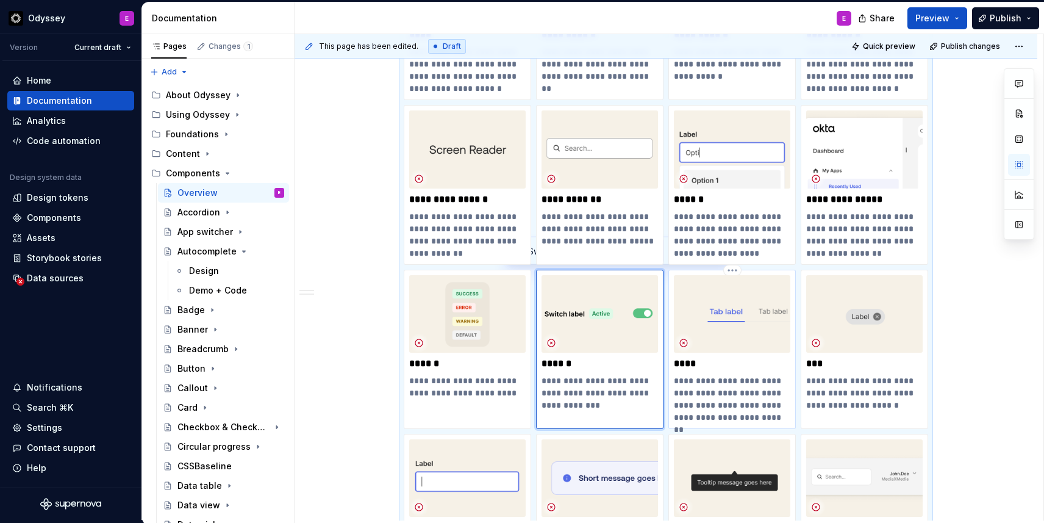
click at [734, 363] on p "****" at bounding box center [732, 363] width 117 height 12
type textarea "*"
type input "Tabs"
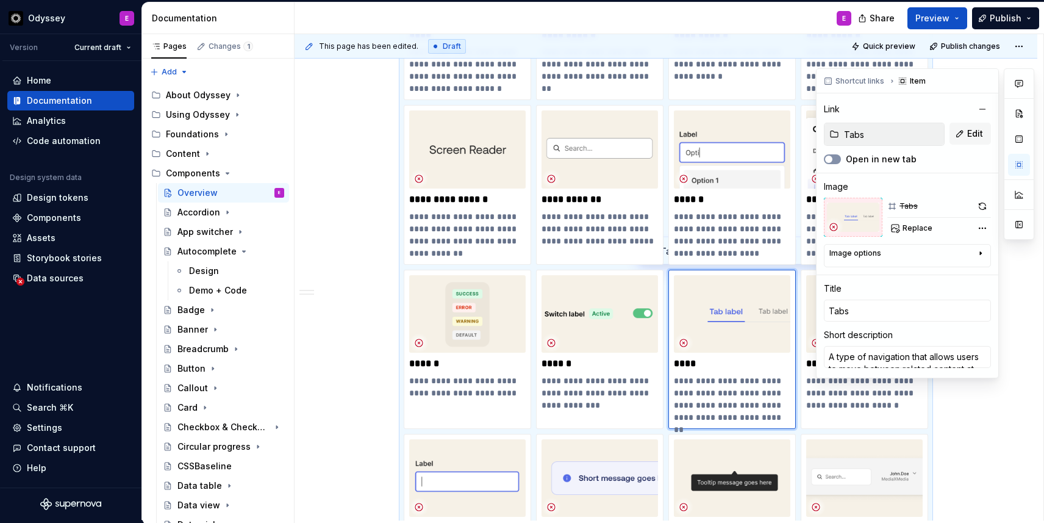
click at [831, 158] on span "button" at bounding box center [828, 159] width 7 height 7
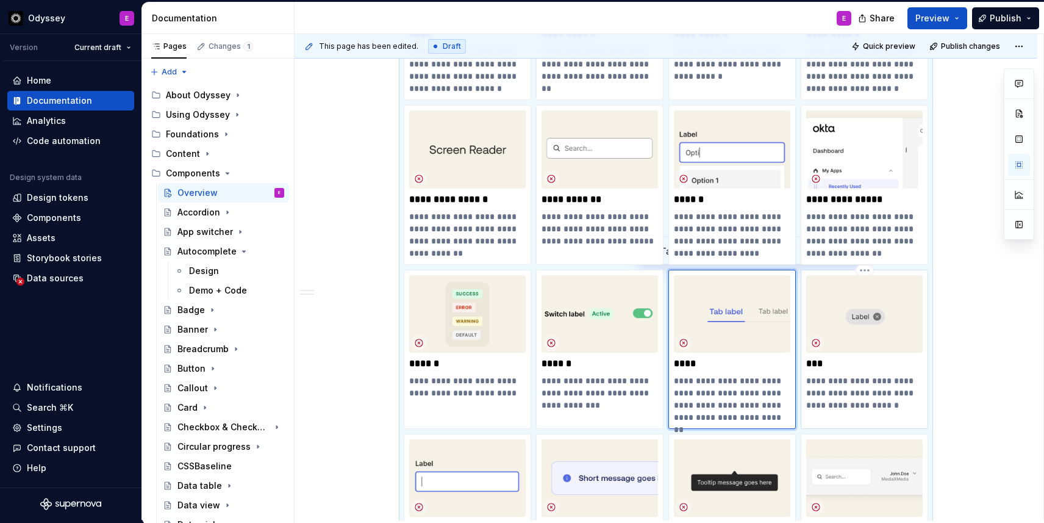
click at [843, 389] on p "**********" at bounding box center [864, 393] width 117 height 37
type textarea "*"
type input "Tag"
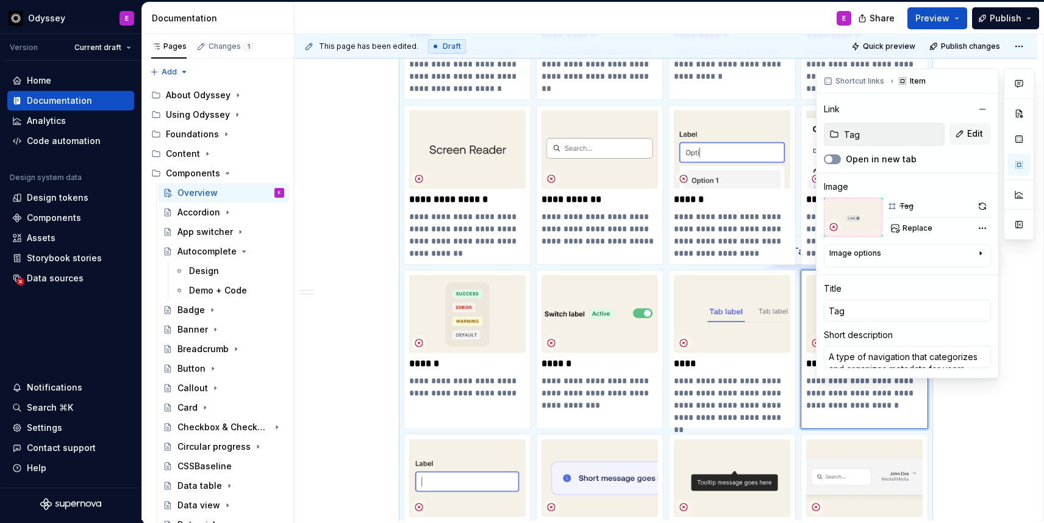
click at [831, 156] on icon "button" at bounding box center [829, 159] width 10 height 7
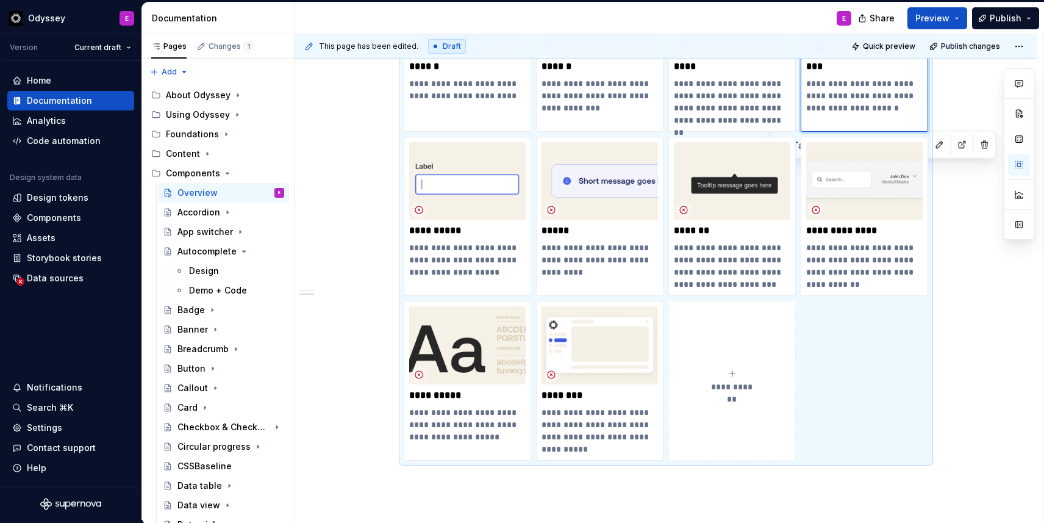
scroll to position [1970, 0]
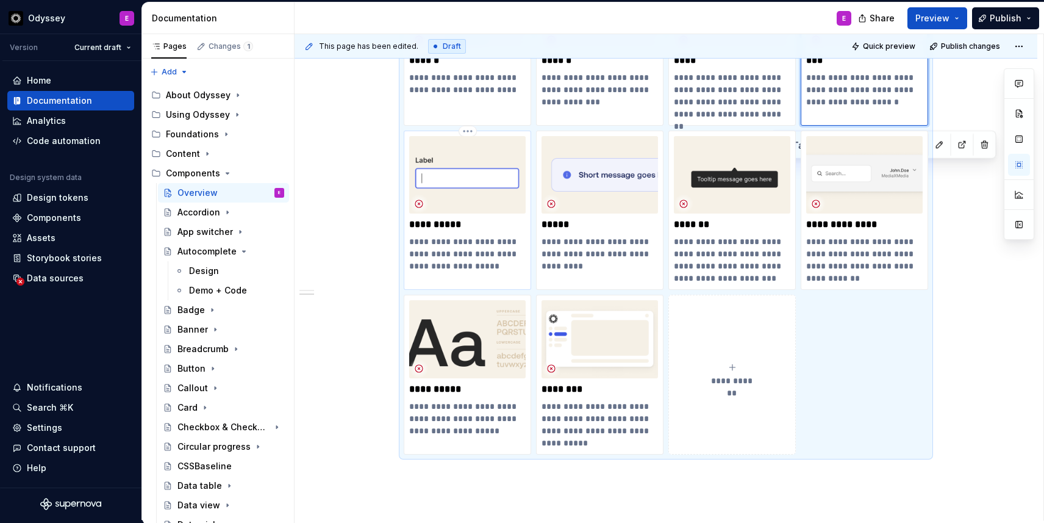
click at [497, 254] on p "**********" at bounding box center [467, 253] width 117 height 37
type textarea "*"
type input "Text field"
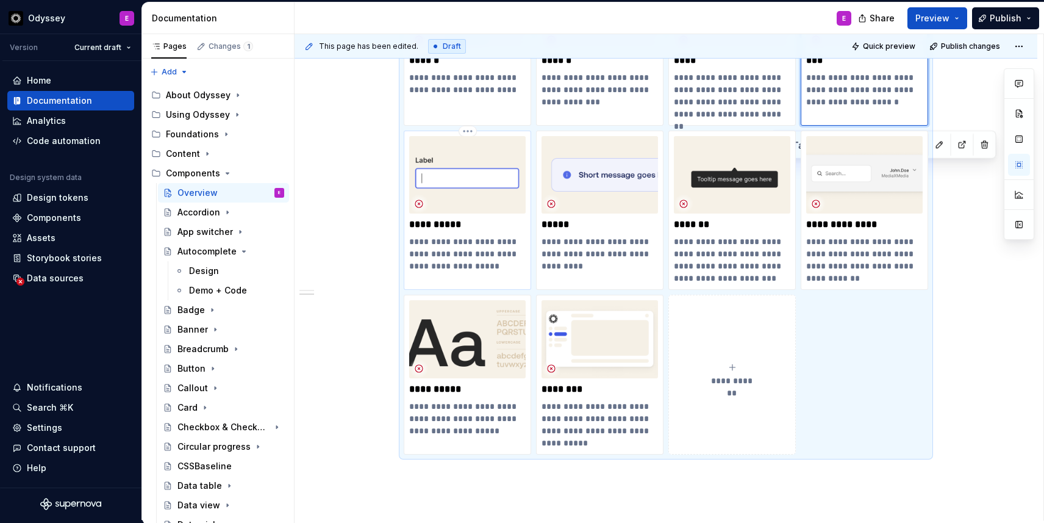
type textarea "An input that allows users to enter, select, and search text and data."
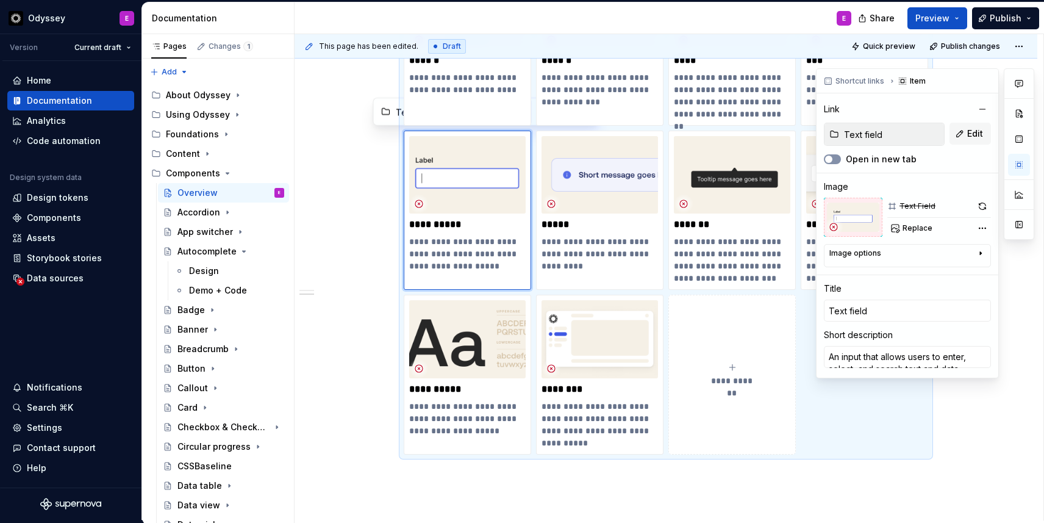
click at [832, 157] on span "button" at bounding box center [828, 159] width 7 height 7
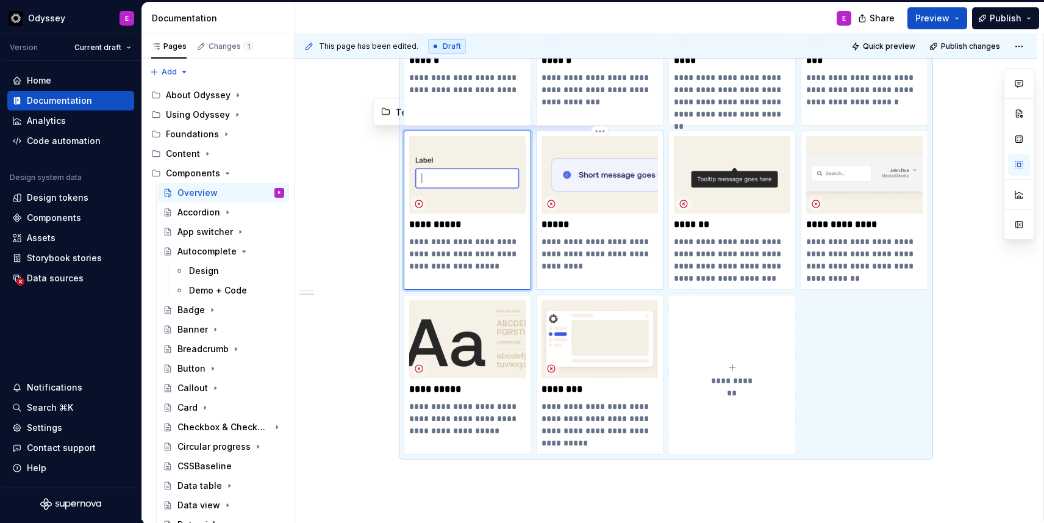
click at [620, 237] on p "**********" at bounding box center [600, 253] width 117 height 37
type textarea "*"
type input "Toast"
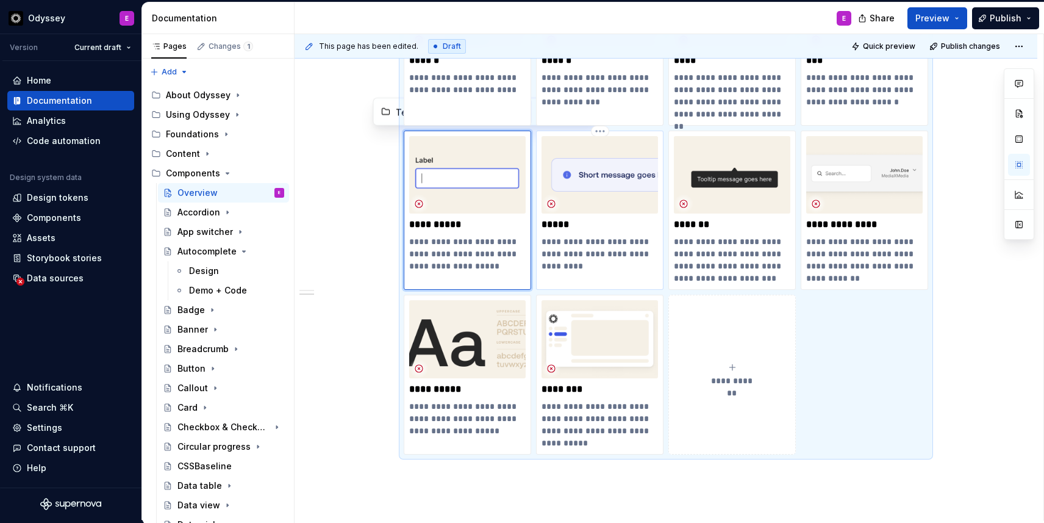
type textarea "A temporary alert that is displayed based on a user action."
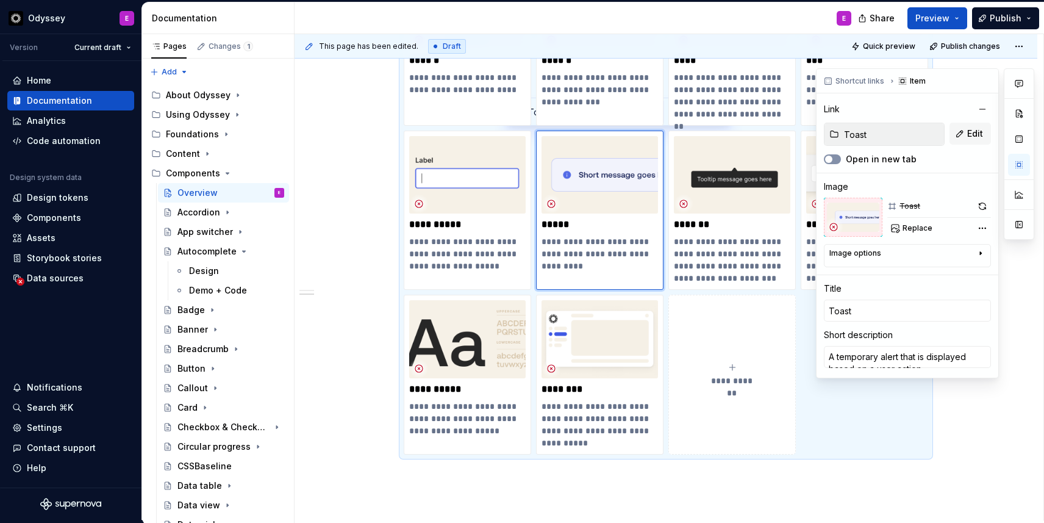
click at [830, 157] on span "button" at bounding box center [828, 159] width 7 height 7
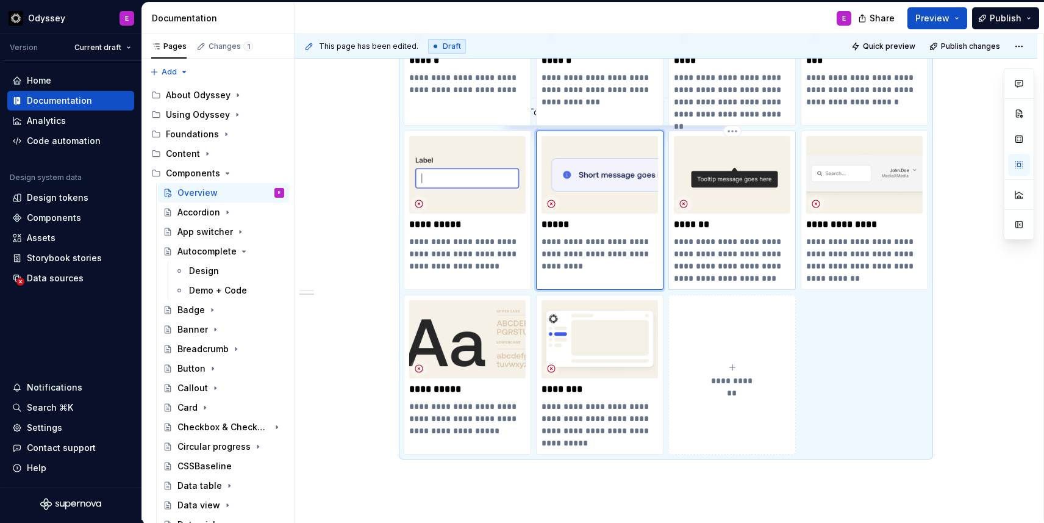
click at [715, 240] on p "**********" at bounding box center [732, 259] width 117 height 49
type textarea "*"
type input "Tooltip"
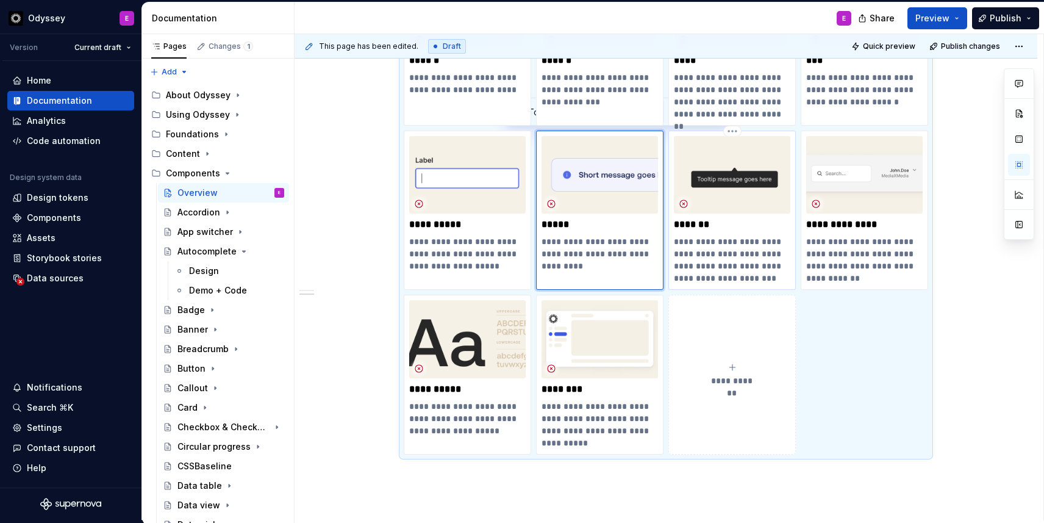
type textarea "A feedback indicator that displays contextual help or information when a user h…"
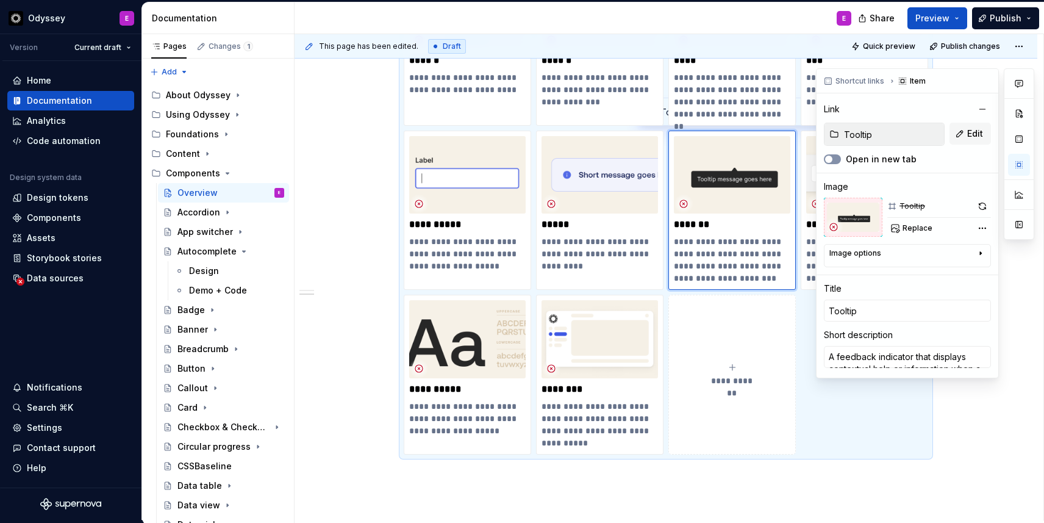
click at [833, 159] on icon "button" at bounding box center [829, 159] width 10 height 7
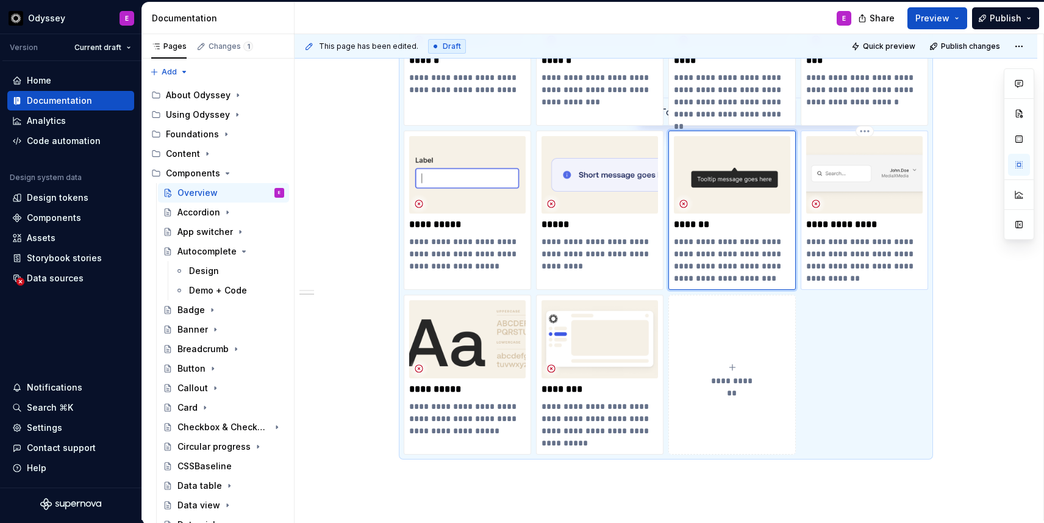
click at [856, 225] on p "**********" at bounding box center [864, 224] width 117 height 12
type textarea "*"
type input "Top navigation"
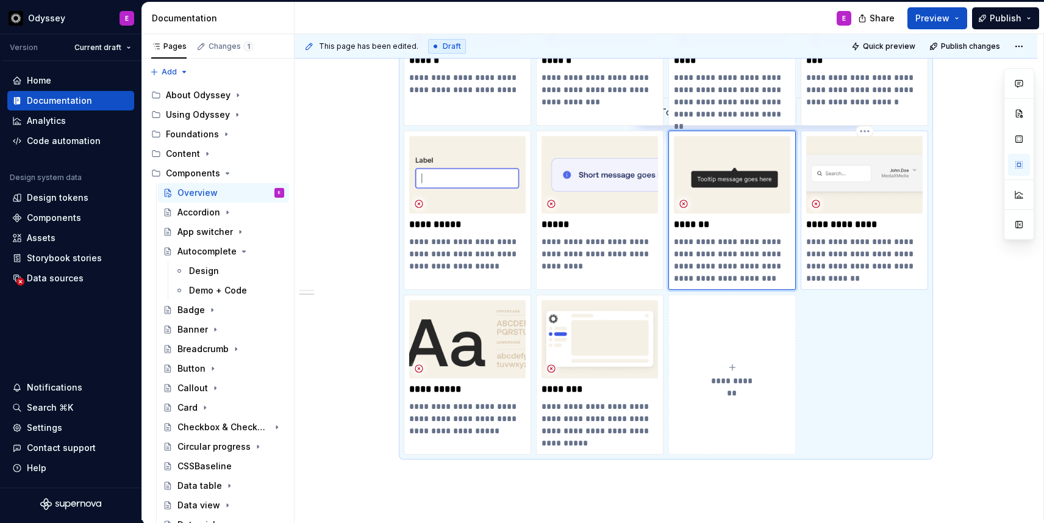
type textarea "A navigation component that provides a consistent access to search, help, and a…"
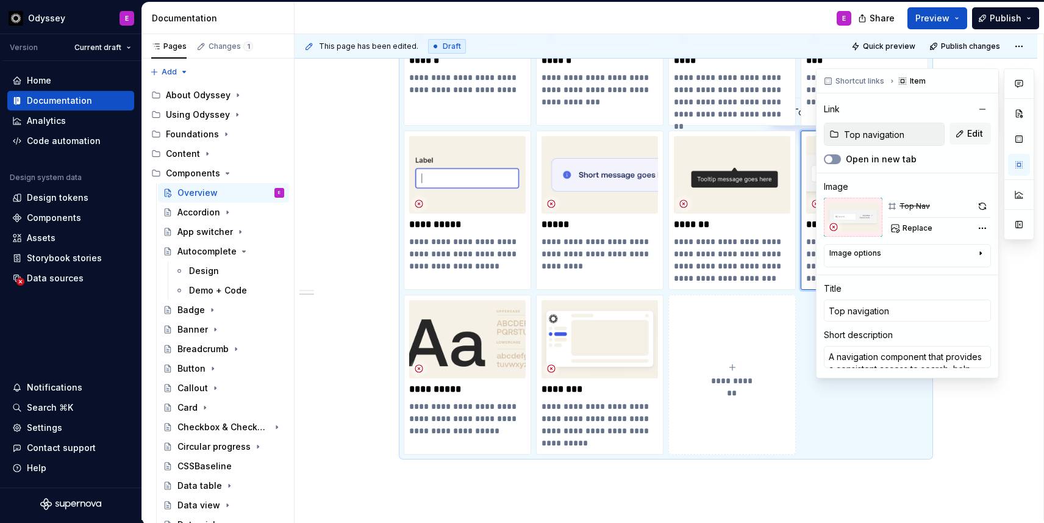
click at [839, 157] on button "Open in new tab" at bounding box center [832, 159] width 17 height 10
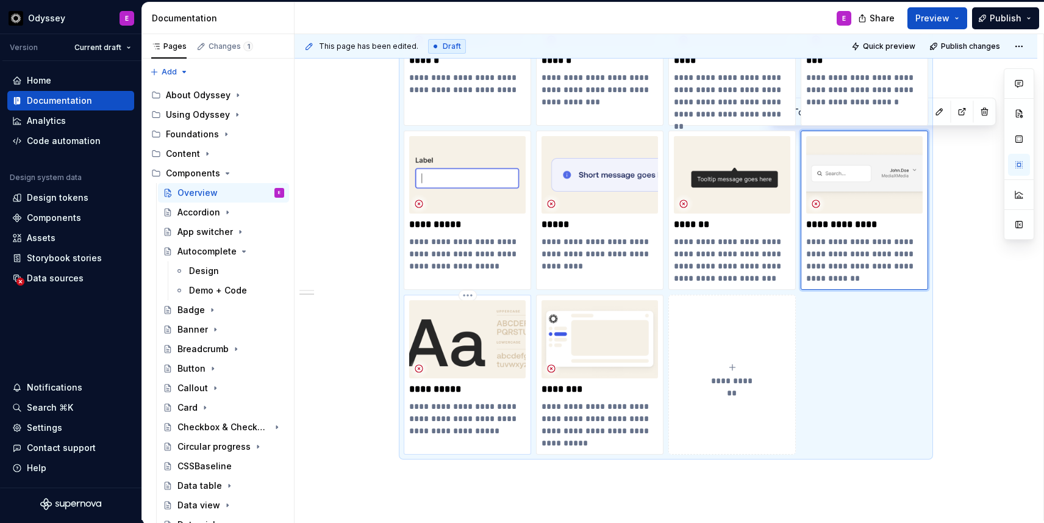
click at [450, 384] on p "**********" at bounding box center [467, 389] width 117 height 12
type textarea "*"
type input "Components / Typography"
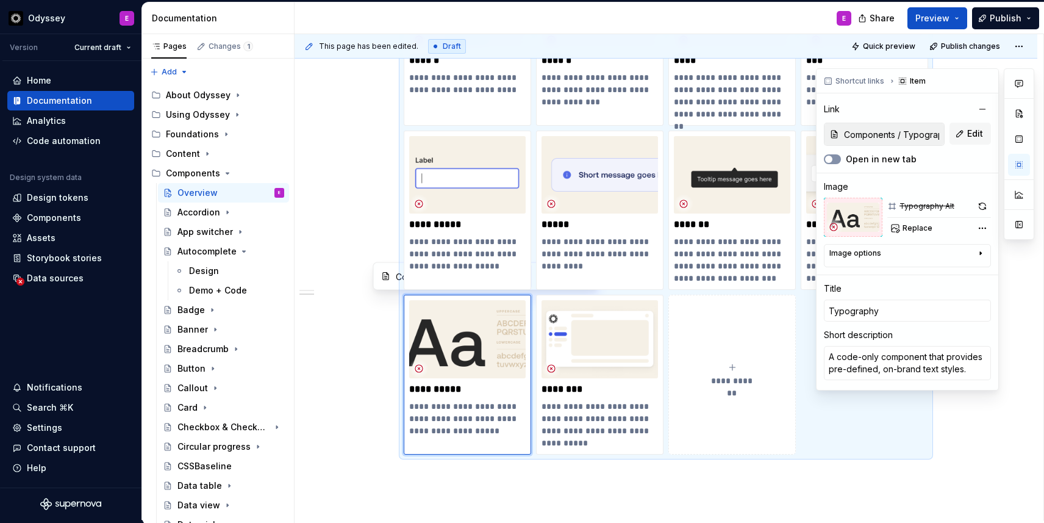
click at [835, 156] on button "Open in new tab" at bounding box center [832, 159] width 17 height 10
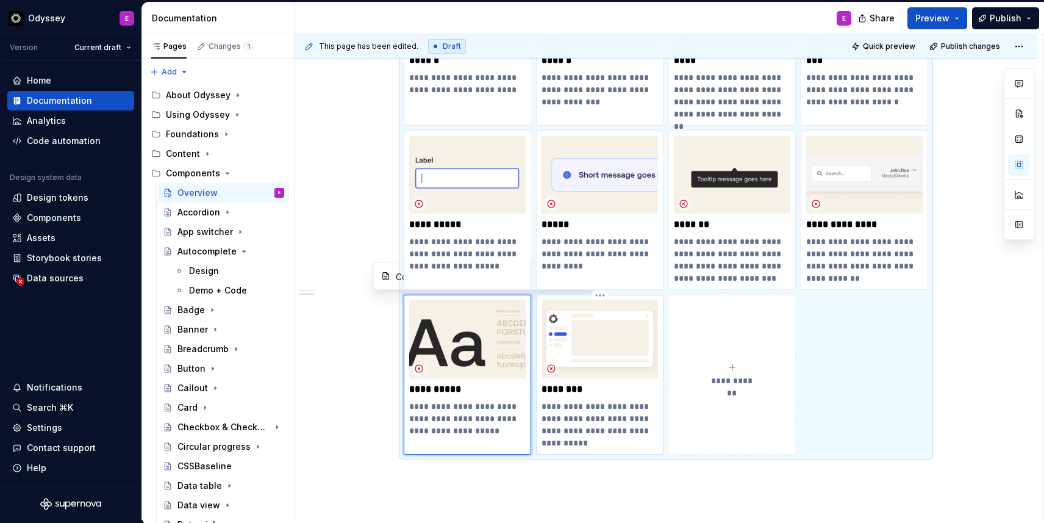
type textarea "*"
type input "Components / UI shell"
click at [604, 320] on img at bounding box center [600, 338] width 117 height 77
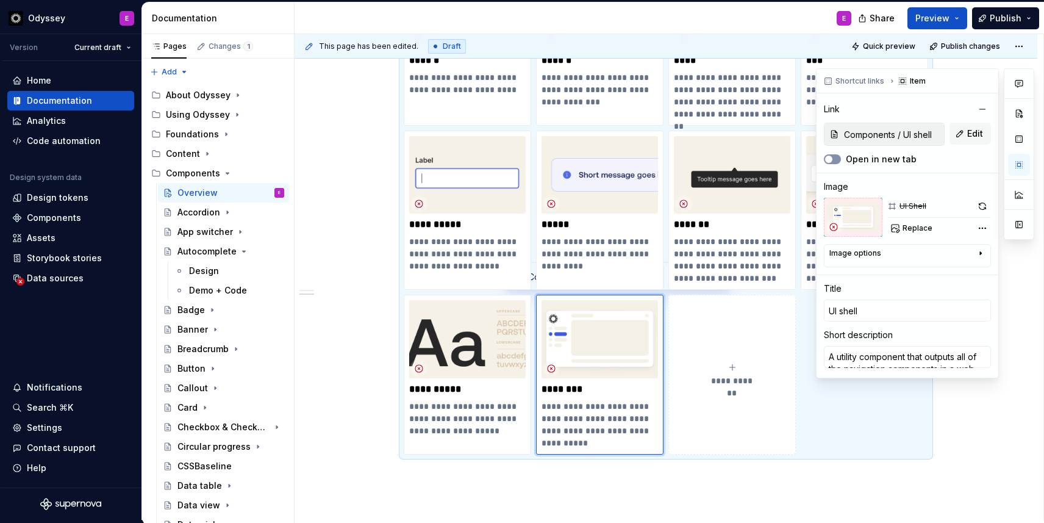
click at [835, 160] on button "Open in new tab" at bounding box center [832, 159] width 17 height 10
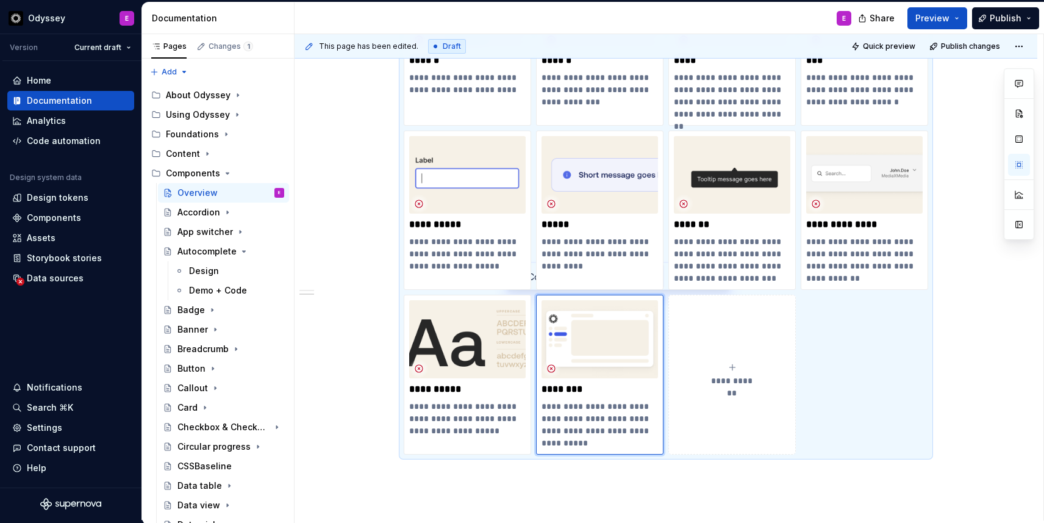
click at [966, 40] on button "Publish changes" at bounding box center [966, 46] width 80 height 17
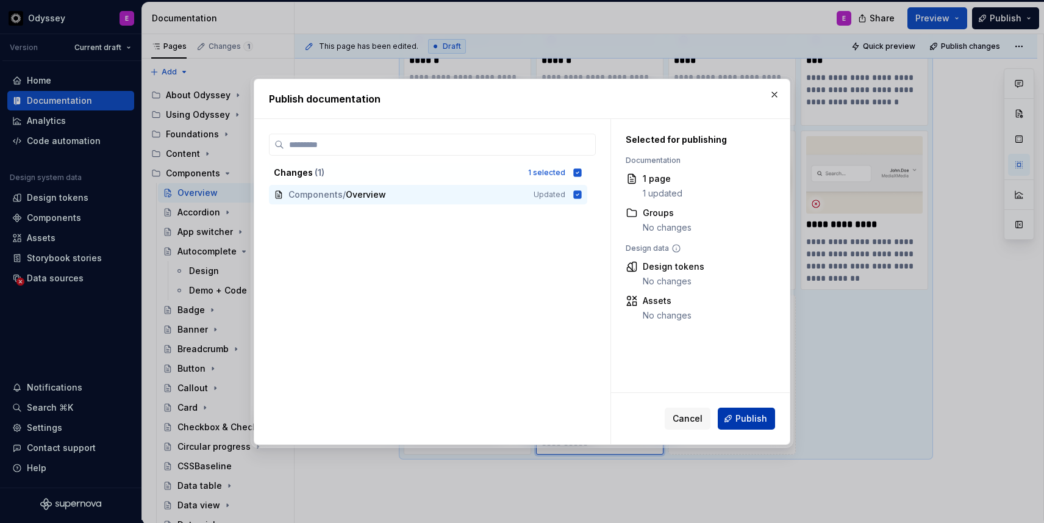
click at [747, 415] on span "Publish" at bounding box center [752, 418] width 32 height 12
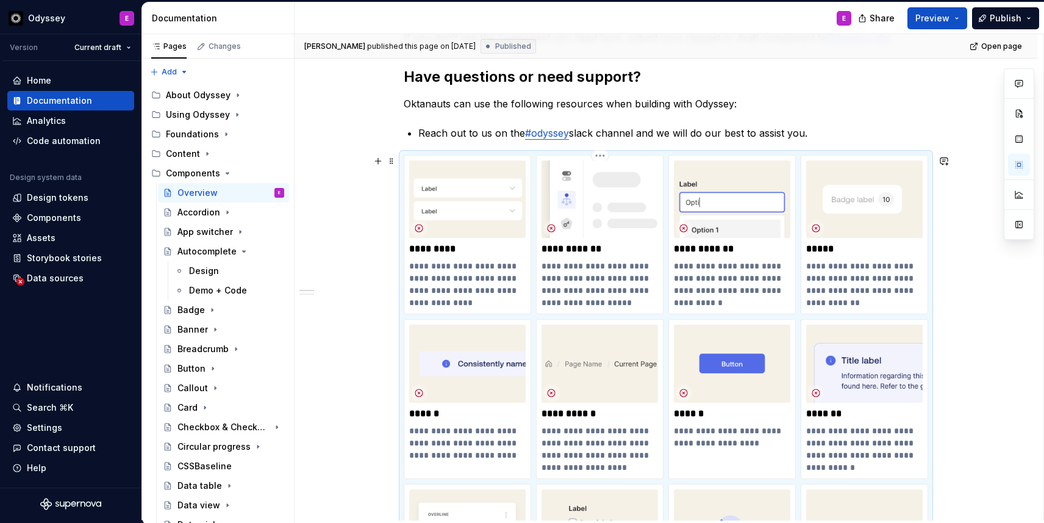
scroll to position [468, 0]
click at [204, 97] on div "About Odyssey" at bounding box center [198, 95] width 65 height 12
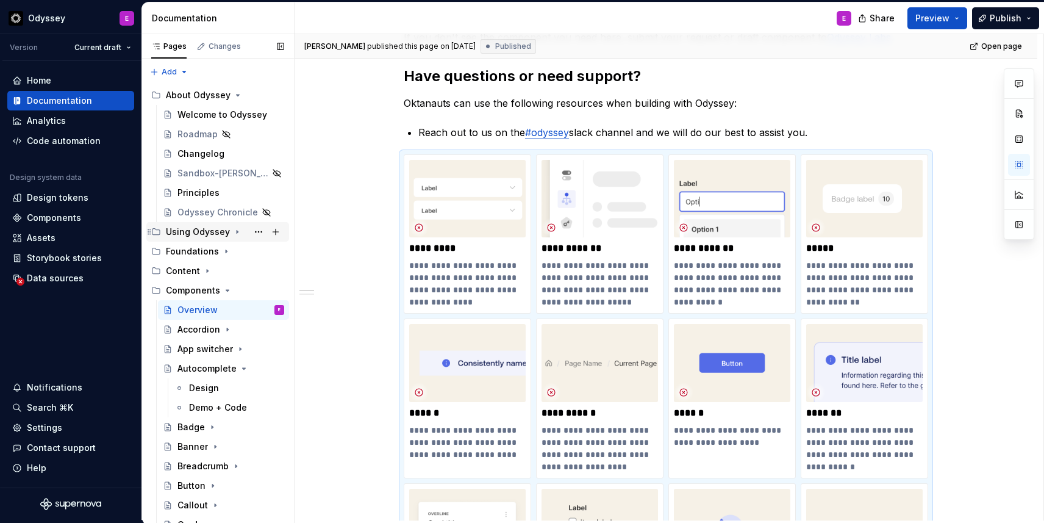
click at [235, 232] on icon "Page tree" at bounding box center [237, 232] width 10 height 10
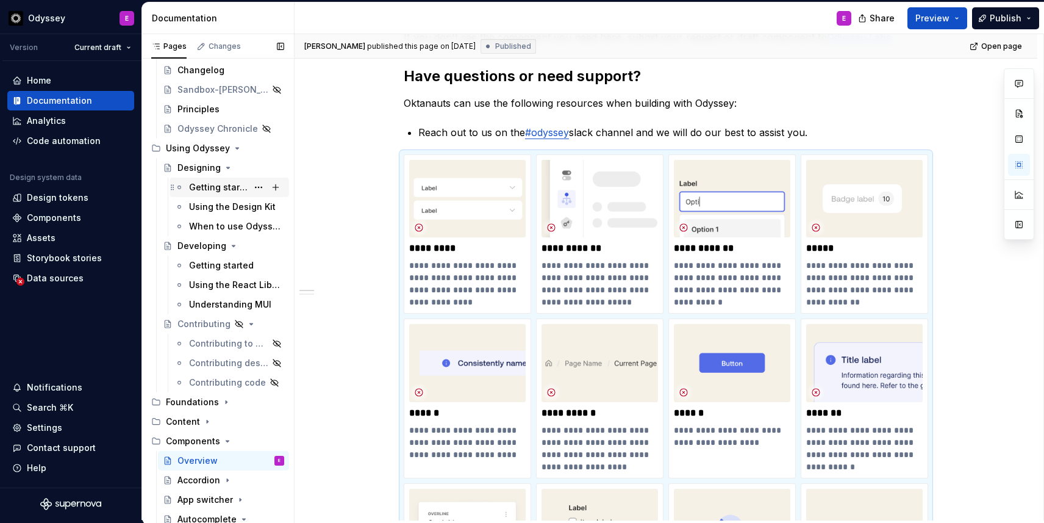
scroll to position [88, 0]
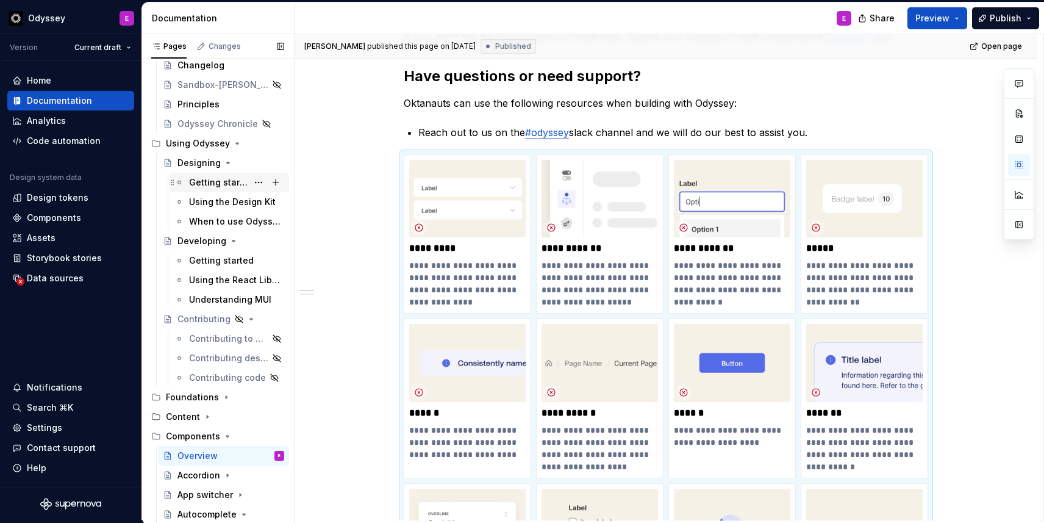
click at [232, 182] on div "Getting started" at bounding box center [218, 182] width 59 height 12
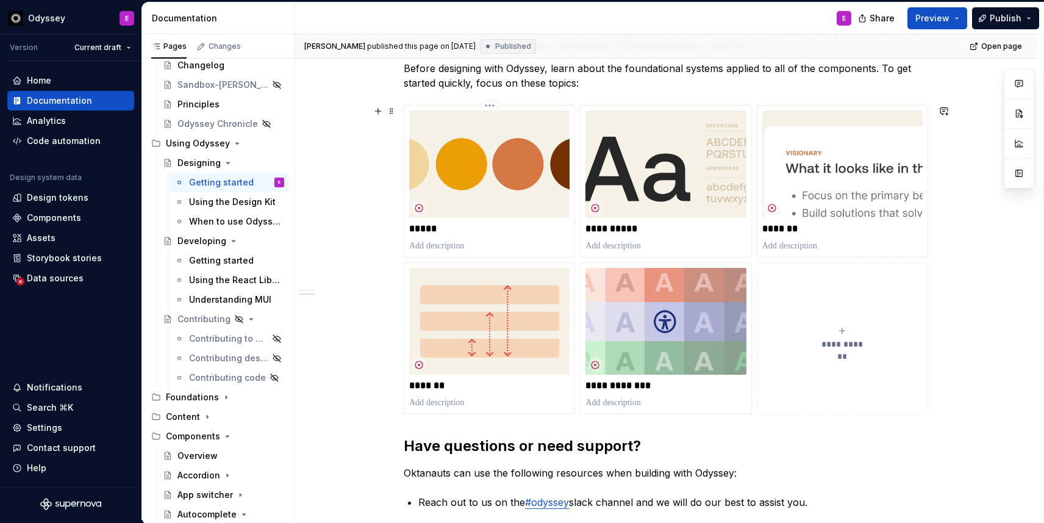
scroll to position [373, 0]
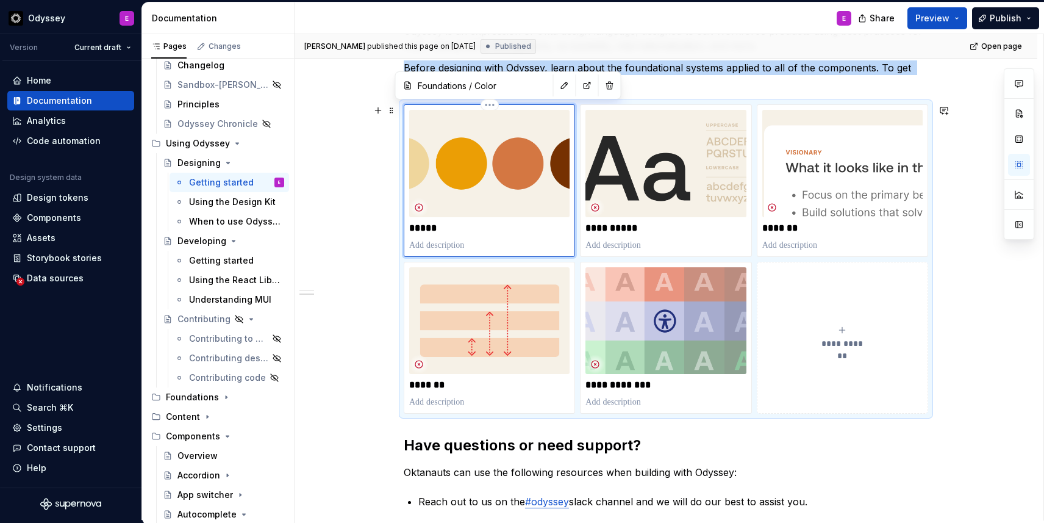
click at [517, 178] on img at bounding box center [489, 163] width 160 height 107
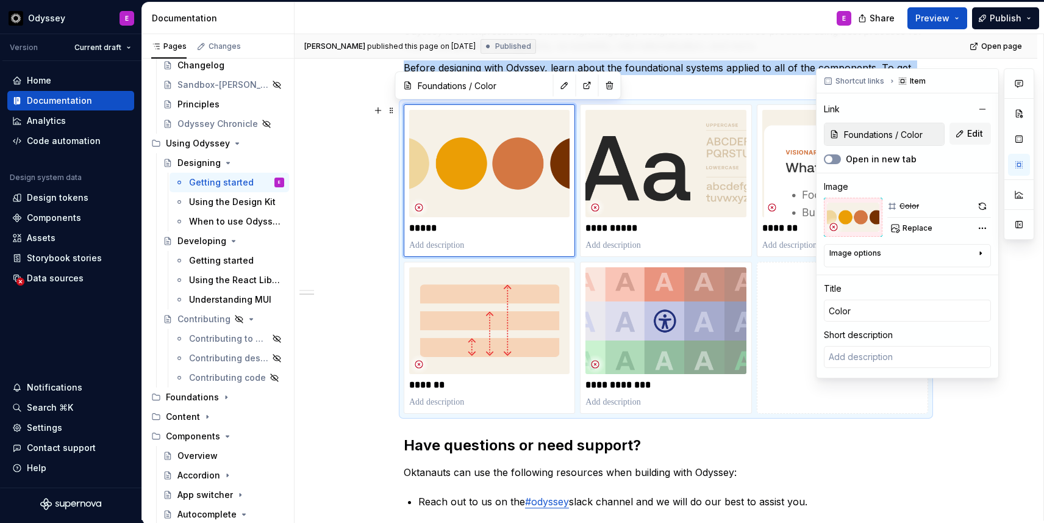
click at [830, 158] on span "button" at bounding box center [828, 159] width 7 height 7
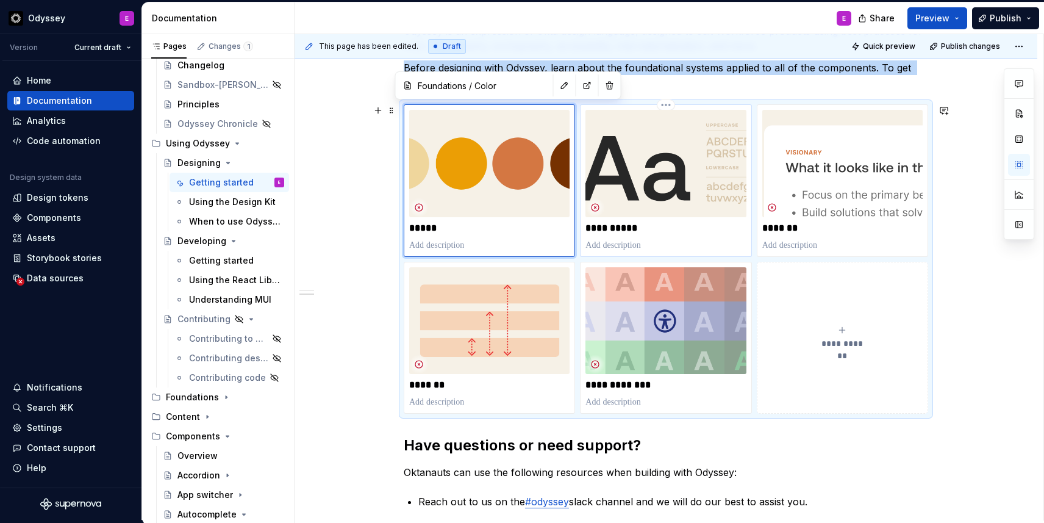
type textarea "*"
type input "Foundations / Typography"
type input "Typography"
click at [668, 234] on div "**********" at bounding box center [666, 181] width 160 height 142
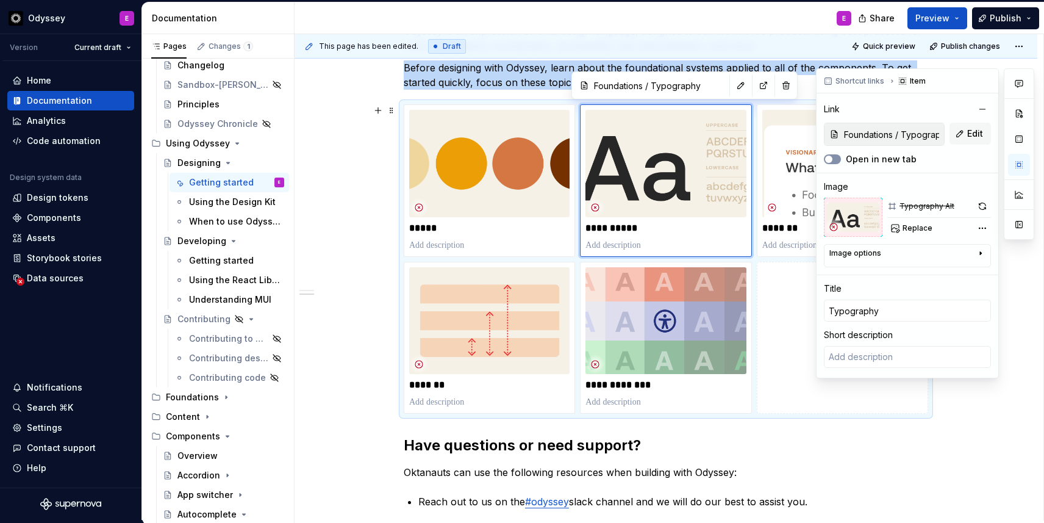
click at [828, 157] on span "button" at bounding box center [828, 159] width 7 height 7
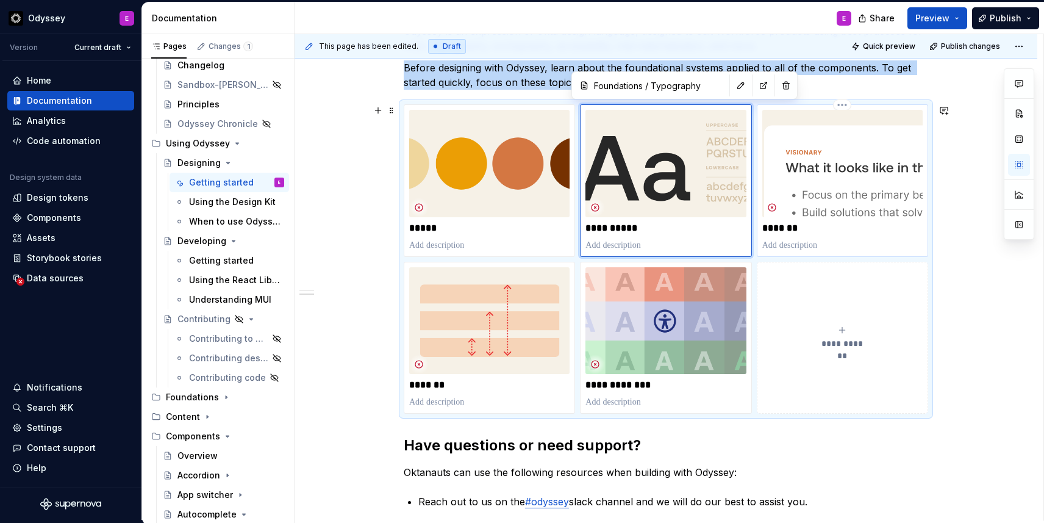
type textarea "*"
type input "Content / Writing for product"
type input "Content"
click at [882, 165] on img at bounding box center [843, 163] width 160 height 107
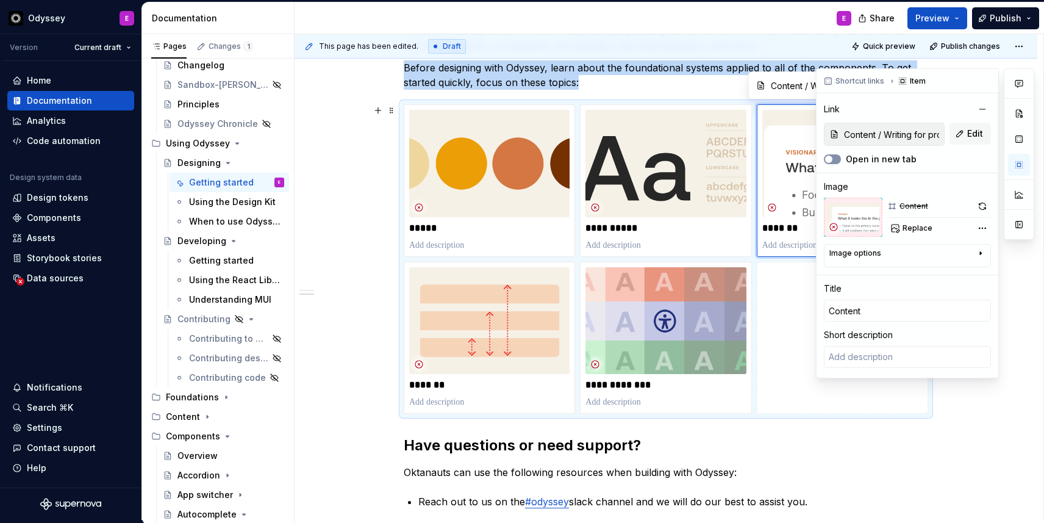
click at [835, 154] on button "Open in new tab" at bounding box center [832, 159] width 17 height 10
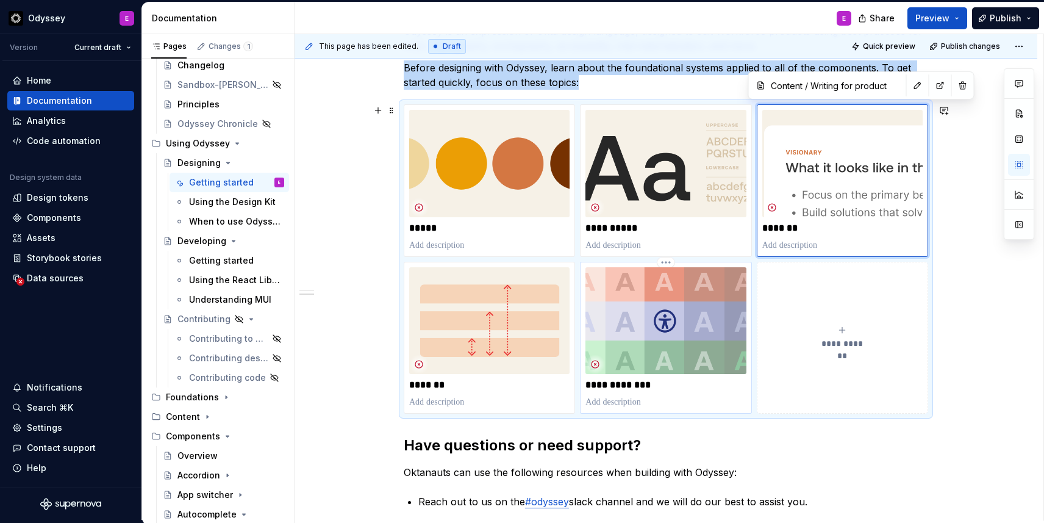
type textarea "*"
type input "Accessibility / Introduction"
type input "Accessibility"
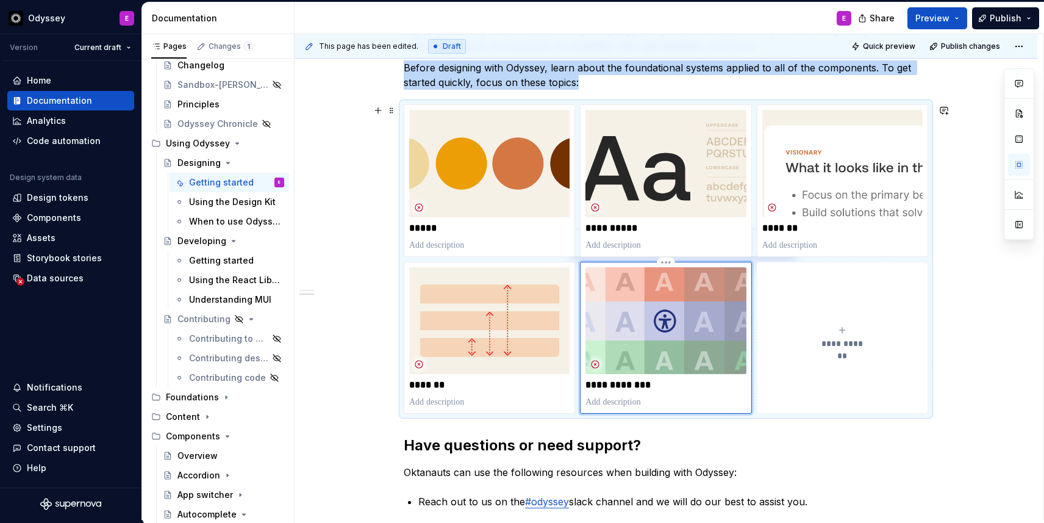
click at [644, 334] on img at bounding box center [666, 320] width 160 height 107
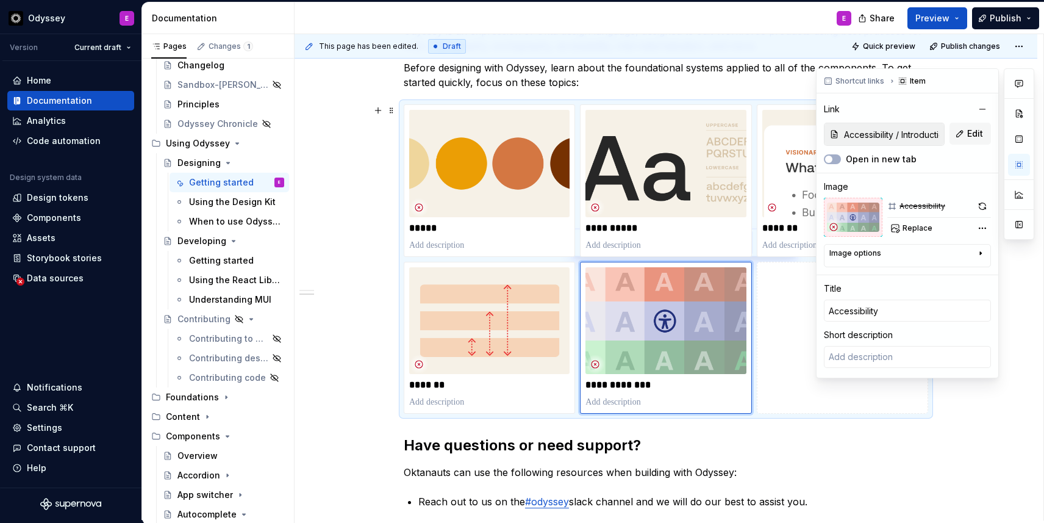
click at [827, 154] on div at bounding box center [832, 159] width 17 height 12
click at [828, 159] on span "button" at bounding box center [828, 159] width 7 height 7
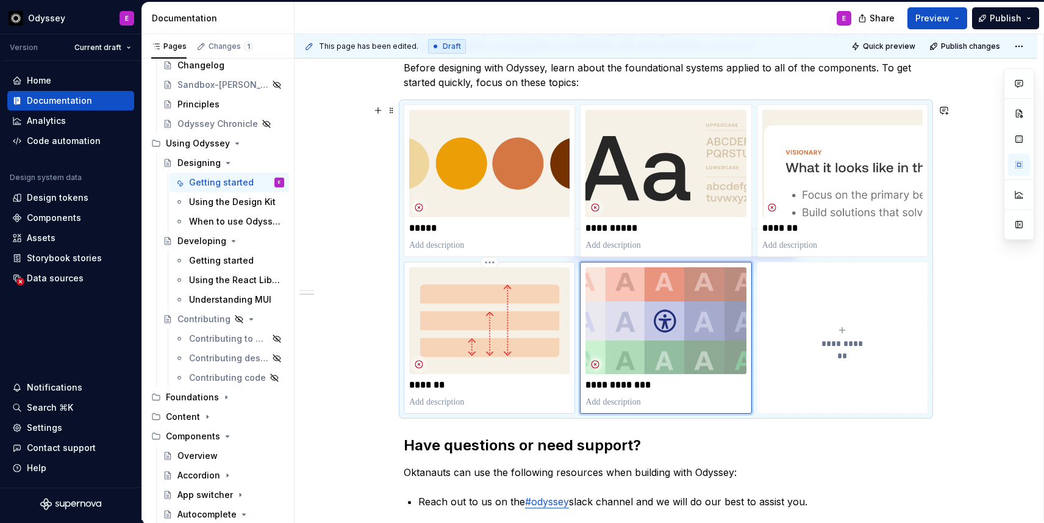
type textarea "*"
type input "Foundations / Spacing"
type input "Spacing"
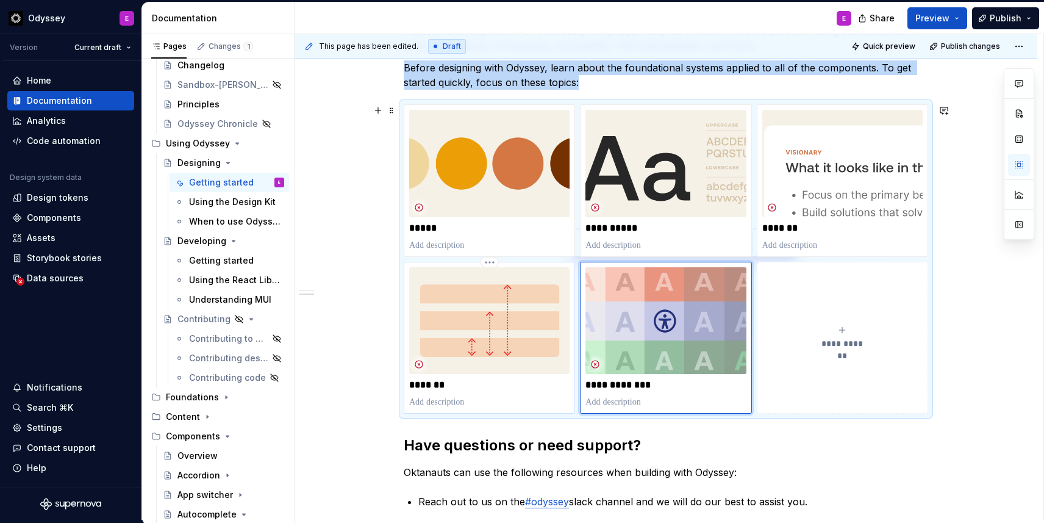
click at [527, 343] on img at bounding box center [489, 320] width 160 height 107
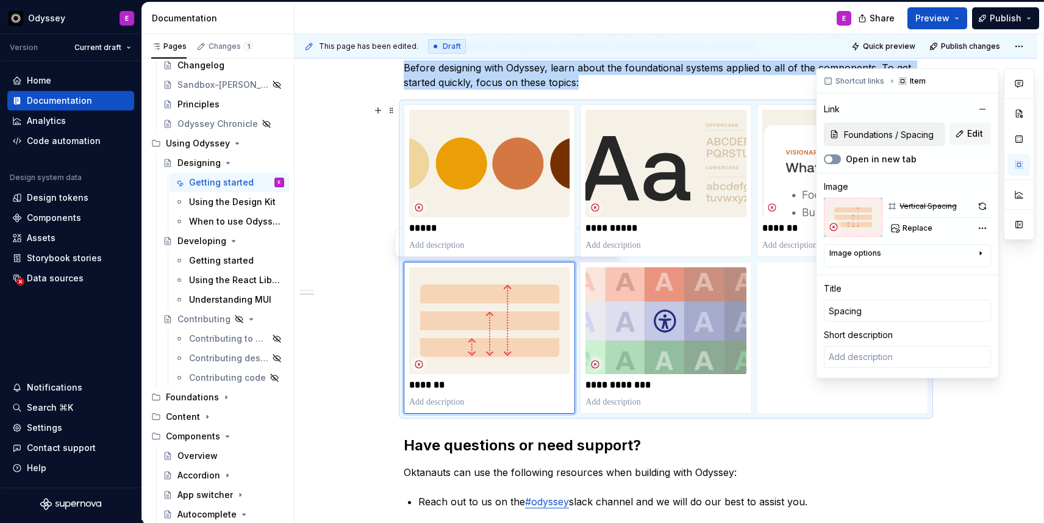
click at [831, 159] on span "button" at bounding box center [828, 159] width 7 height 7
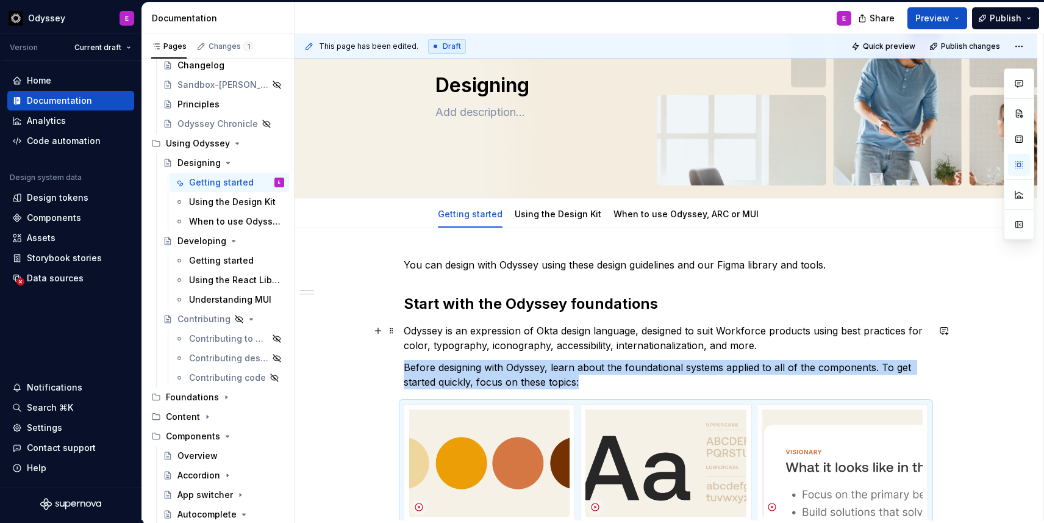
scroll to position [73, 0]
click at [544, 217] on link "Using the Design Kit" at bounding box center [558, 214] width 87 height 10
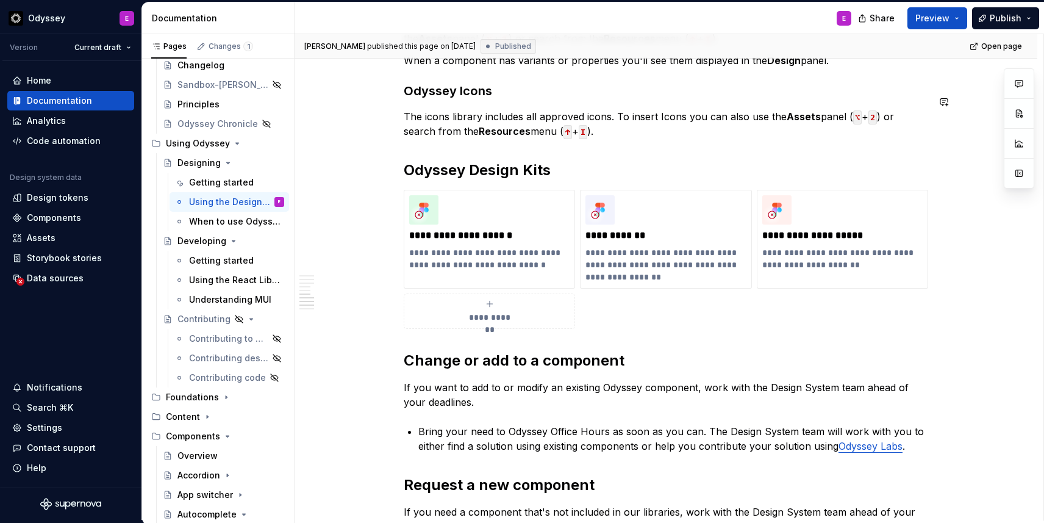
scroll to position [789, 0]
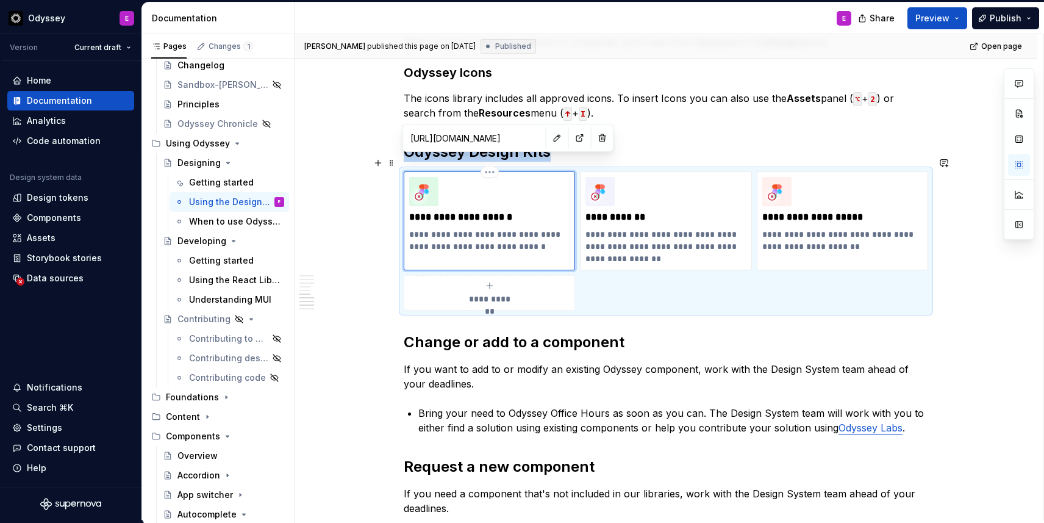
click at [558, 190] on div "**********" at bounding box center [489, 215] width 160 height 76
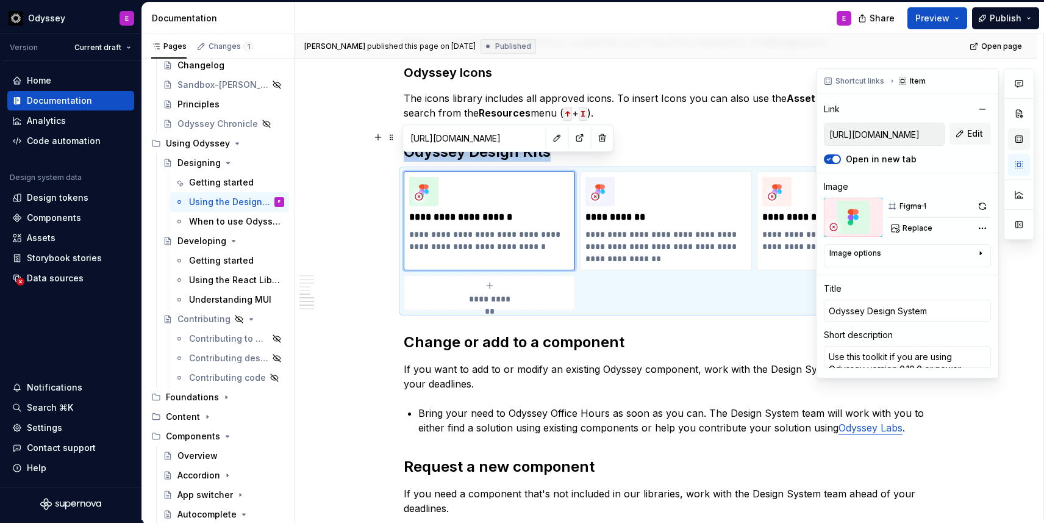
click at [1019, 137] on button "button" at bounding box center [1019, 139] width 22 height 22
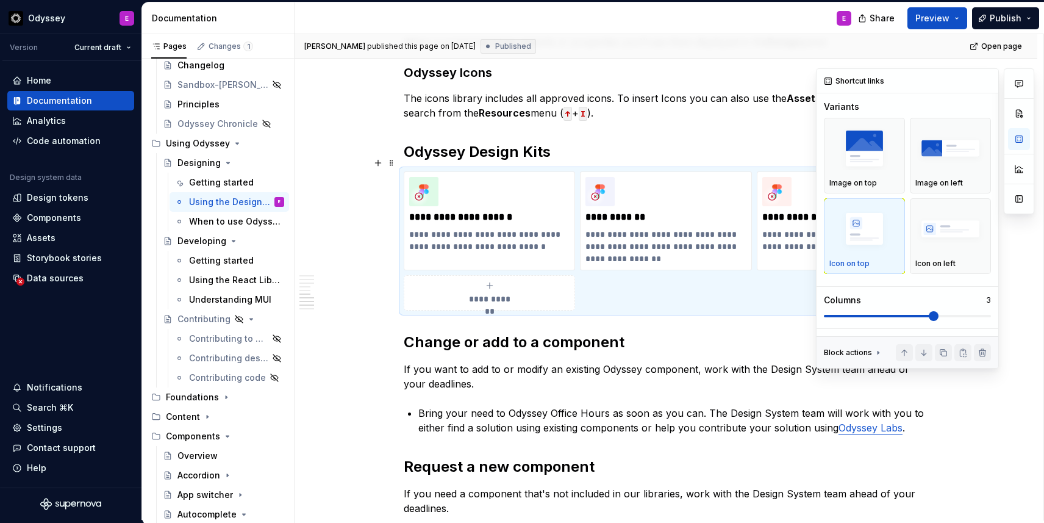
click at [1008, 266] on div at bounding box center [1019, 218] width 31 height 300
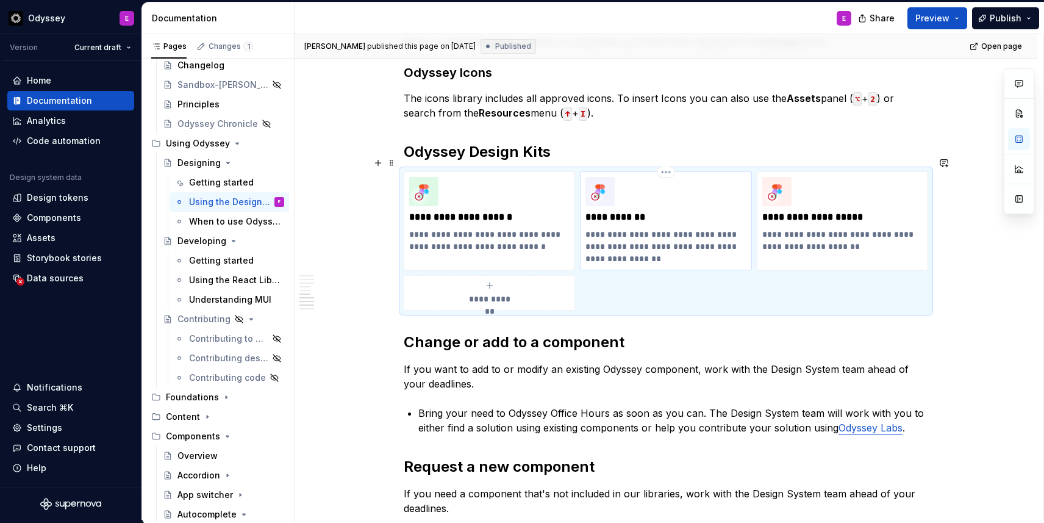
click at [678, 228] on p "**********" at bounding box center [666, 246] width 160 height 37
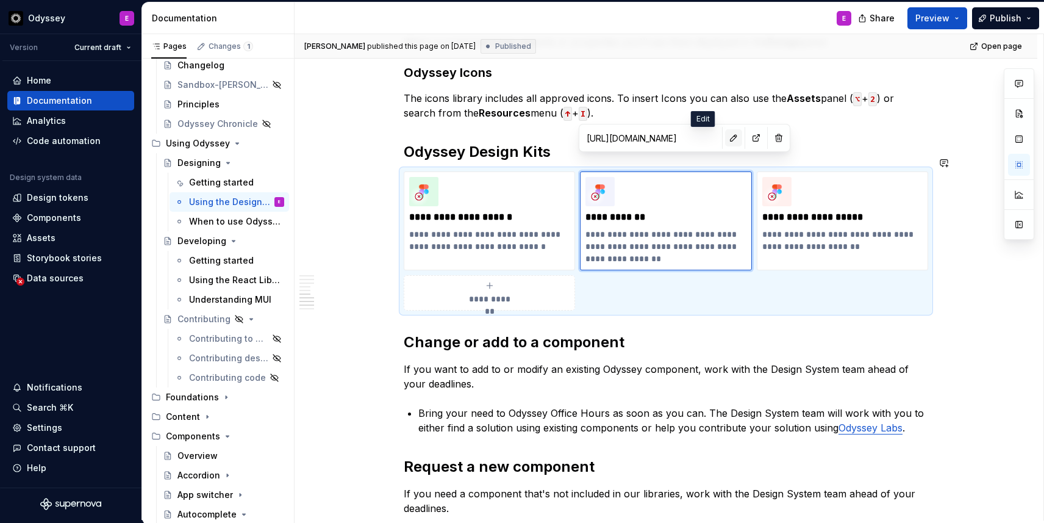
click at [725, 140] on button "button" at bounding box center [733, 137] width 17 height 17
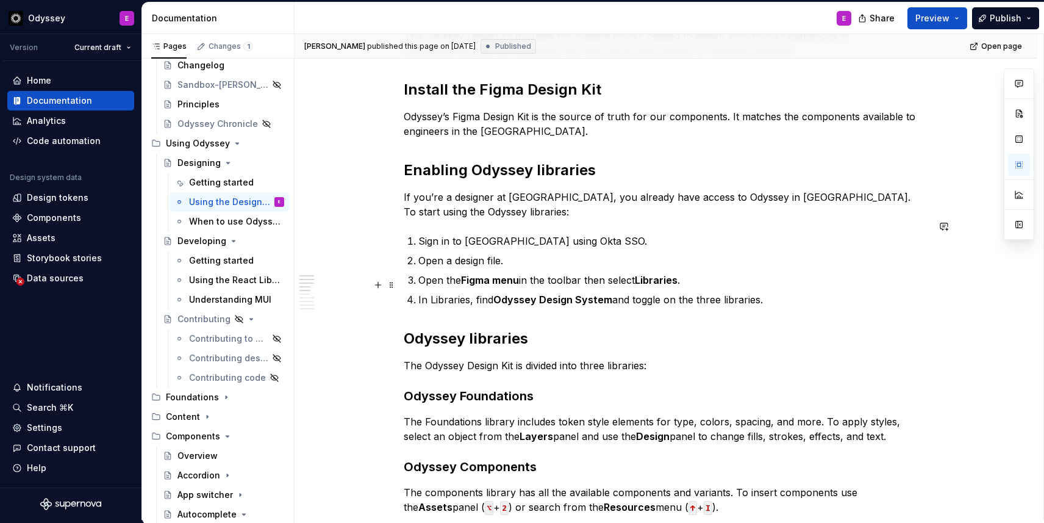
scroll to position [287, 0]
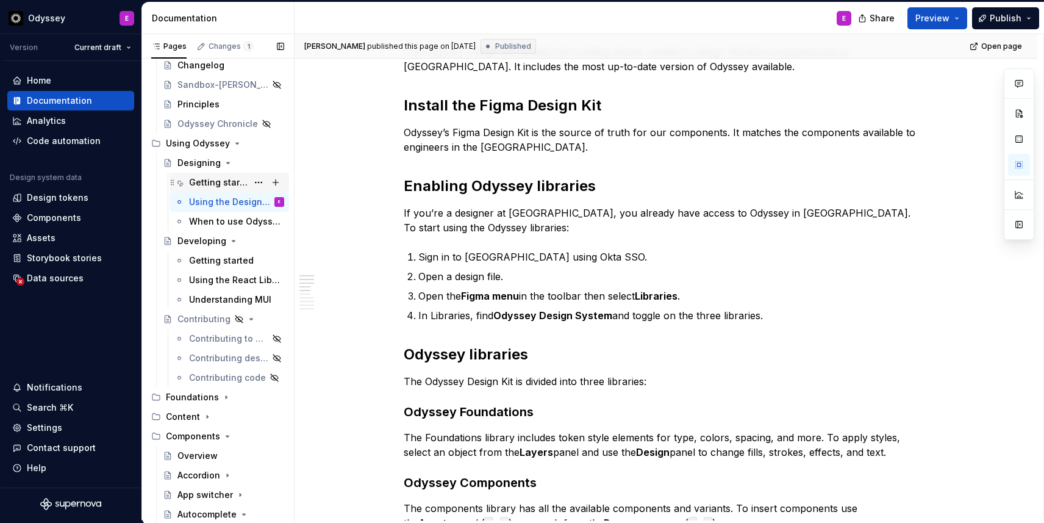
click at [212, 186] on div "Getting started" at bounding box center [218, 182] width 59 height 12
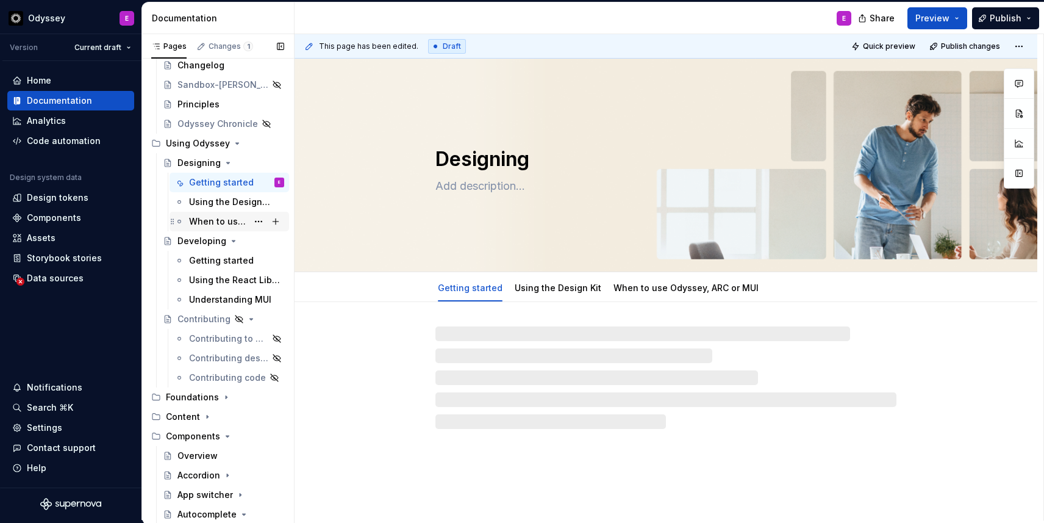
click at [214, 228] on div "When to use Odyssey, ARC or MUI" at bounding box center [236, 221] width 95 height 17
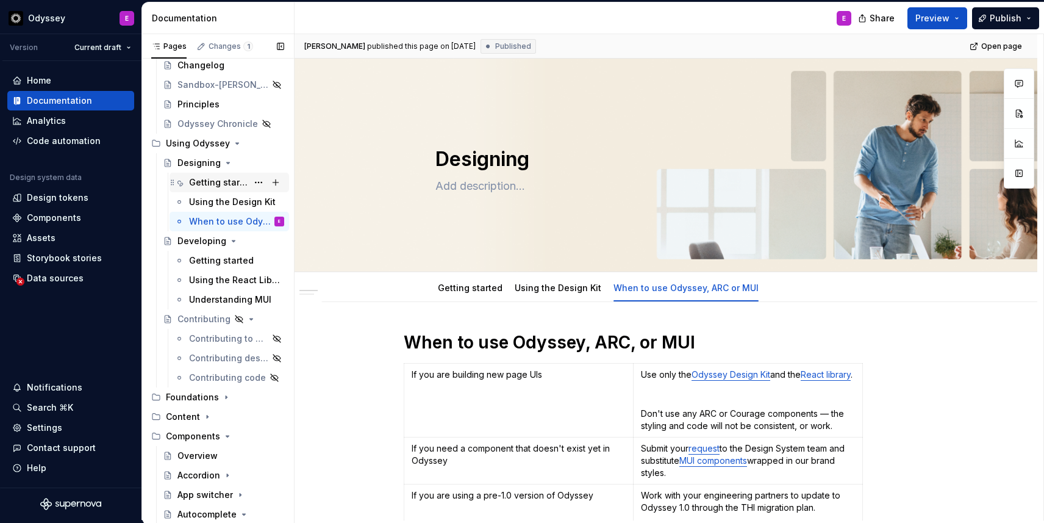
click at [231, 187] on div "Getting started" at bounding box center [218, 182] width 59 height 12
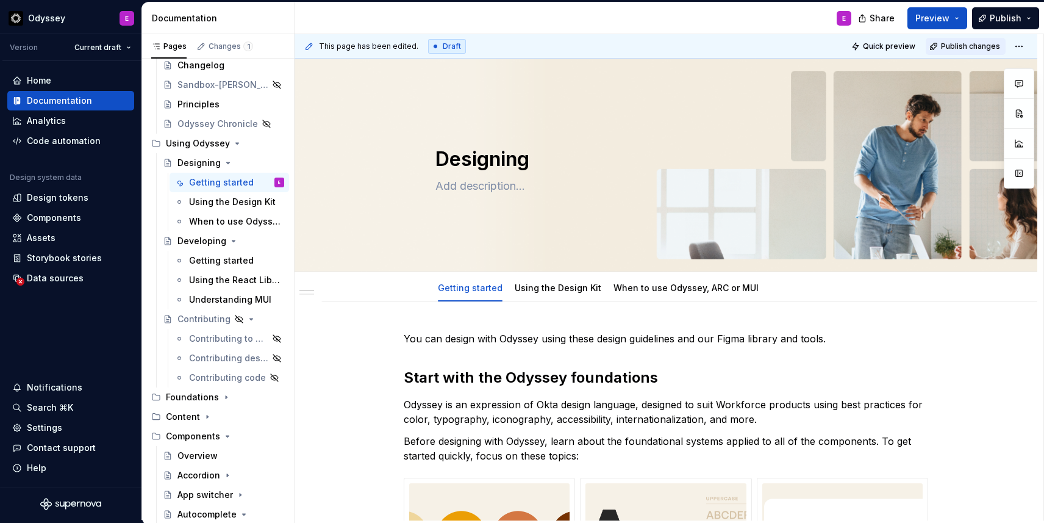
click at [963, 41] on button "Publish changes" at bounding box center [966, 46] width 80 height 17
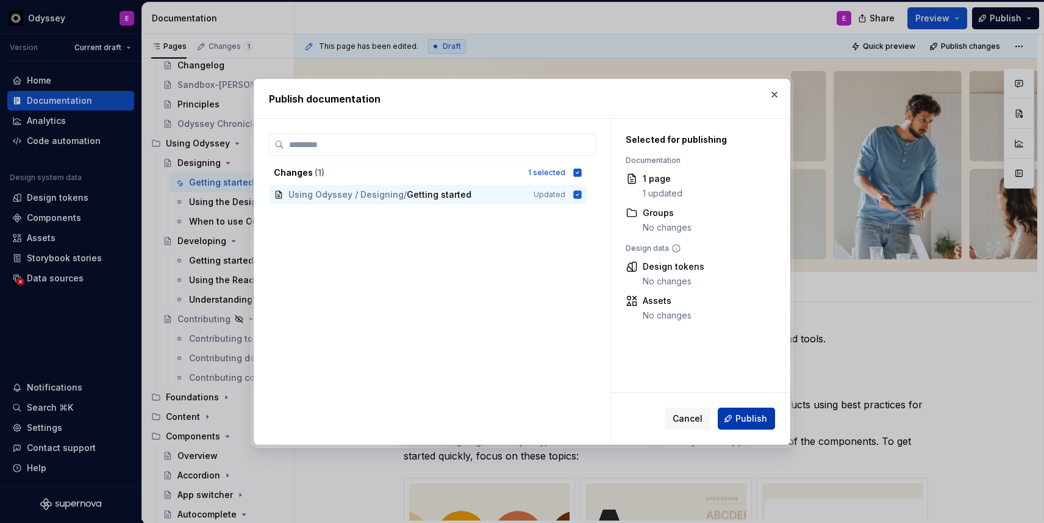
click at [747, 418] on span "Publish" at bounding box center [752, 418] width 32 height 12
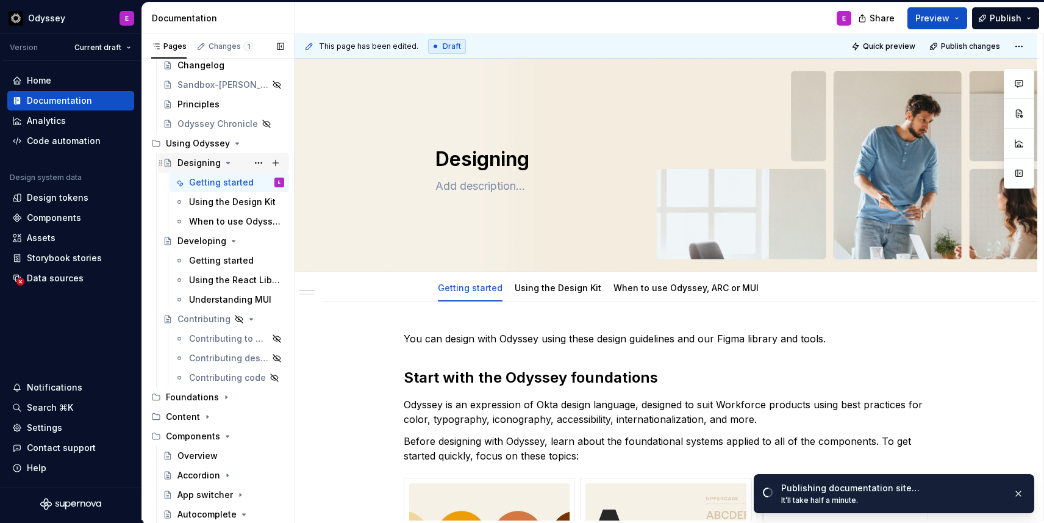
click at [224, 163] on icon "Page tree" at bounding box center [228, 163] width 10 height 10
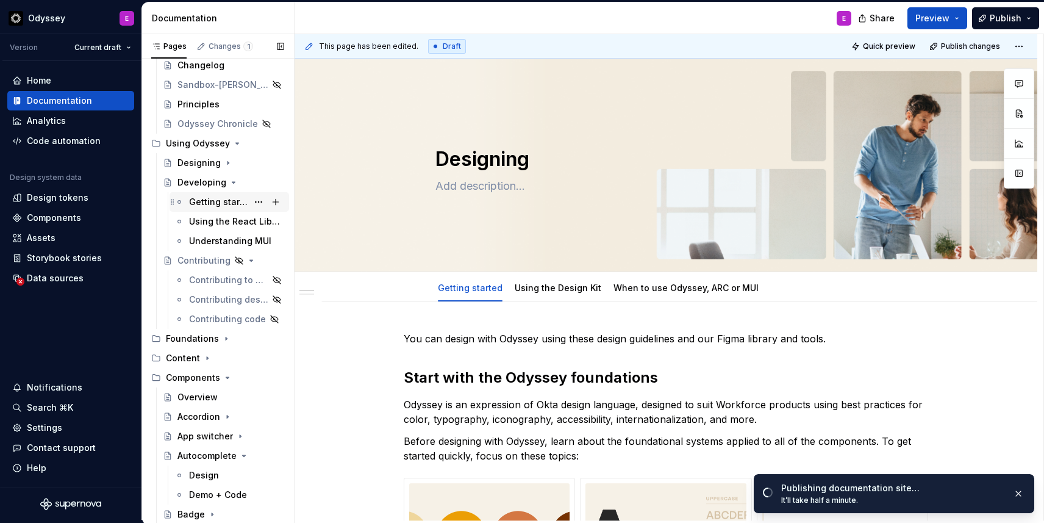
click at [224, 199] on div "Getting started" at bounding box center [218, 202] width 59 height 12
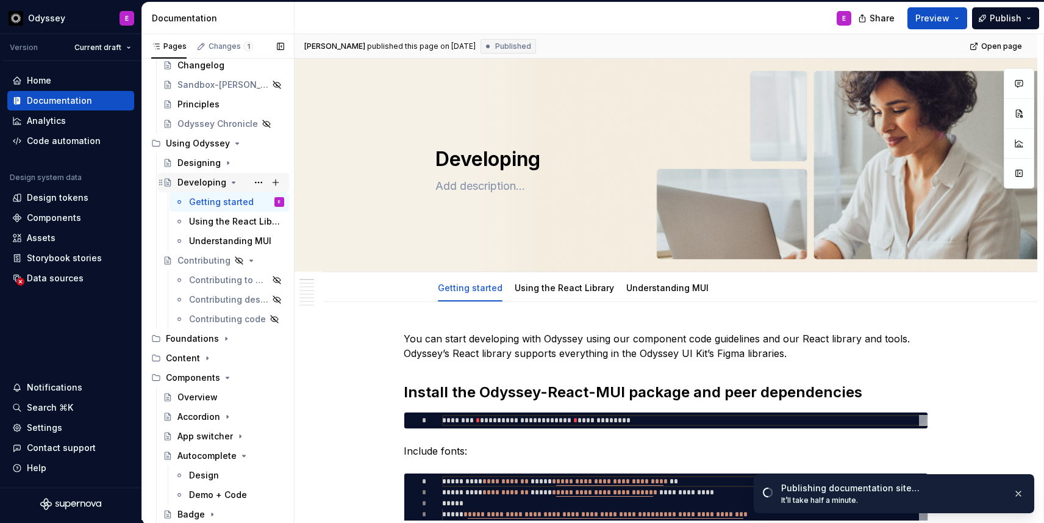
click at [230, 184] on icon "Page tree" at bounding box center [234, 183] width 10 height 10
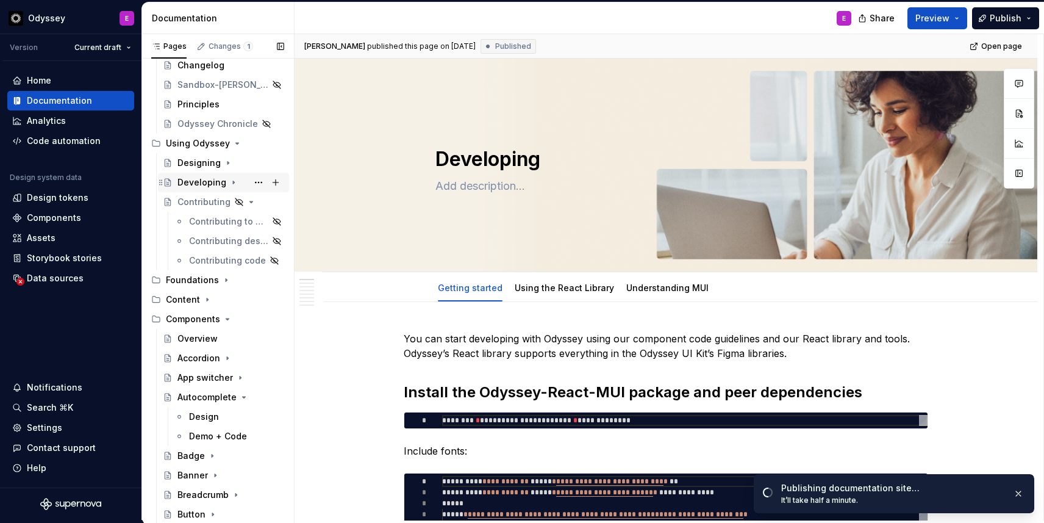
click at [230, 180] on icon "Page tree" at bounding box center [234, 183] width 10 height 10
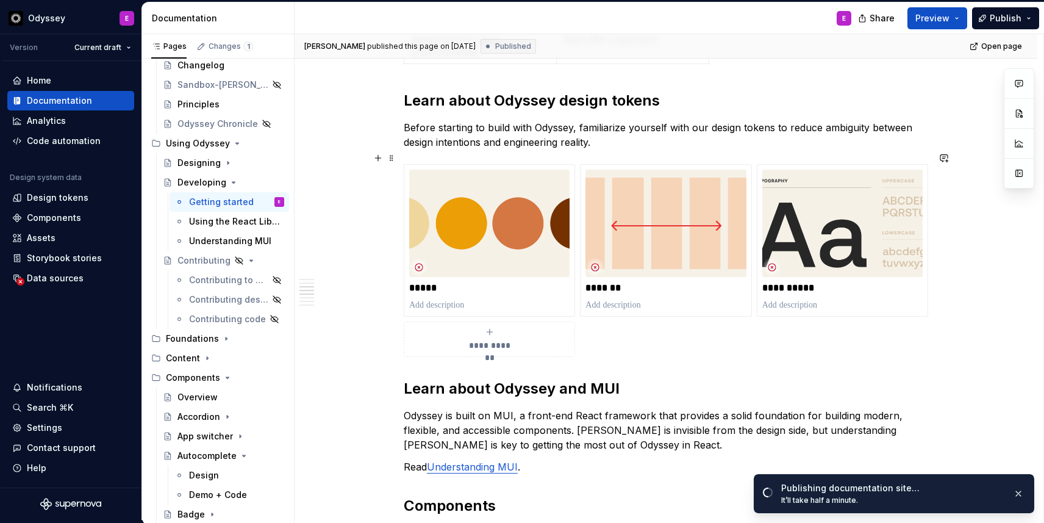
scroll to position [1018, 0]
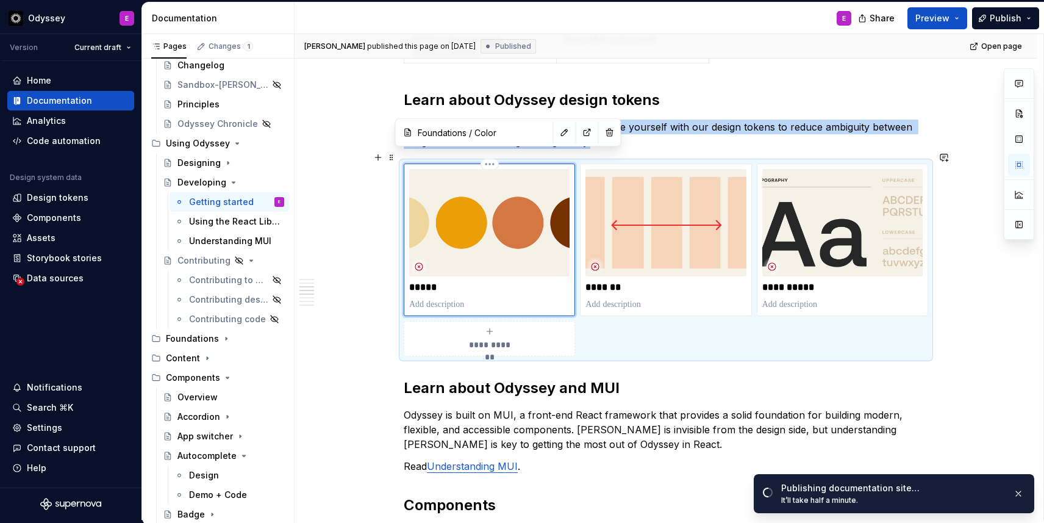
click at [512, 224] on img at bounding box center [489, 222] width 160 height 107
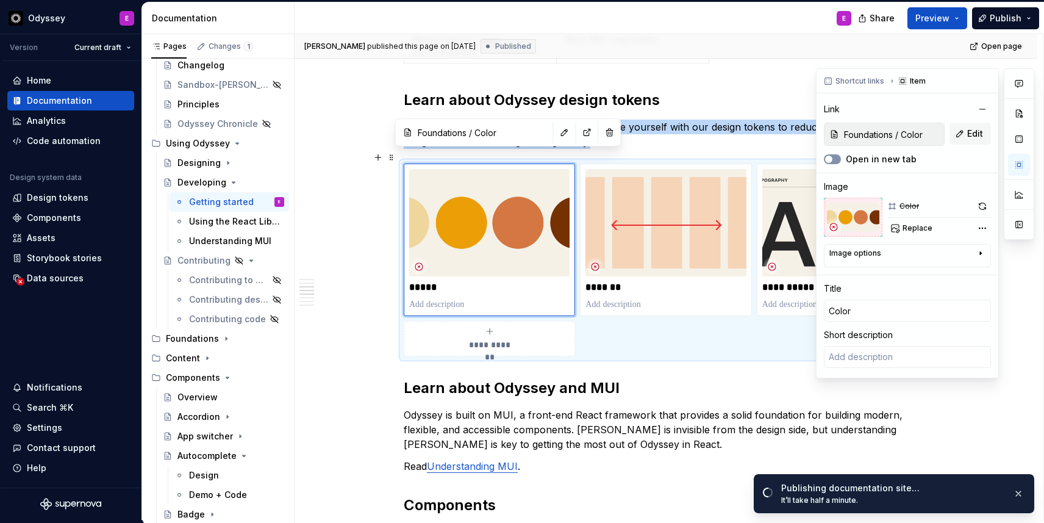
click at [836, 159] on button "Open in new tab" at bounding box center [832, 159] width 17 height 10
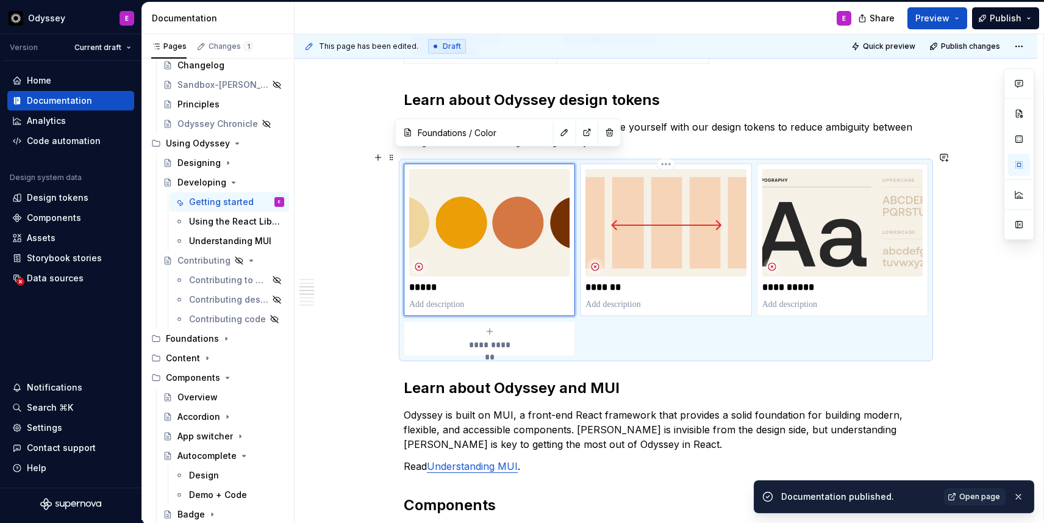
click at [706, 298] on p at bounding box center [666, 304] width 160 height 12
type textarea "*"
type input "Foundations / Spacing"
type input "Spacing"
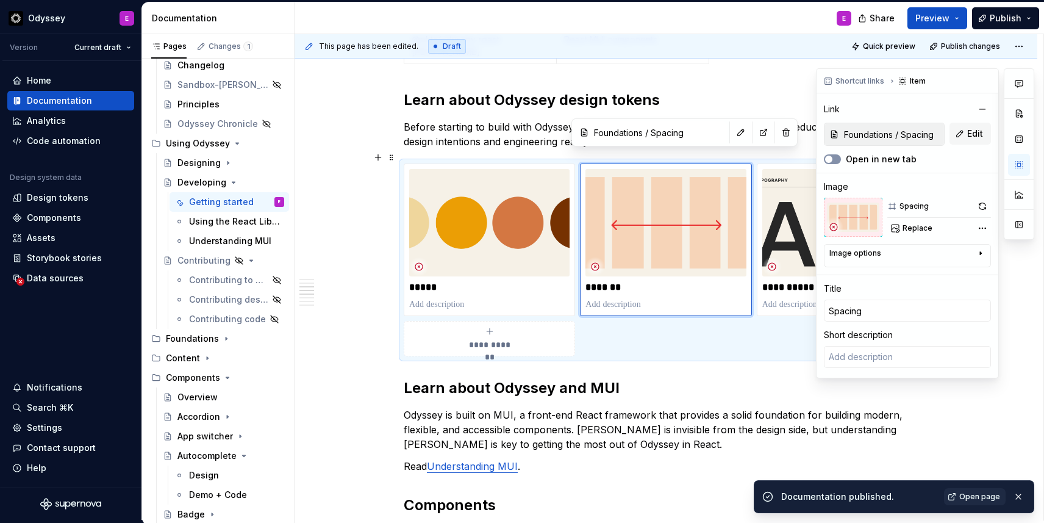
click at [838, 159] on button "Open in new tab" at bounding box center [832, 159] width 17 height 10
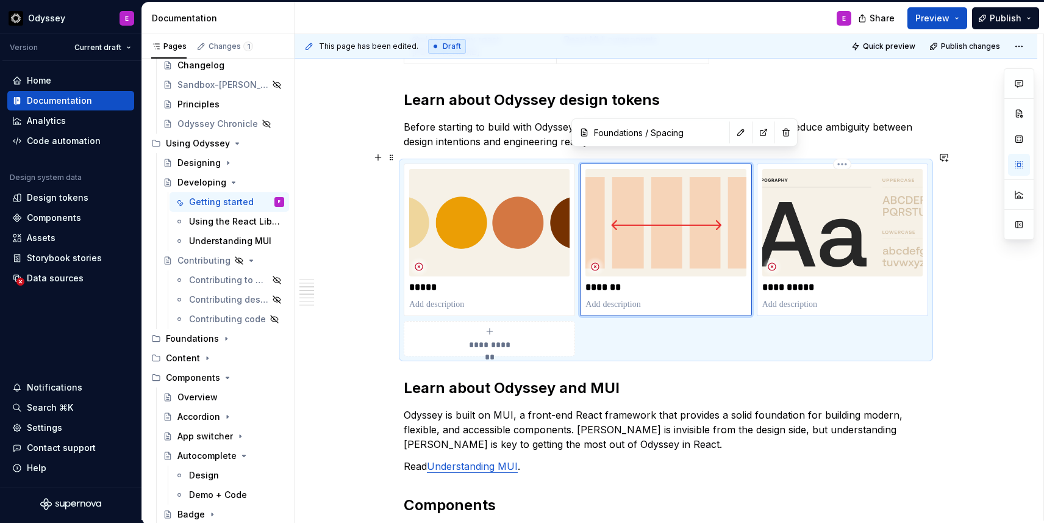
type textarea "*"
type input "Foundations / Typography"
type input "Typography"
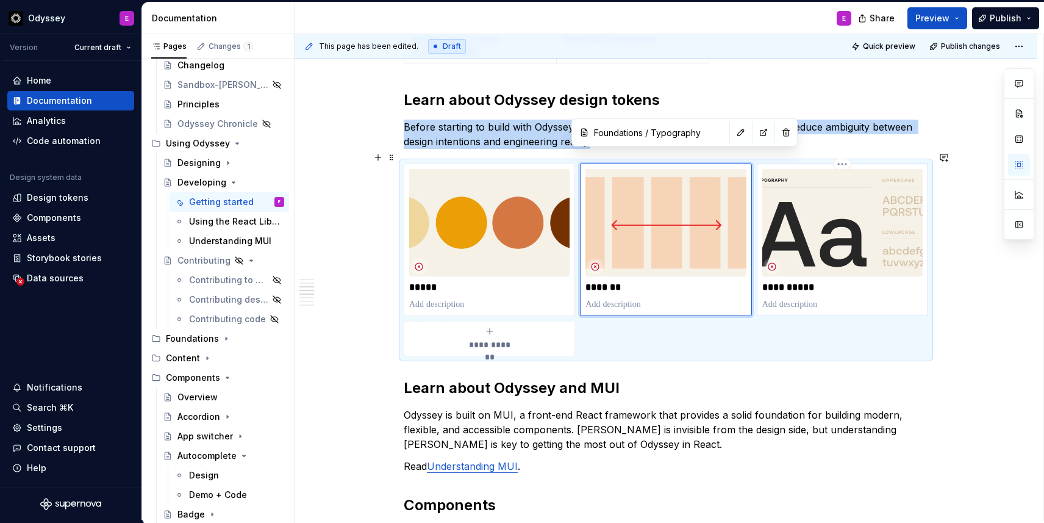
click at [789, 218] on img at bounding box center [843, 222] width 160 height 107
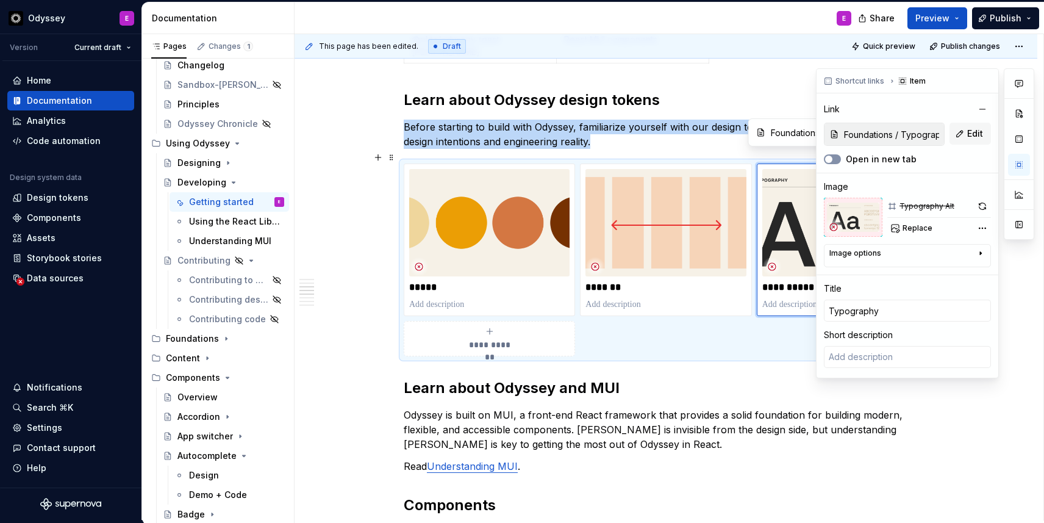
click at [835, 156] on button "Open in new tab" at bounding box center [832, 159] width 17 height 10
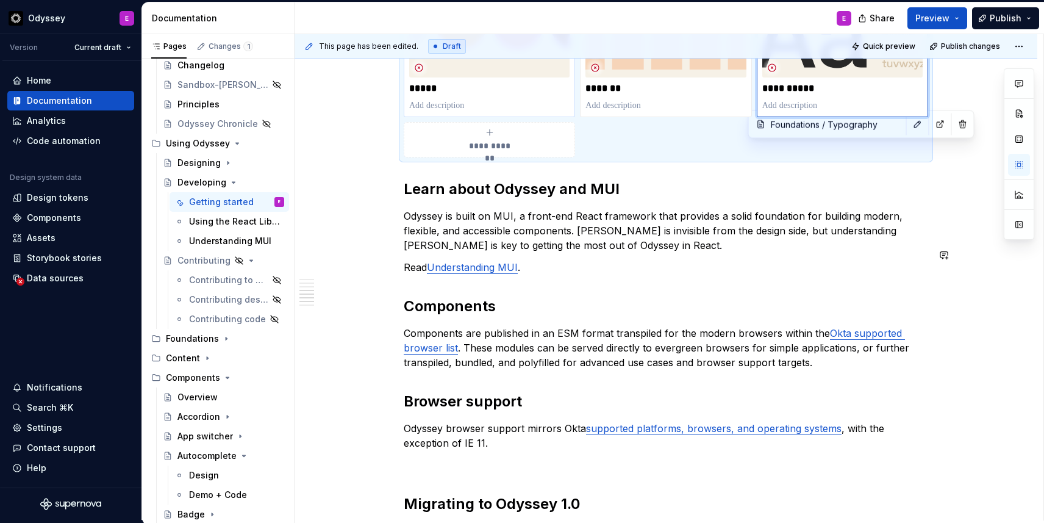
scroll to position [1219, 0]
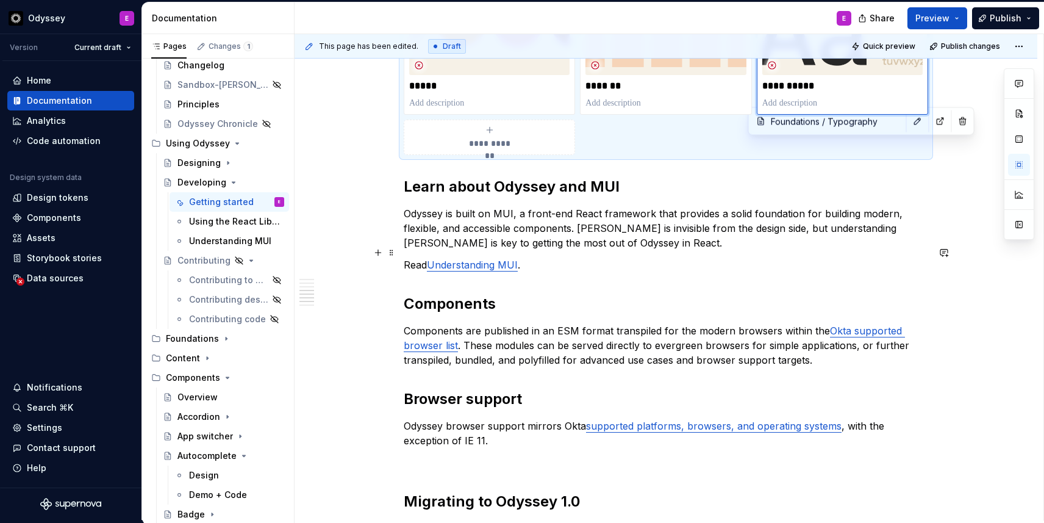
click at [509, 259] on link "Understanding MUI" at bounding box center [472, 265] width 91 height 12
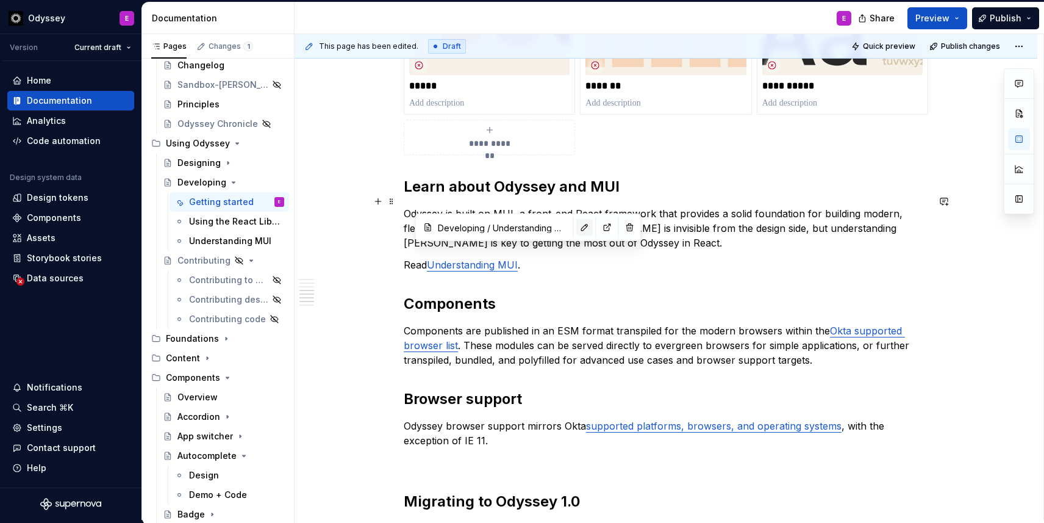
click at [576, 226] on button "button" at bounding box center [584, 227] width 17 height 17
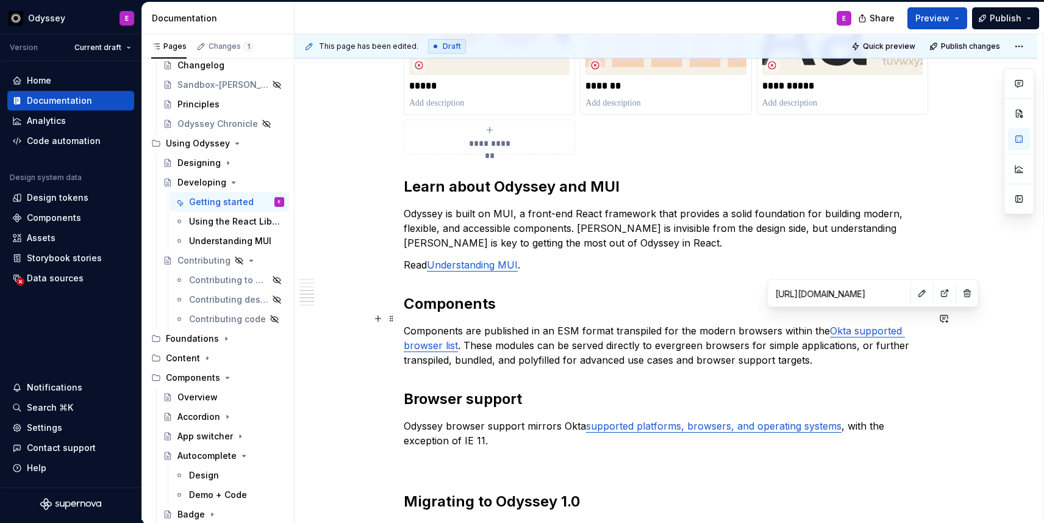
click at [860, 325] on link "Okta supported browser list" at bounding box center [654, 338] width 501 height 27
click at [914, 290] on button "button" at bounding box center [922, 293] width 17 height 17
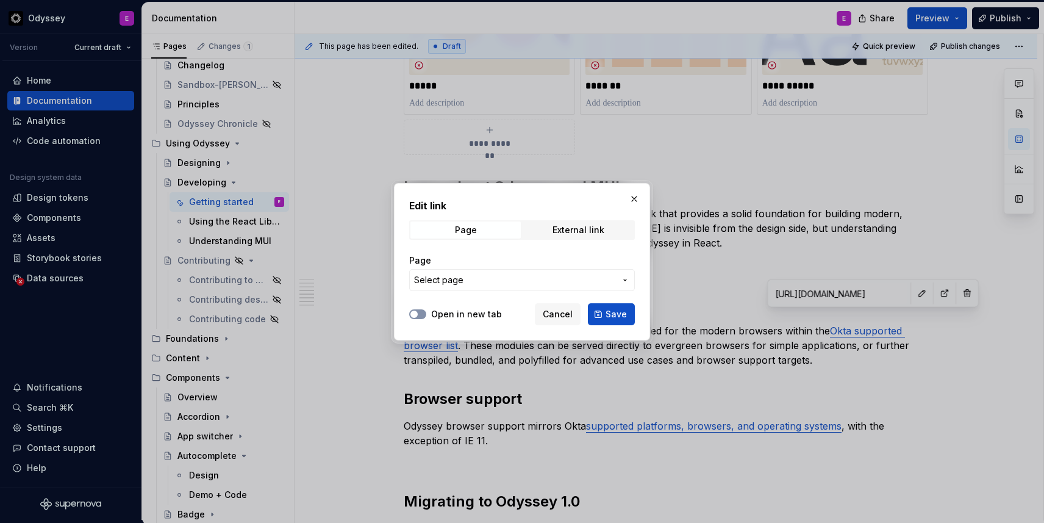
click at [420, 315] on button "Open in new tab" at bounding box center [417, 314] width 17 height 10
click at [610, 316] on span "Save" at bounding box center [616, 314] width 21 height 12
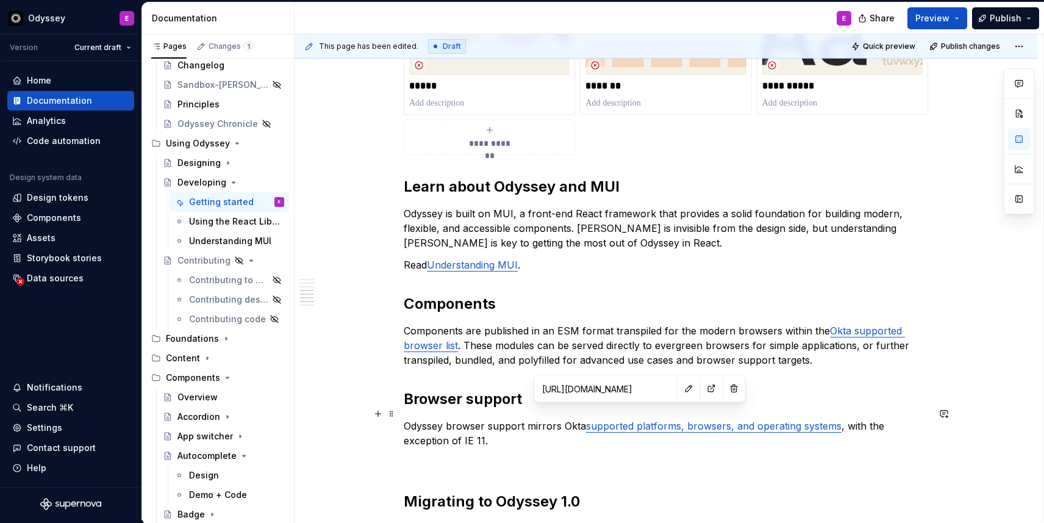
click at [625, 420] on link "supported platforms, browsers, and operating systems" at bounding box center [714, 426] width 256 height 12
click at [681, 388] on button "button" at bounding box center [689, 388] width 17 height 17
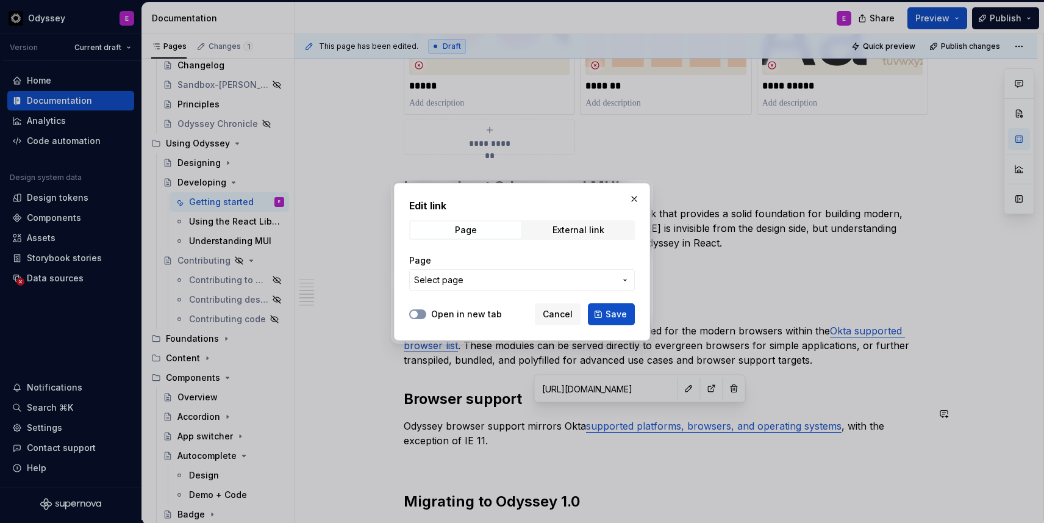
click at [422, 317] on button "Open in new tab" at bounding box center [417, 314] width 17 height 10
click at [614, 311] on span "Save" at bounding box center [616, 314] width 21 height 12
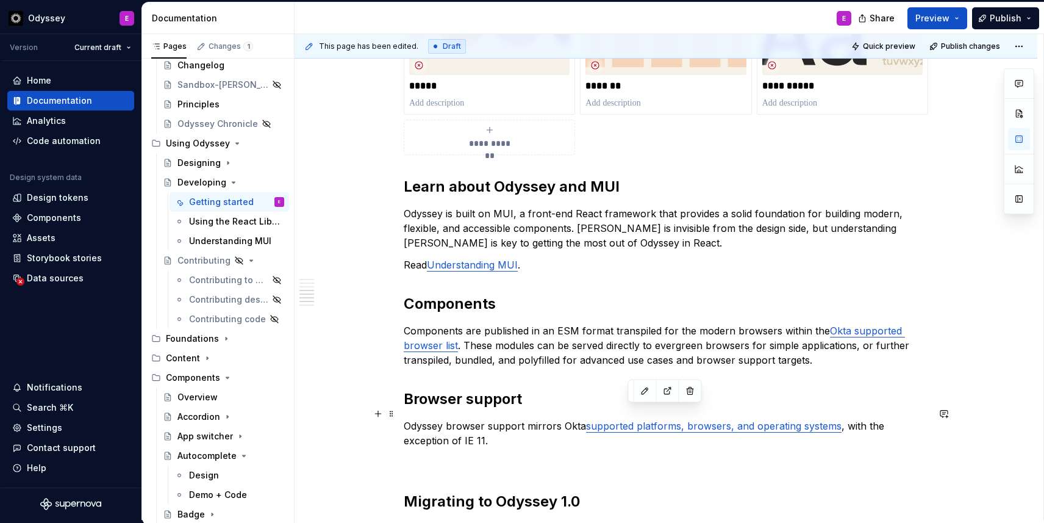
click at [662, 420] on p "Odyssey browser support mirrors Okta supported platforms, browsers, and operati…" at bounding box center [666, 432] width 525 height 29
click at [644, 390] on button "button" at bounding box center [645, 390] width 17 height 17
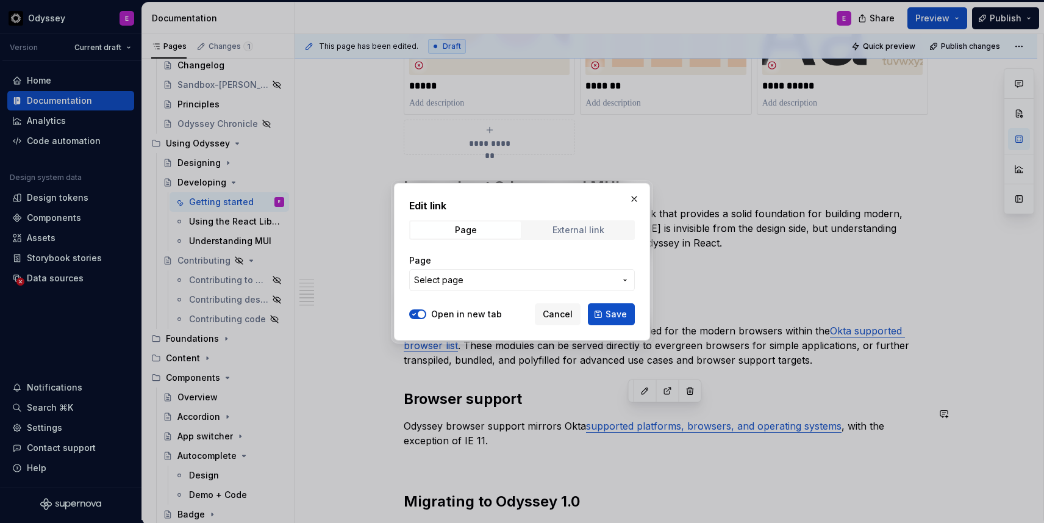
click at [556, 228] on div "External link" at bounding box center [579, 230] width 52 height 10
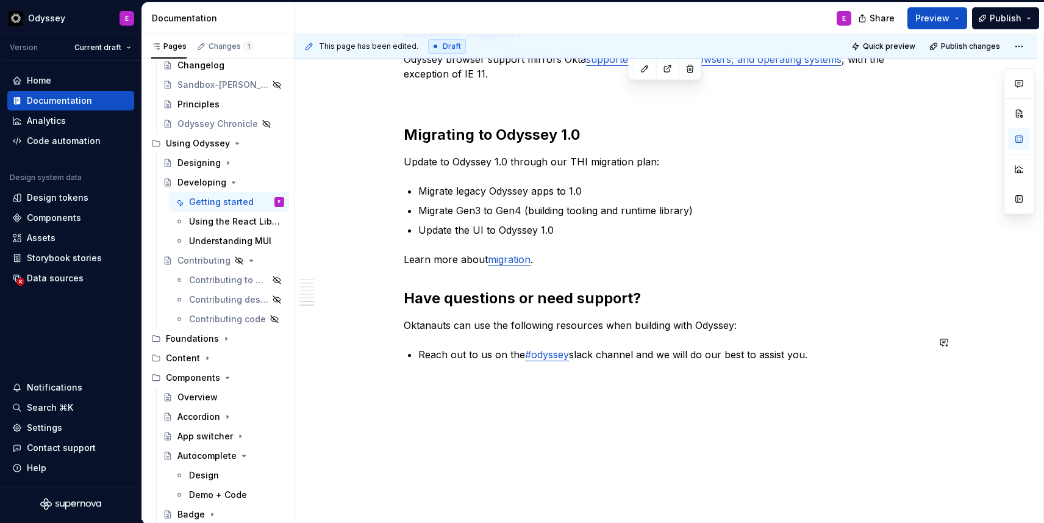
scroll to position [1585, 0]
click at [520, 253] on link "migration" at bounding box center [509, 259] width 43 height 12
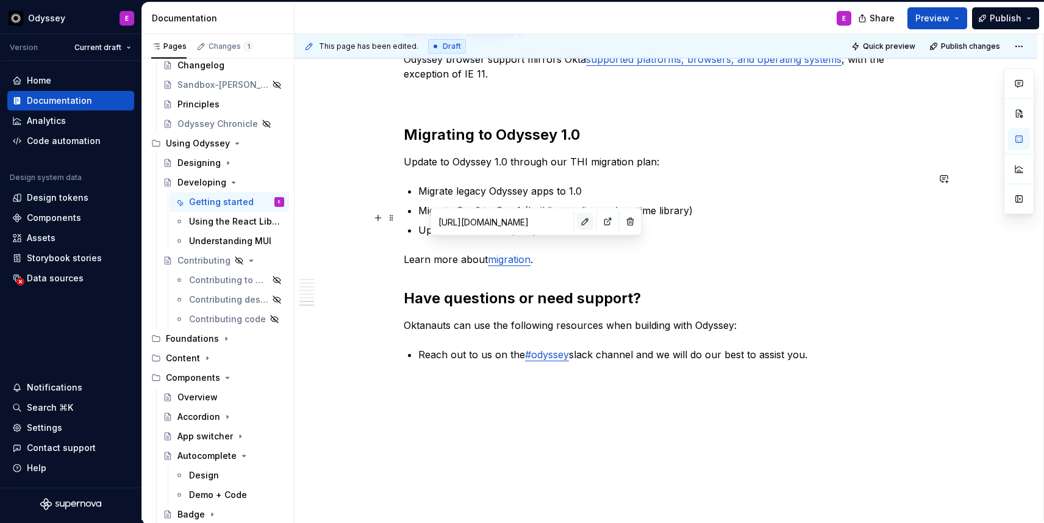
click at [577, 223] on button "button" at bounding box center [585, 221] width 17 height 17
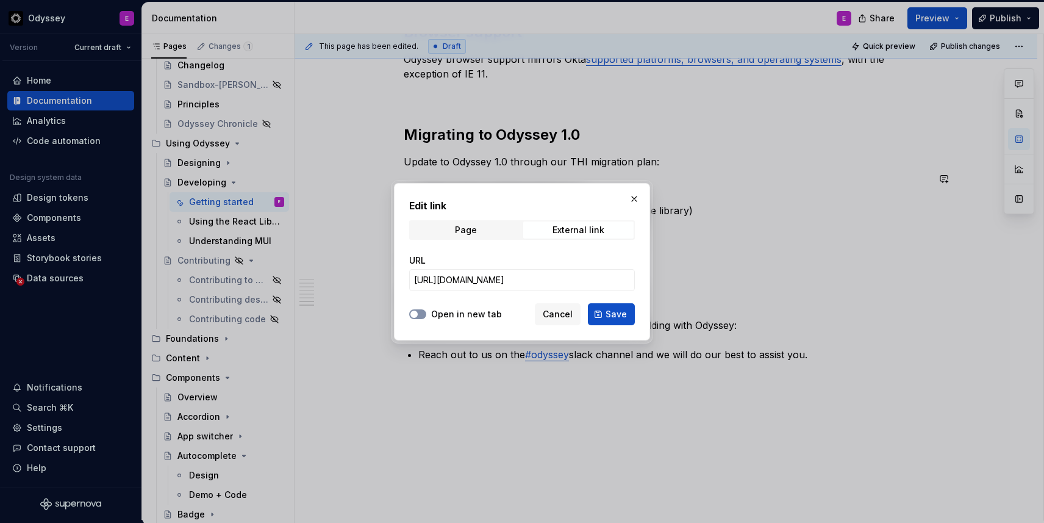
click at [415, 313] on span "button" at bounding box center [414, 314] width 7 height 7
click at [614, 309] on span "Save" at bounding box center [616, 314] width 21 height 12
type textarea "*"
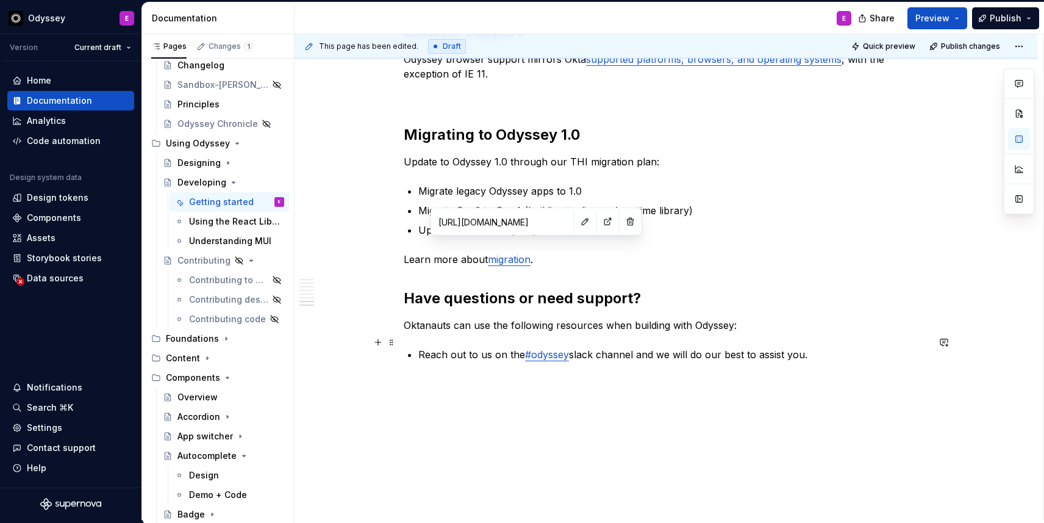
type input "[URL][DOMAIN_NAME]"
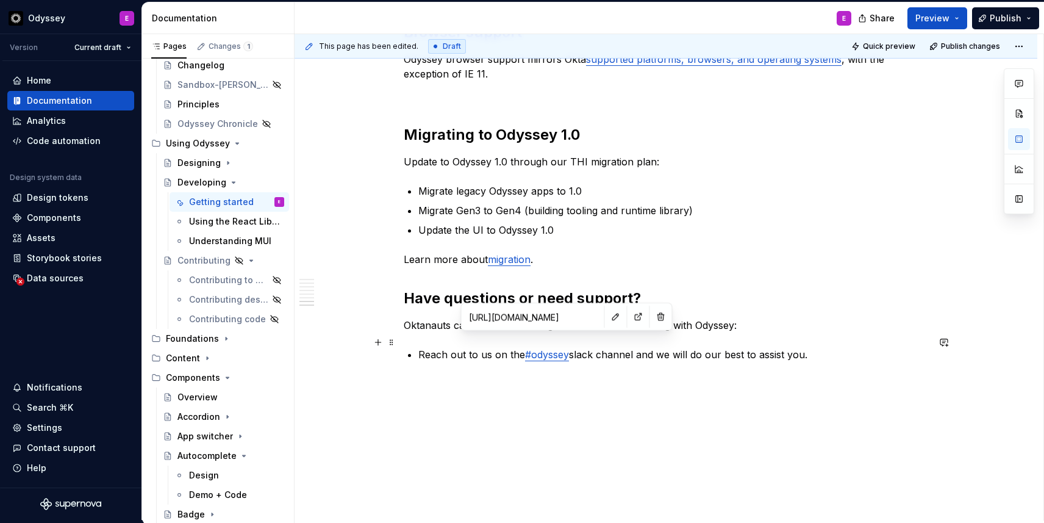
click at [549, 348] on link "#odyssey" at bounding box center [547, 354] width 44 height 12
click at [608, 315] on button "button" at bounding box center [616, 316] width 17 height 17
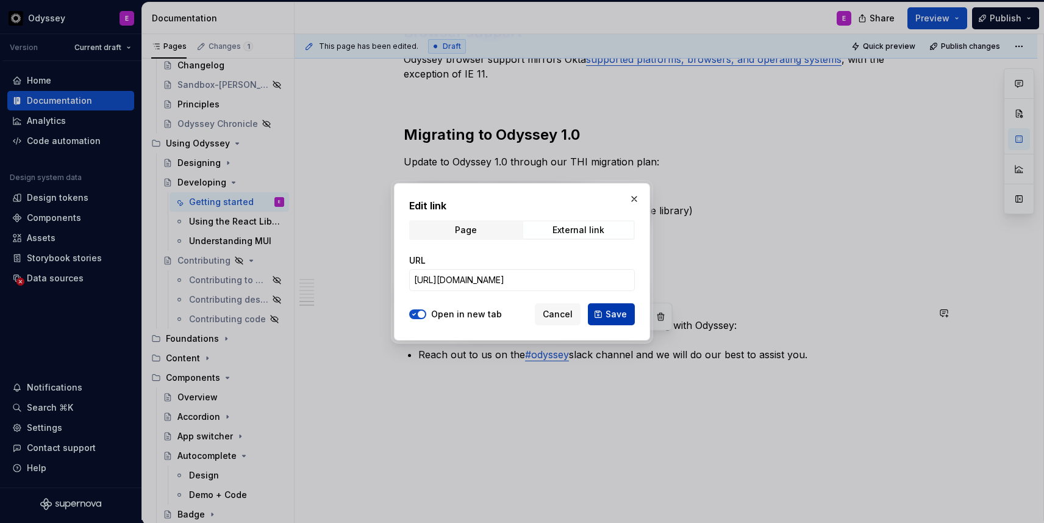
click at [622, 314] on span "Save" at bounding box center [616, 314] width 21 height 12
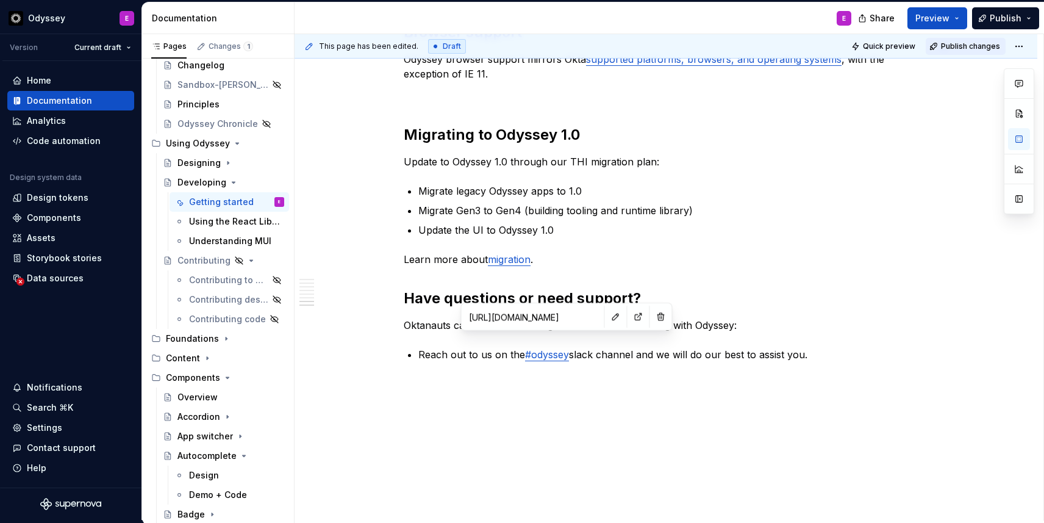
click at [954, 45] on span "Publish changes" at bounding box center [970, 46] width 59 height 10
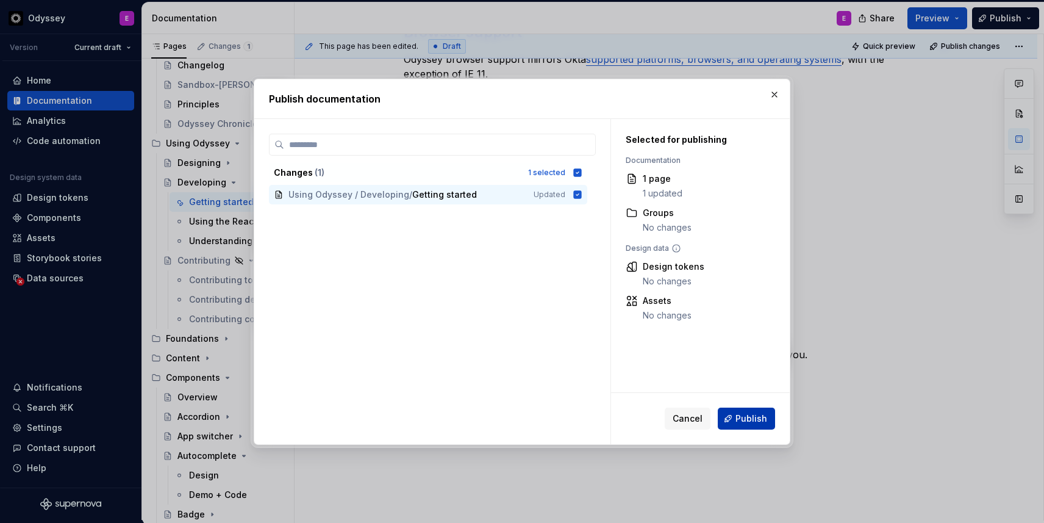
click at [759, 417] on span "Publish" at bounding box center [752, 418] width 32 height 12
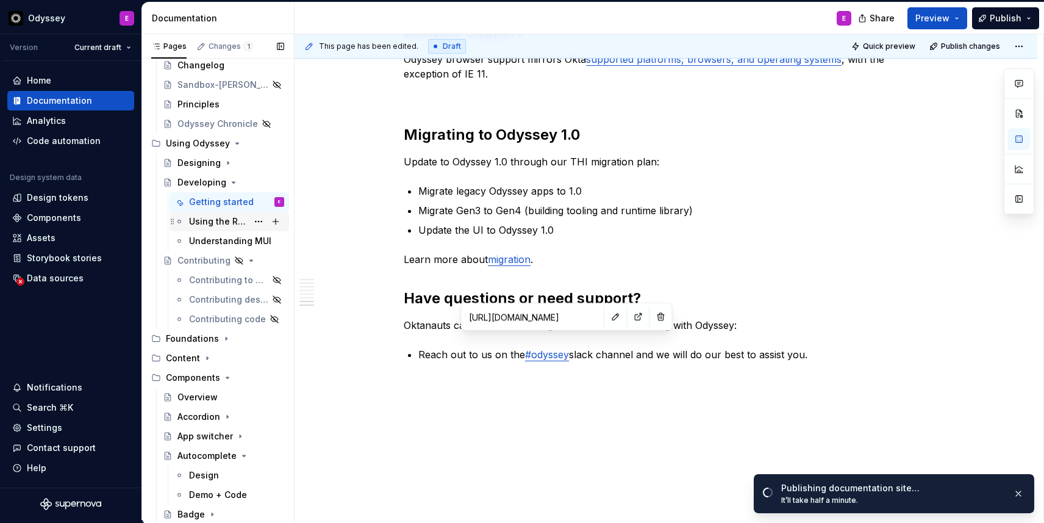
click at [224, 220] on div "Using the React Library" at bounding box center [218, 221] width 59 height 12
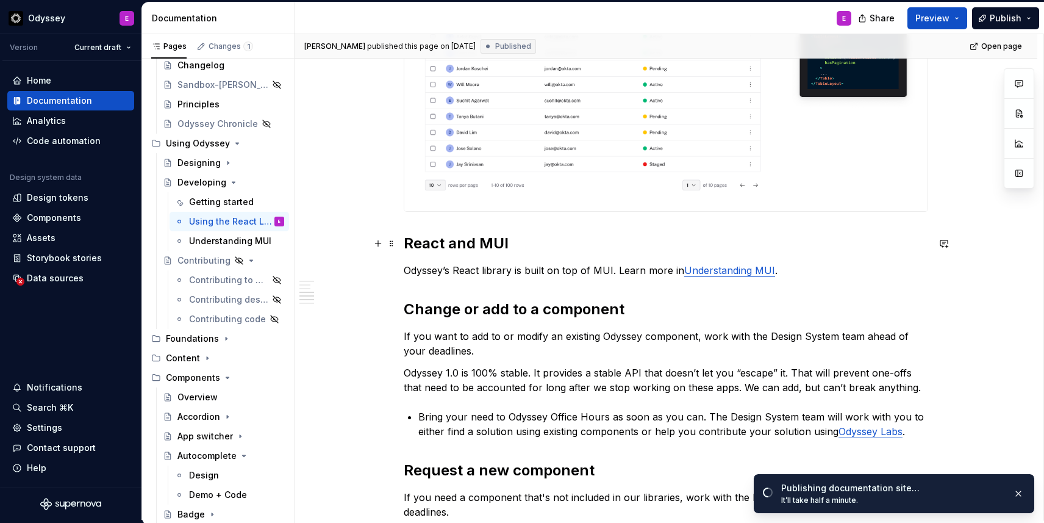
scroll to position [1141, 0]
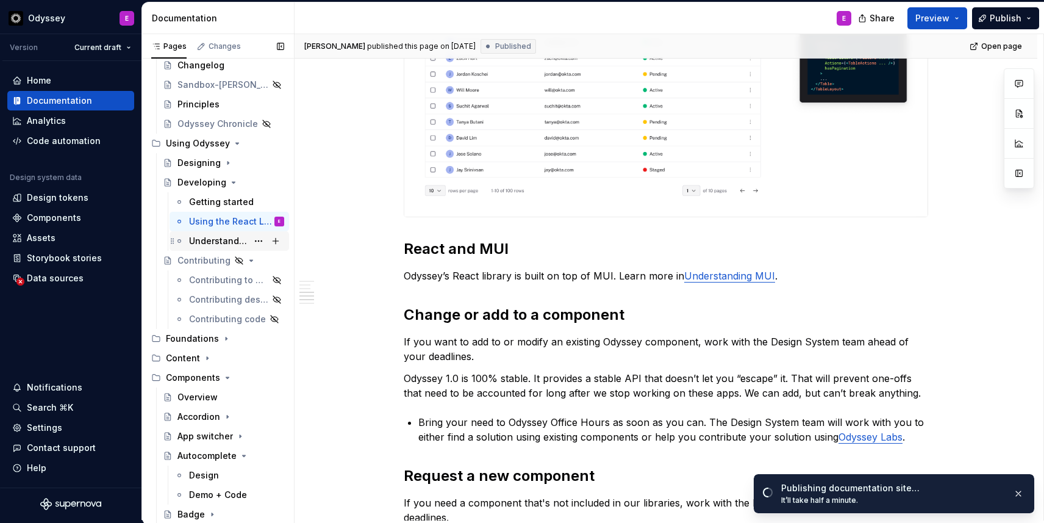
click at [225, 239] on div "Understanding MUI" at bounding box center [218, 241] width 59 height 12
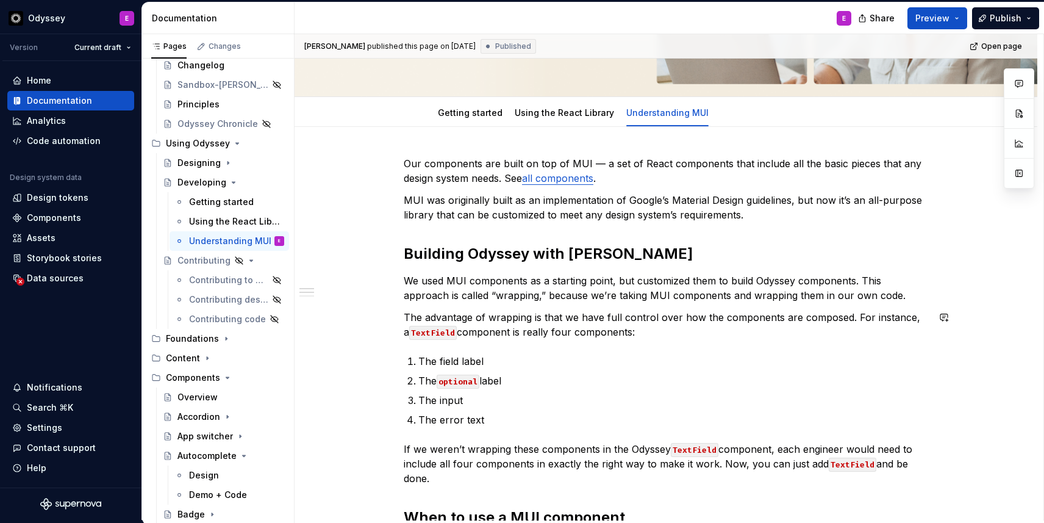
scroll to position [179, 0]
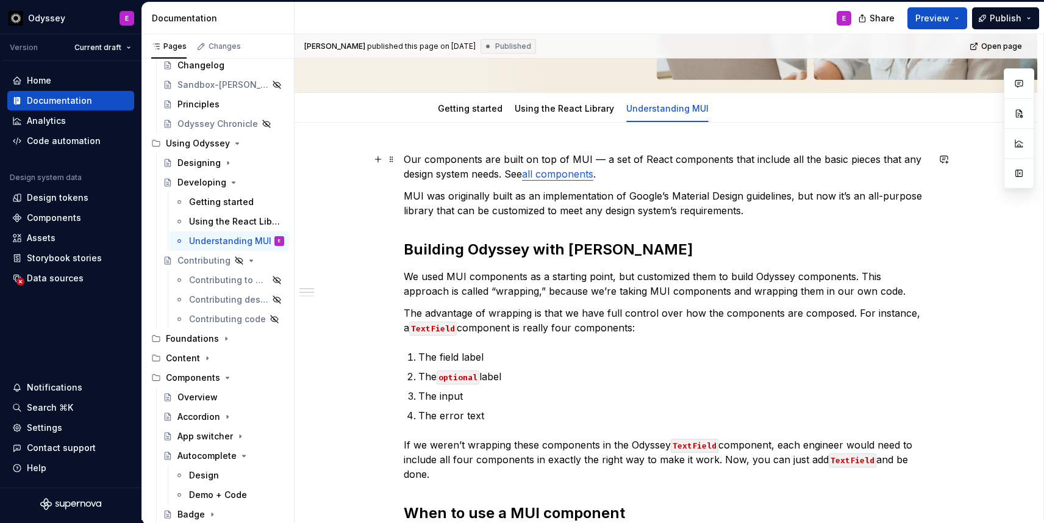
click at [580, 176] on link "all components" at bounding box center [557, 174] width 71 height 12
click at [645, 148] on button "button" at bounding box center [653, 148] width 17 height 17
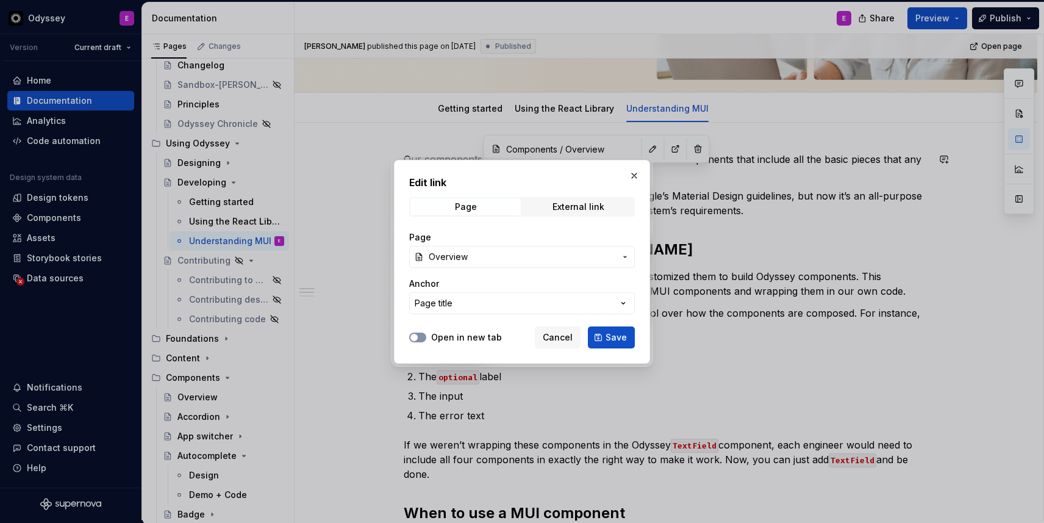
click at [416, 338] on span "button" at bounding box center [414, 337] width 7 height 7
click at [609, 331] on span "Save" at bounding box center [616, 337] width 21 height 12
type textarea "*"
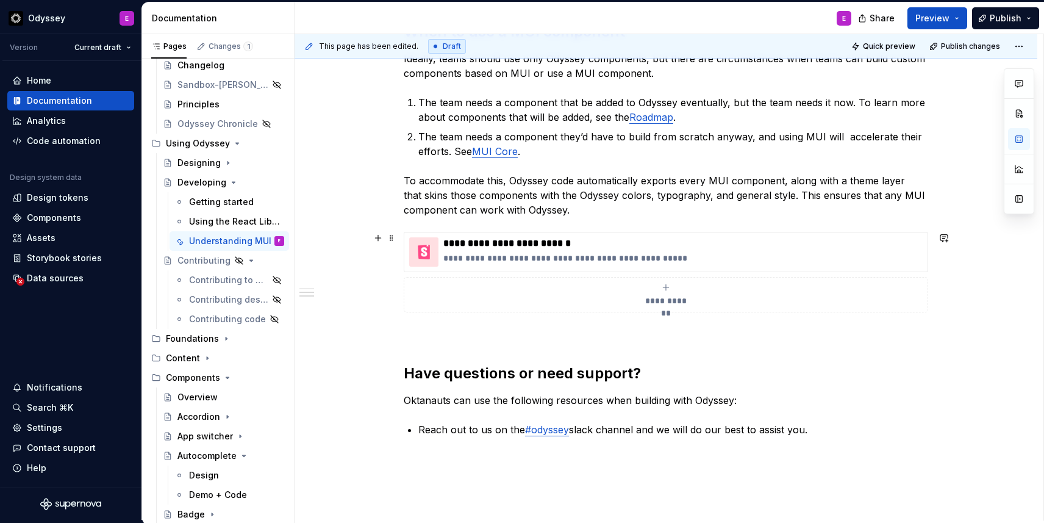
scroll to position [664, 0]
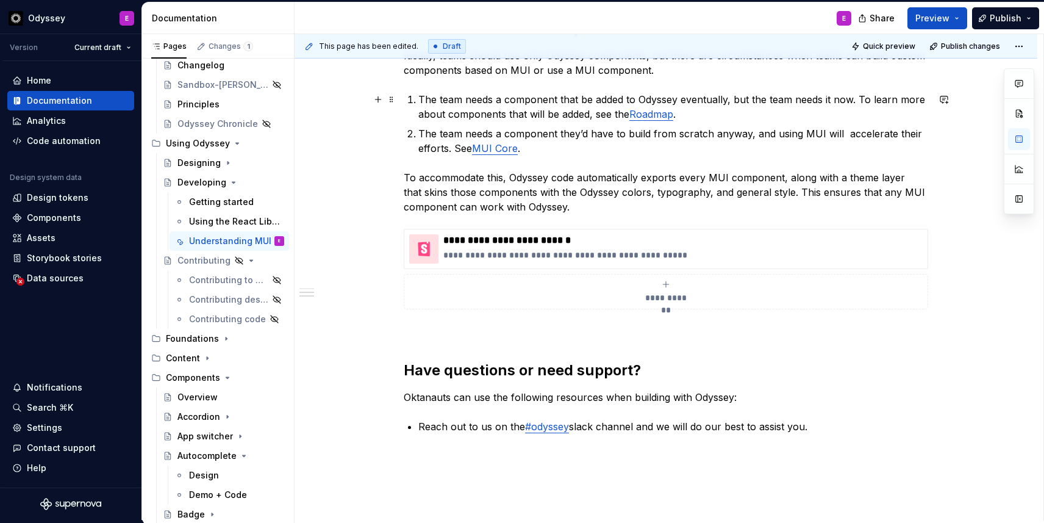
type input "About Odyssey / Roadmap"
click at [653, 118] on link "Roadmap" at bounding box center [652, 114] width 44 height 12
click at [716, 88] on button "button" at bounding box center [724, 89] width 17 height 17
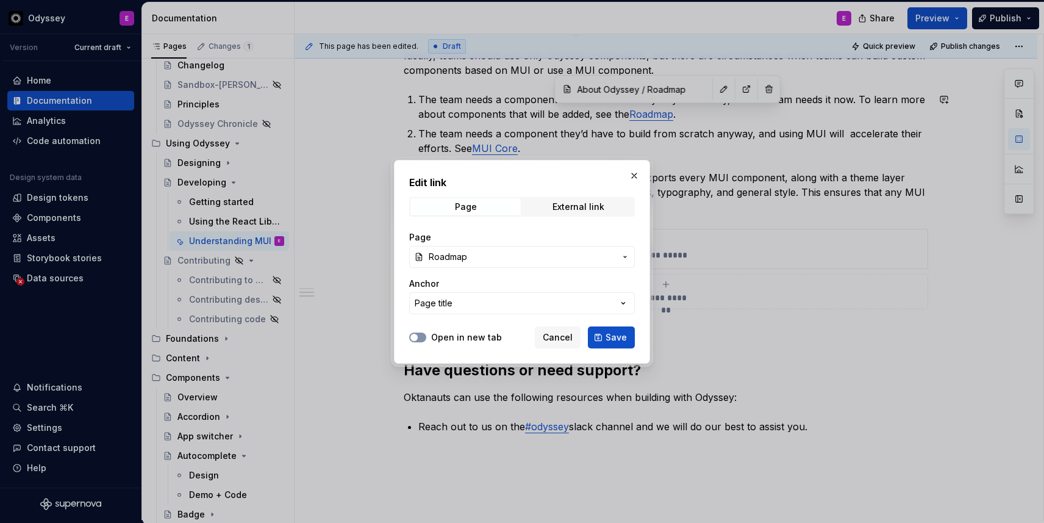
click at [418, 337] on icon "button" at bounding box center [414, 337] width 10 height 7
click at [625, 333] on span "Save" at bounding box center [616, 337] width 21 height 12
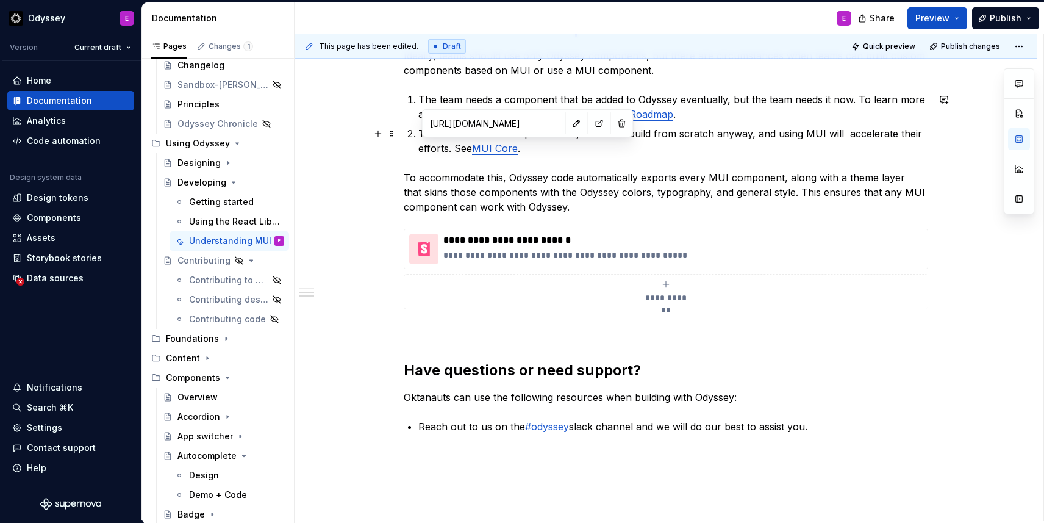
click at [510, 152] on link "MUI Core" at bounding box center [495, 148] width 46 height 12
click at [569, 124] on button "button" at bounding box center [577, 123] width 17 height 17
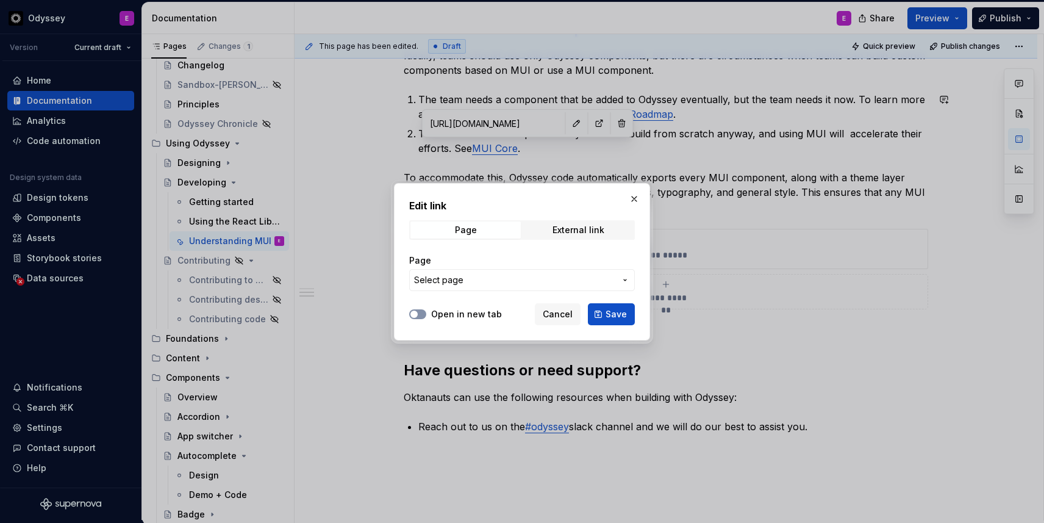
click at [418, 313] on icon "button" at bounding box center [414, 314] width 10 height 7
click at [607, 314] on span "Save" at bounding box center [616, 314] width 21 height 12
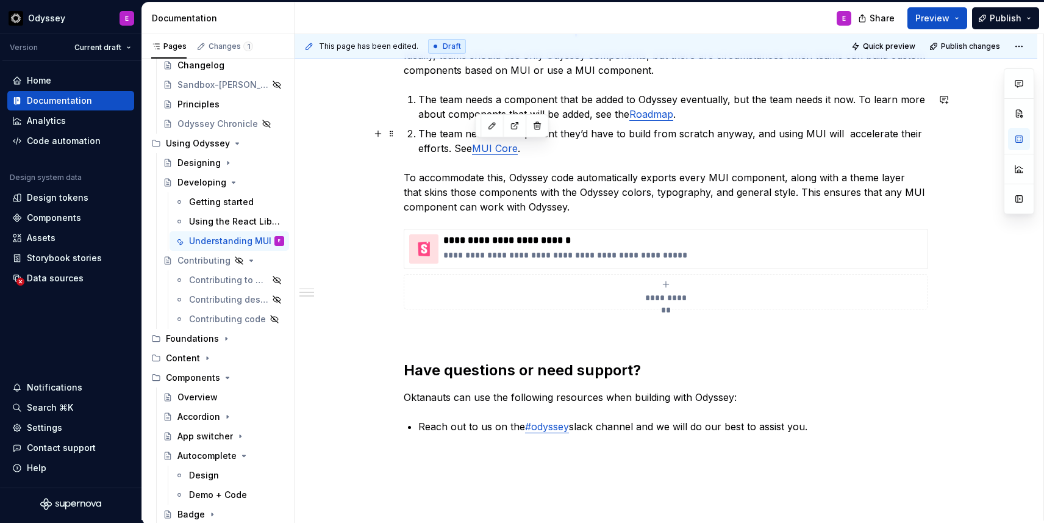
click at [509, 148] on link "MUI Core" at bounding box center [495, 148] width 46 height 12
click at [491, 127] on button "button" at bounding box center [492, 125] width 17 height 17
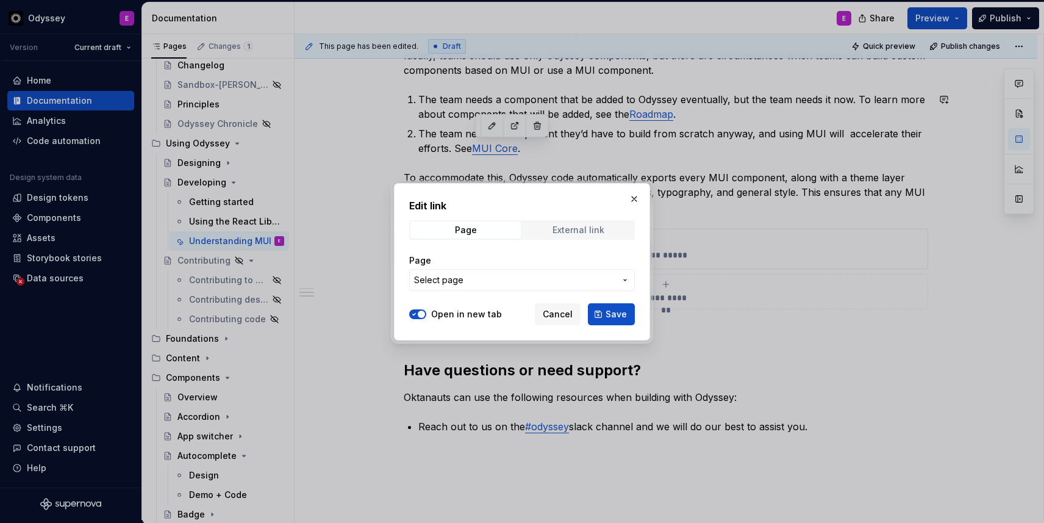
click at [574, 225] on div "External link" at bounding box center [579, 230] width 52 height 10
click at [425, 318] on div at bounding box center [417, 314] width 17 height 12
click at [422, 315] on button "Open in new tab" at bounding box center [417, 314] width 17 height 10
click at [494, 232] on span "Page" at bounding box center [466, 229] width 110 height 17
click at [614, 320] on button "Save" at bounding box center [611, 314] width 47 height 22
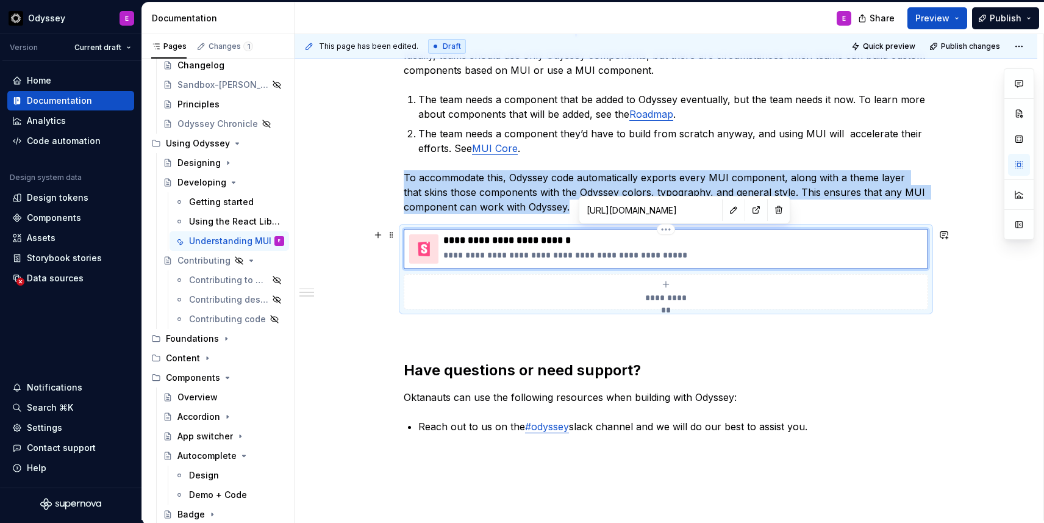
click at [513, 247] on div "**********" at bounding box center [682, 248] width 479 height 29
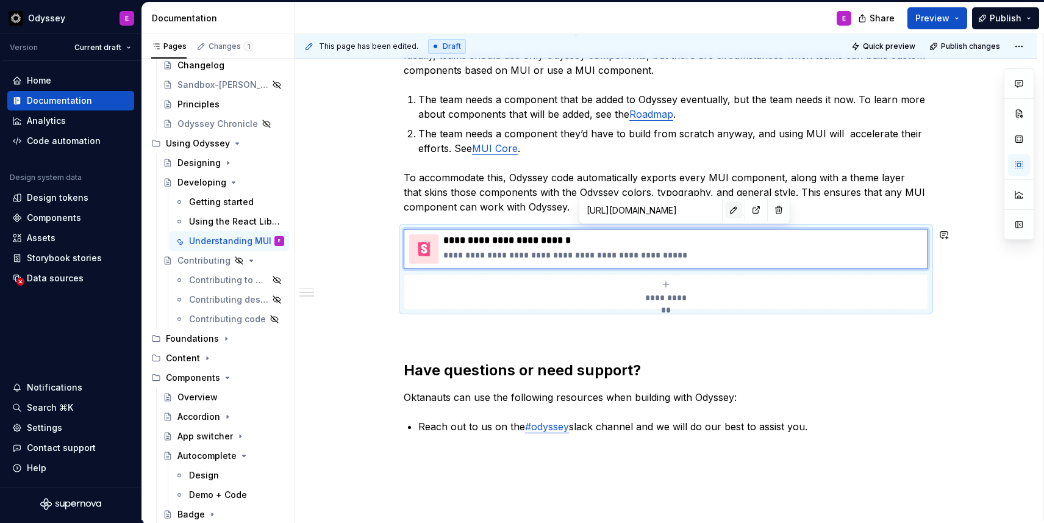
click at [725, 209] on button "button" at bounding box center [733, 209] width 17 height 17
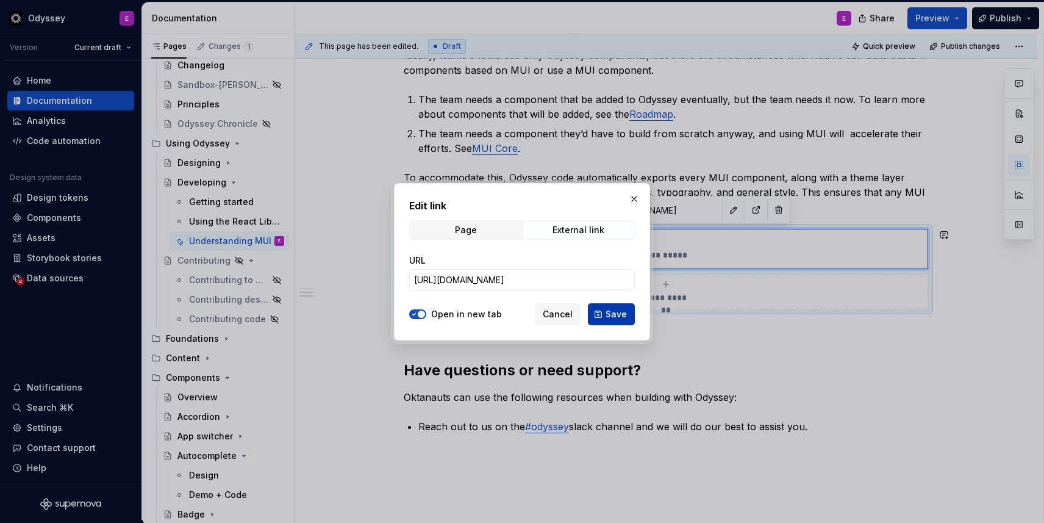
click at [610, 311] on span "Save" at bounding box center [616, 314] width 21 height 12
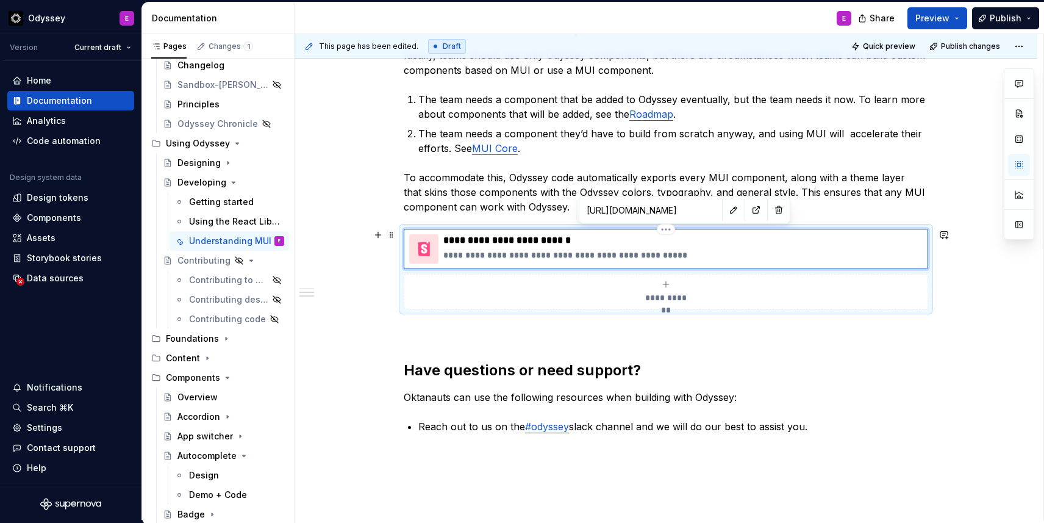
click at [803, 250] on p "**********" at bounding box center [682, 255] width 479 height 12
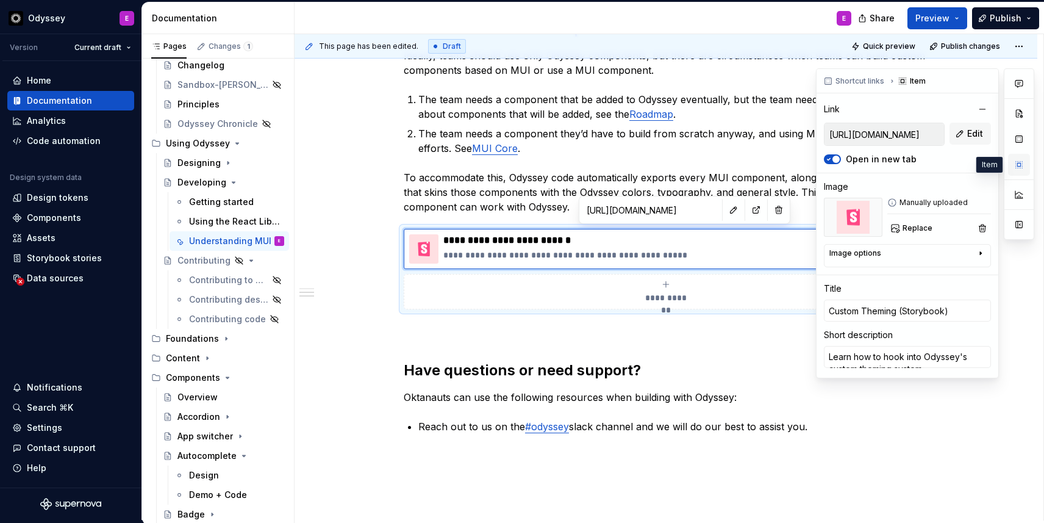
click at [1020, 162] on button "button" at bounding box center [1019, 165] width 22 height 22
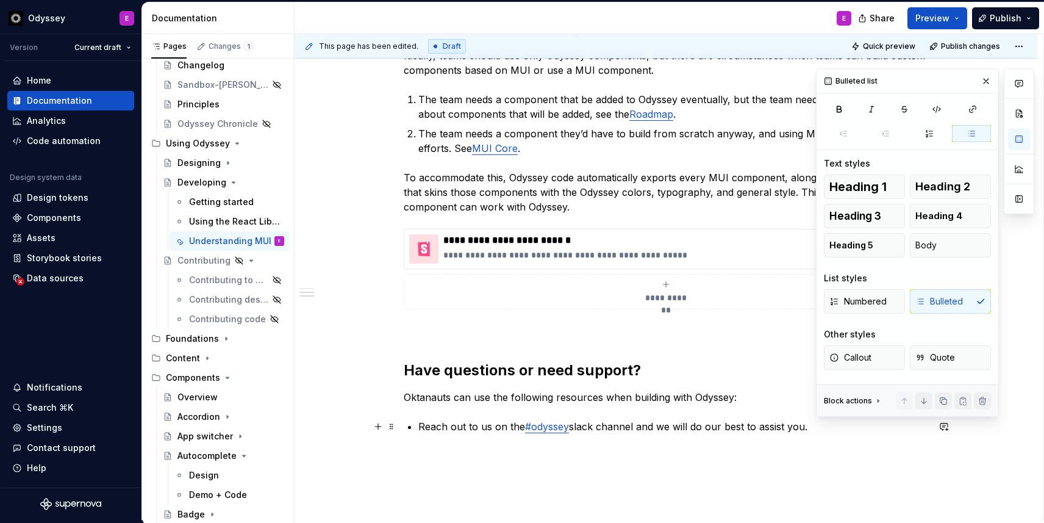
click at [909, 426] on p "Reach out to us on the #odyssey slack channel and we will do our best to assist…" at bounding box center [673, 426] width 510 height 15
click at [958, 52] on button "Publish changes" at bounding box center [966, 46] width 80 height 17
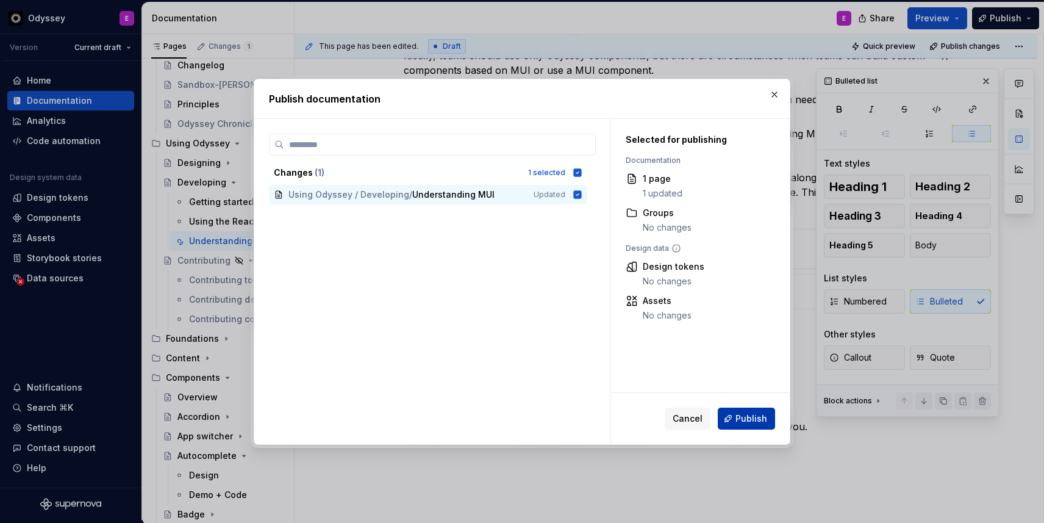
click at [749, 420] on span "Publish" at bounding box center [752, 418] width 32 height 12
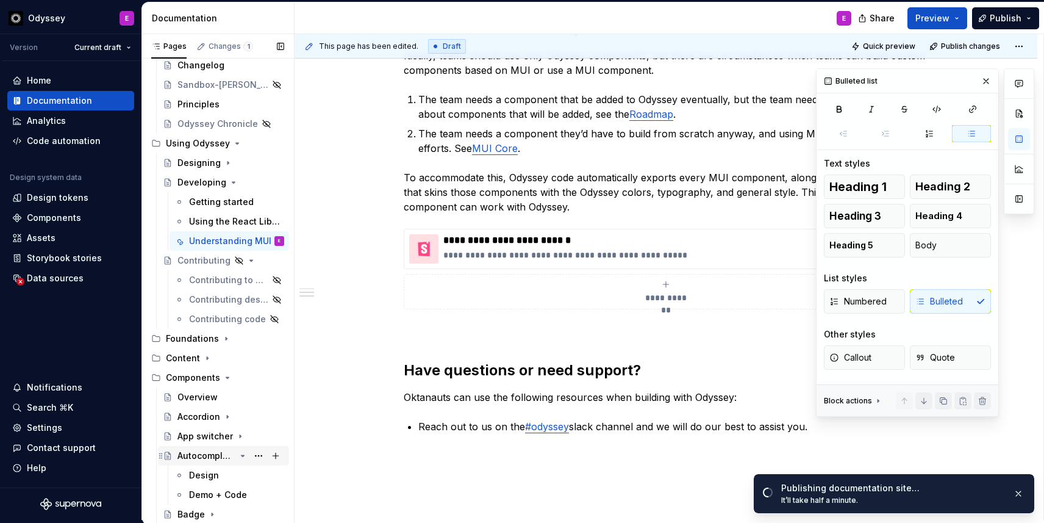
click at [242, 454] on icon "Page tree" at bounding box center [243, 456] width 10 height 10
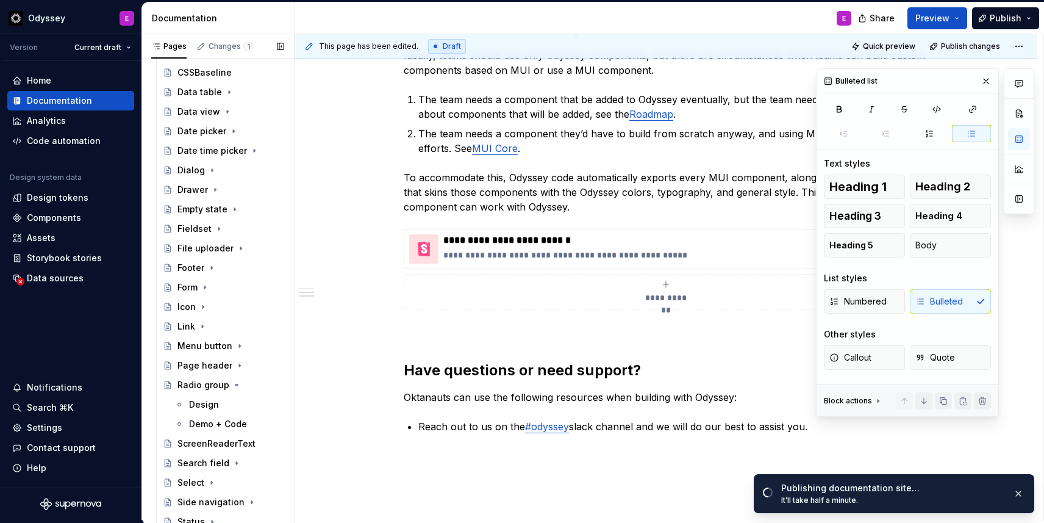
scroll to position [633, 0]
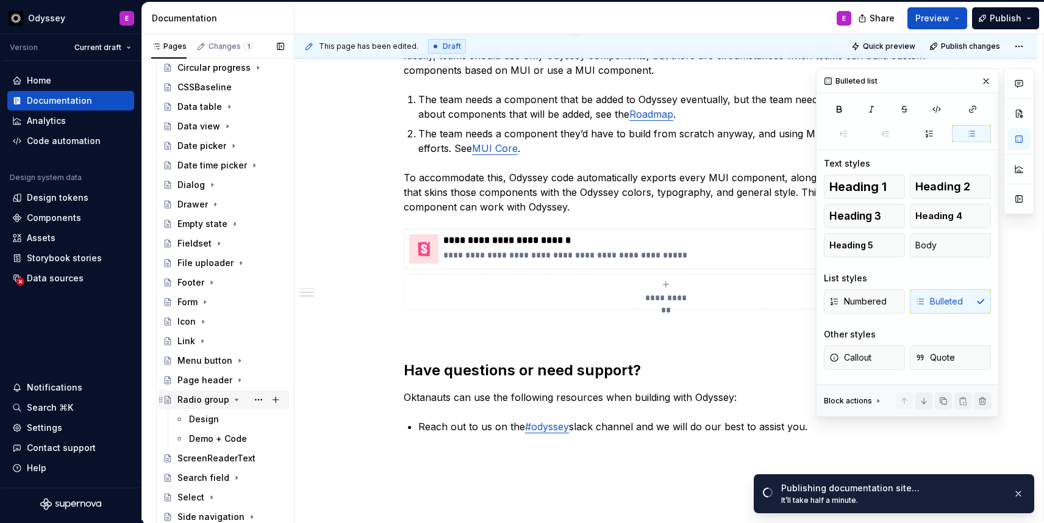
click at [235, 400] on icon "Page tree" at bounding box center [236, 399] width 3 height 1
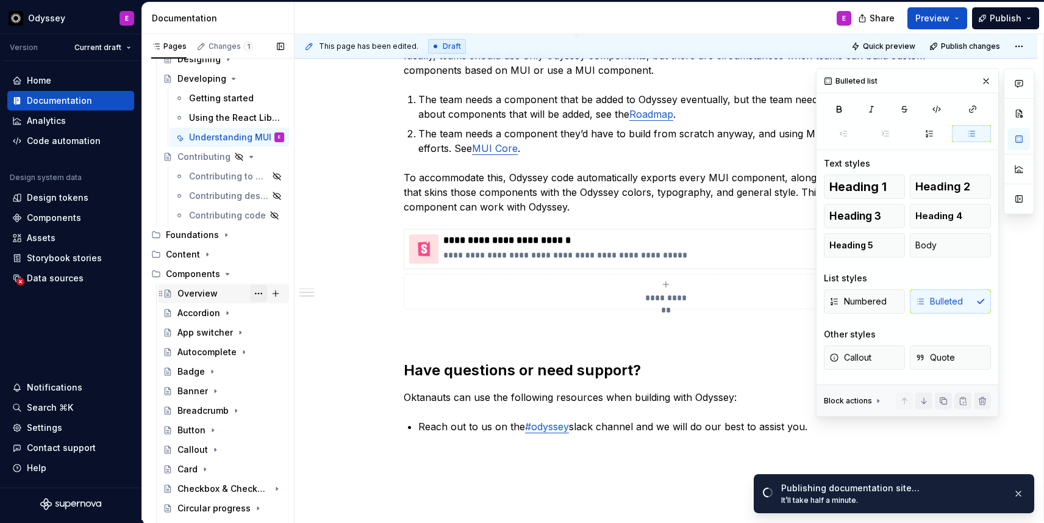
scroll to position [192, 0]
click at [226, 275] on icon "Page tree" at bounding box center [227, 274] width 3 height 1
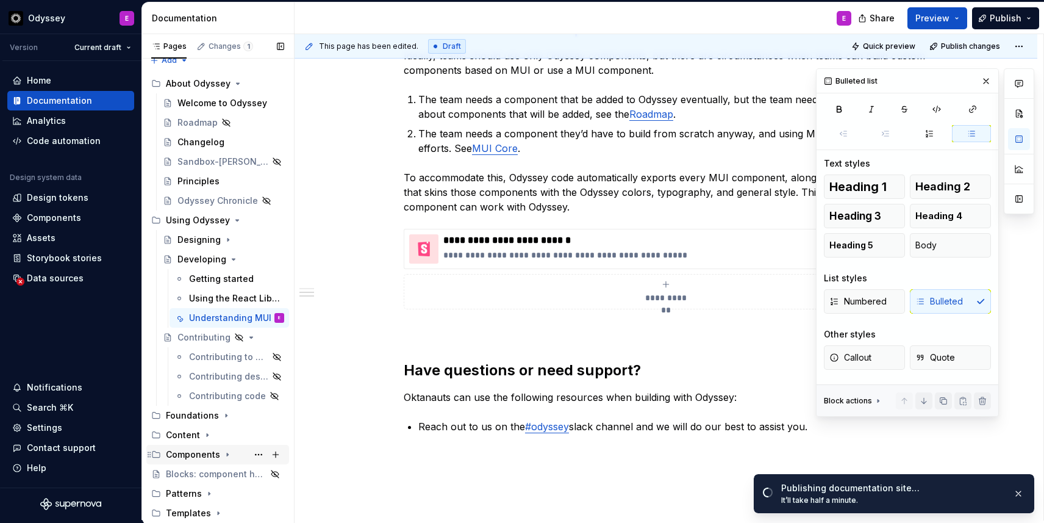
scroll to position [12, 0]
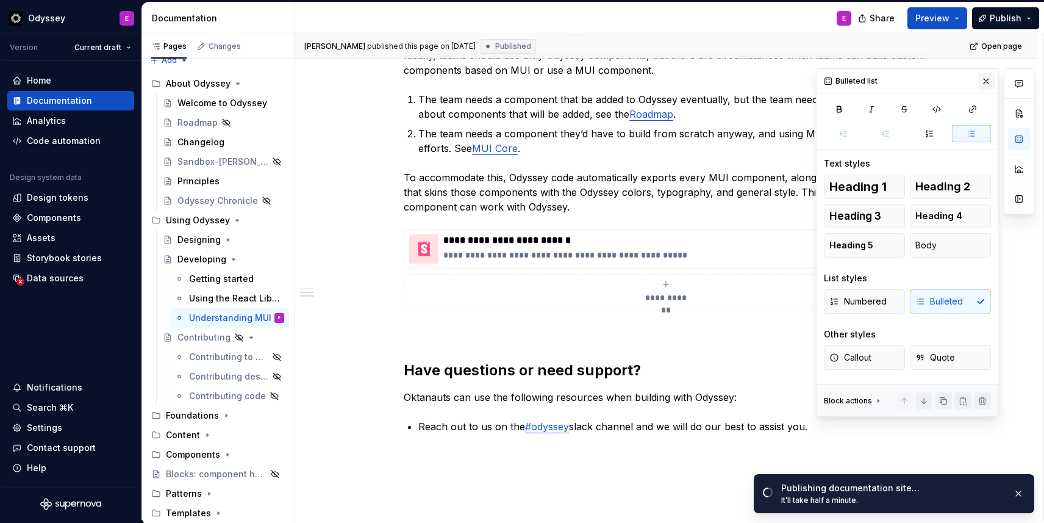
click at [993, 79] on button "button" at bounding box center [986, 81] width 17 height 17
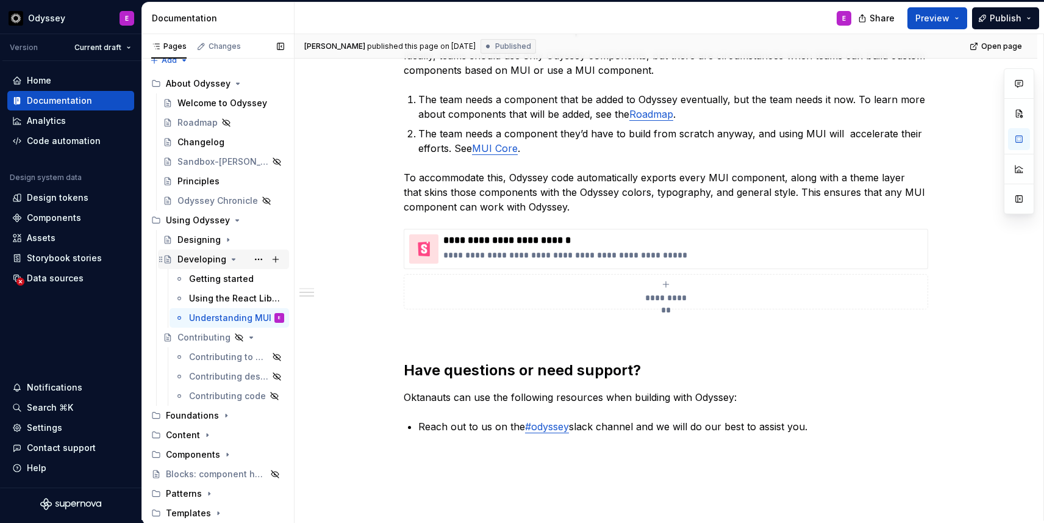
click at [232, 260] on icon "Page tree" at bounding box center [234, 259] width 10 height 10
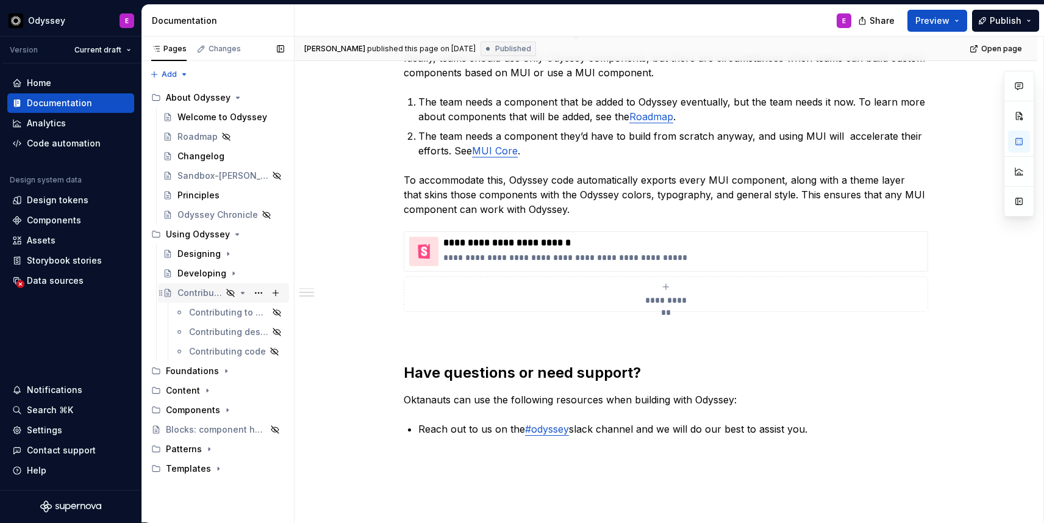
click at [245, 293] on icon "Page tree" at bounding box center [243, 293] width 10 height 10
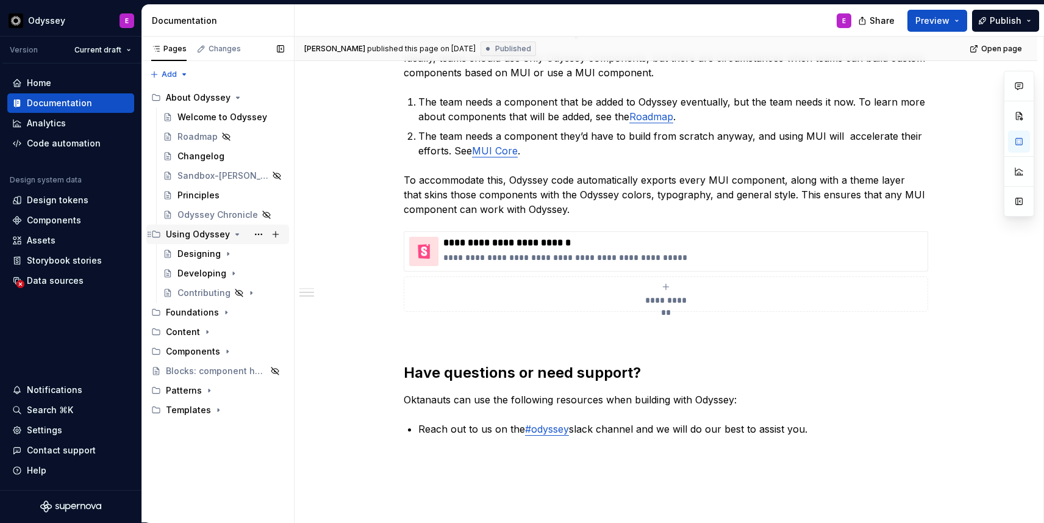
click at [232, 231] on icon "Page tree" at bounding box center [237, 234] width 10 height 10
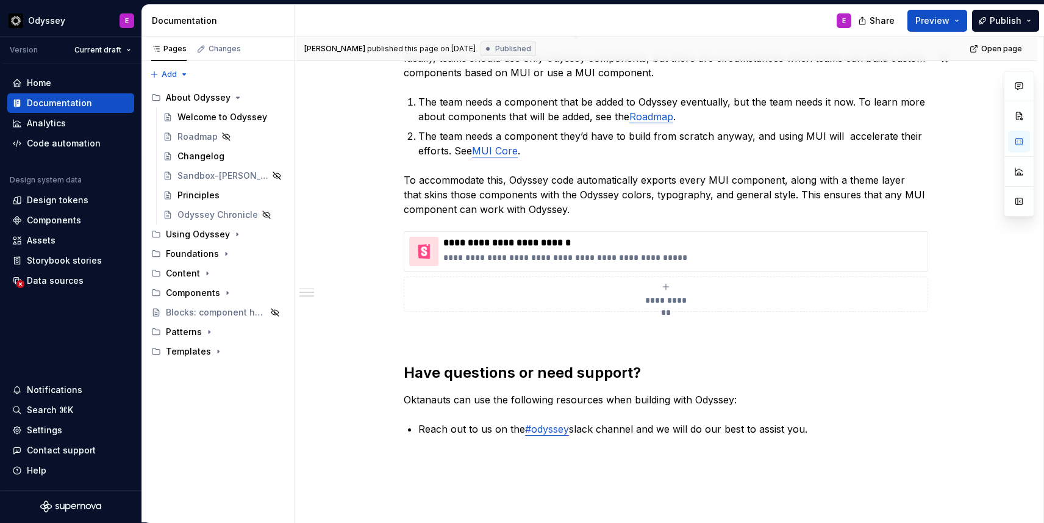
type textarea "*"
